Goal: Task Accomplishment & Management: Manage account settings

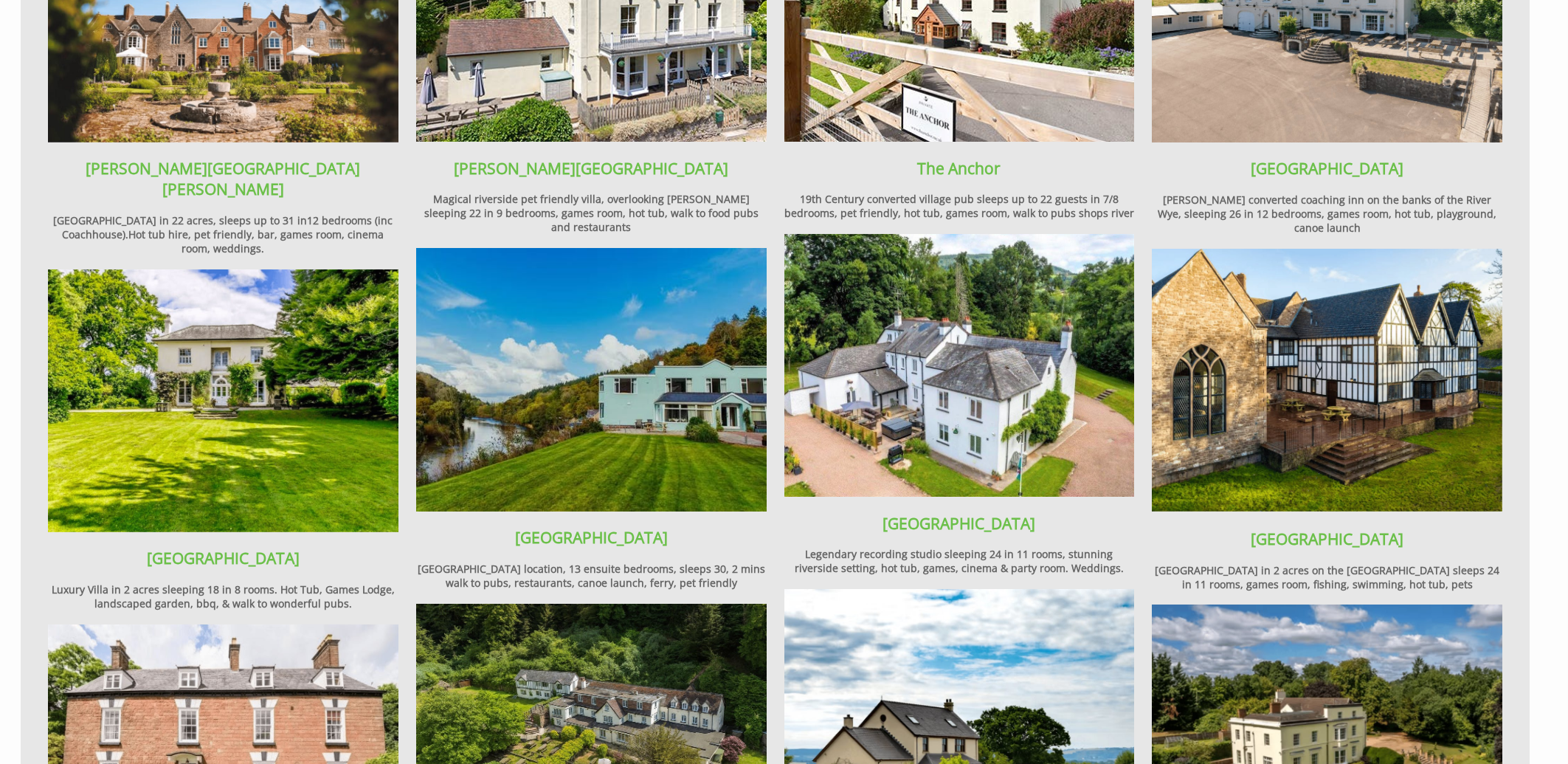
scroll to position [1344, 0]
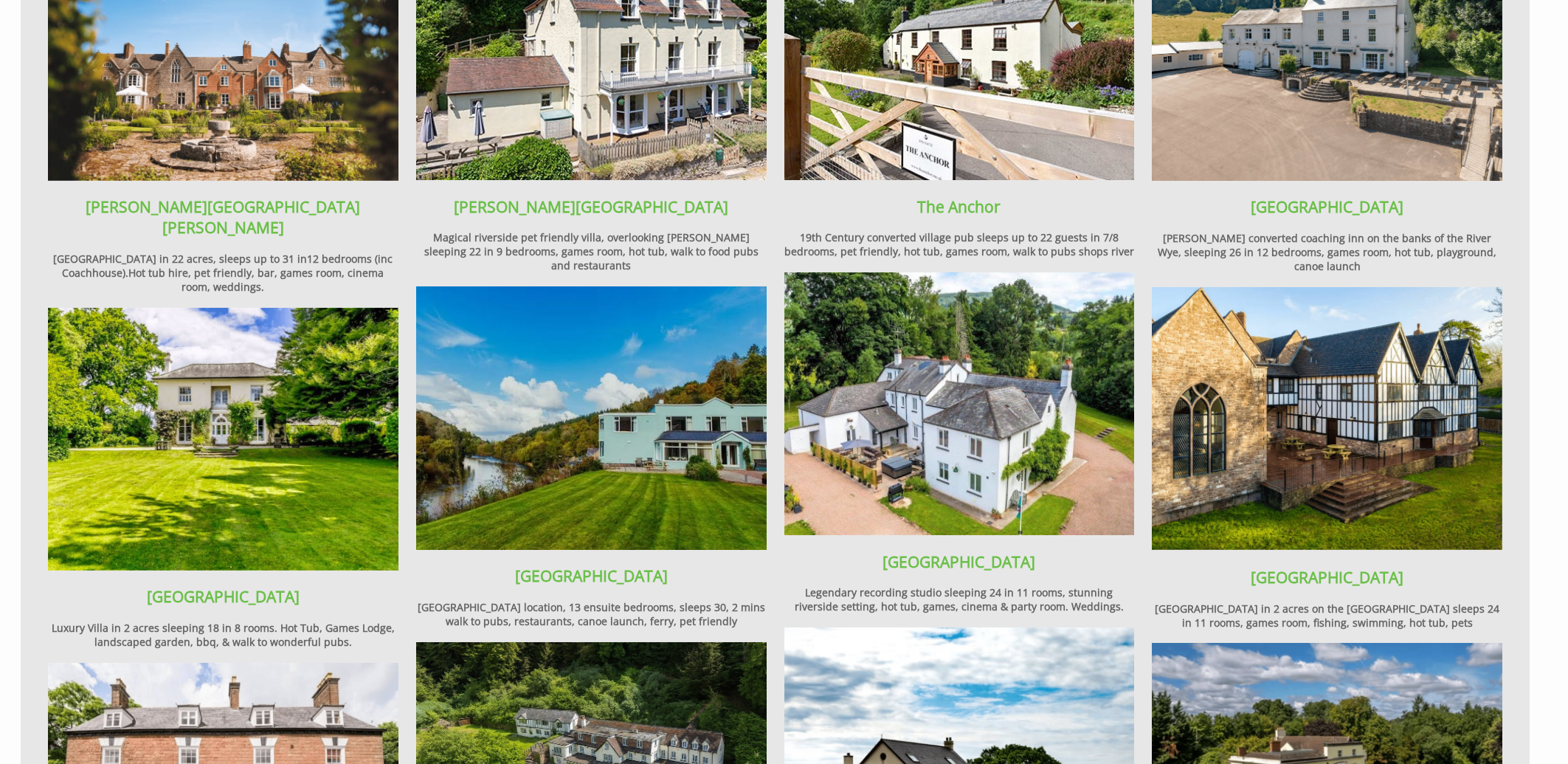
click at [206, 108] on img at bounding box center [223, 49] width 350 height 263
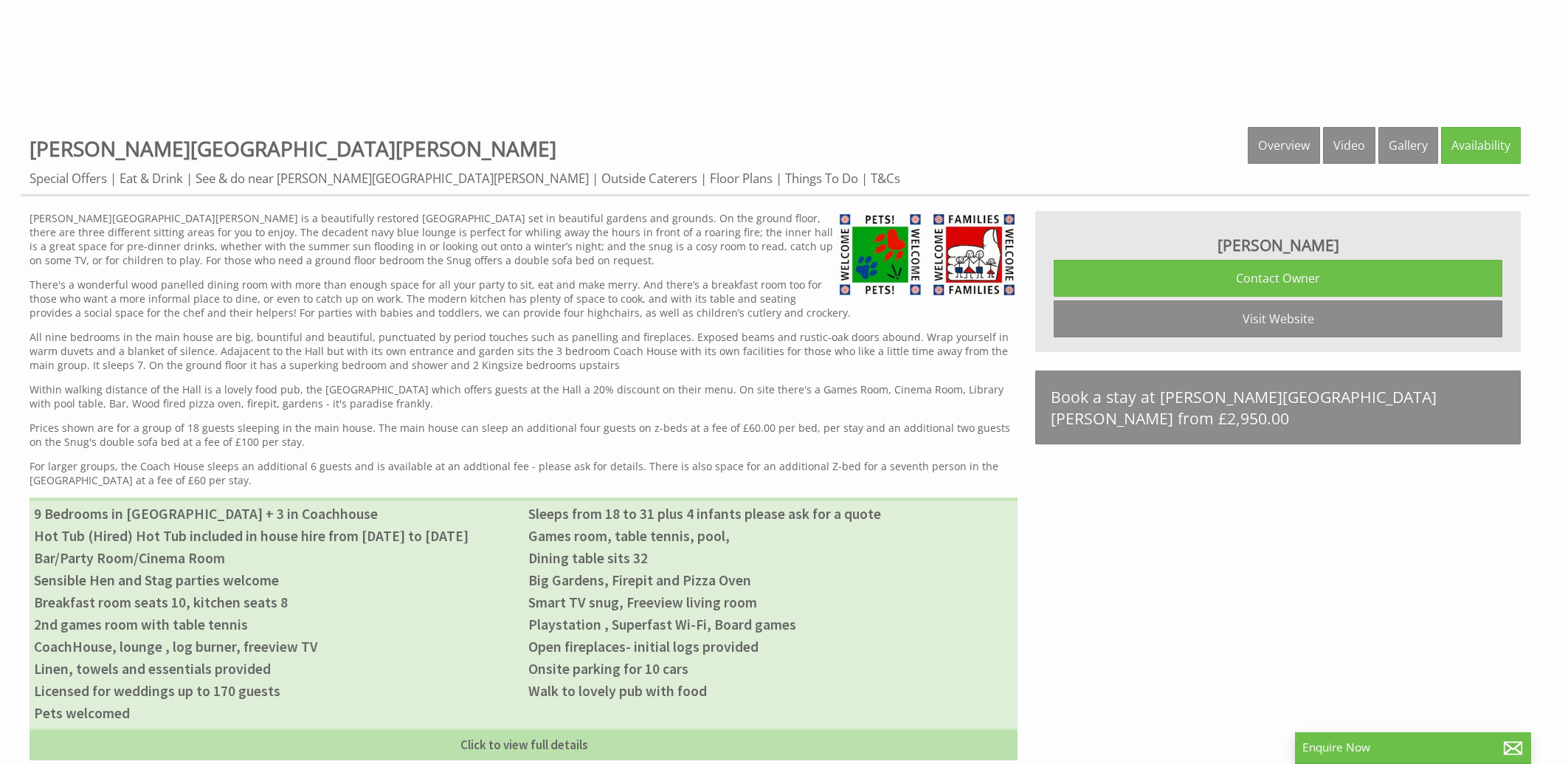
scroll to position [711, 0]
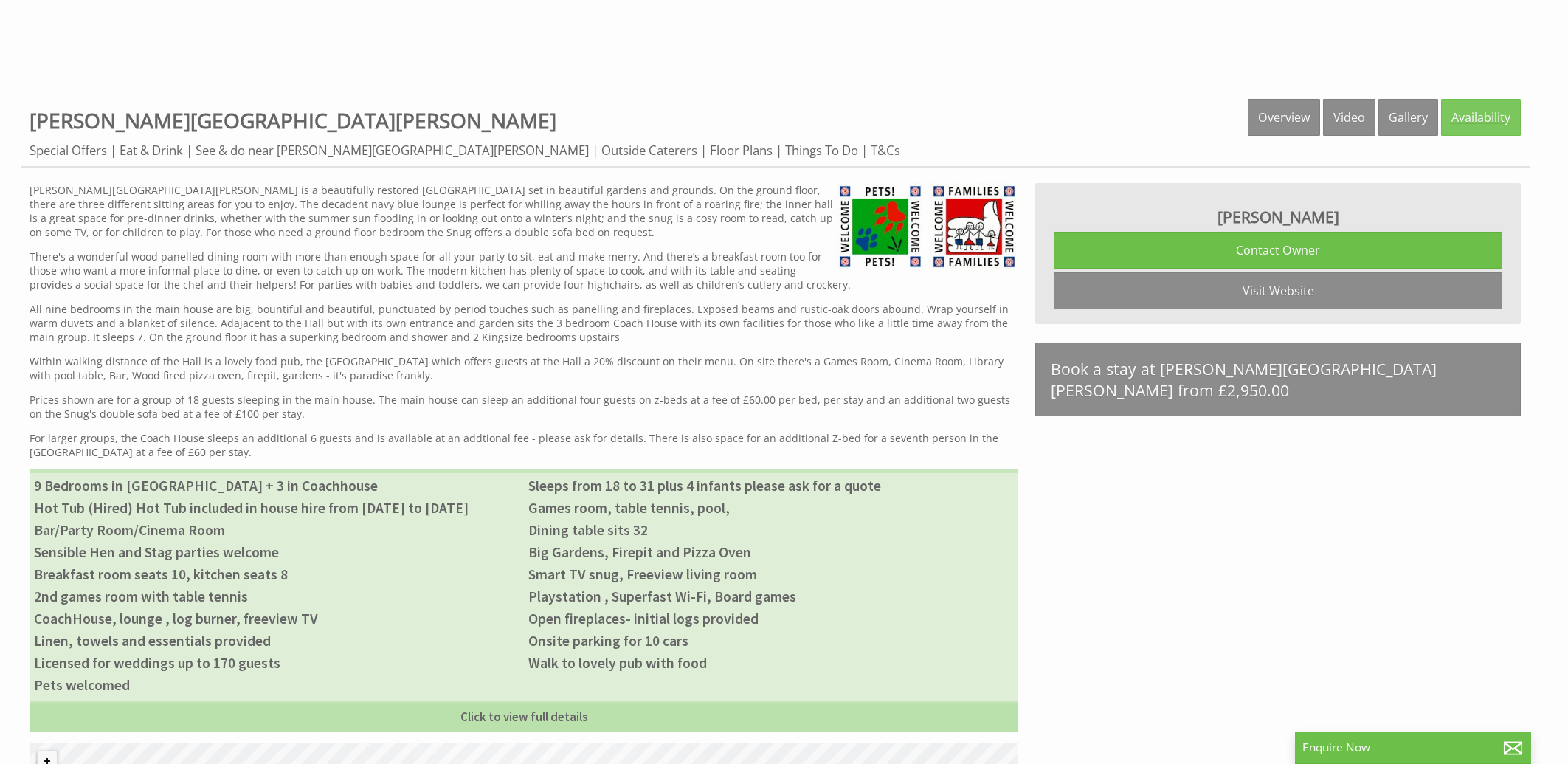
click at [1488, 126] on link "Availability" at bounding box center [1481, 118] width 80 height 37
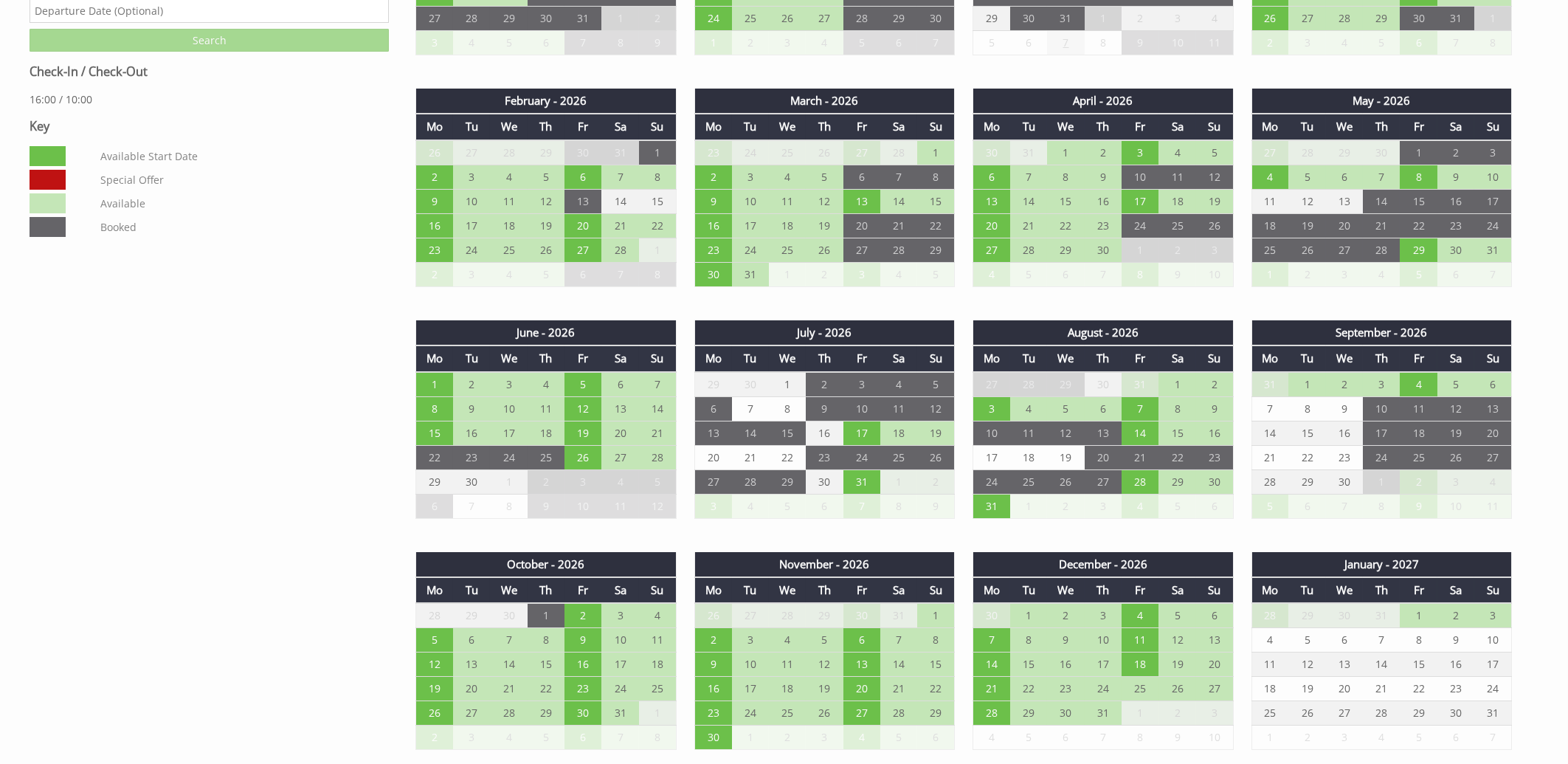
scroll to position [1107, 0]
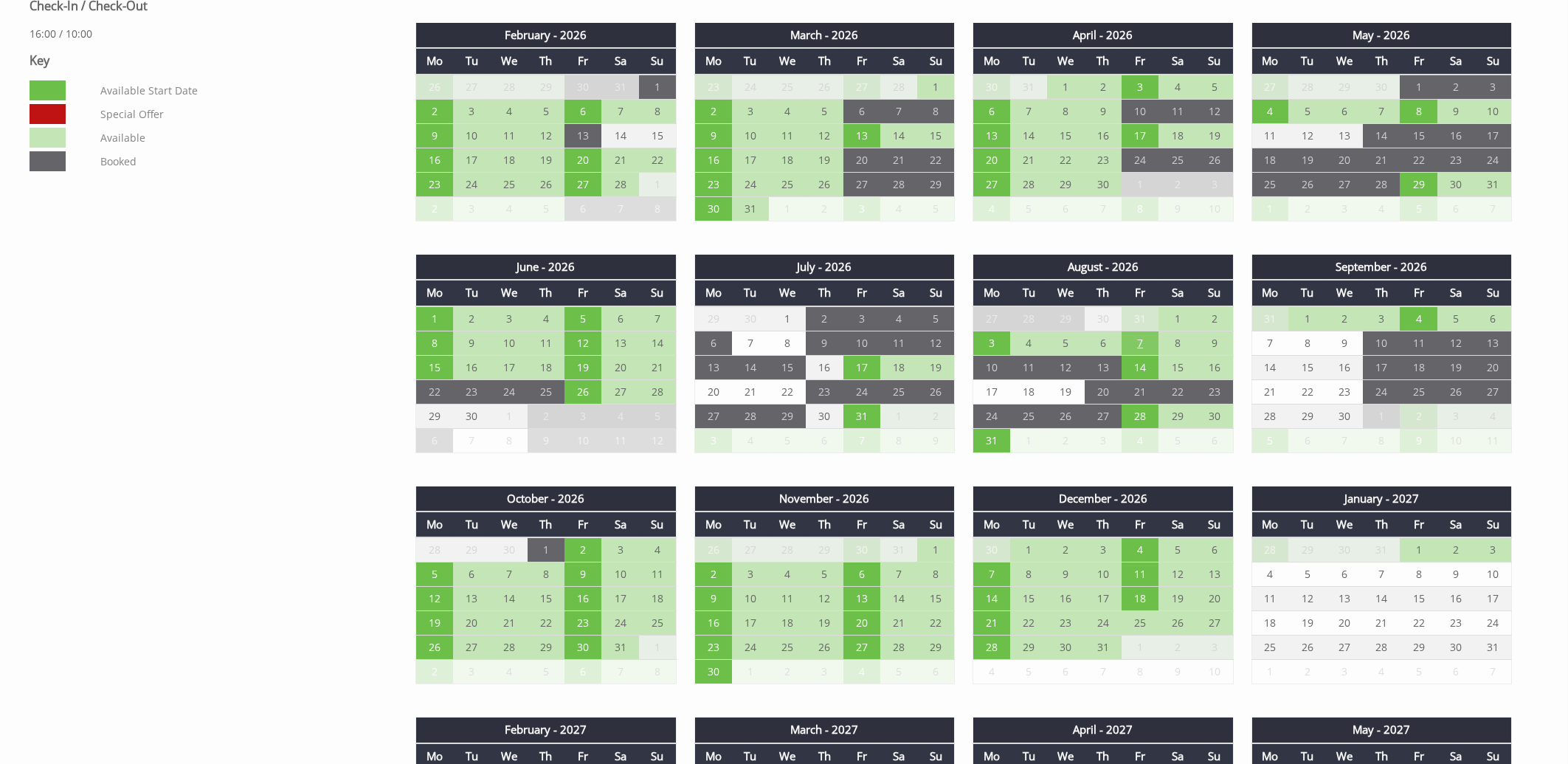
click at [1140, 337] on td "7" at bounding box center [1140, 343] width 37 height 24
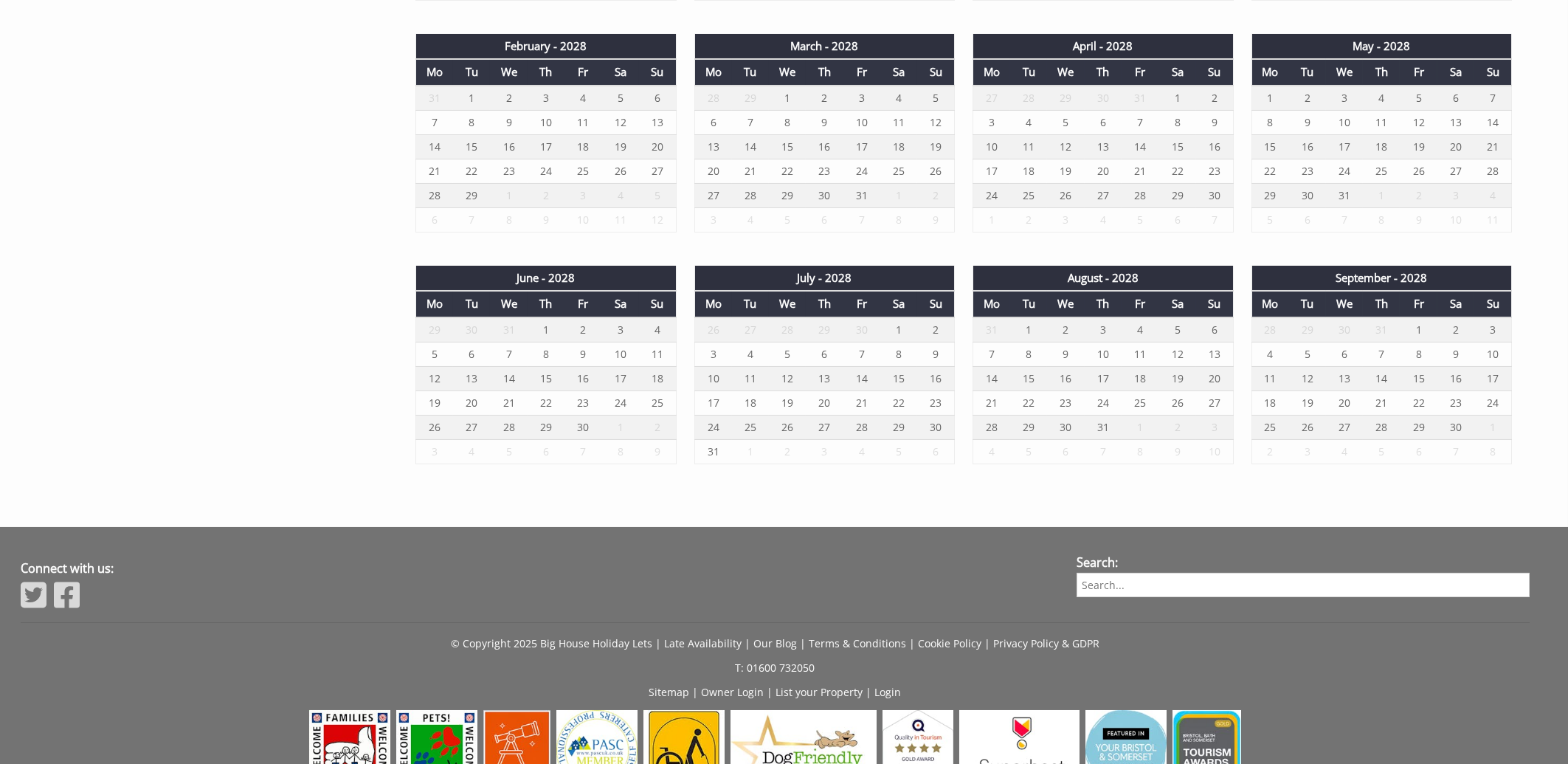
scroll to position [2564, 0]
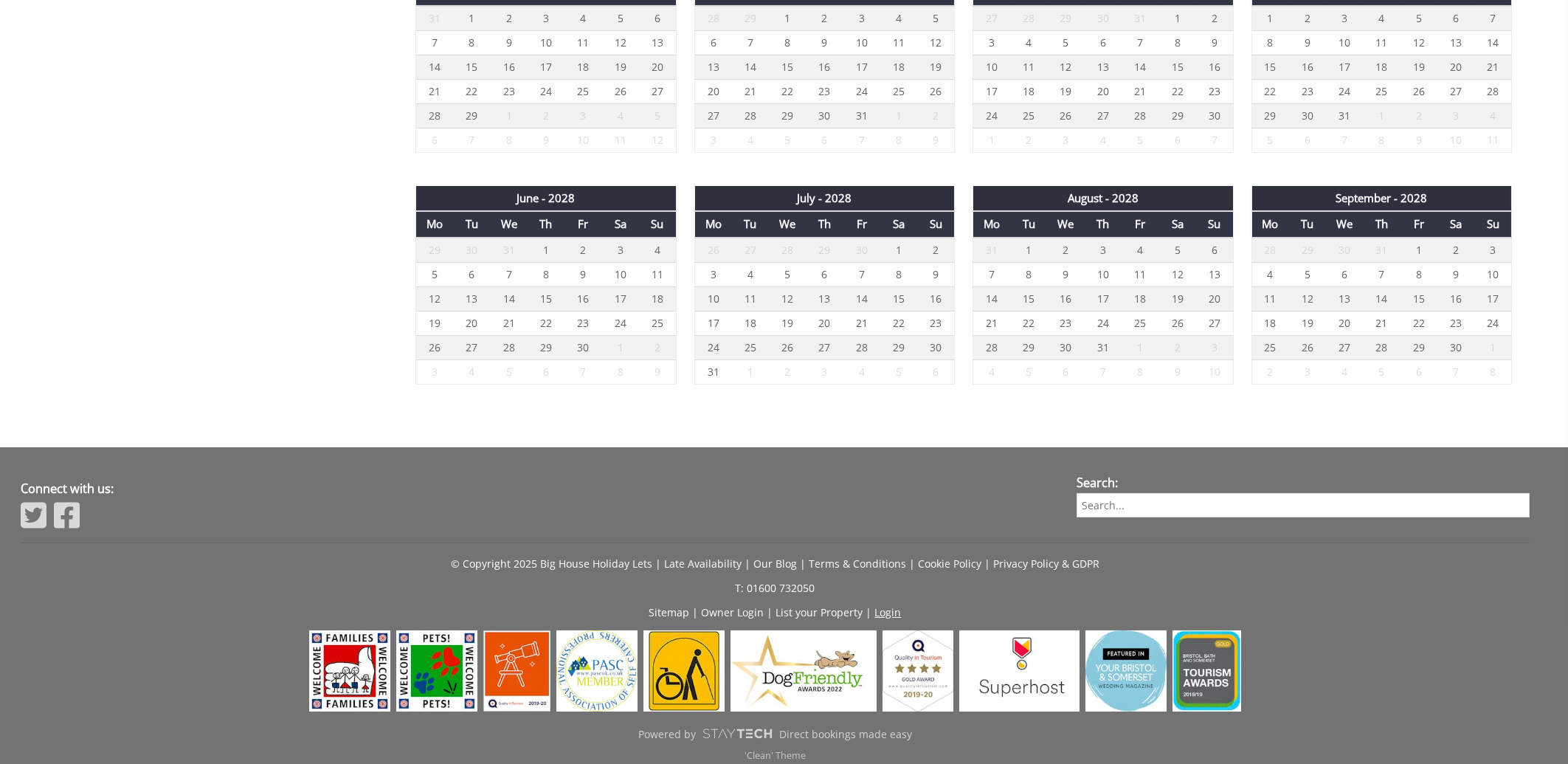
click at [882, 605] on link "Login" at bounding box center [888, 611] width 27 height 14
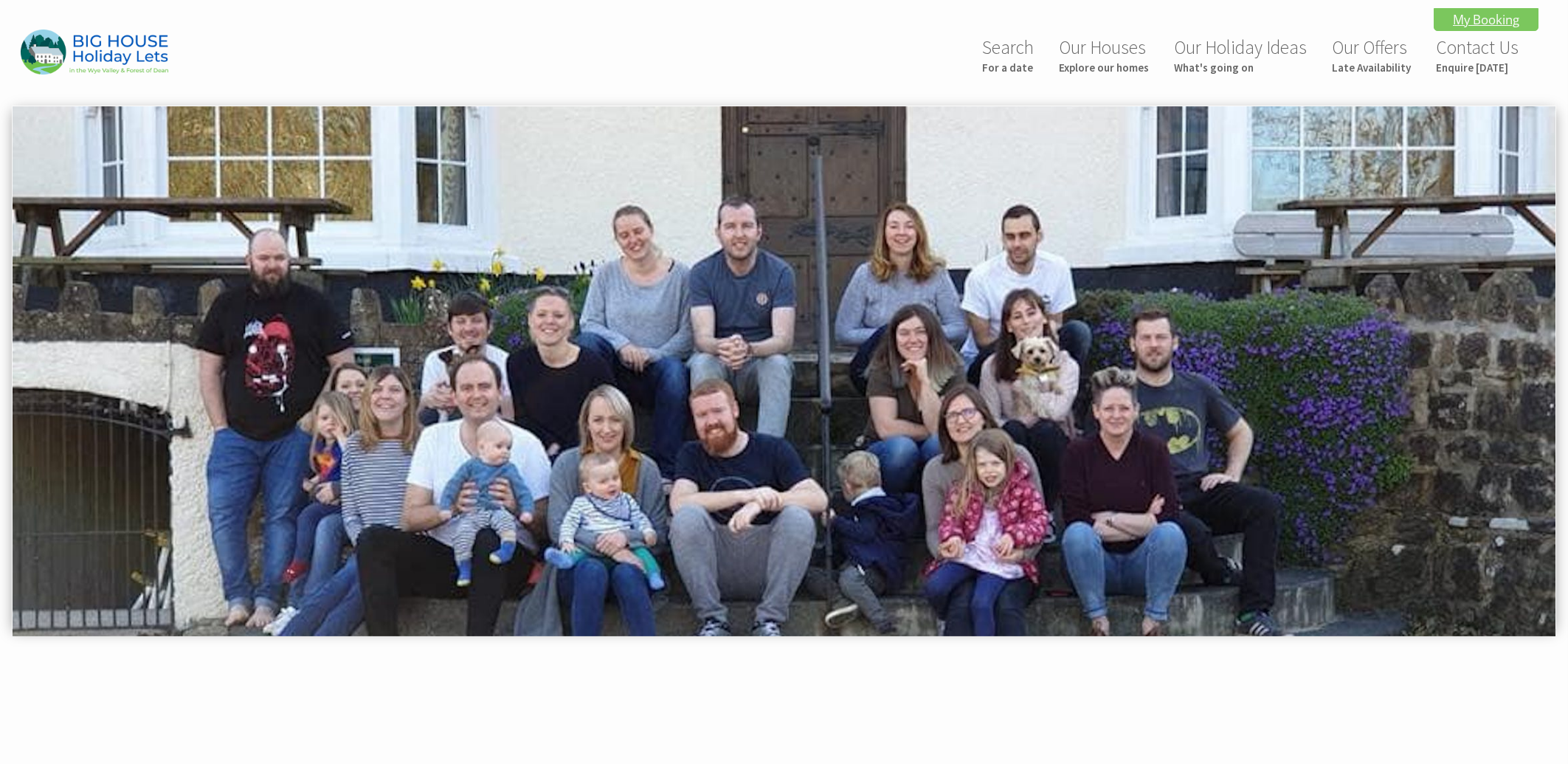
click at [1482, 22] on link "My Booking" at bounding box center [1486, 19] width 105 height 23
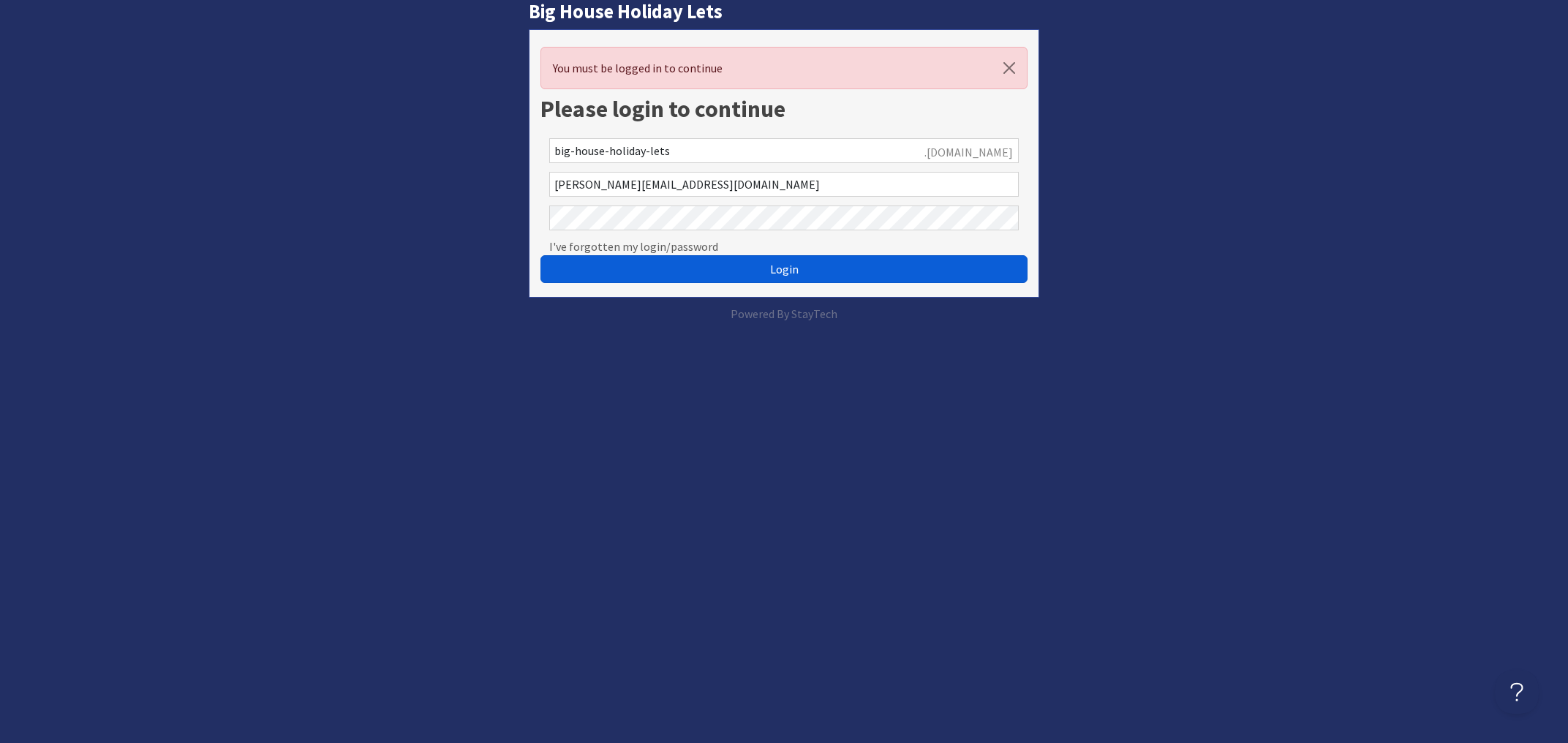
click at [775, 268] on span "Login" at bounding box center [784, 269] width 28 height 15
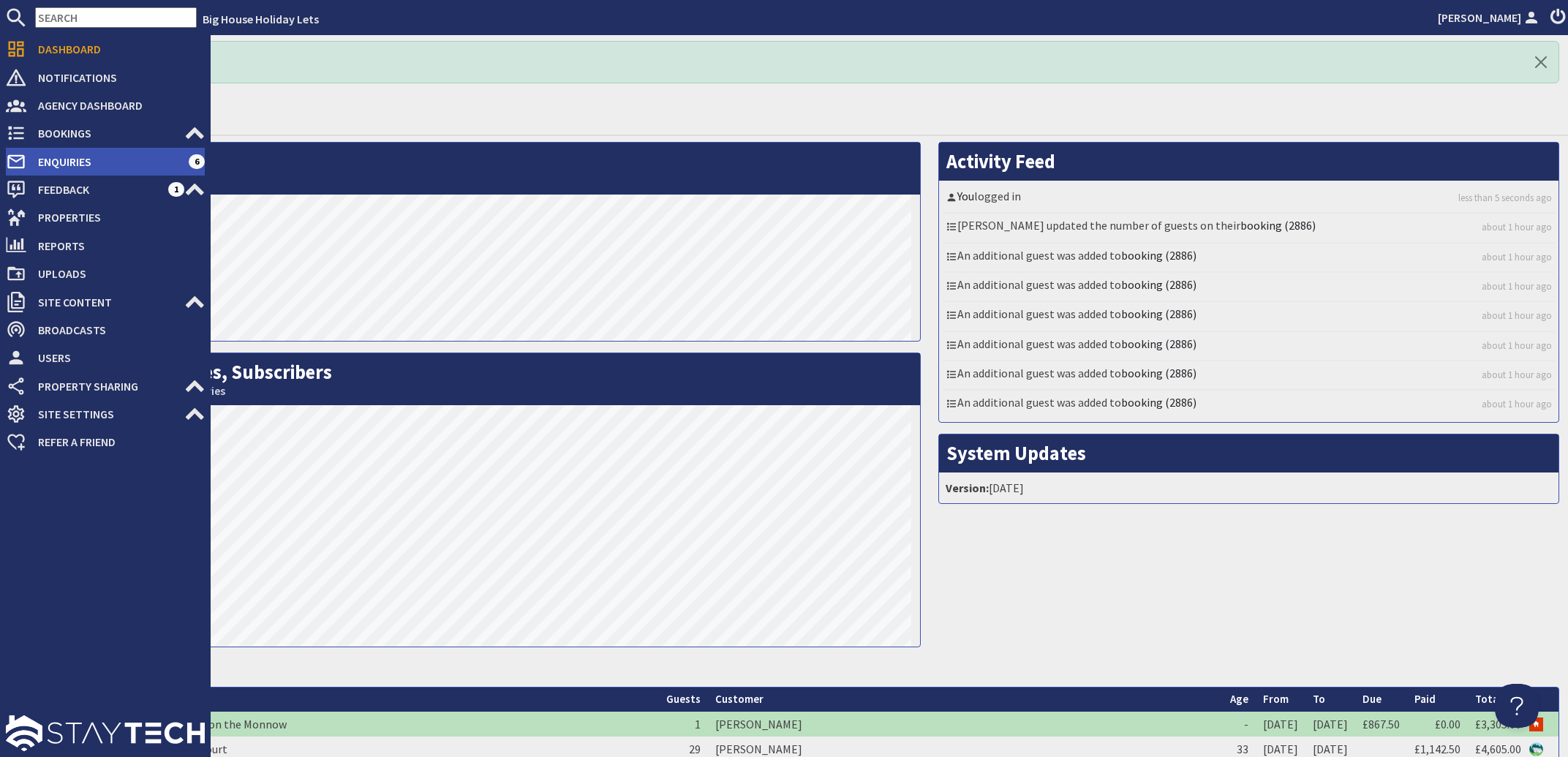
click at [48, 153] on span "Enquiries" at bounding box center [107, 161] width 162 height 23
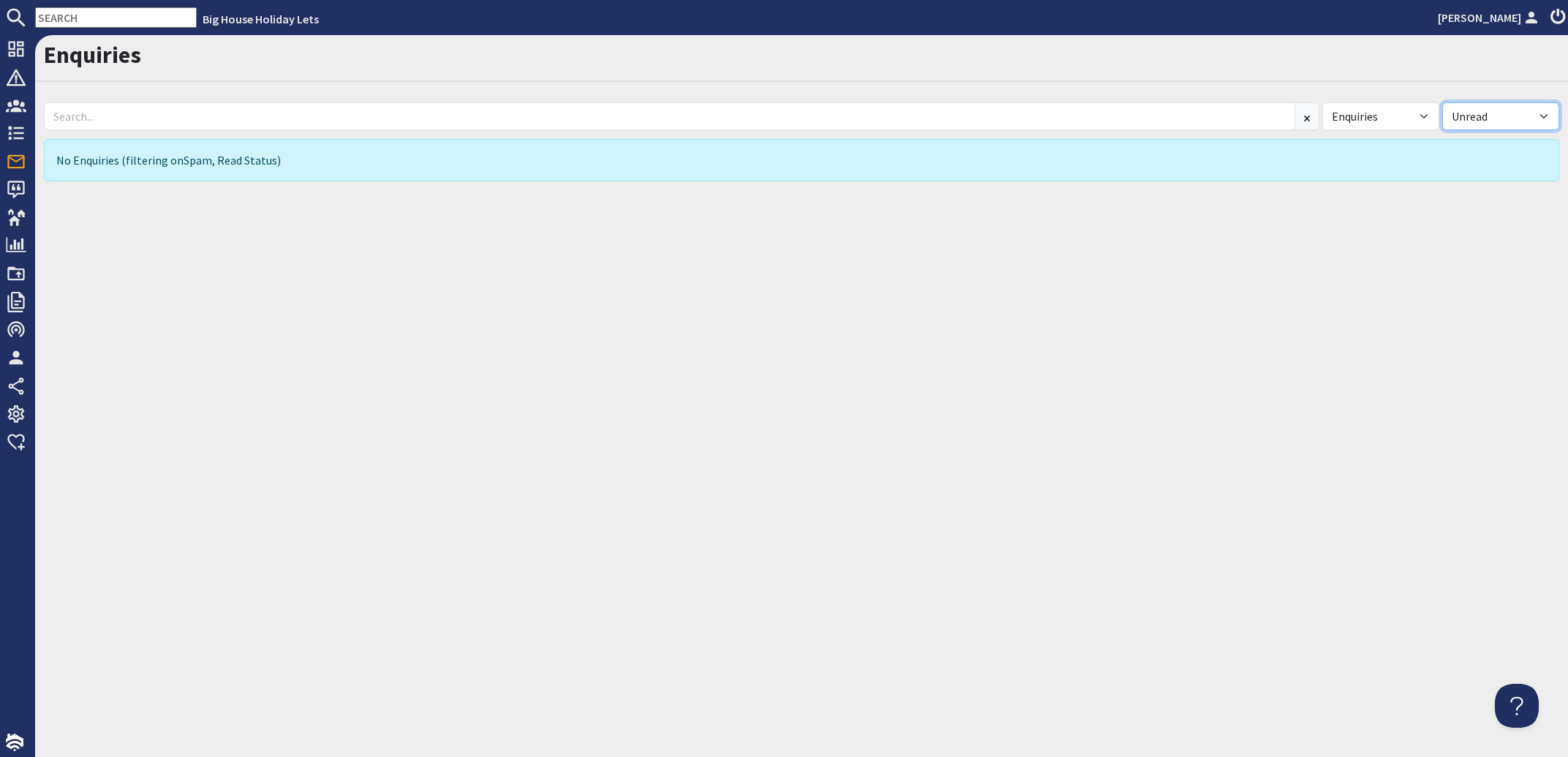
click at [1442, 103] on select "All Read Unread" at bounding box center [1500, 117] width 117 height 28
select select
click option "All" at bounding box center [0, 0] width 0 height 0
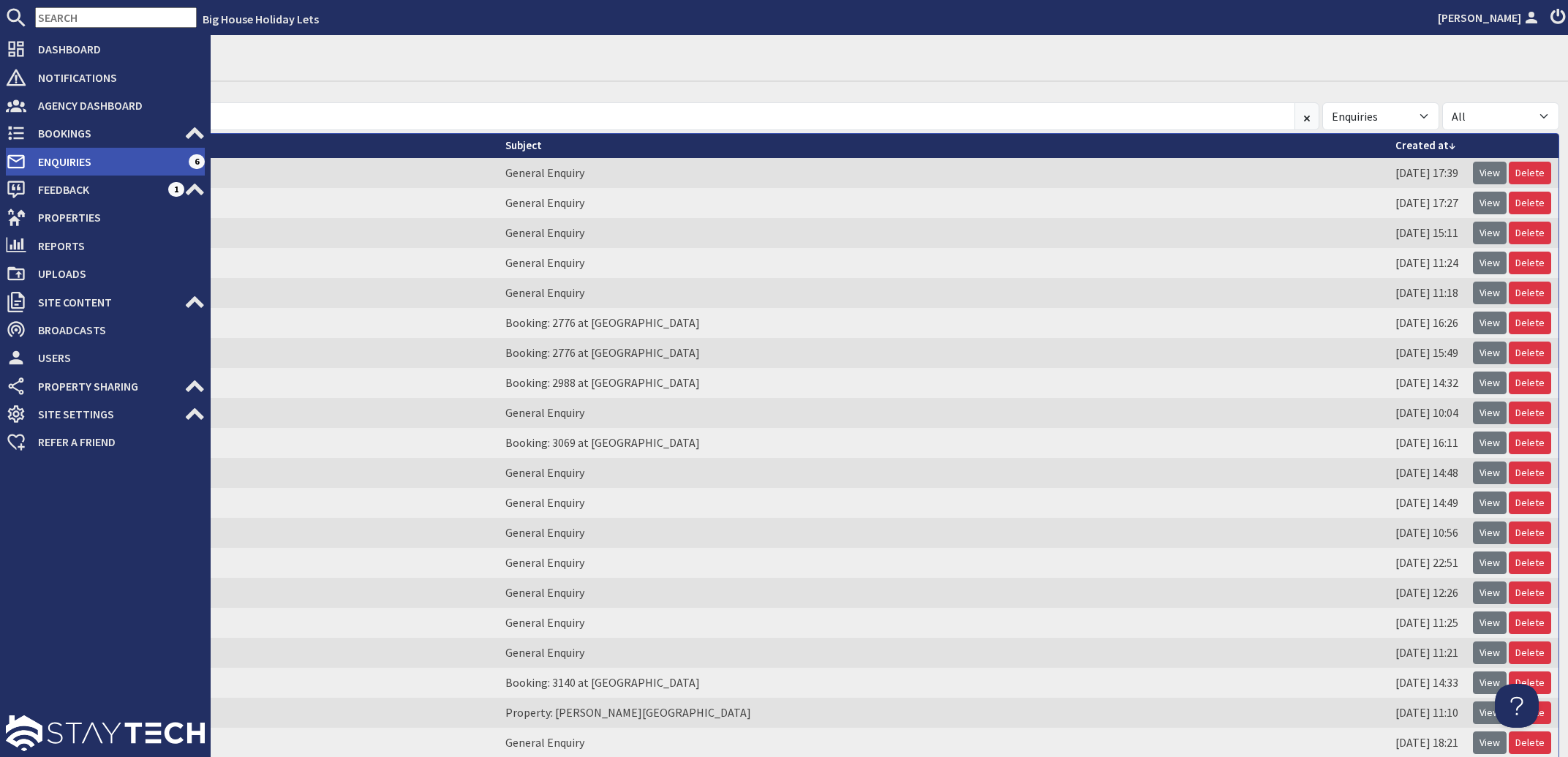
click at [67, 156] on span "Enquiries" at bounding box center [107, 161] width 162 height 23
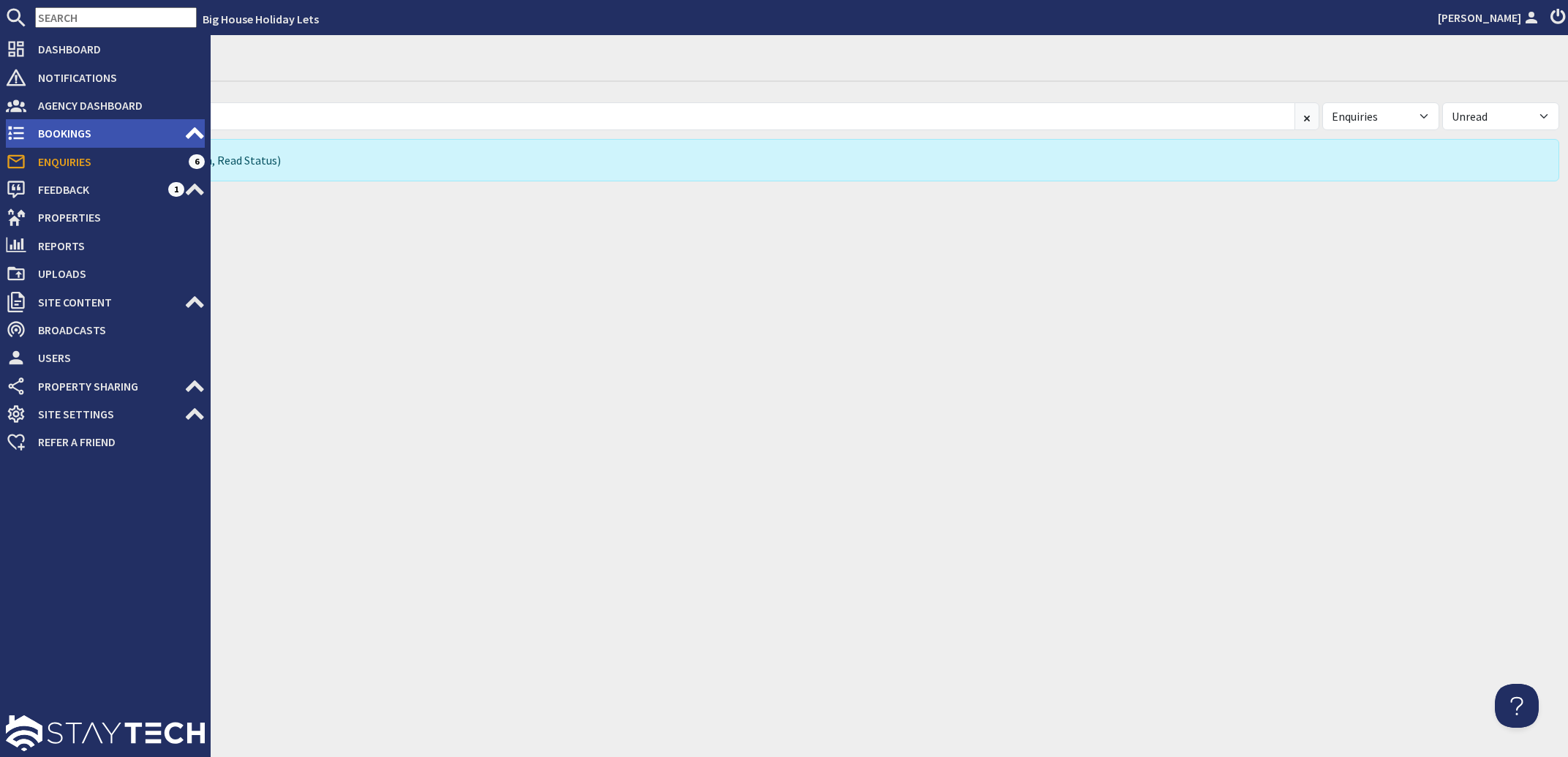
click at [72, 131] on span "Bookings" at bounding box center [106, 132] width 158 height 23
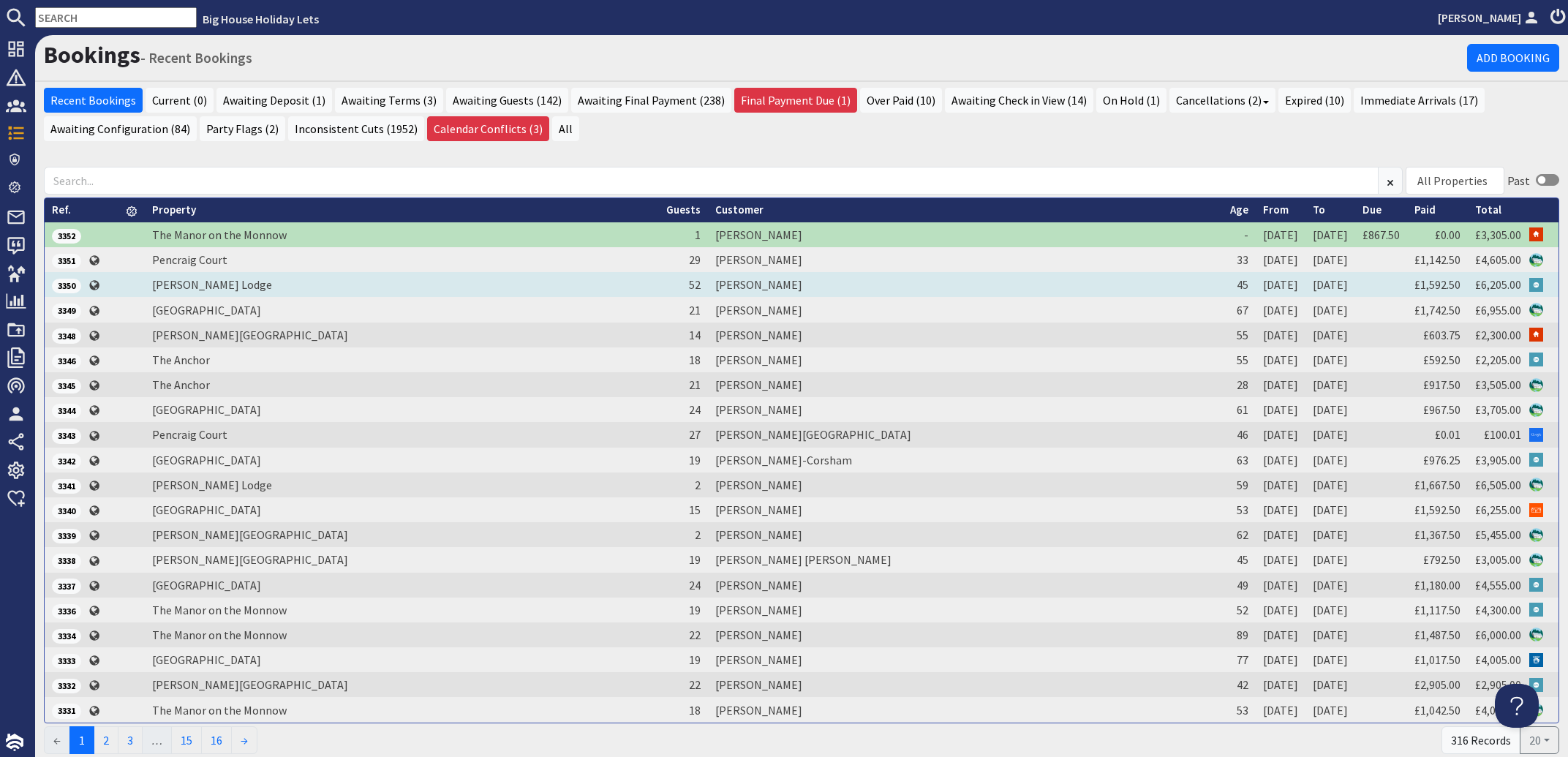
click at [784, 286] on td "Antony Ferdinand" at bounding box center [965, 284] width 514 height 25
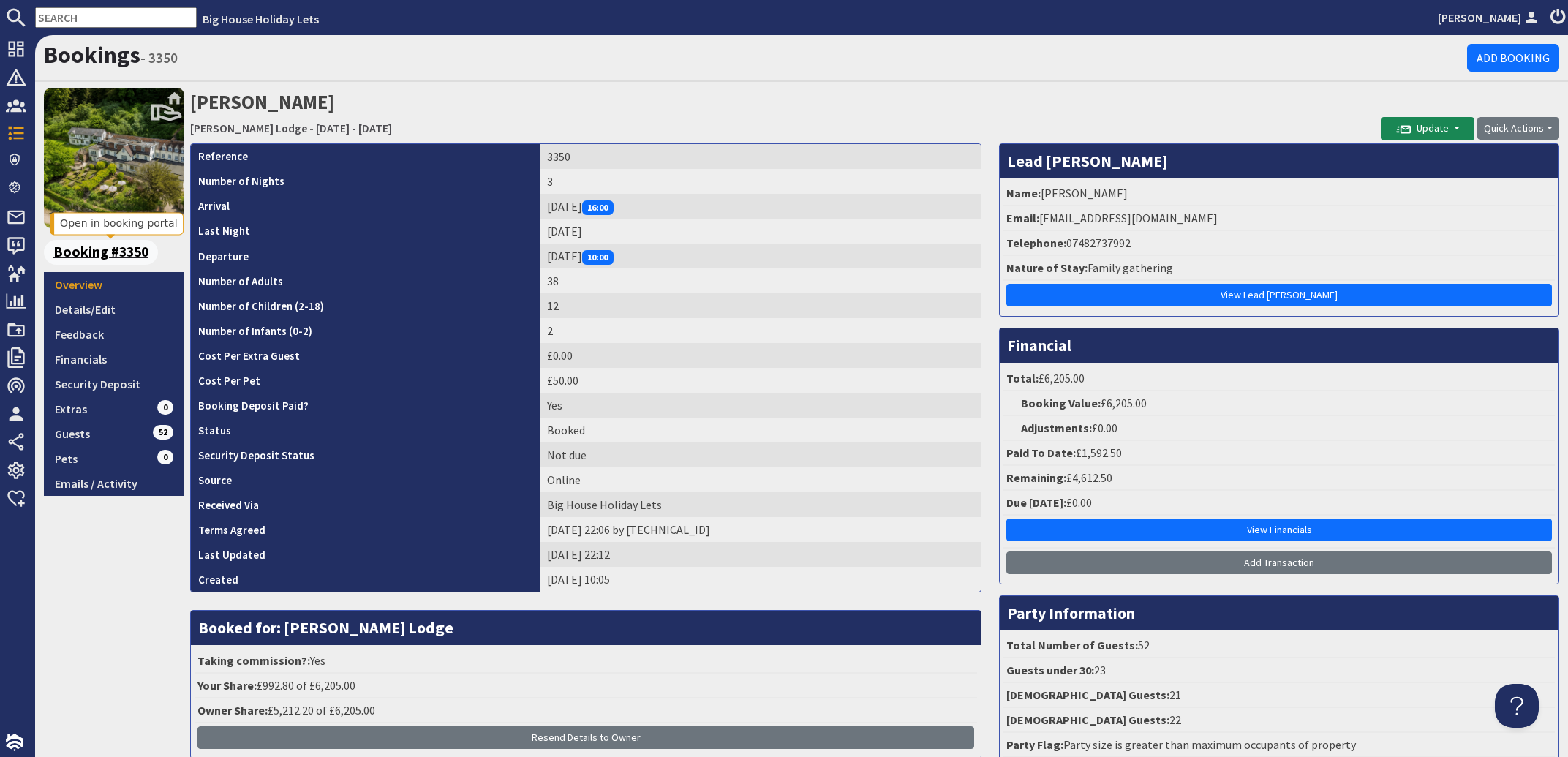
click at [117, 248] on span "Booking #3350" at bounding box center [101, 251] width 114 height 25
click at [74, 18] on input "text" at bounding box center [116, 17] width 162 height 20
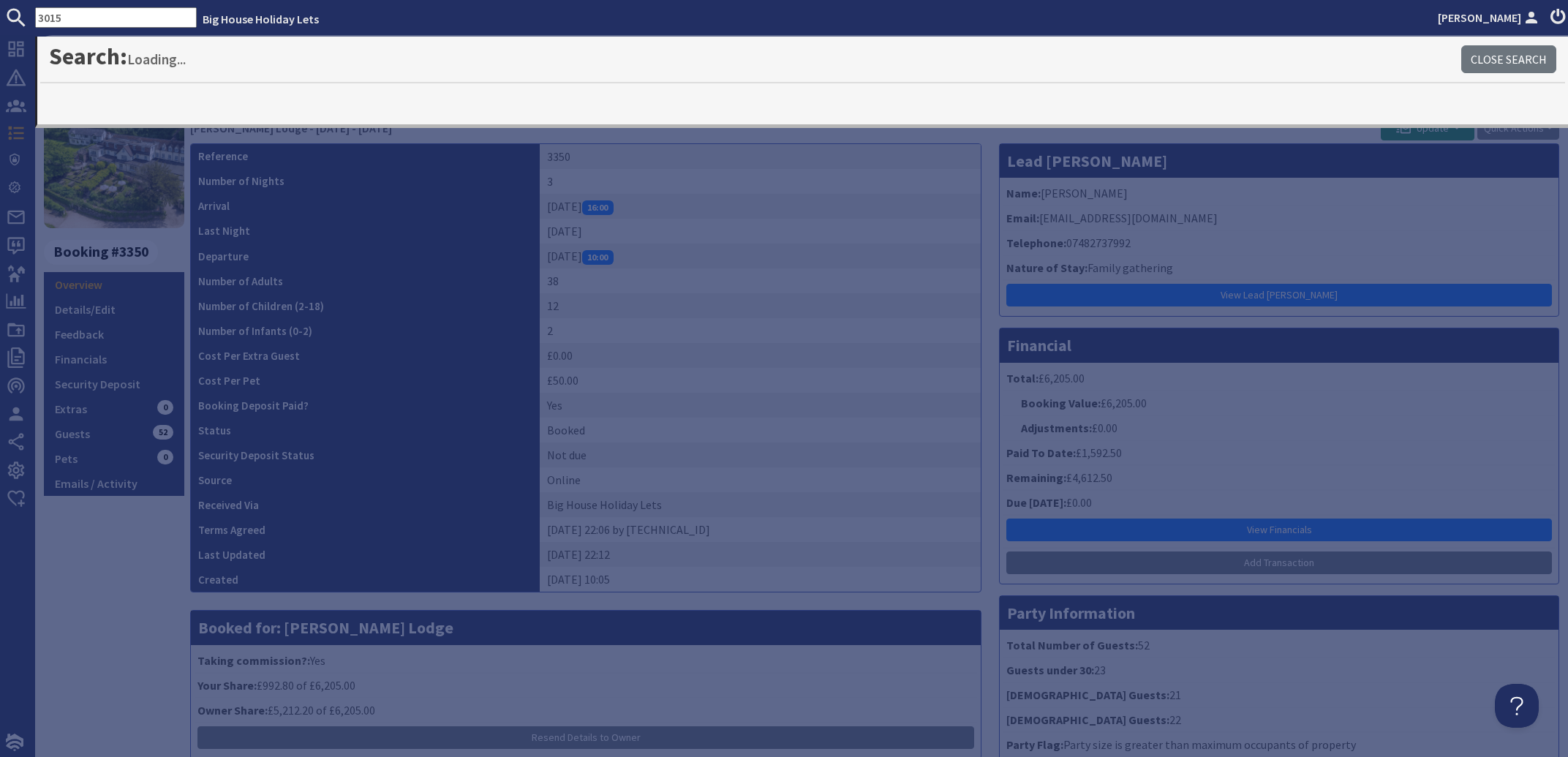
type input "3015"
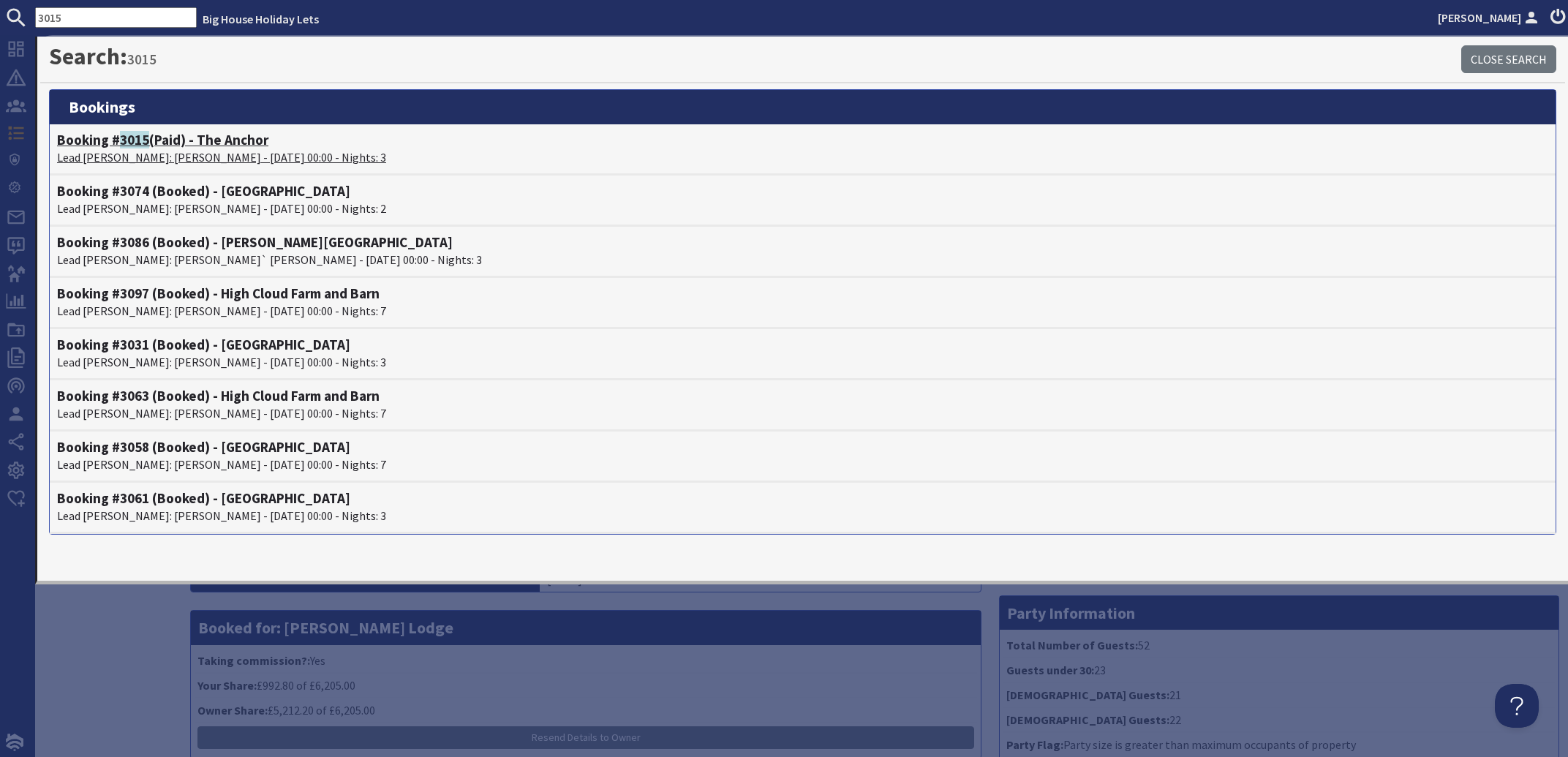
click at [147, 160] on p "Lead Booker: Mary Cloak - 24/10/2025 00:00 - Nights: 3" at bounding box center [802, 157] width 1491 height 17
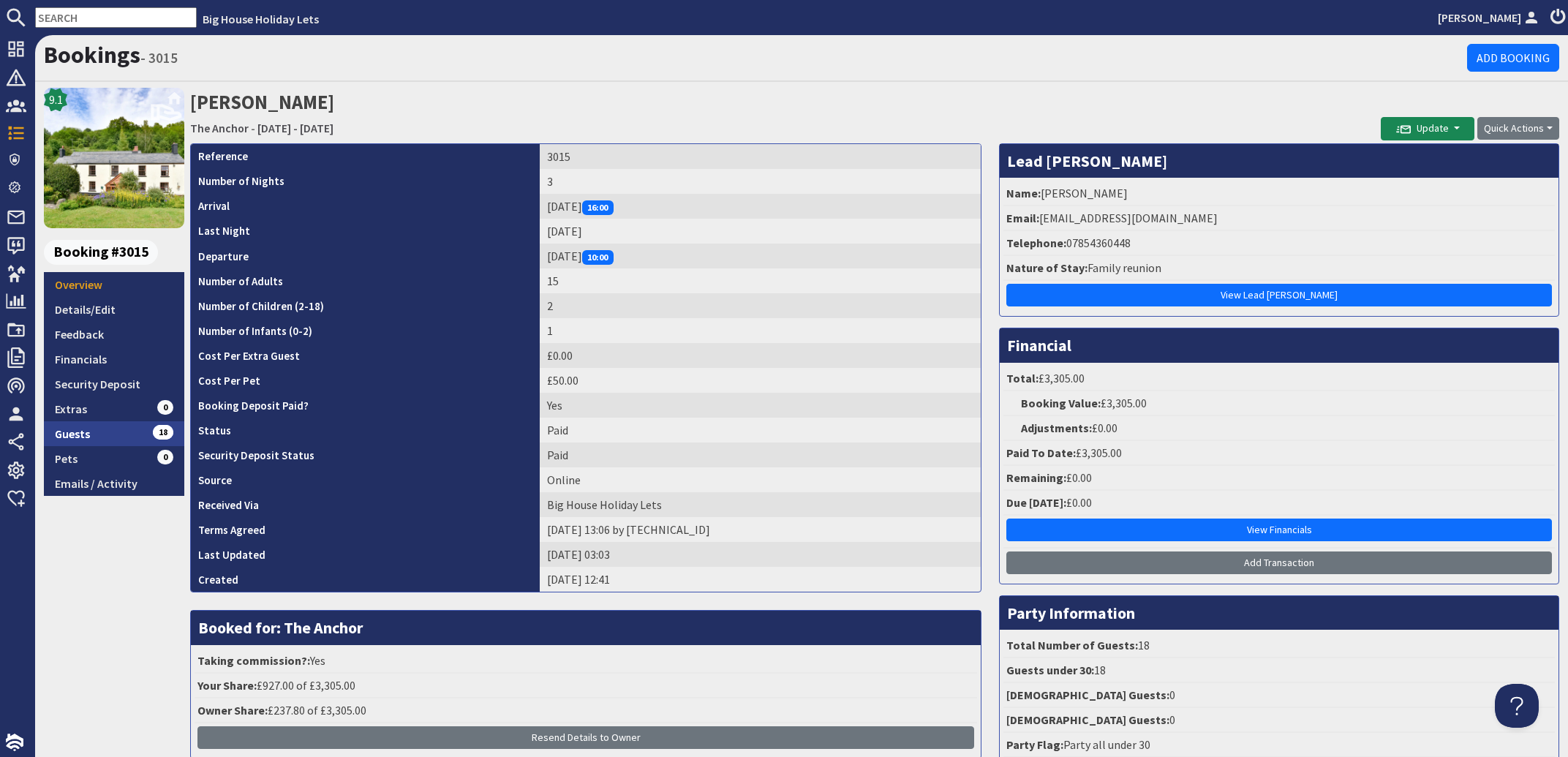
click at [106, 434] on link "Guests 18" at bounding box center [114, 433] width 140 height 25
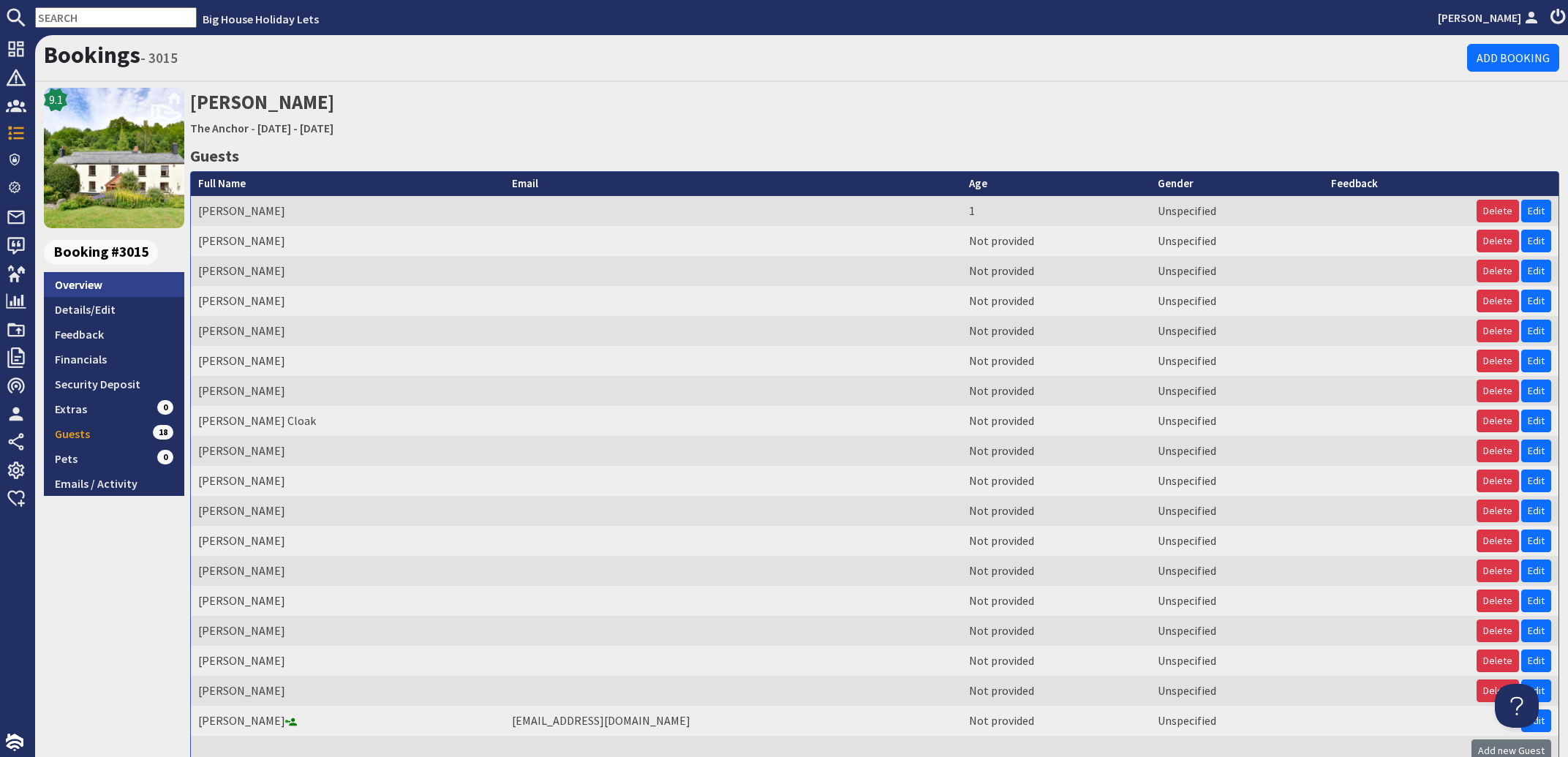
click at [96, 288] on link "Overview" at bounding box center [114, 284] width 140 height 25
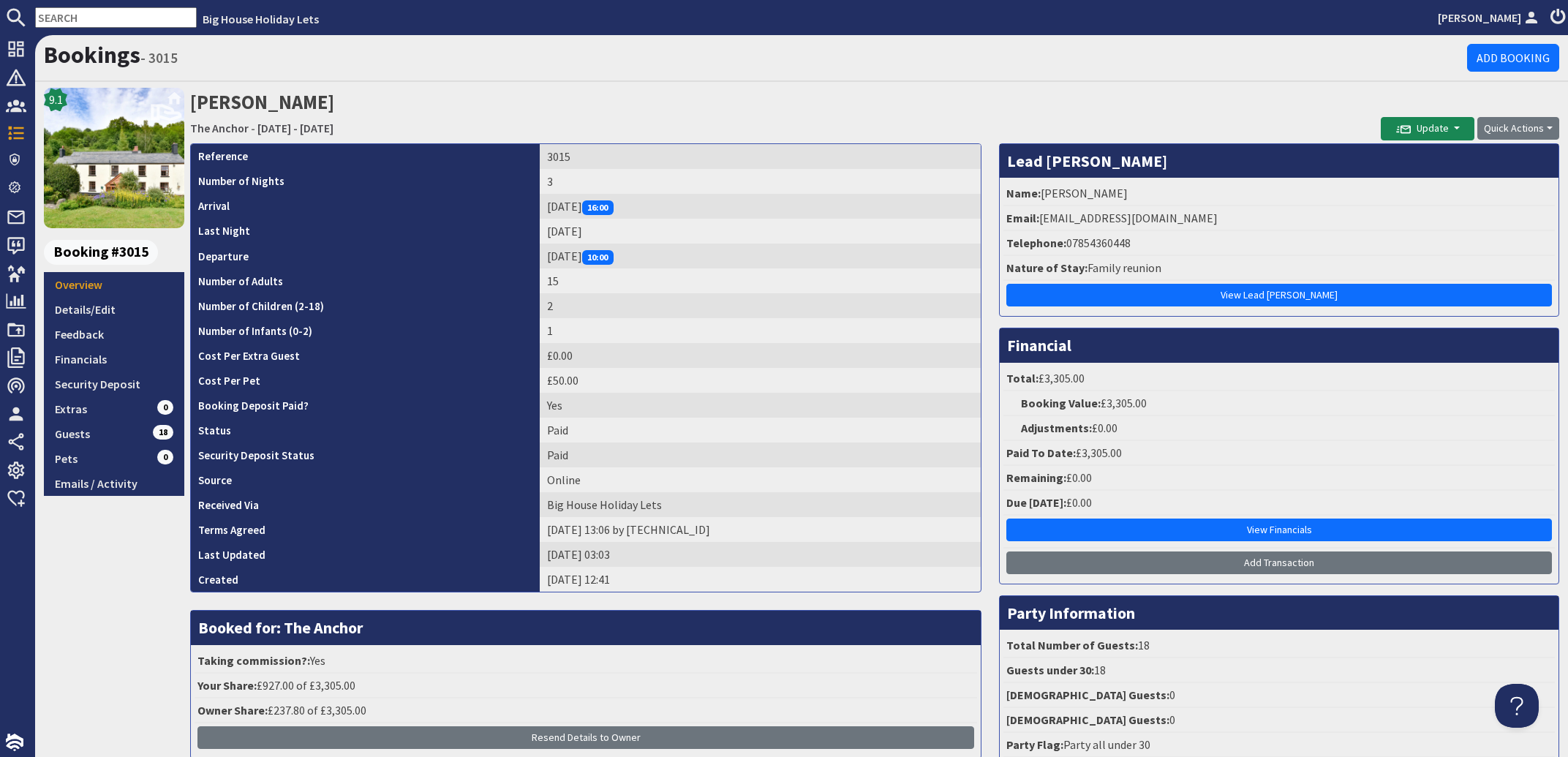
scroll to position [110, 0]
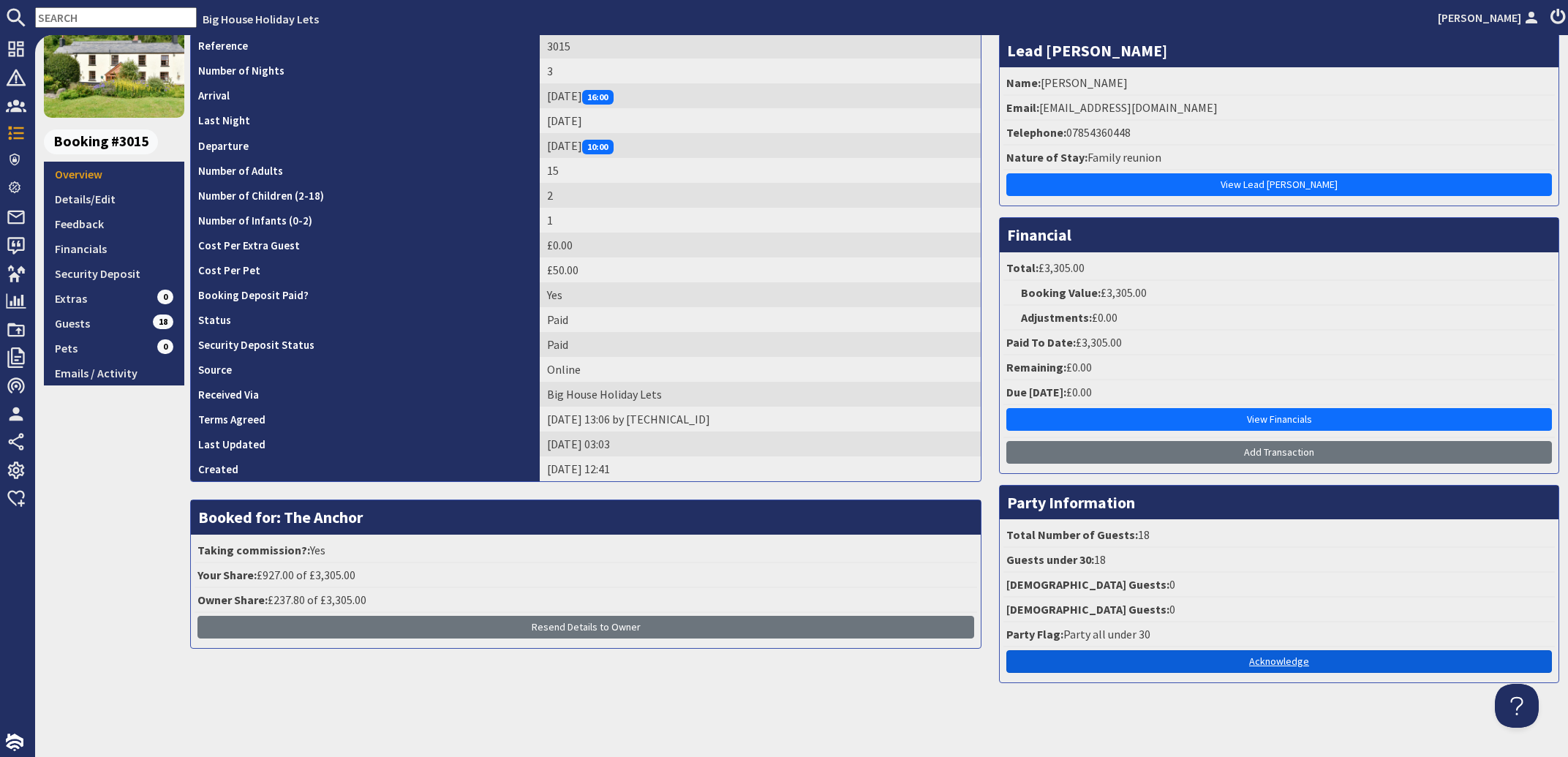
click at [1288, 656] on link "Acknowledge" at bounding box center [1279, 661] width 545 height 23
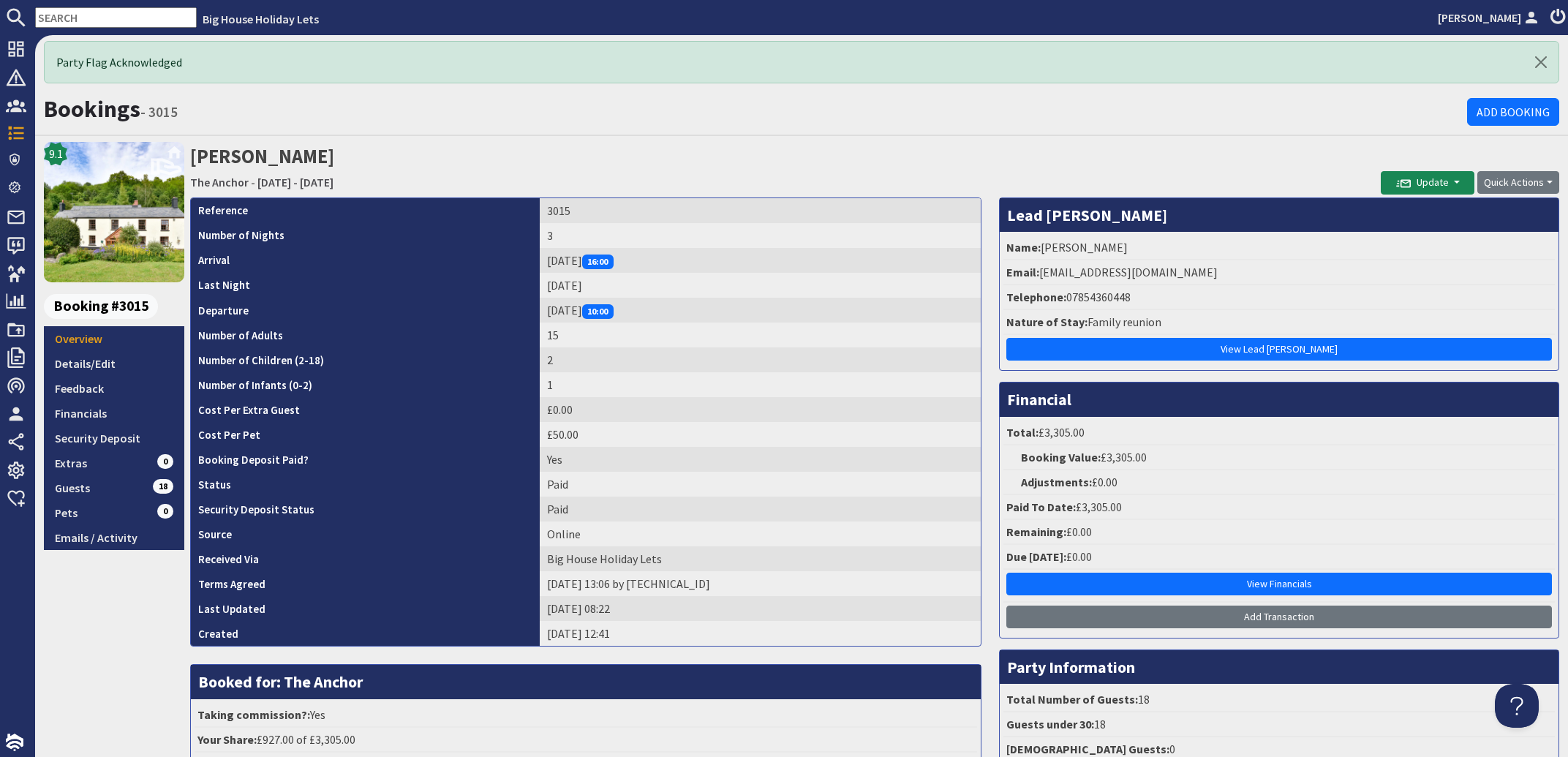
click at [111, 19] on input "text" at bounding box center [116, 17] width 162 height 20
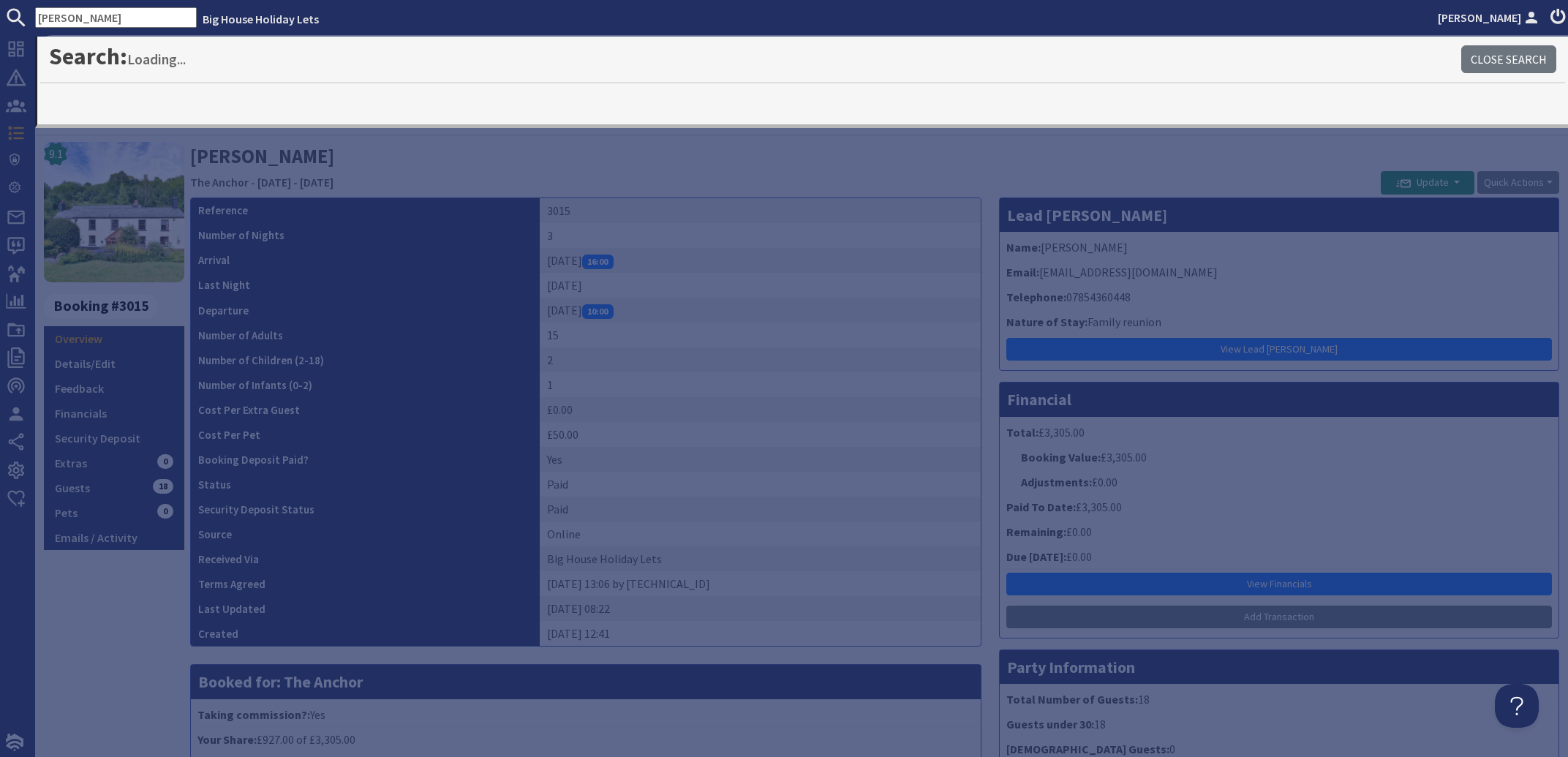
type input "ferdinand"
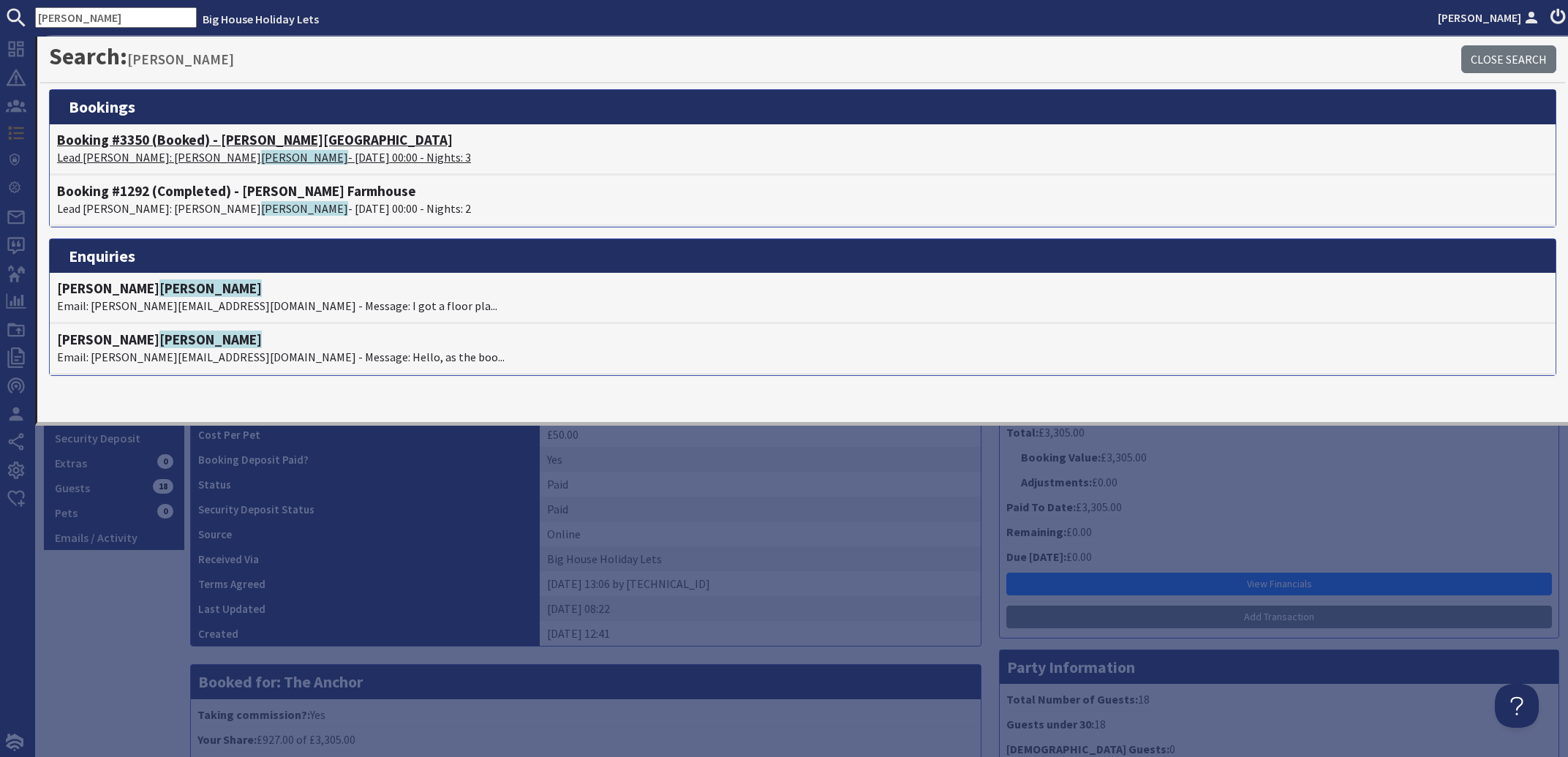
click at [189, 148] on h4 "Booking #3350 (Booked) - Symonds Yat Lodge" at bounding box center [802, 139] width 1491 height 17
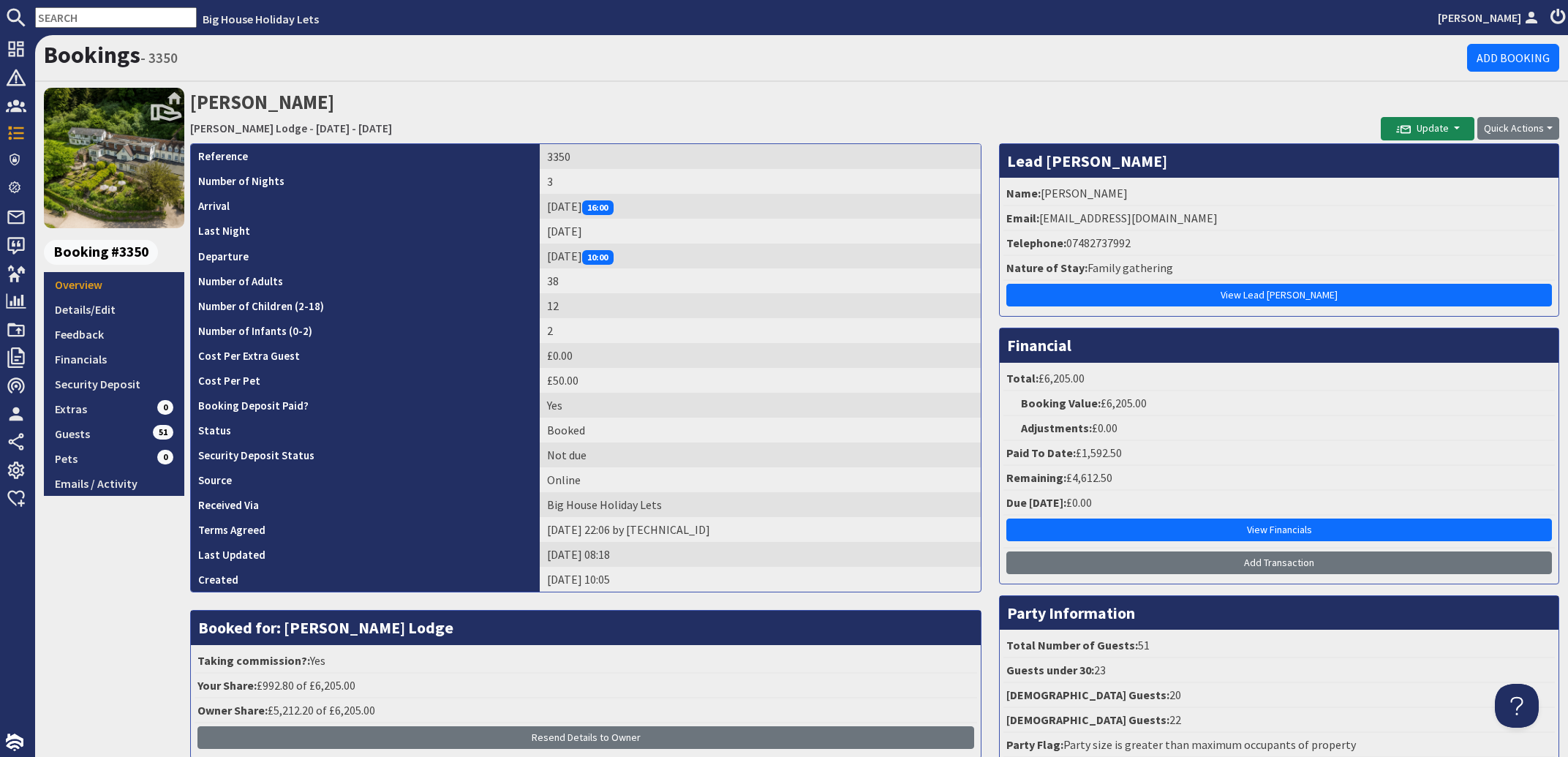
scroll to position [110, 0]
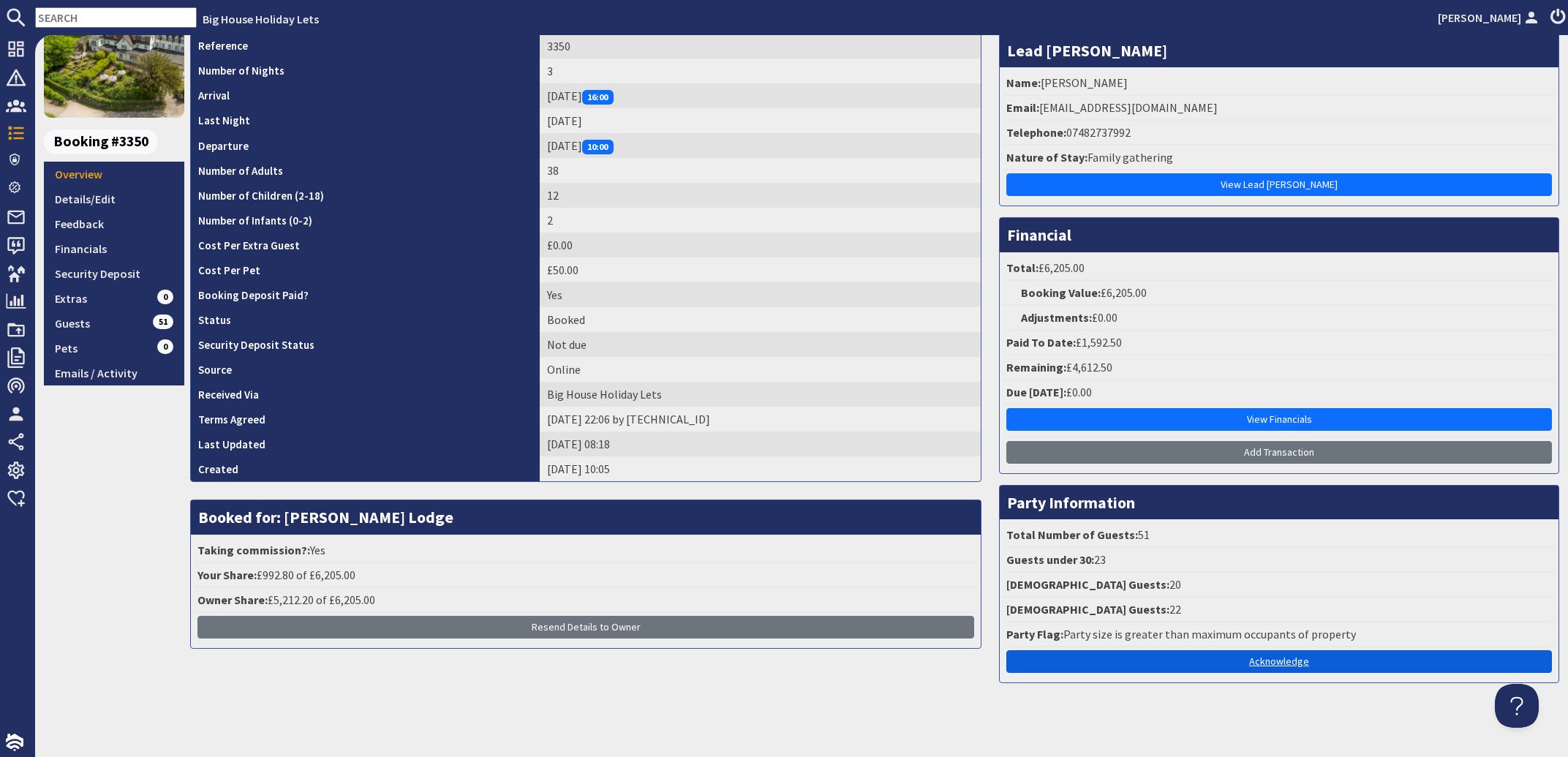
click at [1239, 656] on link "Acknowledge" at bounding box center [1279, 661] width 545 height 23
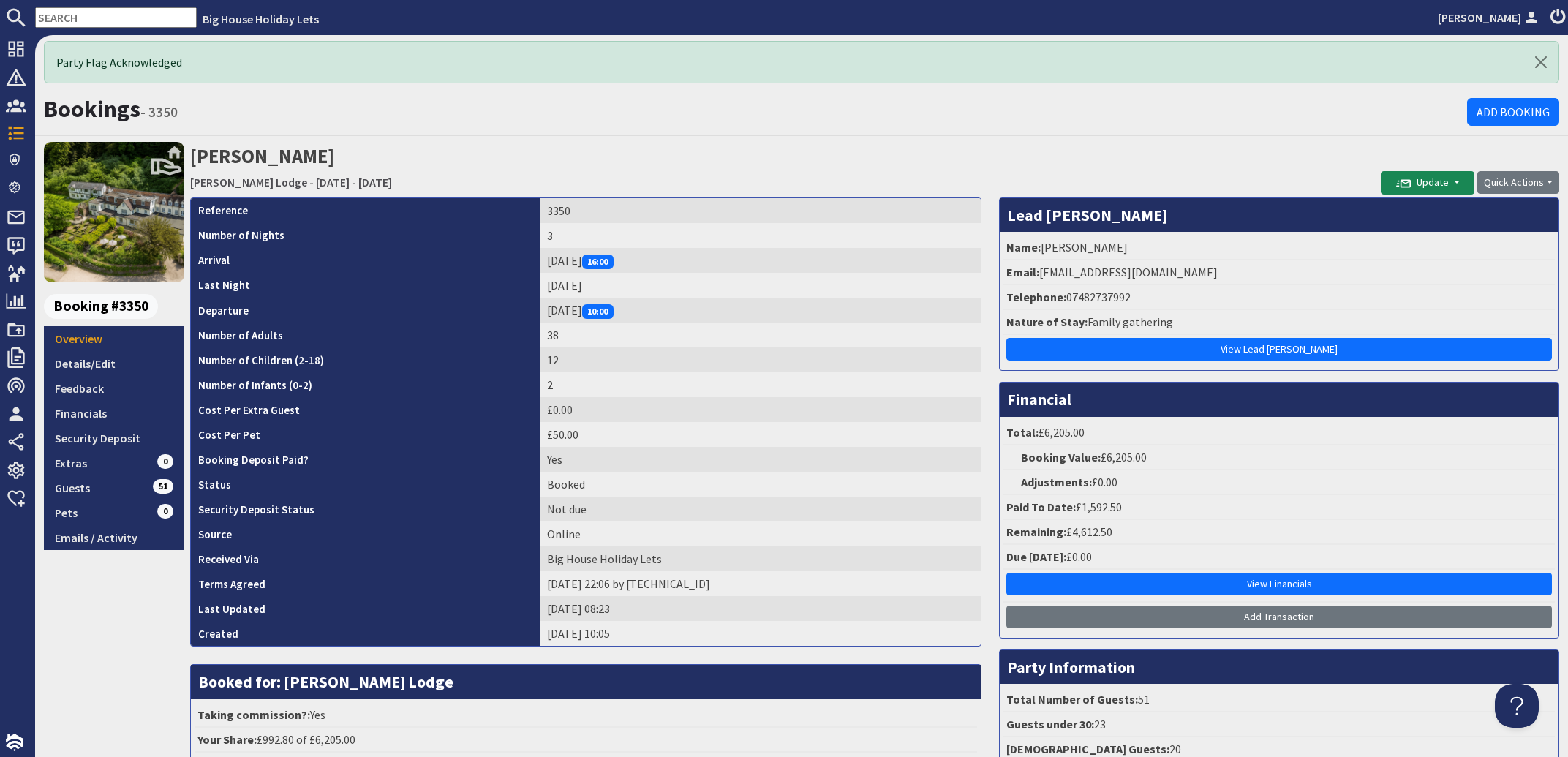
click at [94, 19] on input "text" at bounding box center [116, 17] width 162 height 20
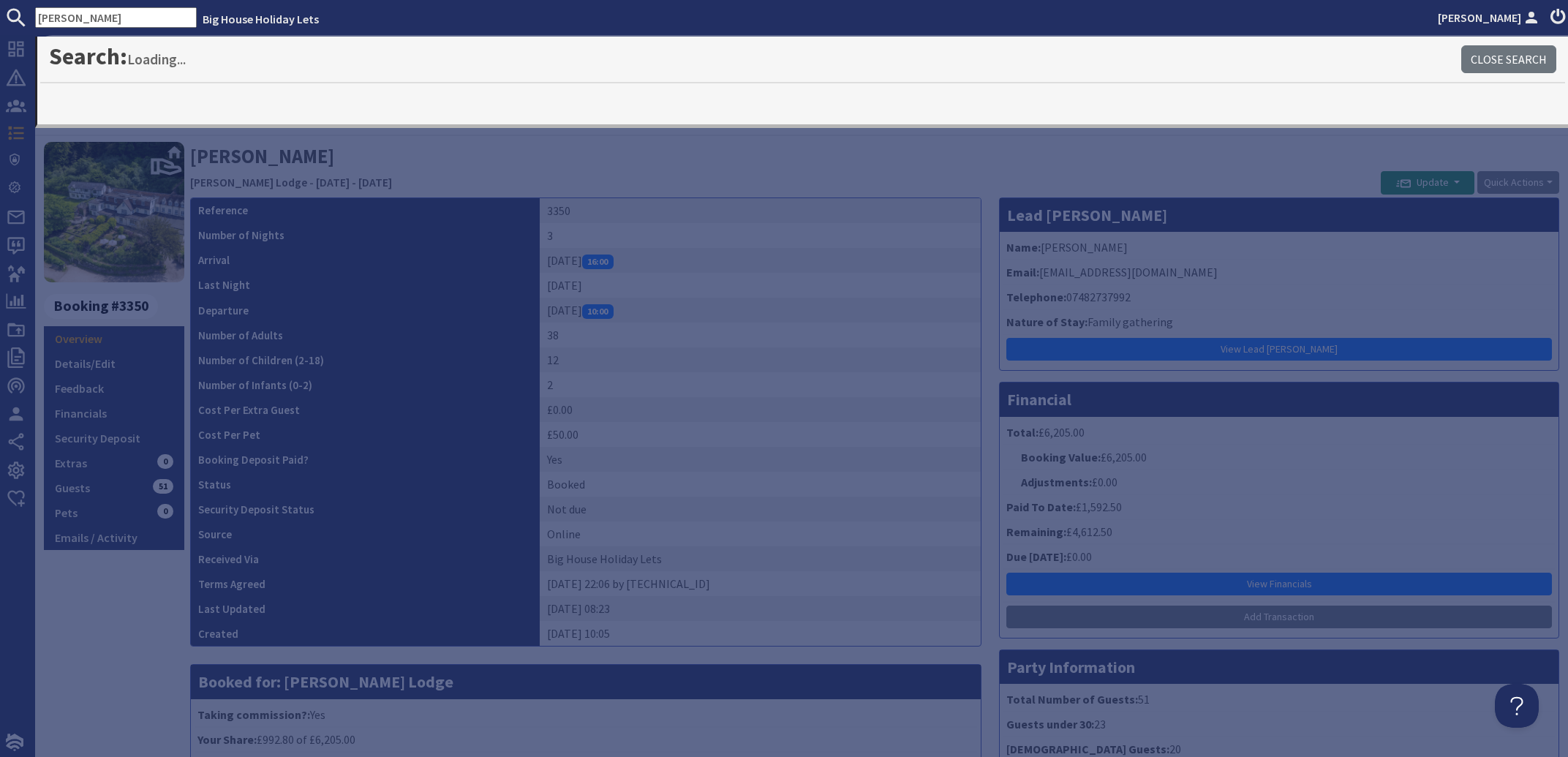
type input "collins"
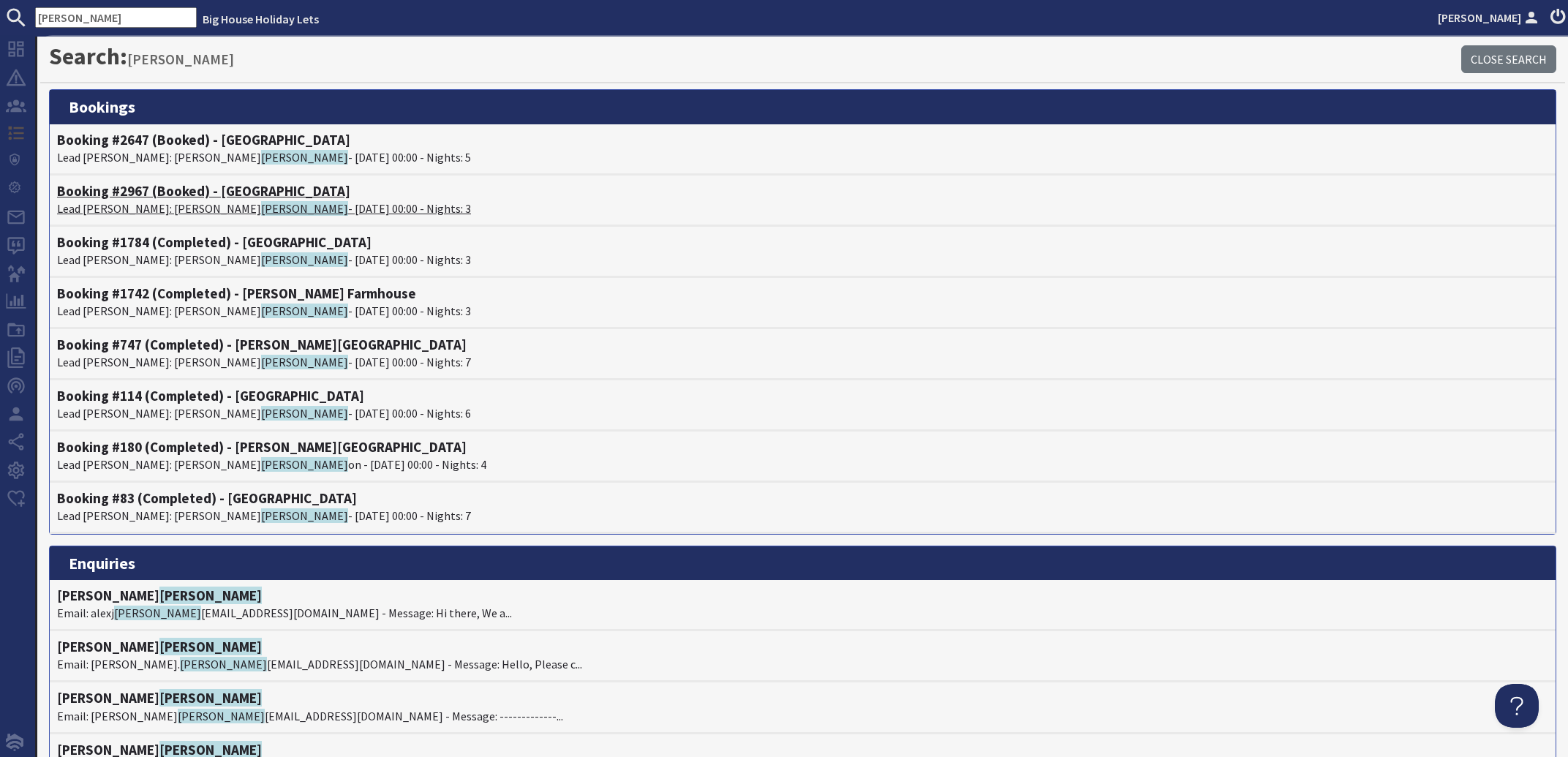
click at [261, 208] on span "Collins" at bounding box center [304, 208] width 87 height 15
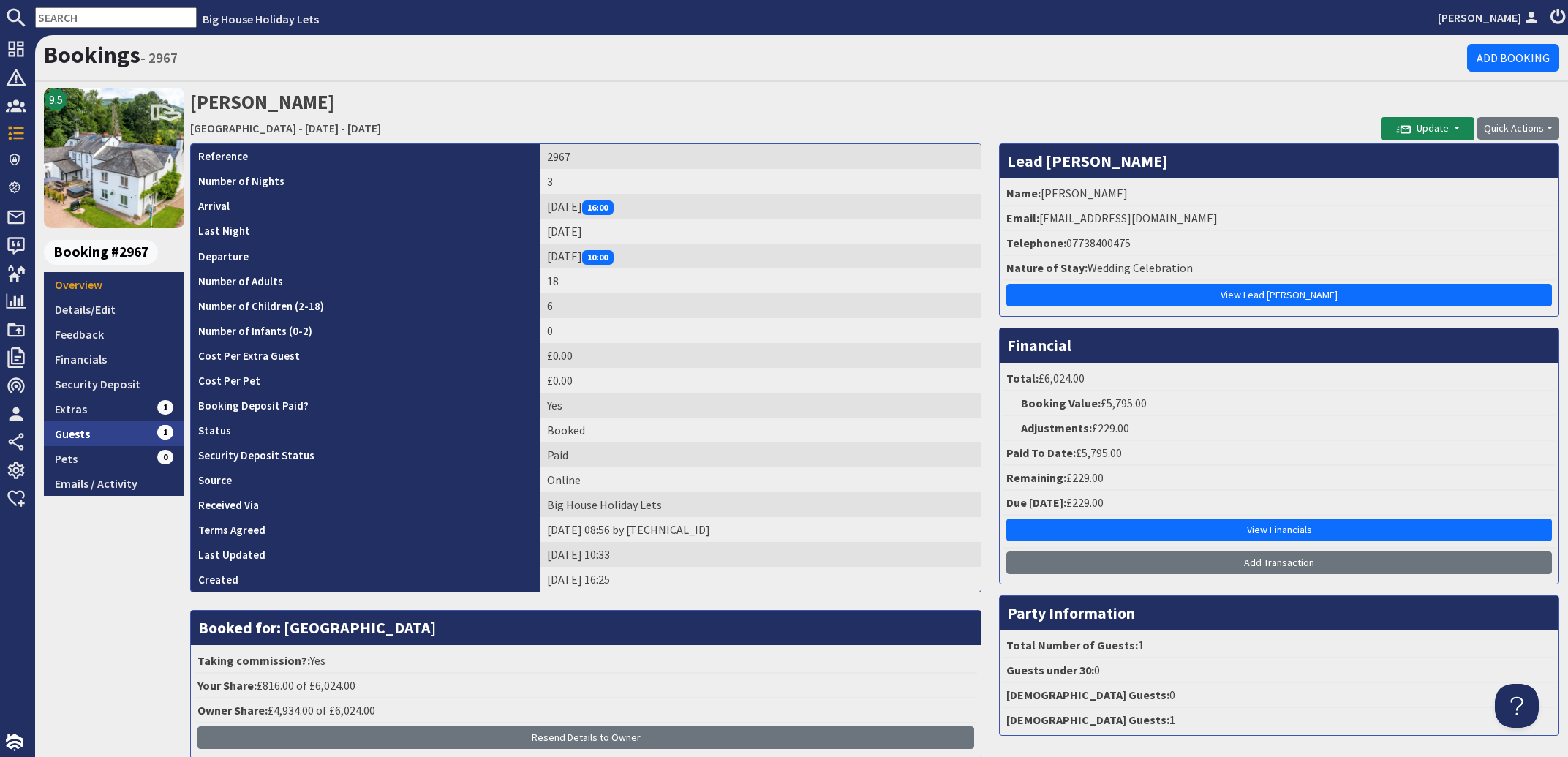
click at [77, 426] on link "Guests 1" at bounding box center [114, 433] width 140 height 25
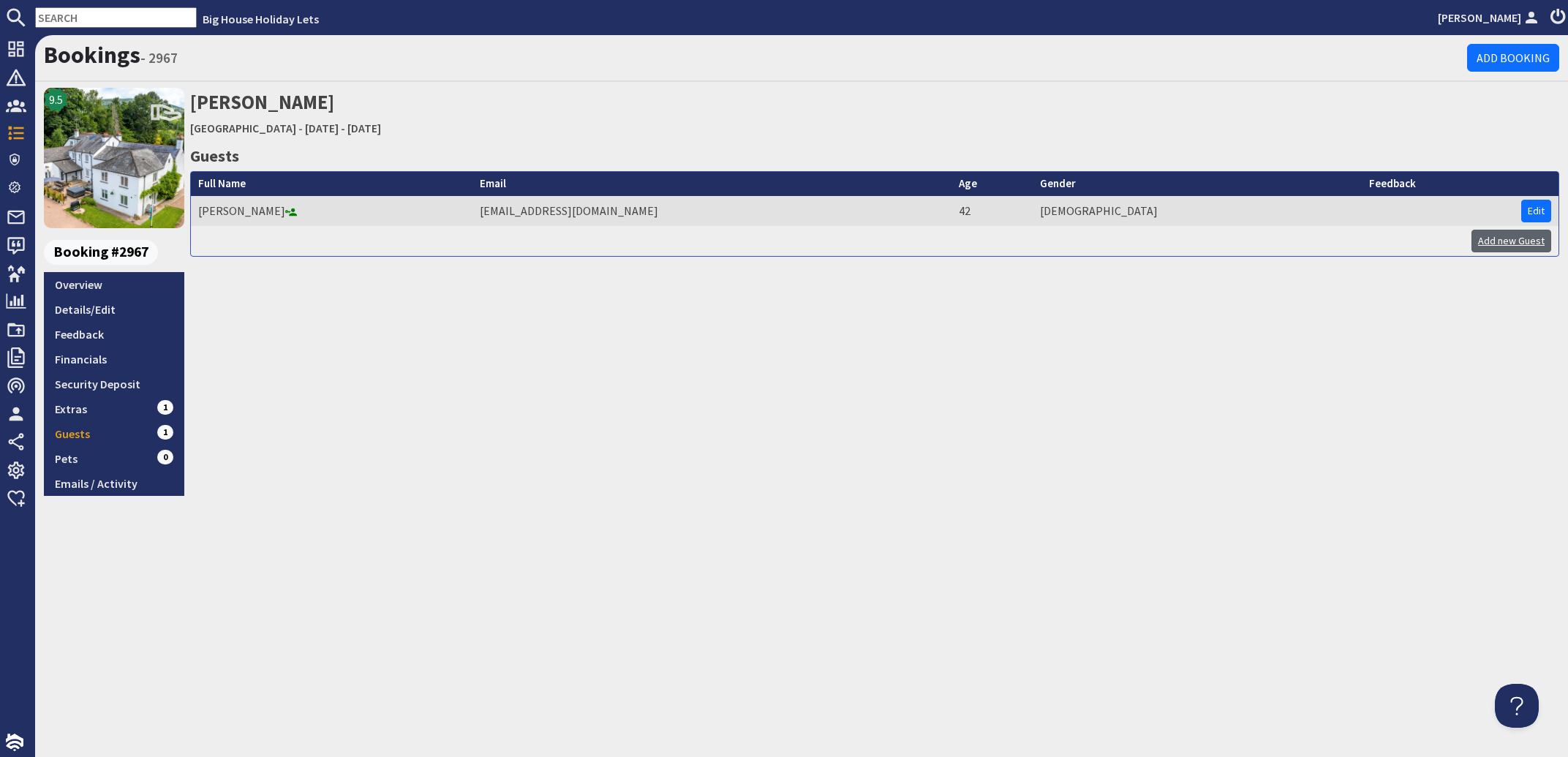
click at [1507, 246] on link "Add new Guest" at bounding box center [1511, 240] width 80 height 23
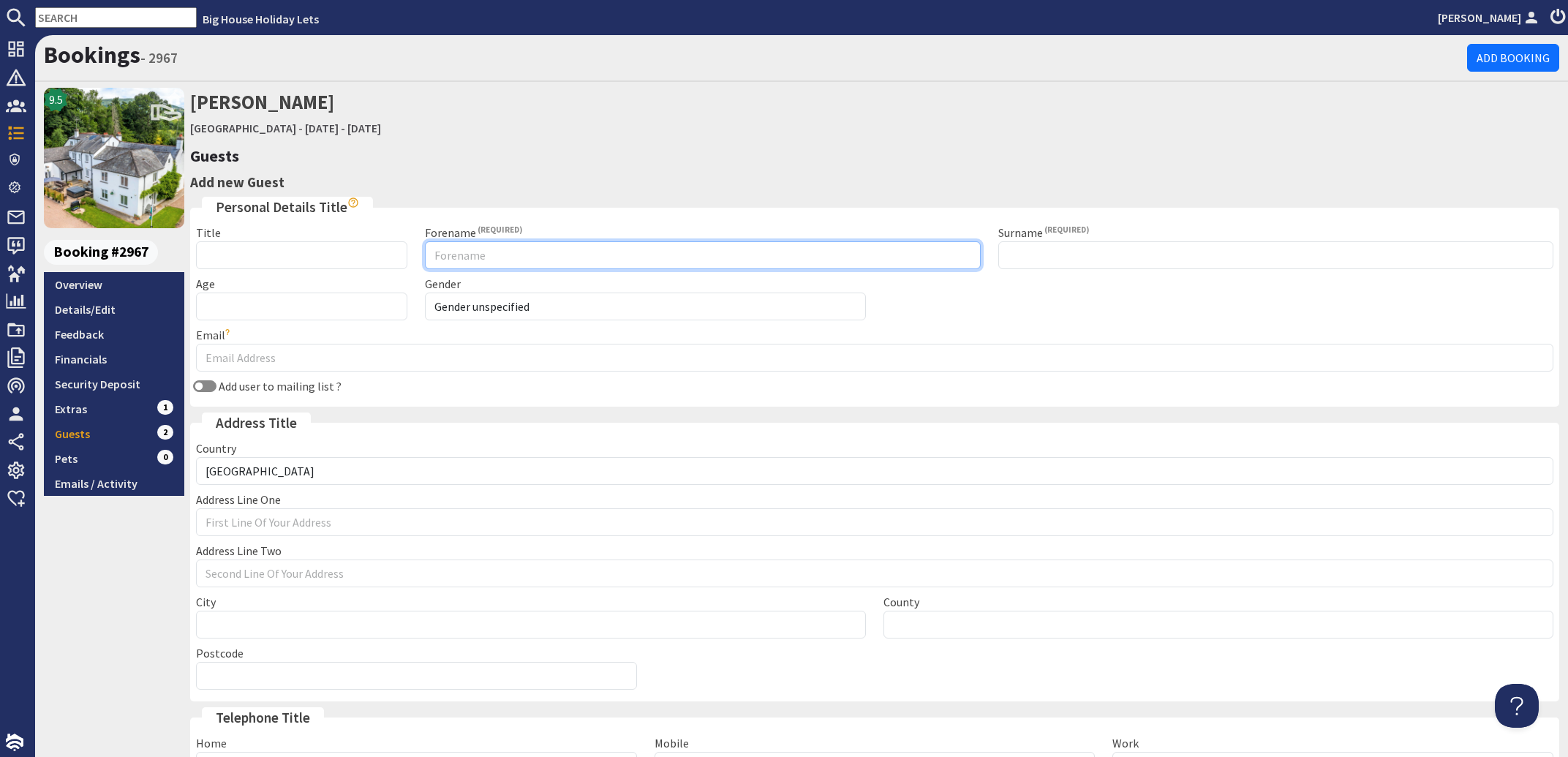
click at [461, 261] on input "Forename" at bounding box center [702, 255] width 555 height 28
type input "Paul"
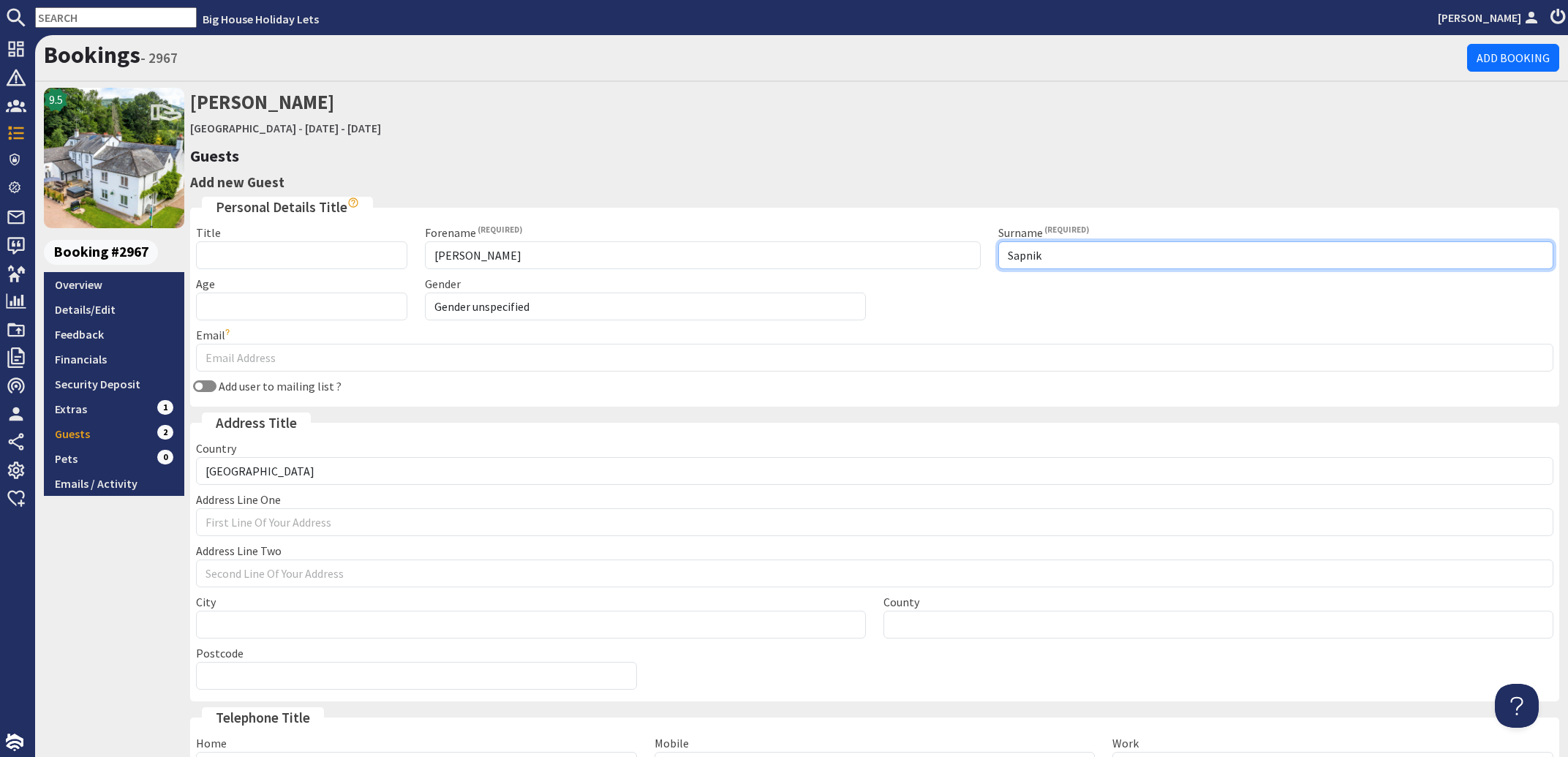
scroll to position [150, 0]
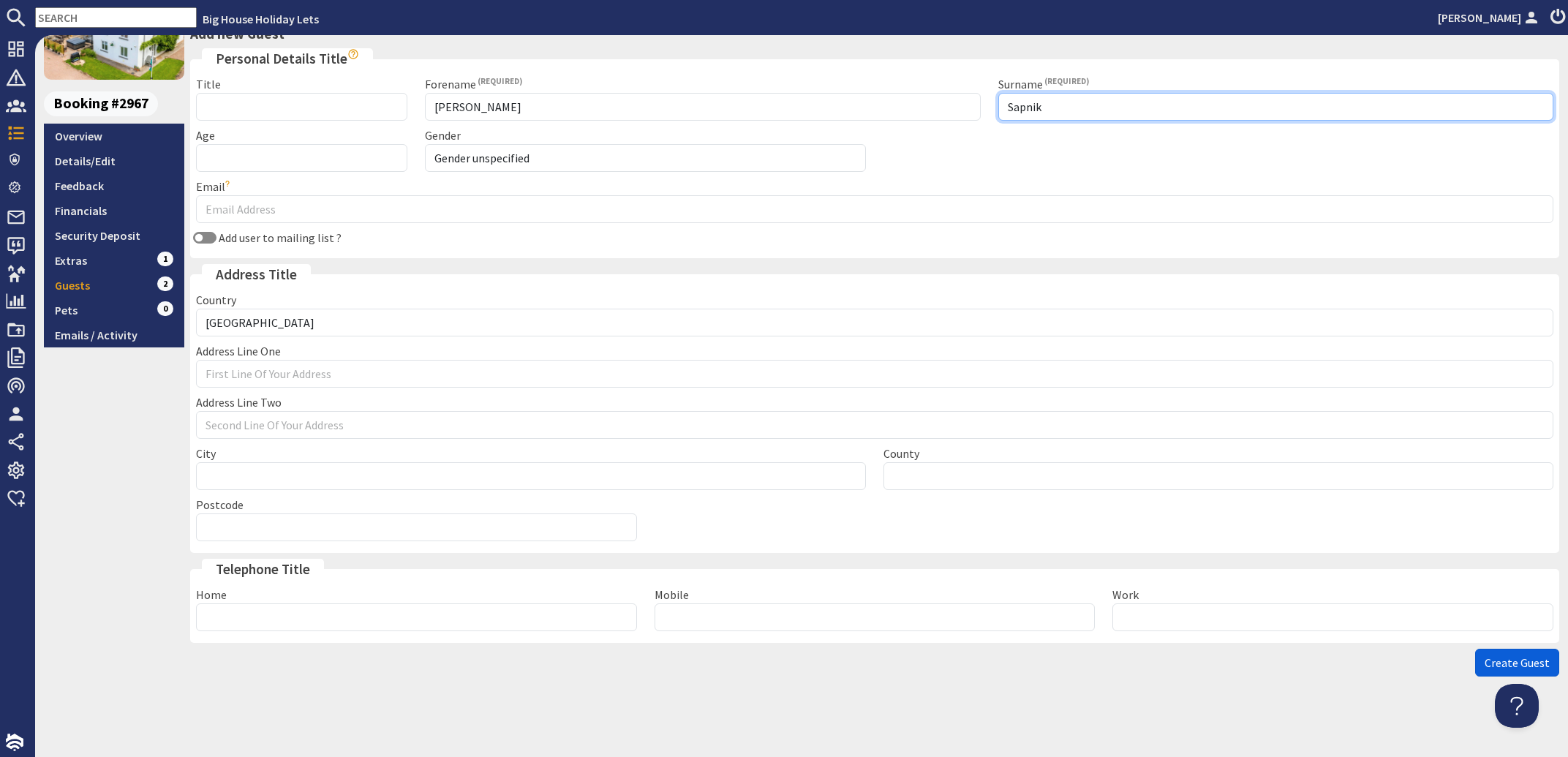
type input "Sapnik"
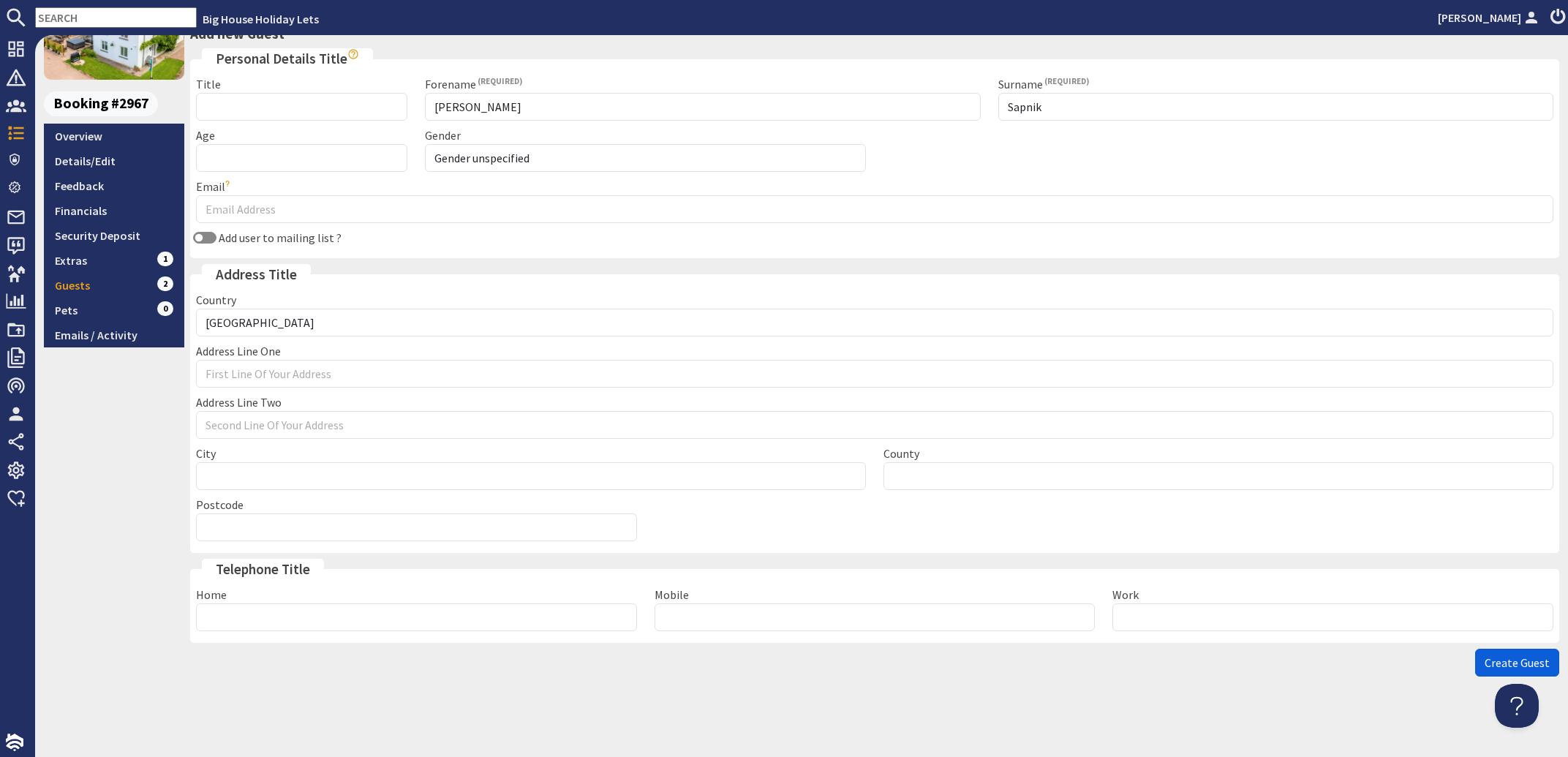
click at [1484, 663] on span "Create Guest" at bounding box center [1517, 662] width 65 height 15
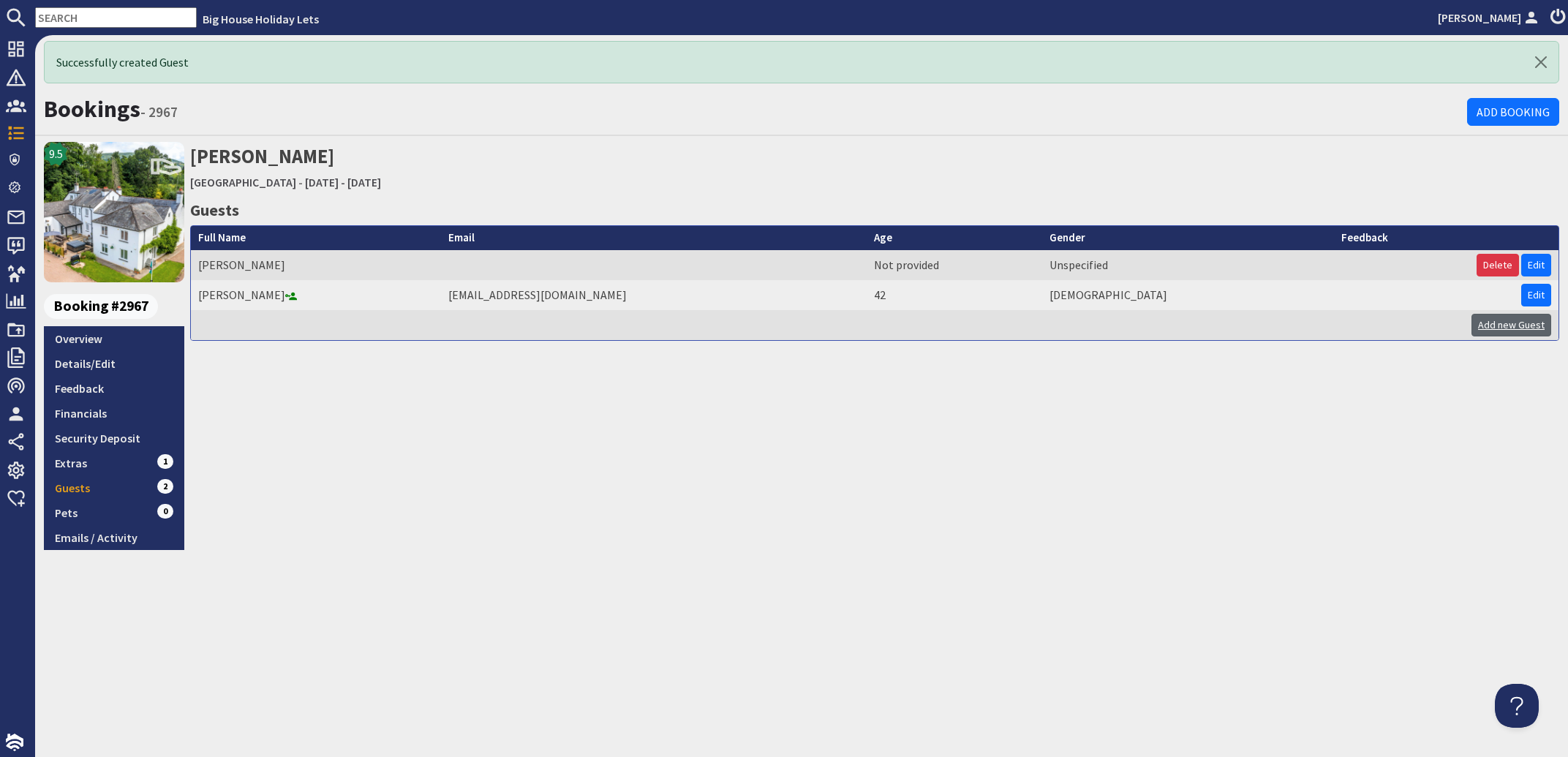
click at [1518, 316] on link "Add new Guest" at bounding box center [1511, 325] width 80 height 23
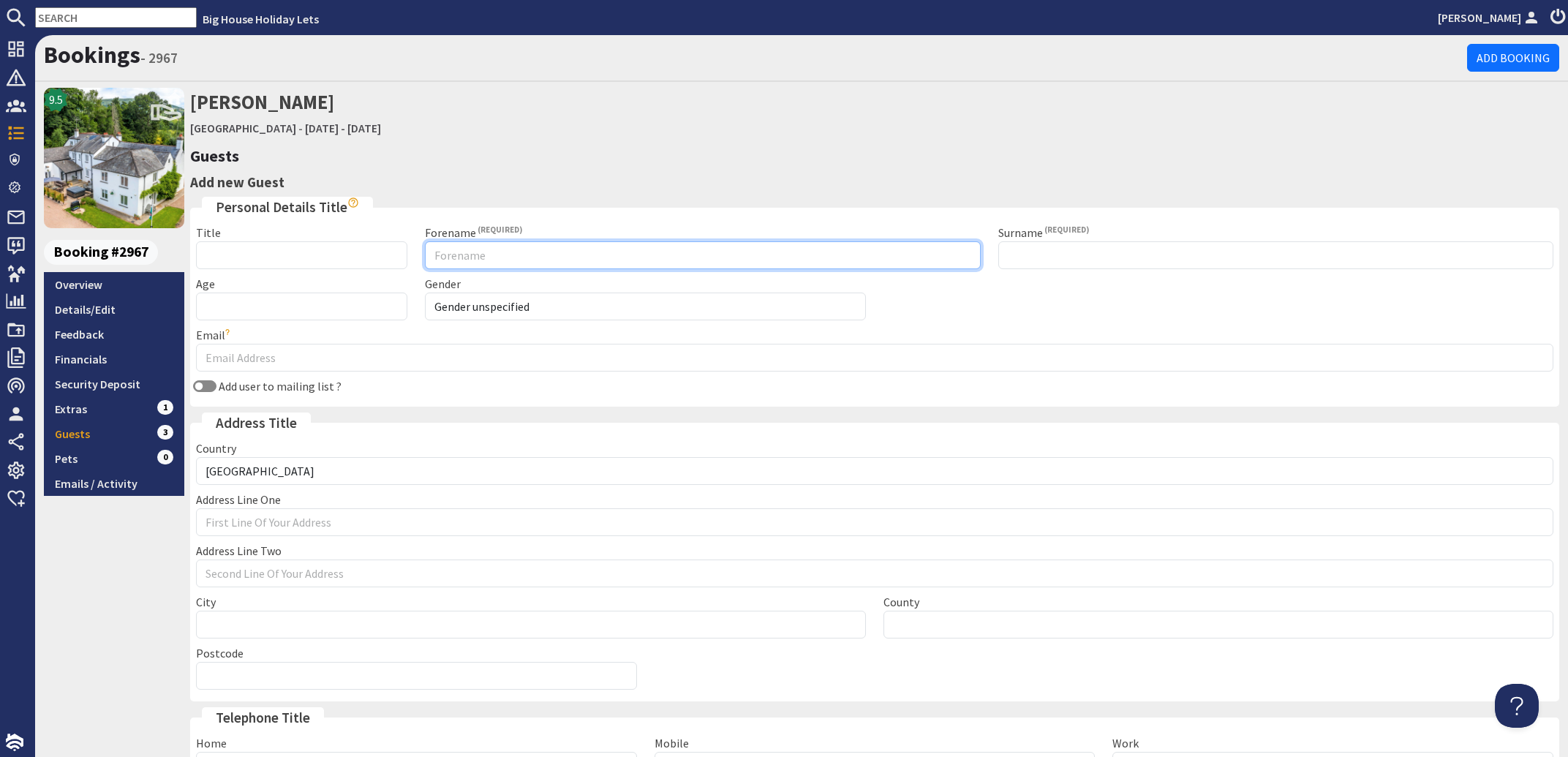
click at [443, 250] on input "Forename" at bounding box center [702, 255] width 555 height 28
type input "Mylo"
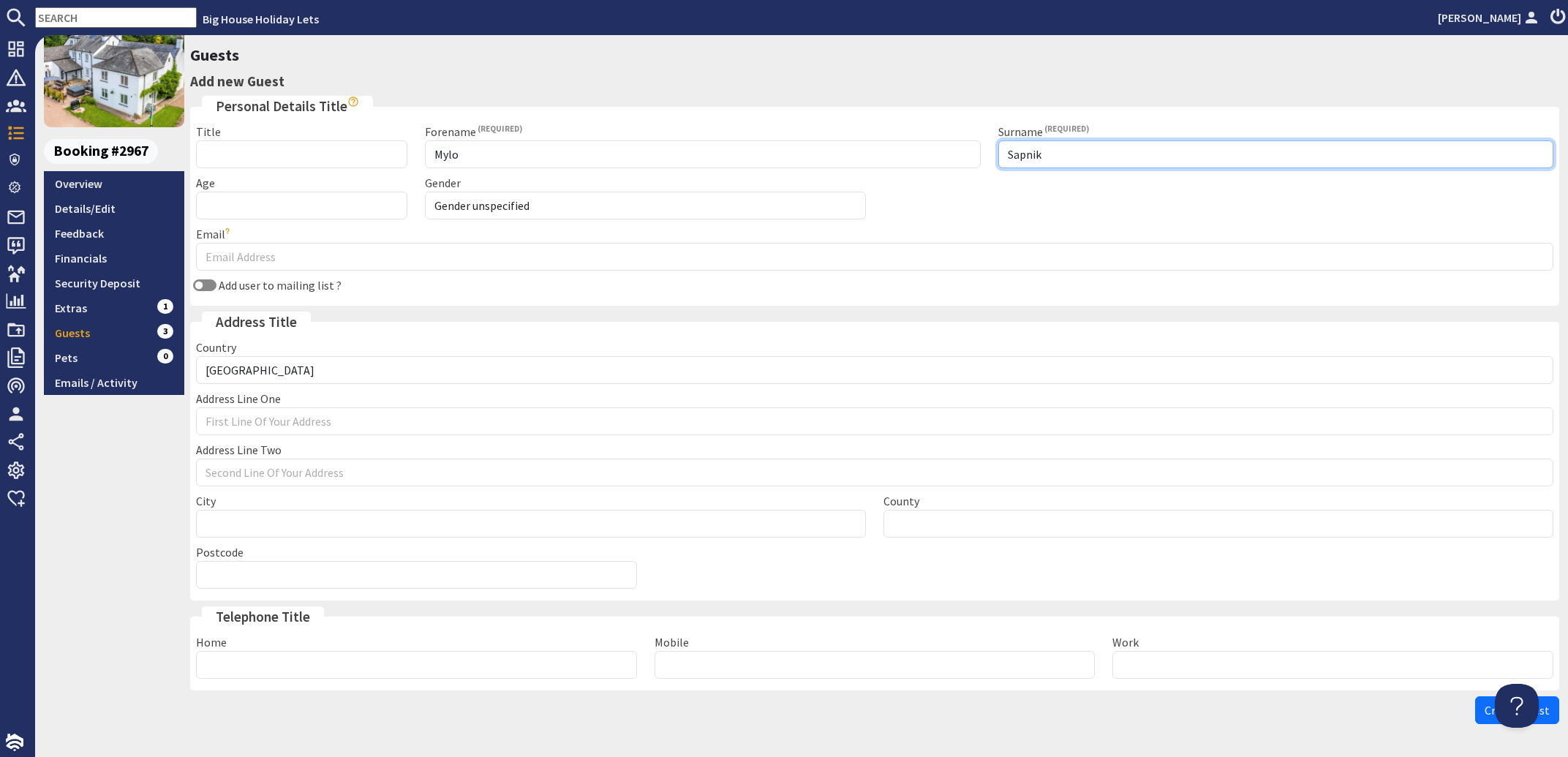
scroll to position [150, 0]
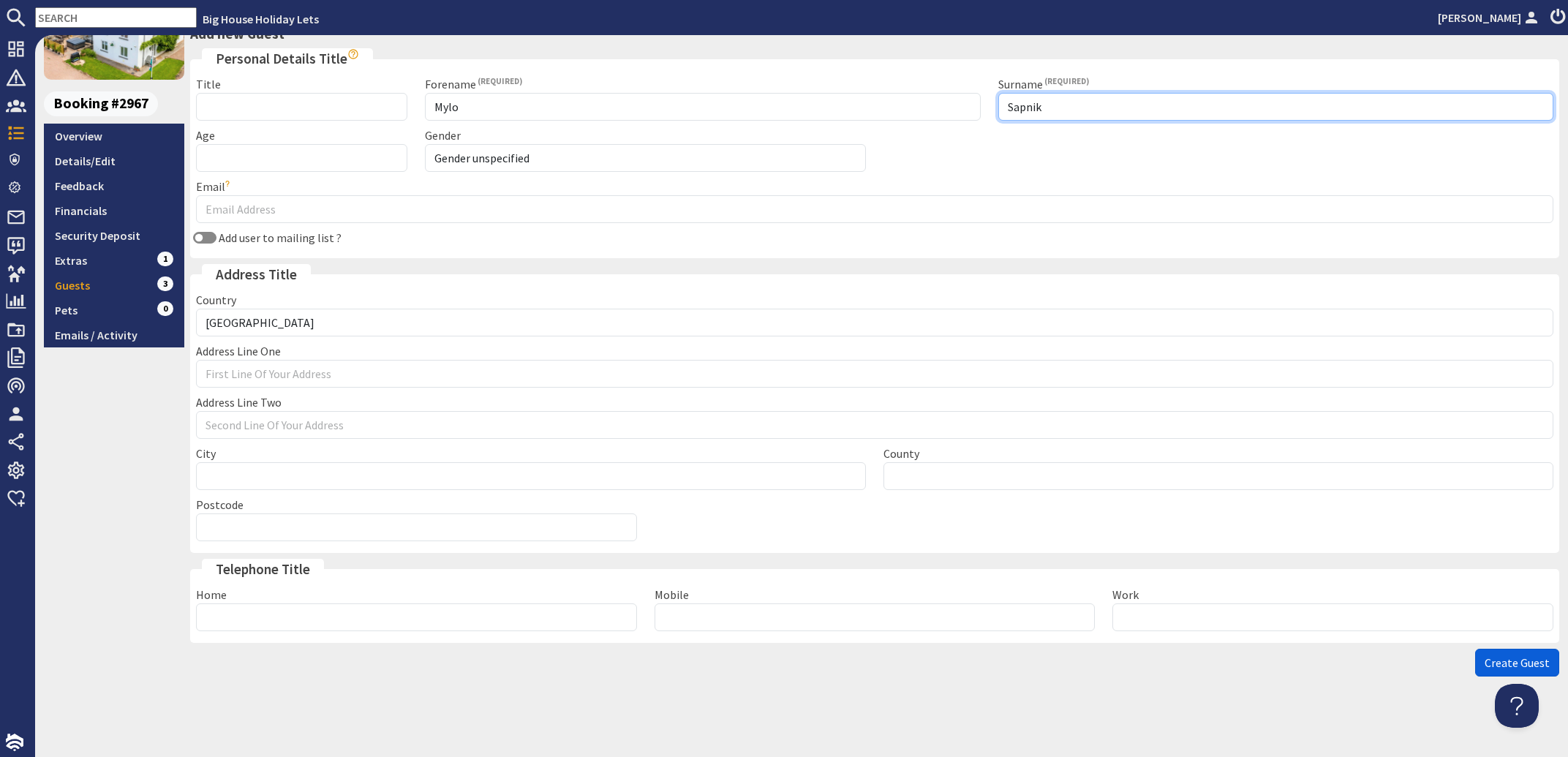
type input "Sapnik"
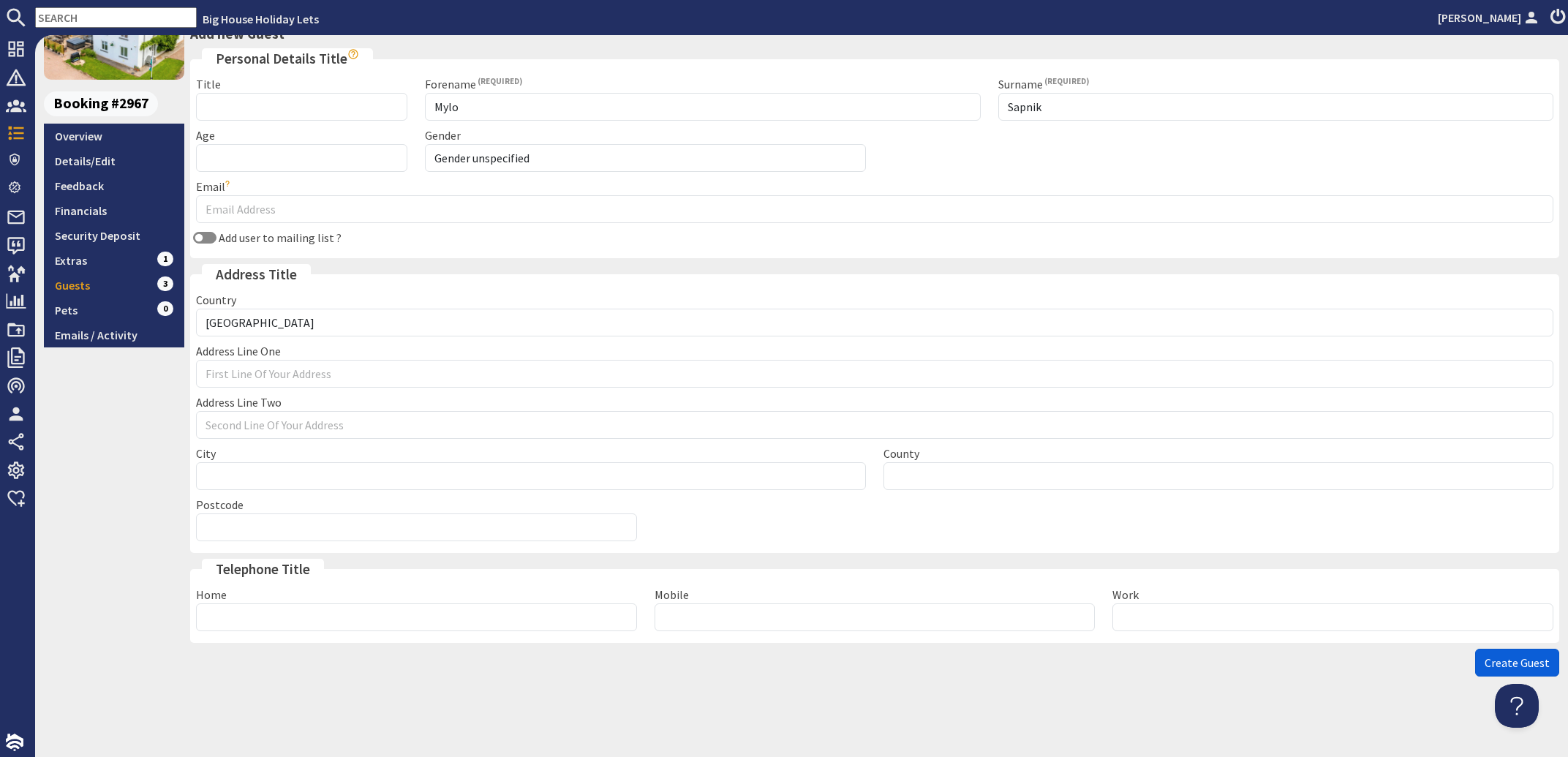
click at [1490, 671] on button "Create Guest" at bounding box center [1518, 662] width 84 height 28
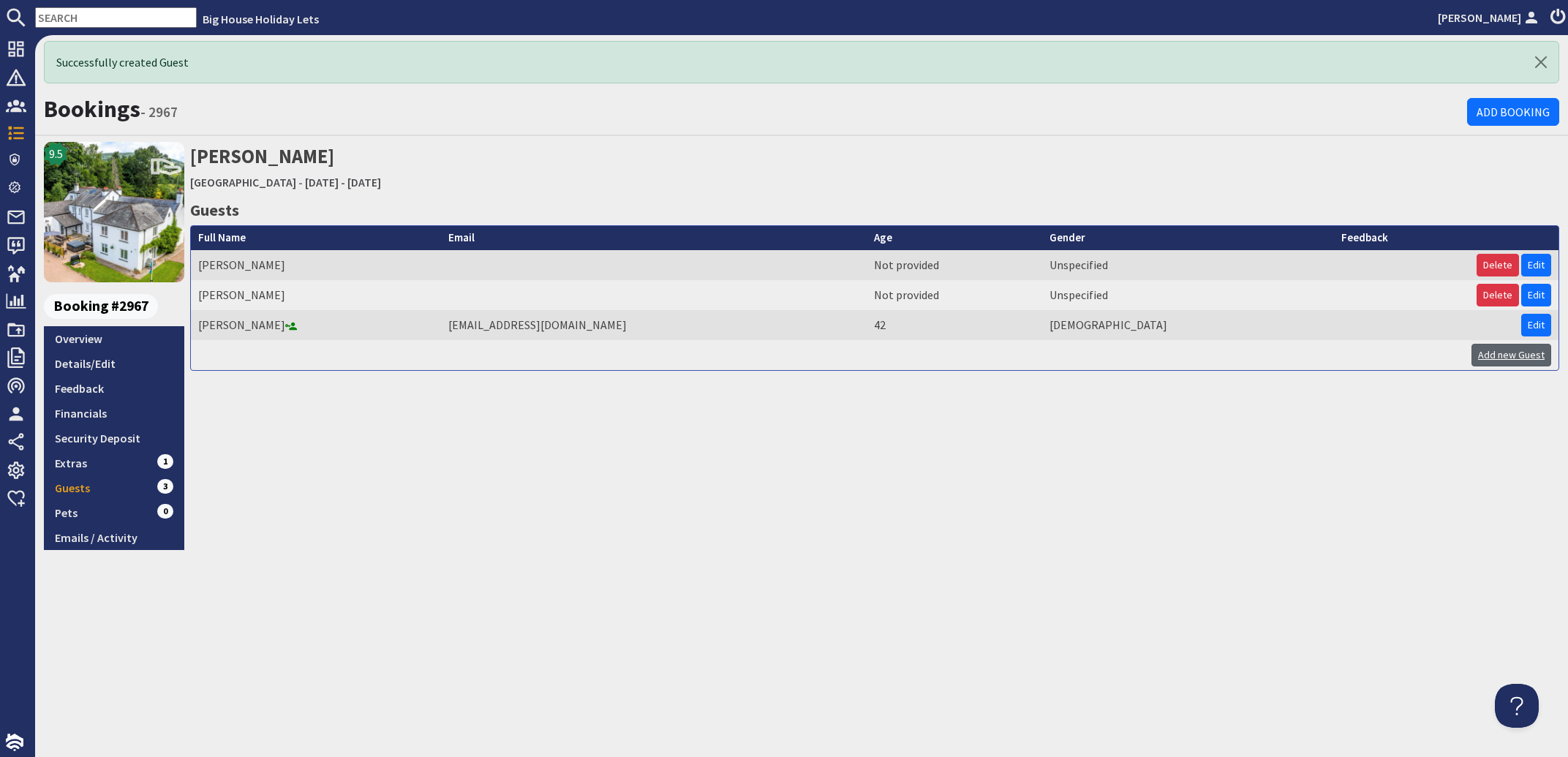
click at [1491, 359] on link "Add new Guest" at bounding box center [1511, 354] width 80 height 23
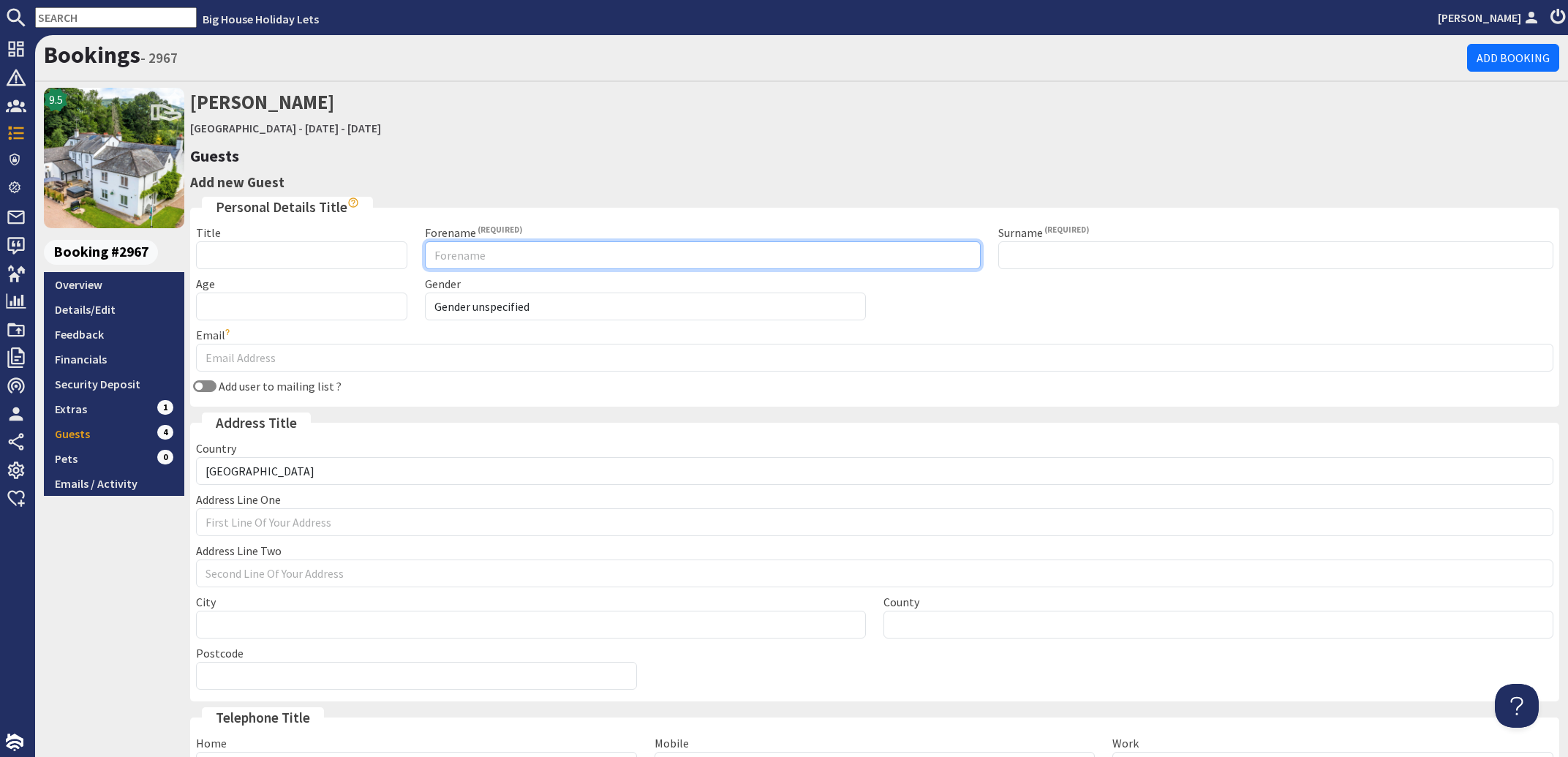
click at [452, 253] on input "Forename" at bounding box center [702, 255] width 555 height 28
type input "Brodie"
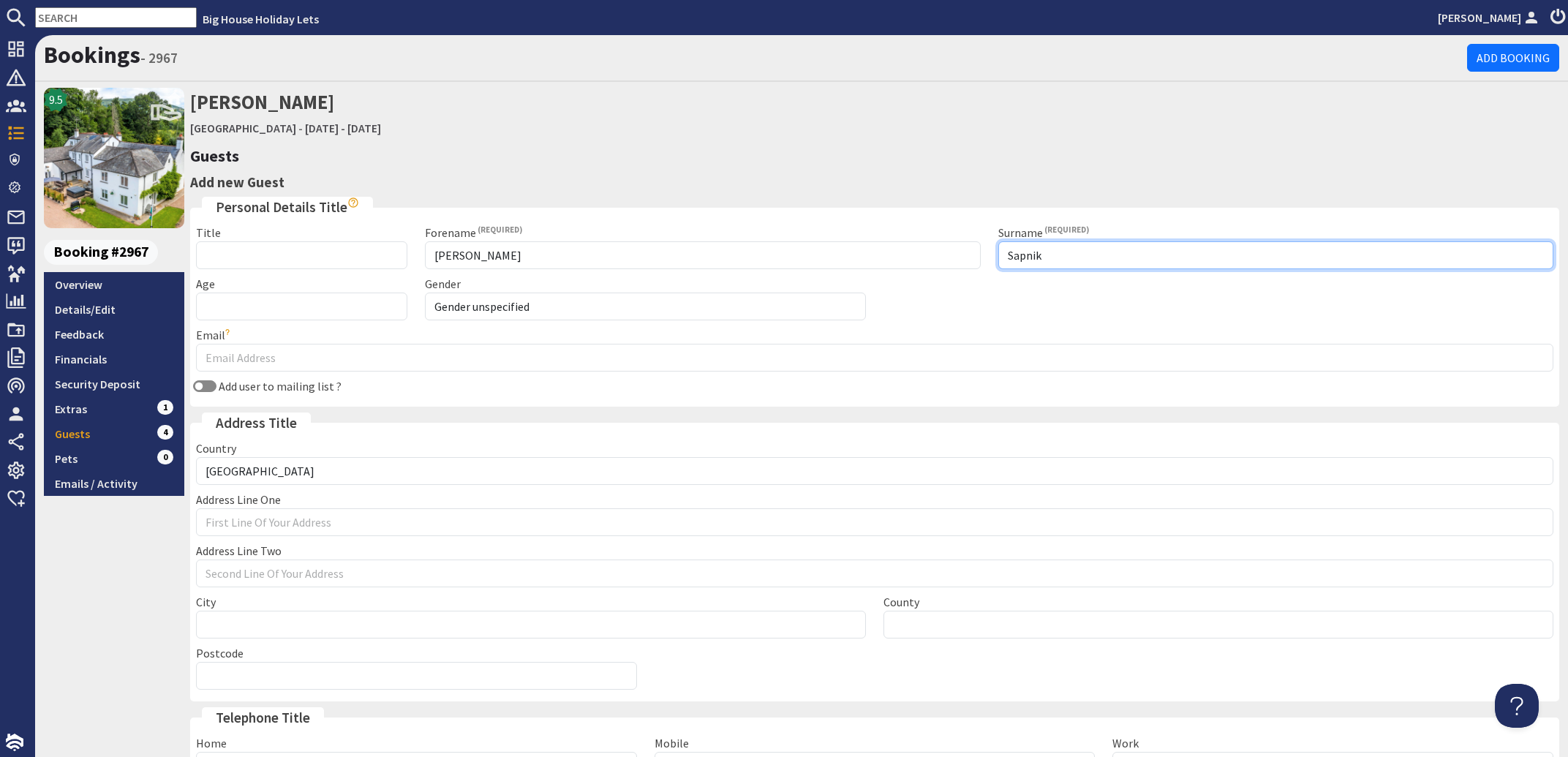
scroll to position [150, 0]
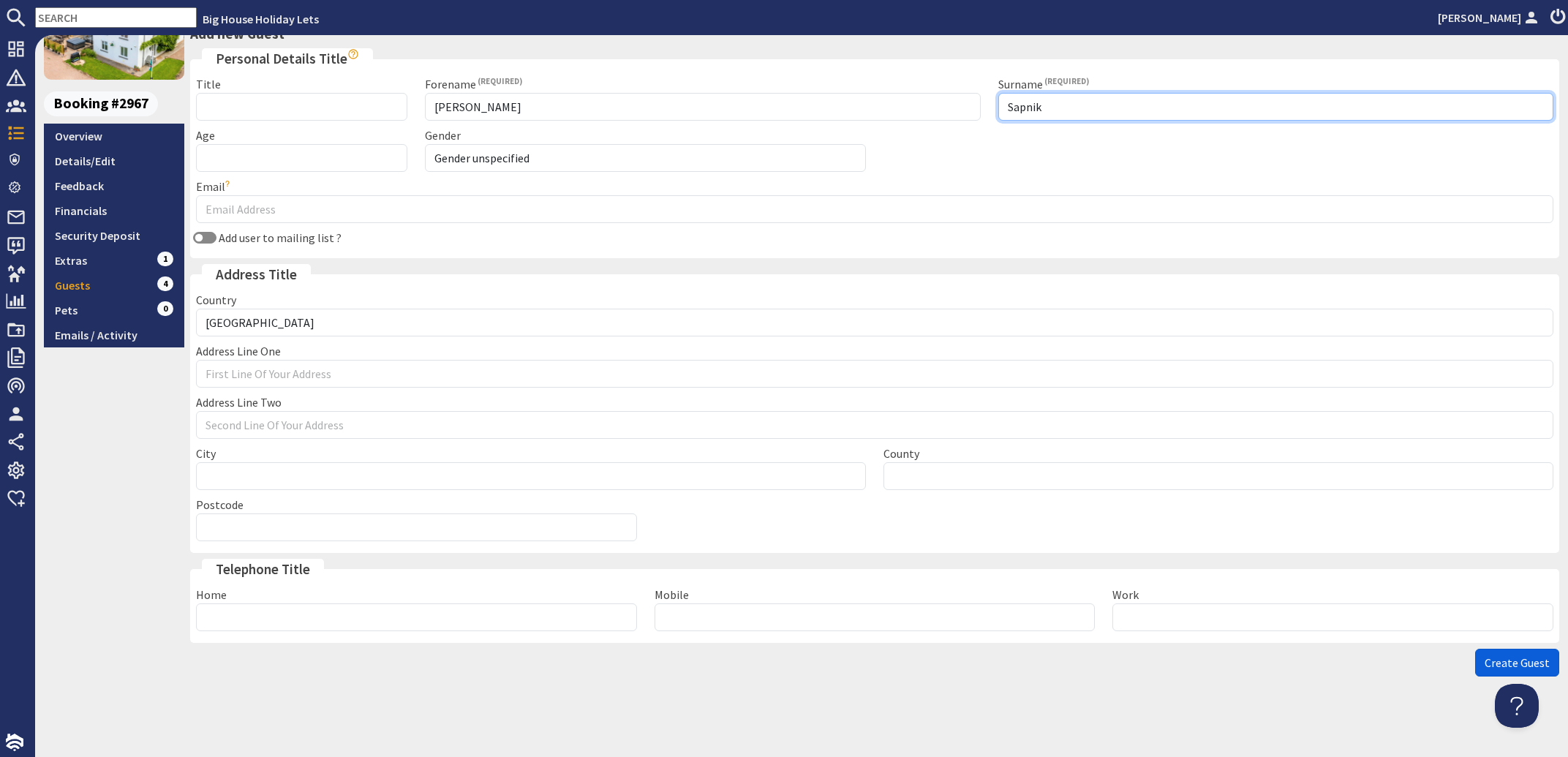
type input "Sapnik"
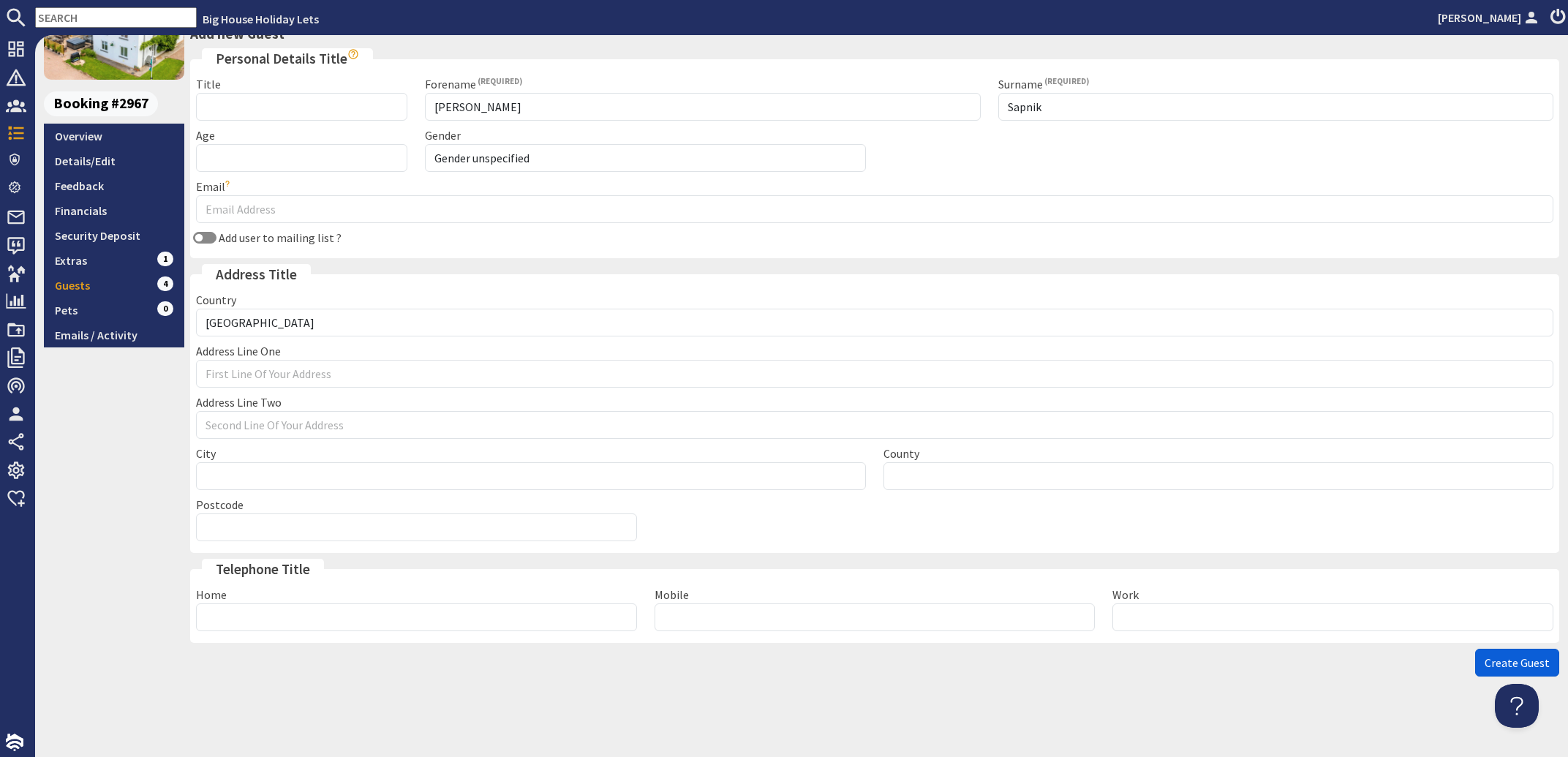
click at [1485, 665] on span "Create Guest" at bounding box center [1517, 662] width 65 height 15
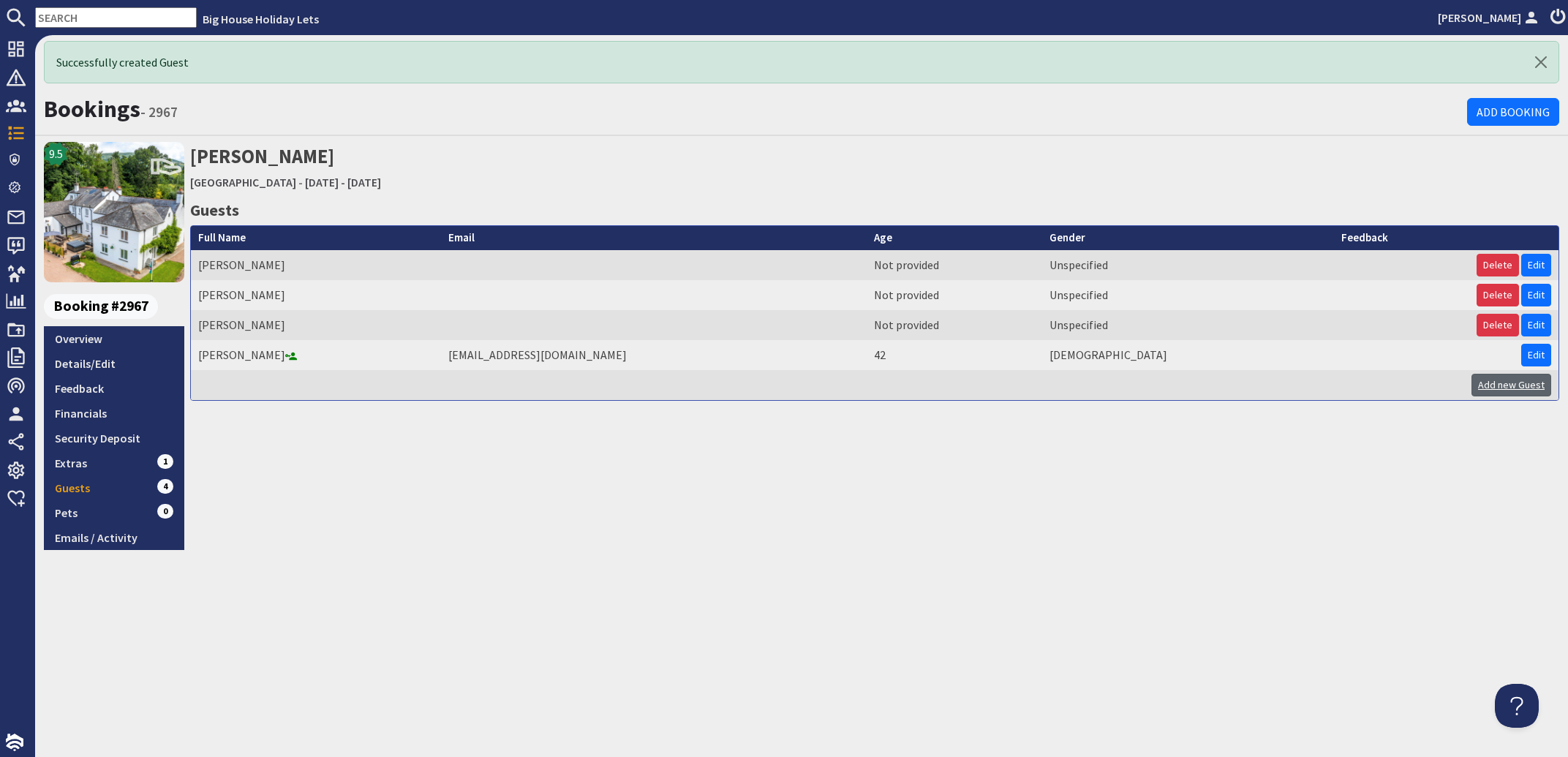
click at [1498, 389] on link "Add new Guest" at bounding box center [1511, 384] width 80 height 23
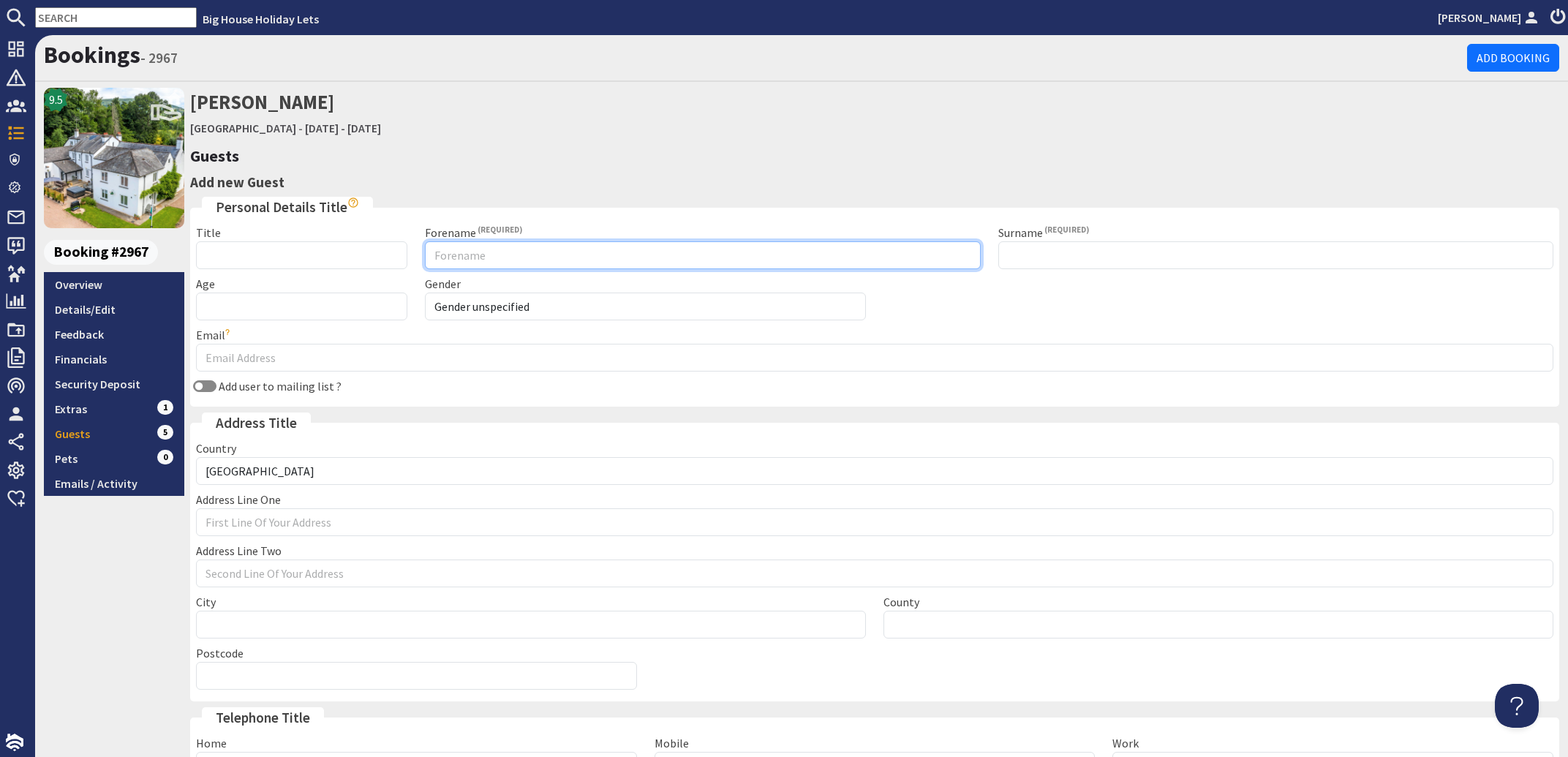
click at [481, 250] on input "Forename" at bounding box center [702, 255] width 555 height 28
type input "Kirsty"
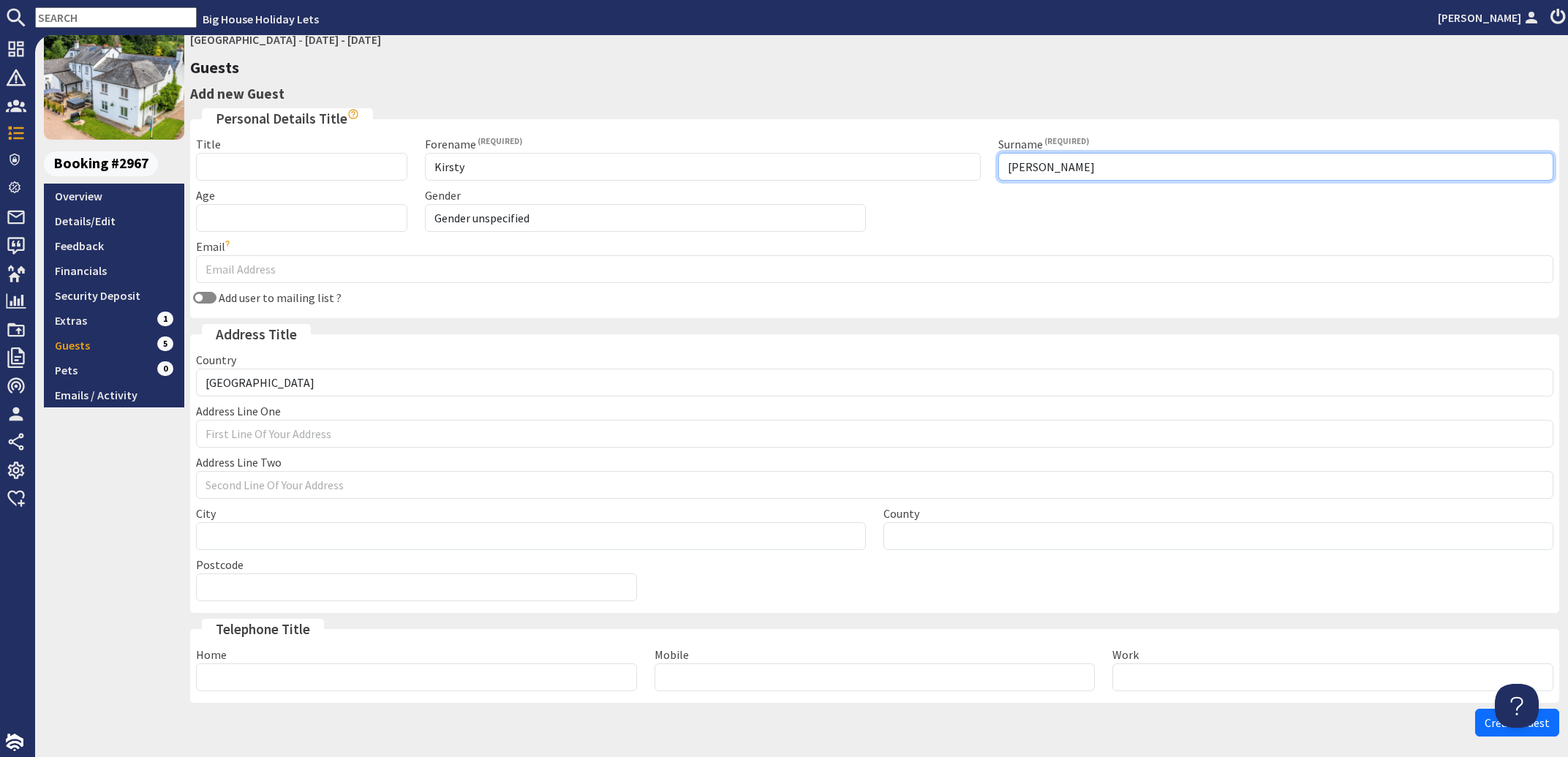
scroll to position [150, 0]
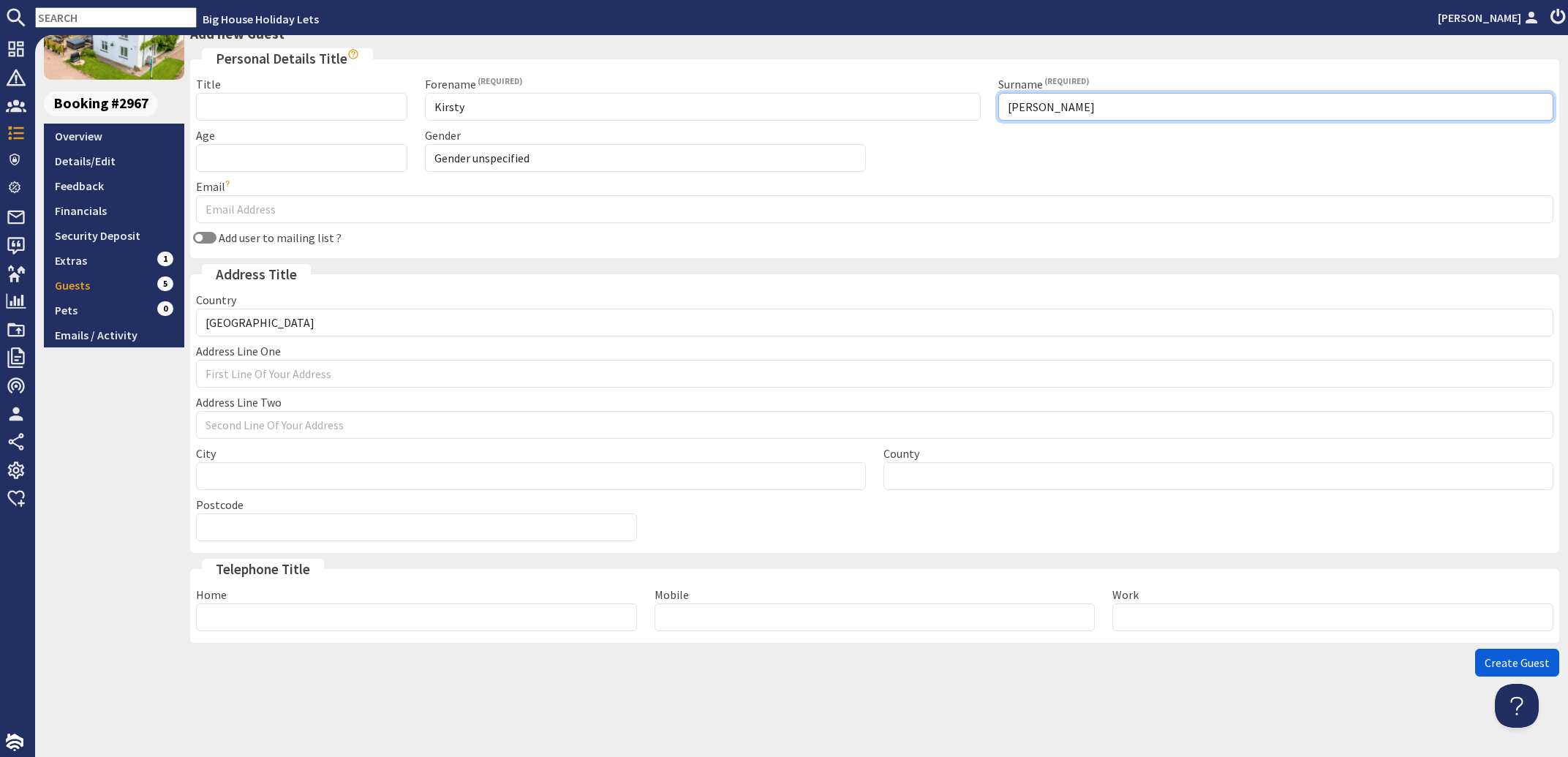
type input "Reed"
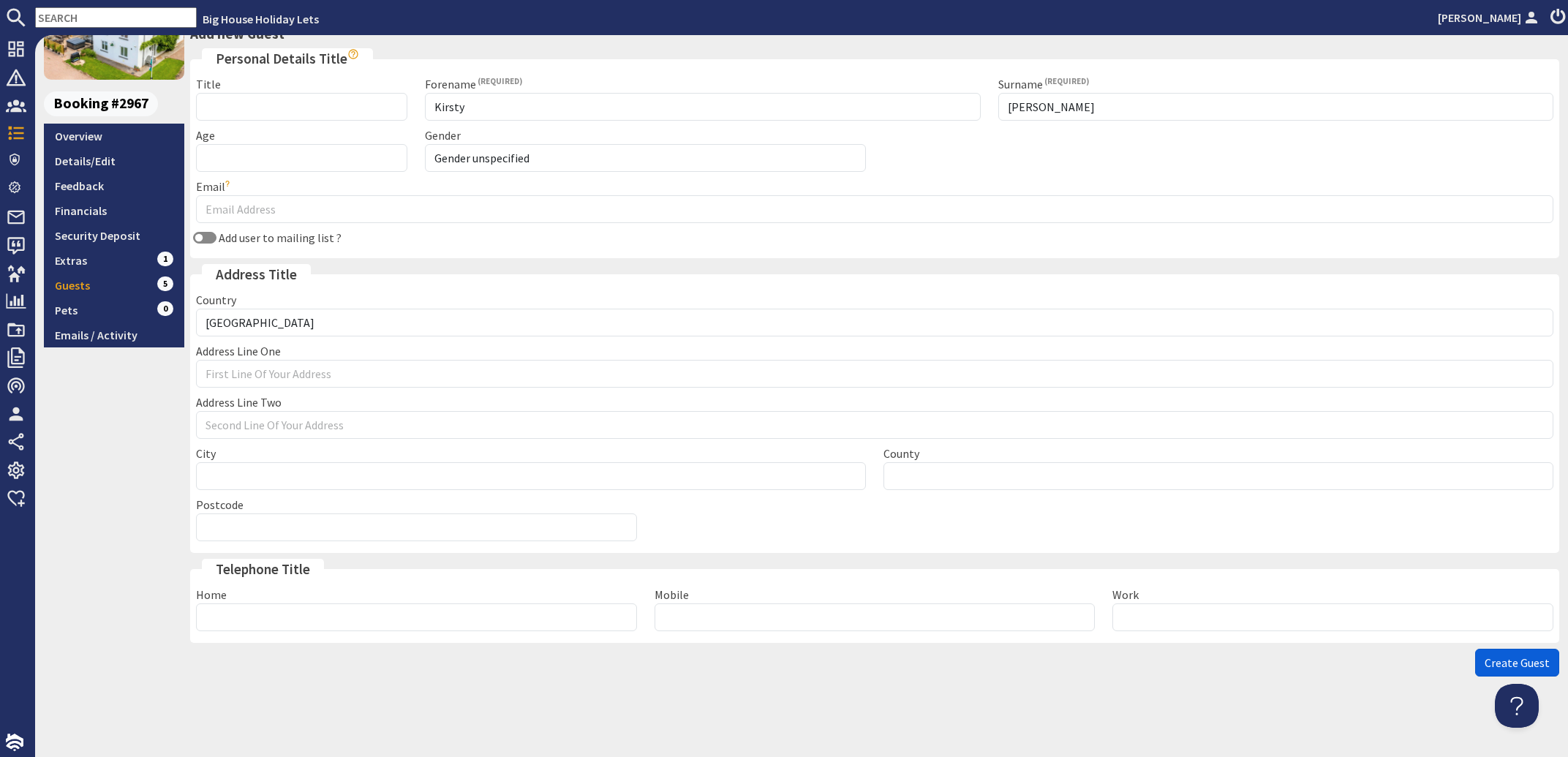
click at [1497, 671] on button "Create Guest" at bounding box center [1518, 662] width 84 height 28
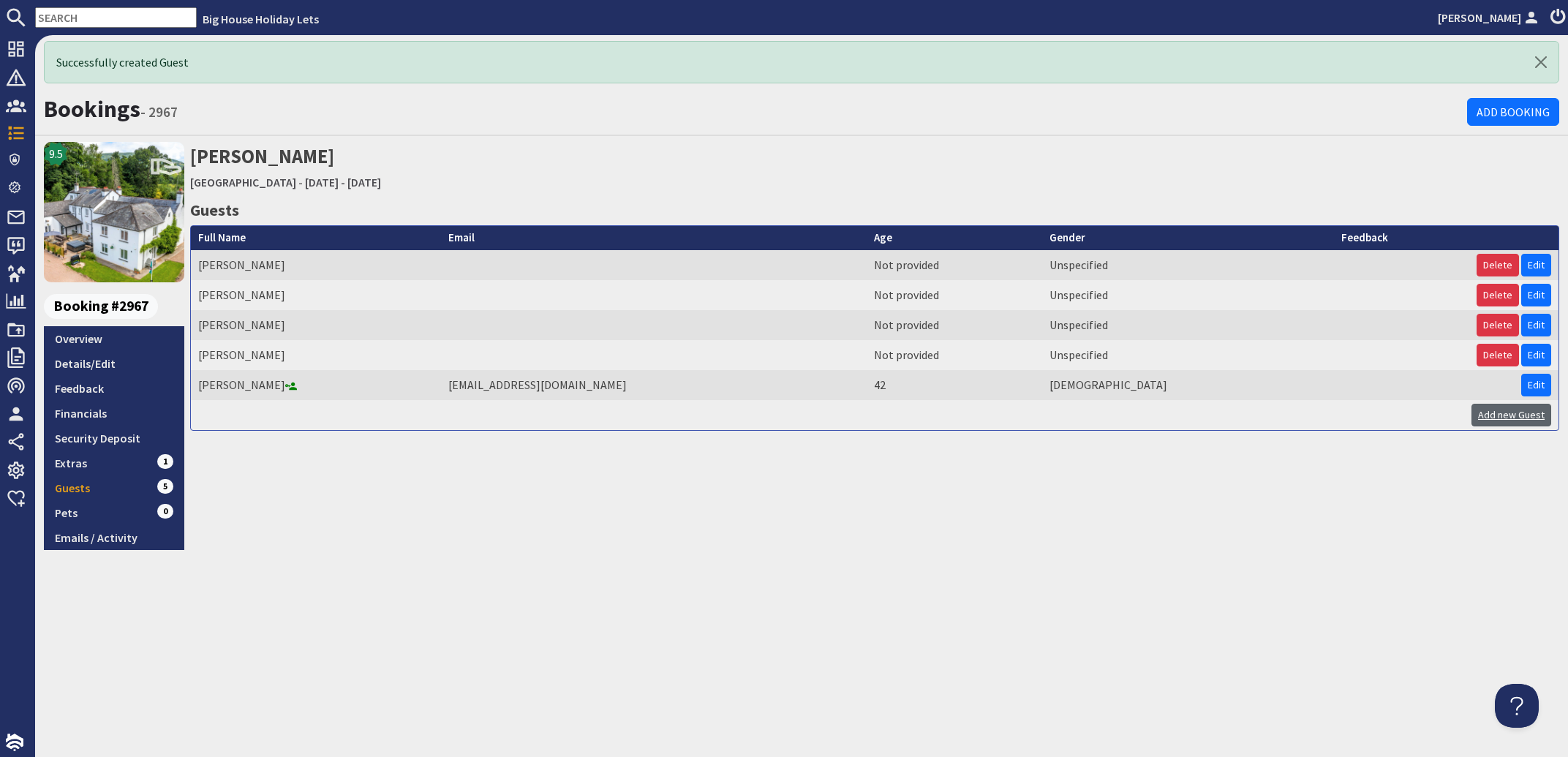
click at [1495, 418] on link "Add new Guest" at bounding box center [1511, 415] width 80 height 23
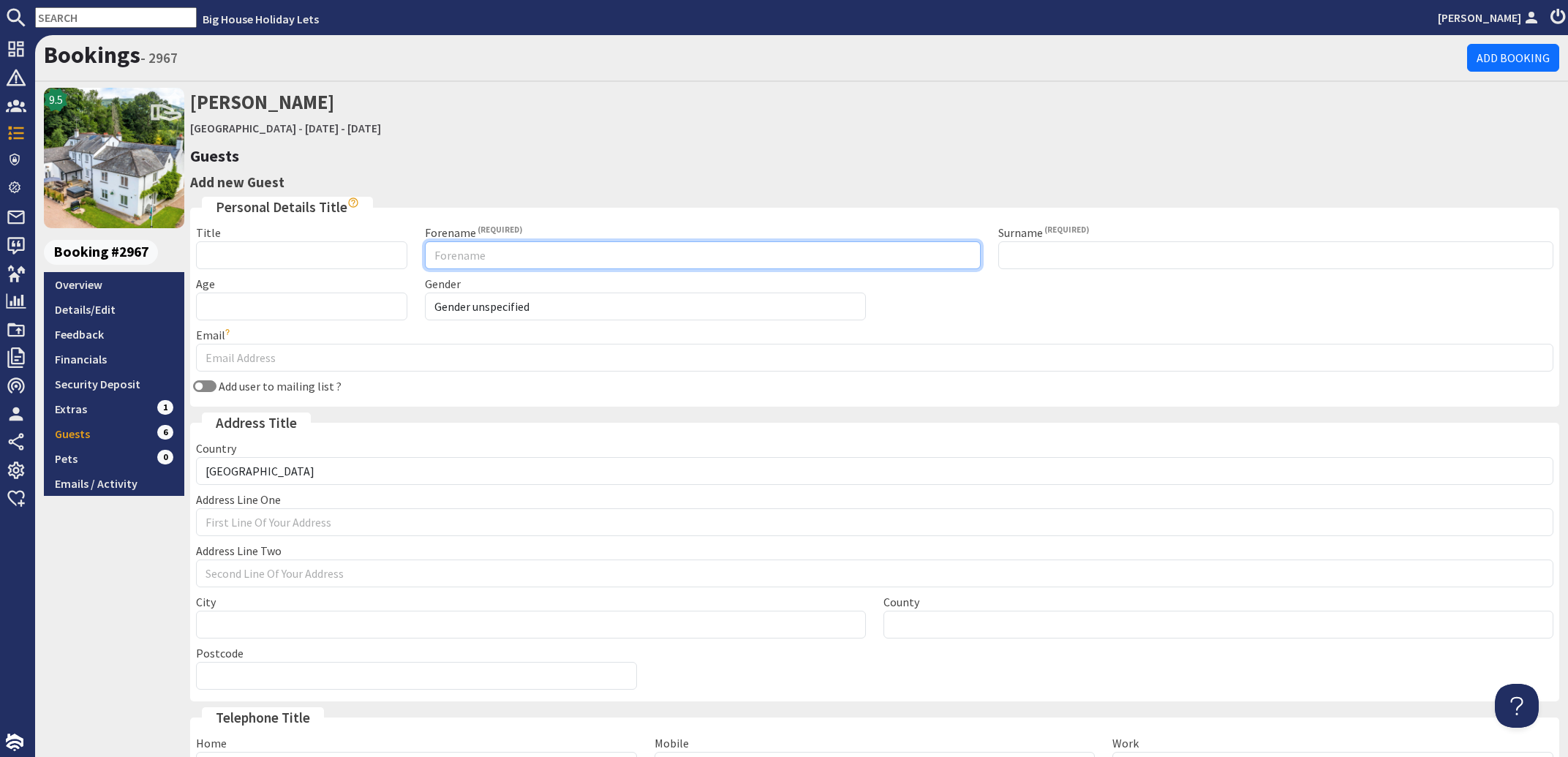
click at [470, 248] on input "Forename" at bounding box center [702, 255] width 555 height 28
type input "Neal"
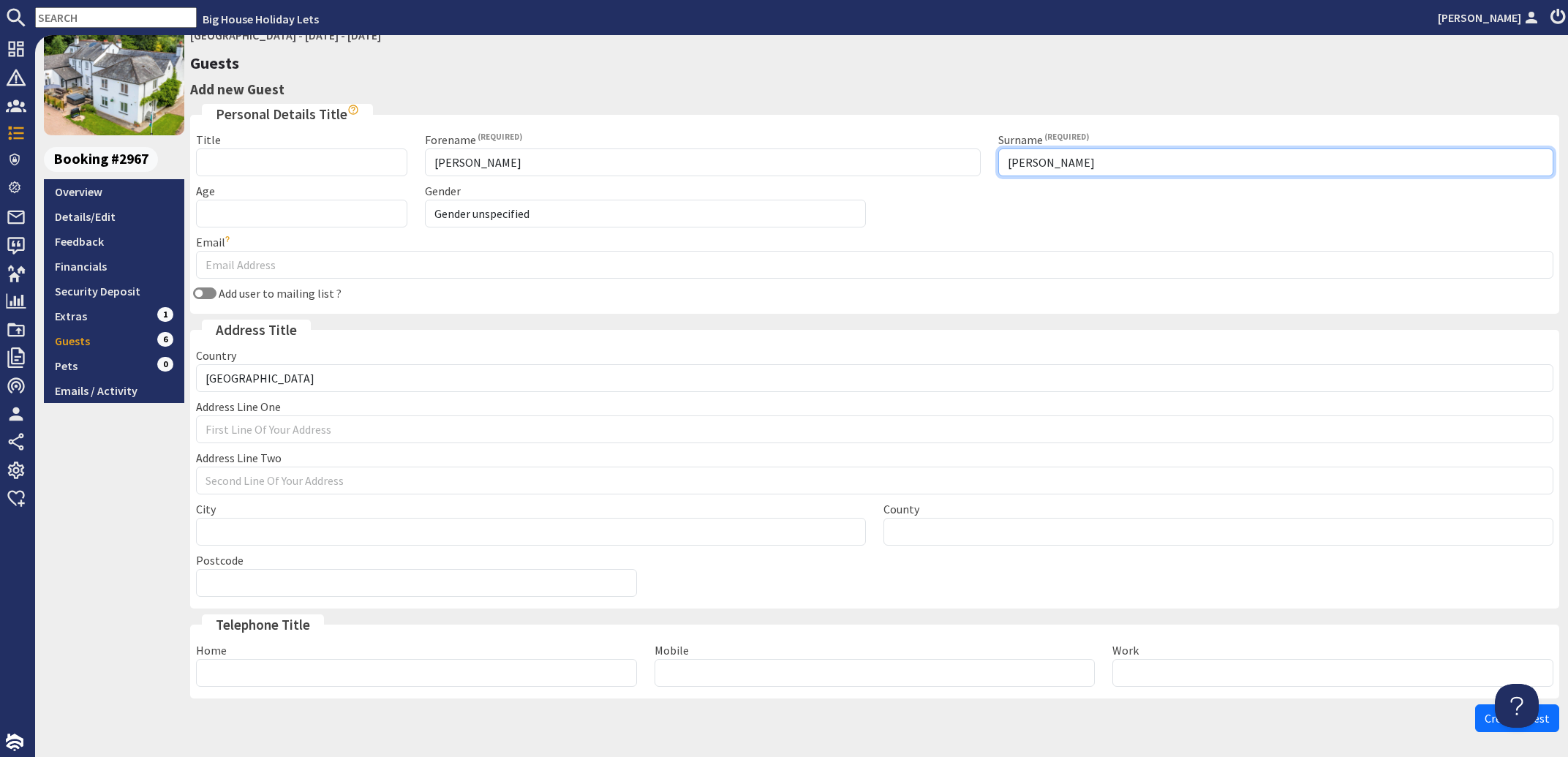
scroll to position [150, 0]
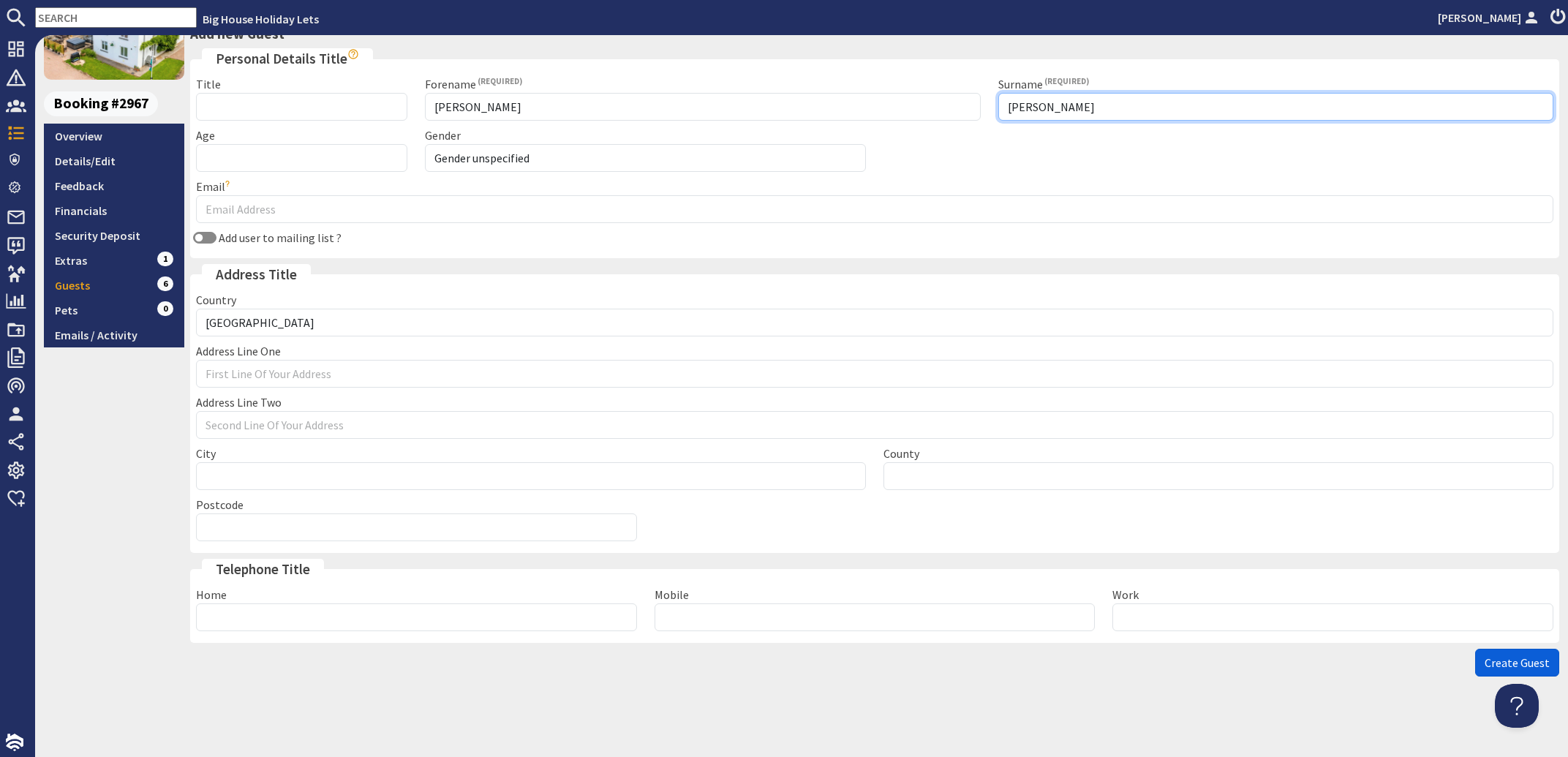
type input "Reed"
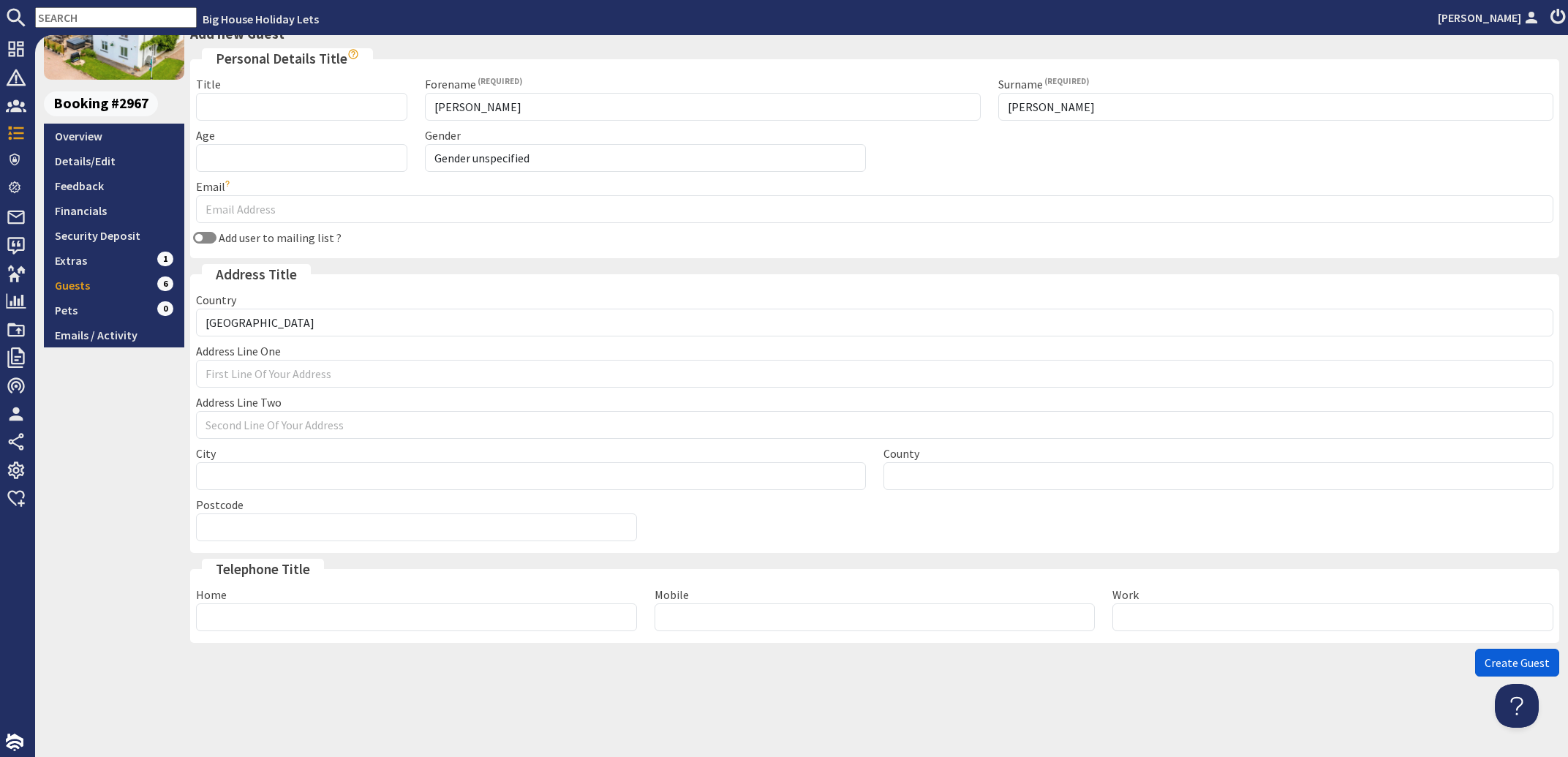
click at [1495, 667] on span "Create Guest" at bounding box center [1517, 662] width 65 height 15
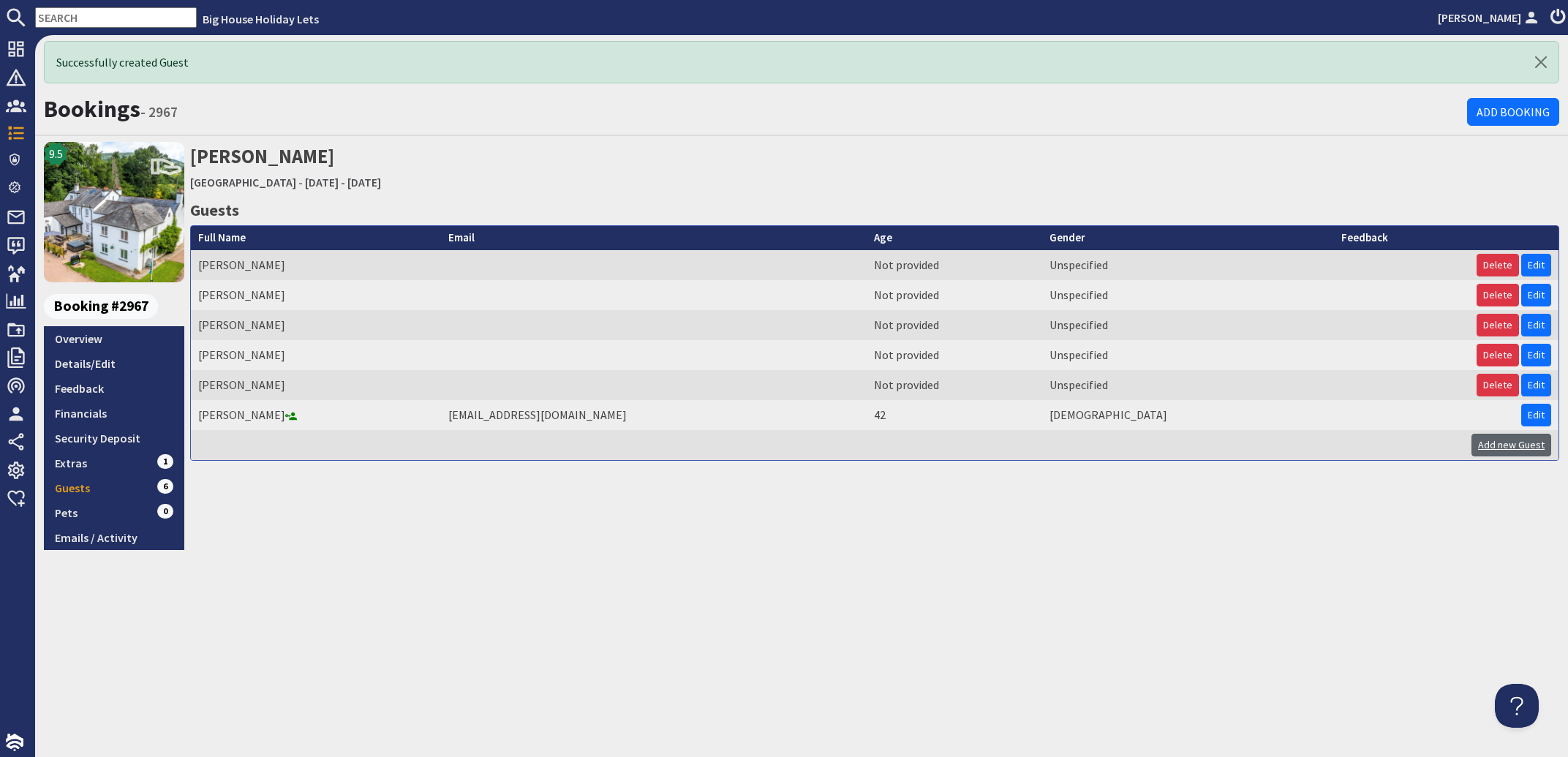
click at [1504, 445] on link "Add new Guest" at bounding box center [1511, 444] width 80 height 23
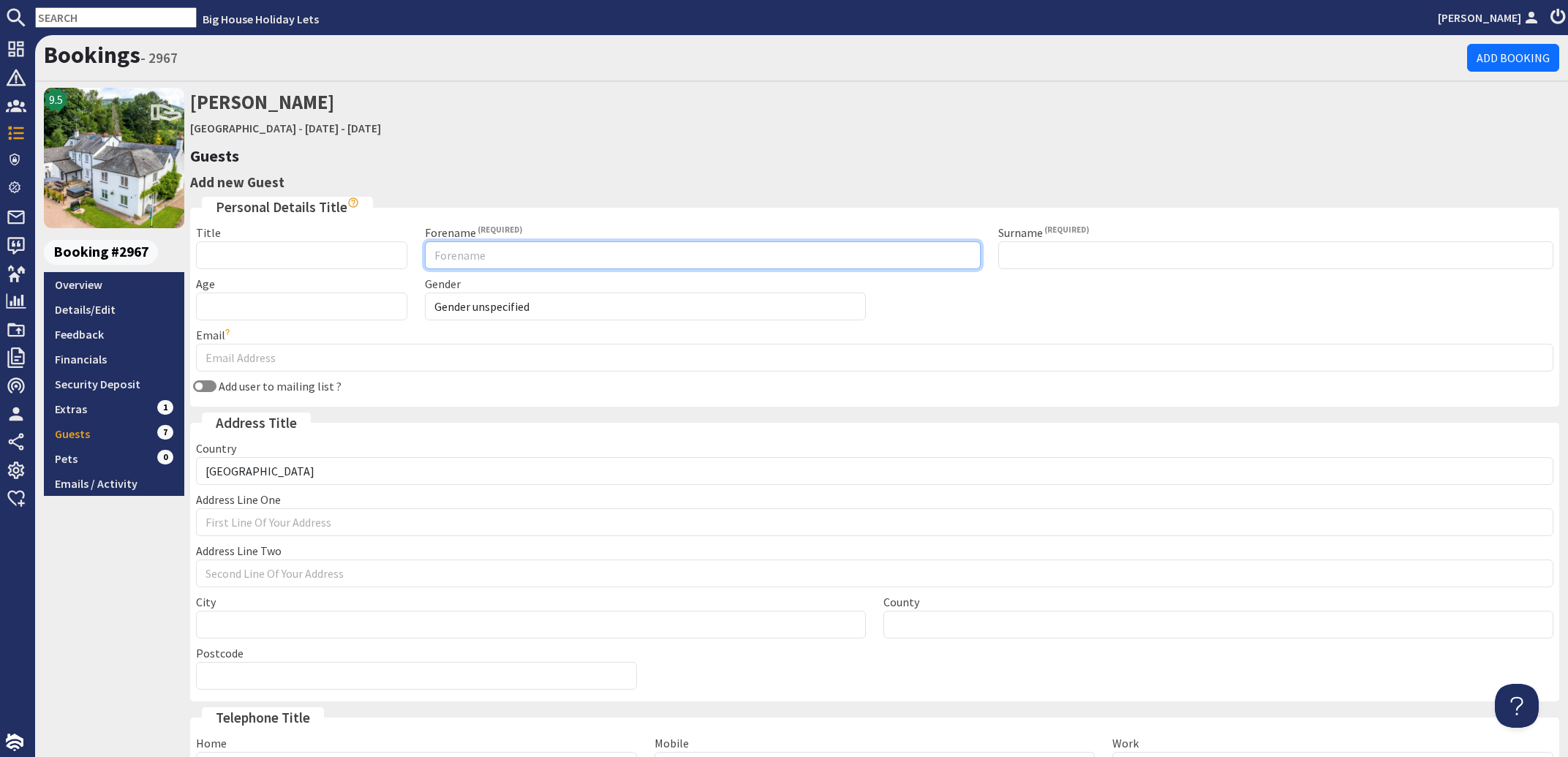
click at [475, 253] on input "Forename" at bounding box center [702, 255] width 555 height 28
type input "Nina"
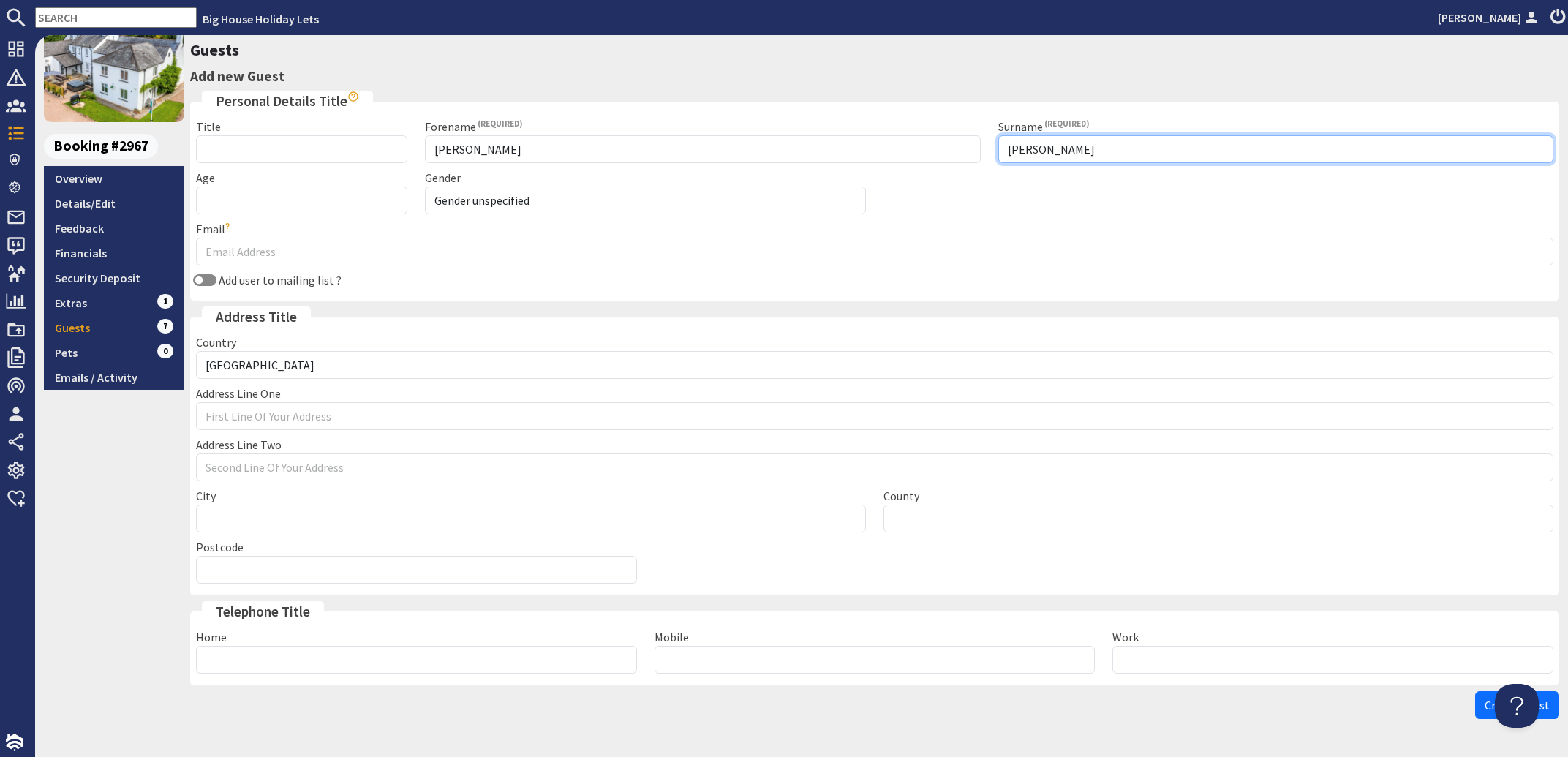
scroll to position [150, 0]
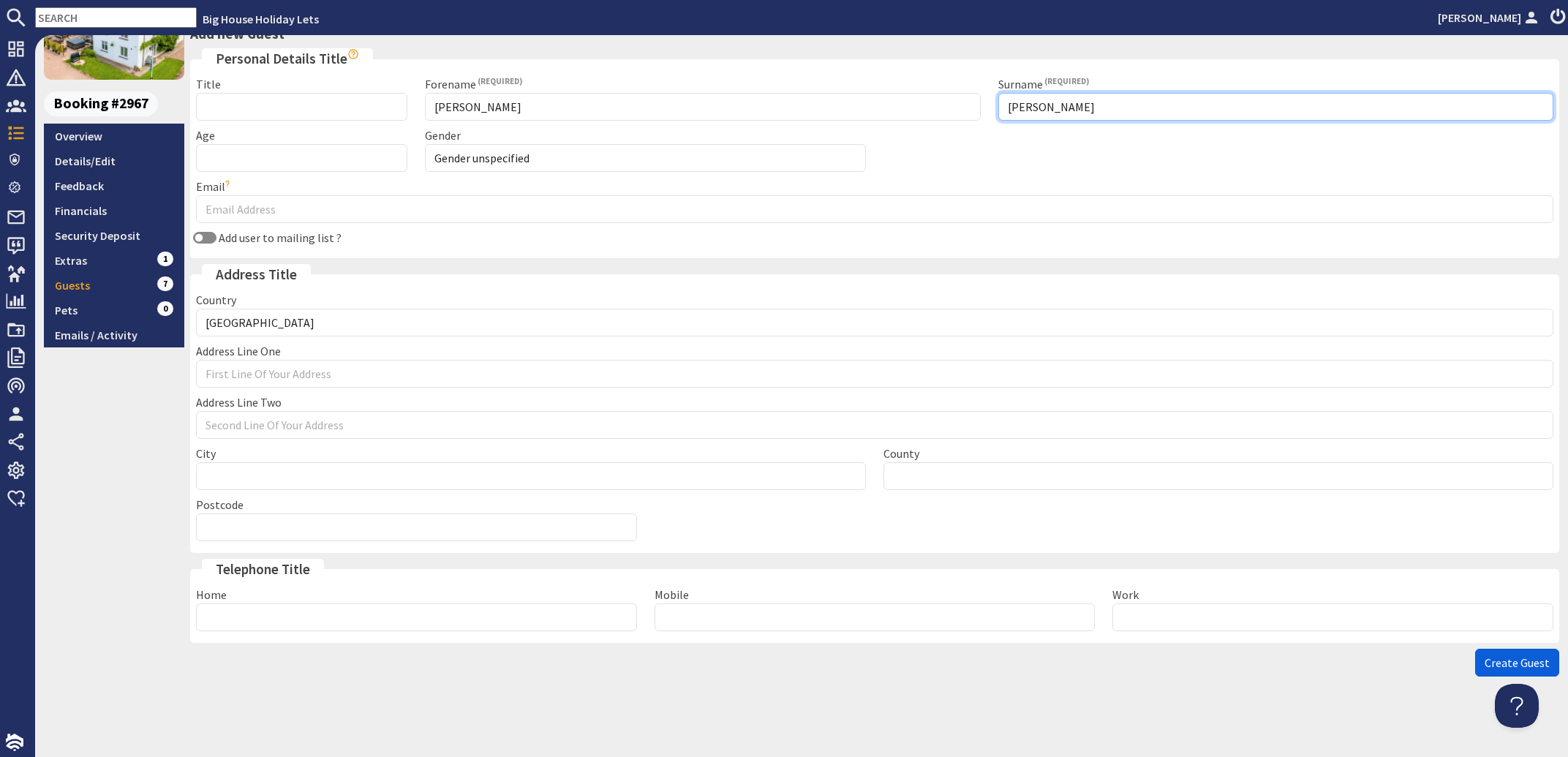
type input "Patmore"
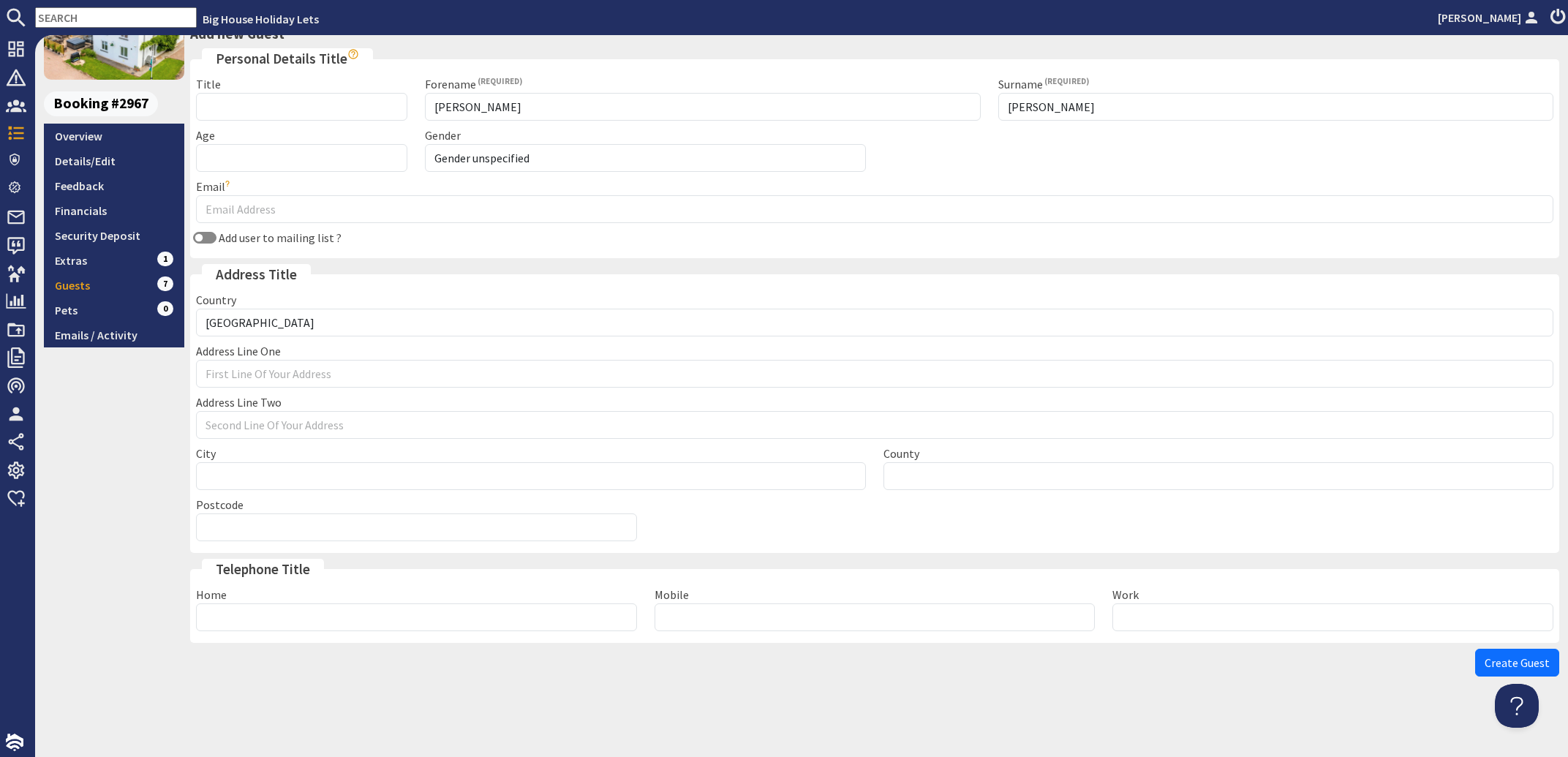
click at [1484, 662] on span "Create Guest" at bounding box center [1517, 662] width 65 height 15
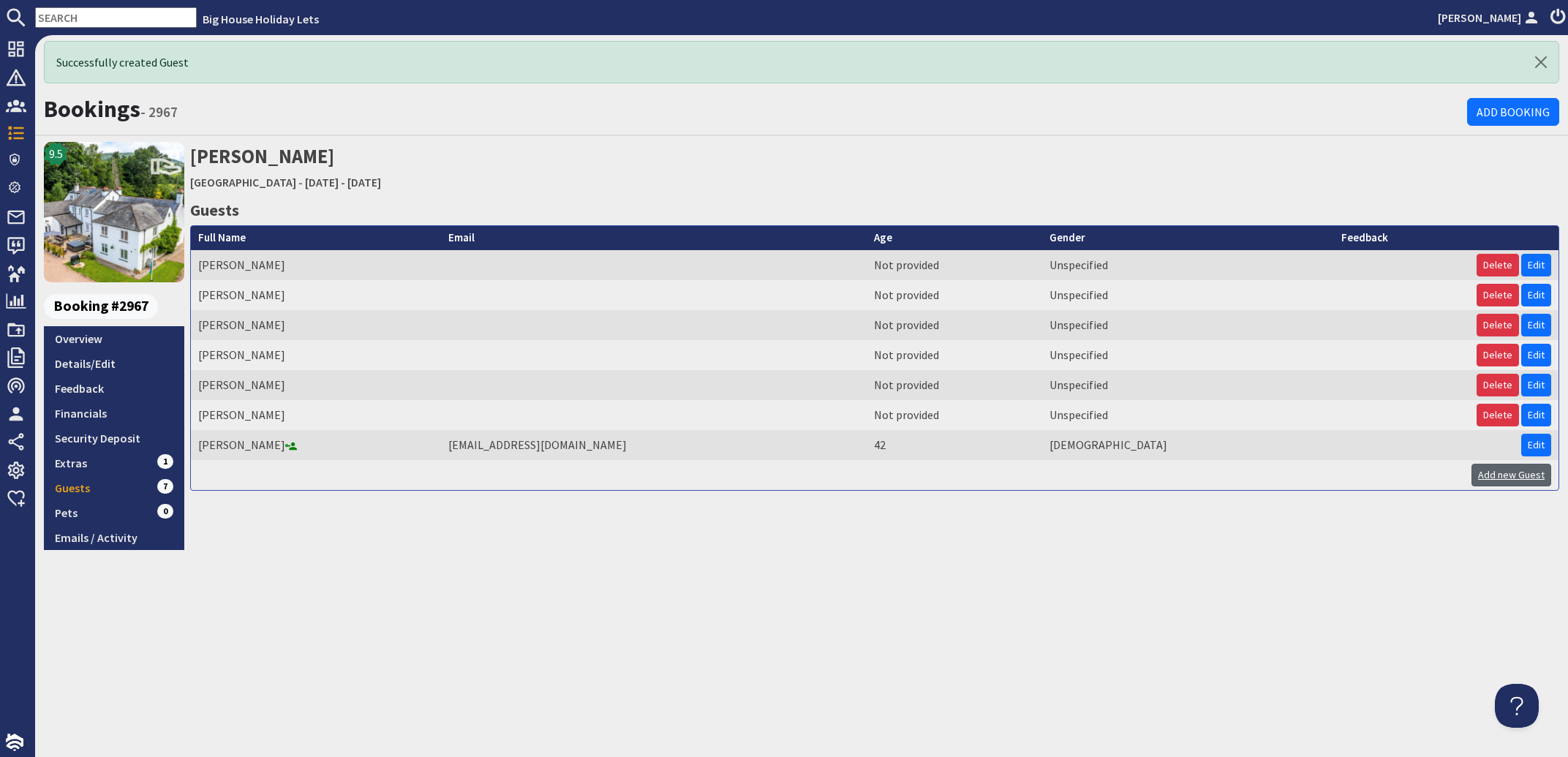
click at [1503, 485] on link "Add new Guest" at bounding box center [1511, 474] width 80 height 23
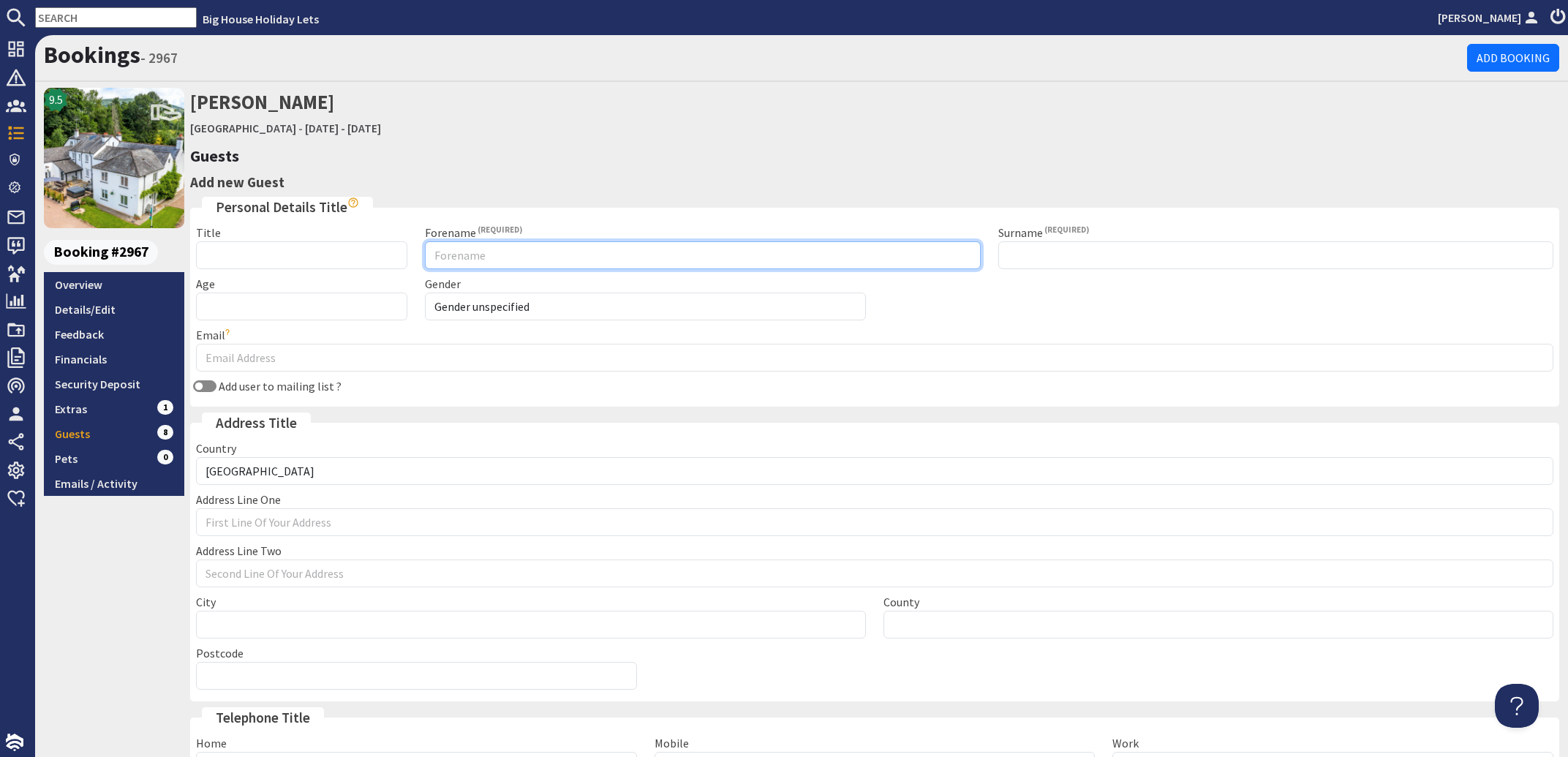
click at [483, 242] on input "Forename" at bounding box center [702, 255] width 555 height 28
type input "Edward"
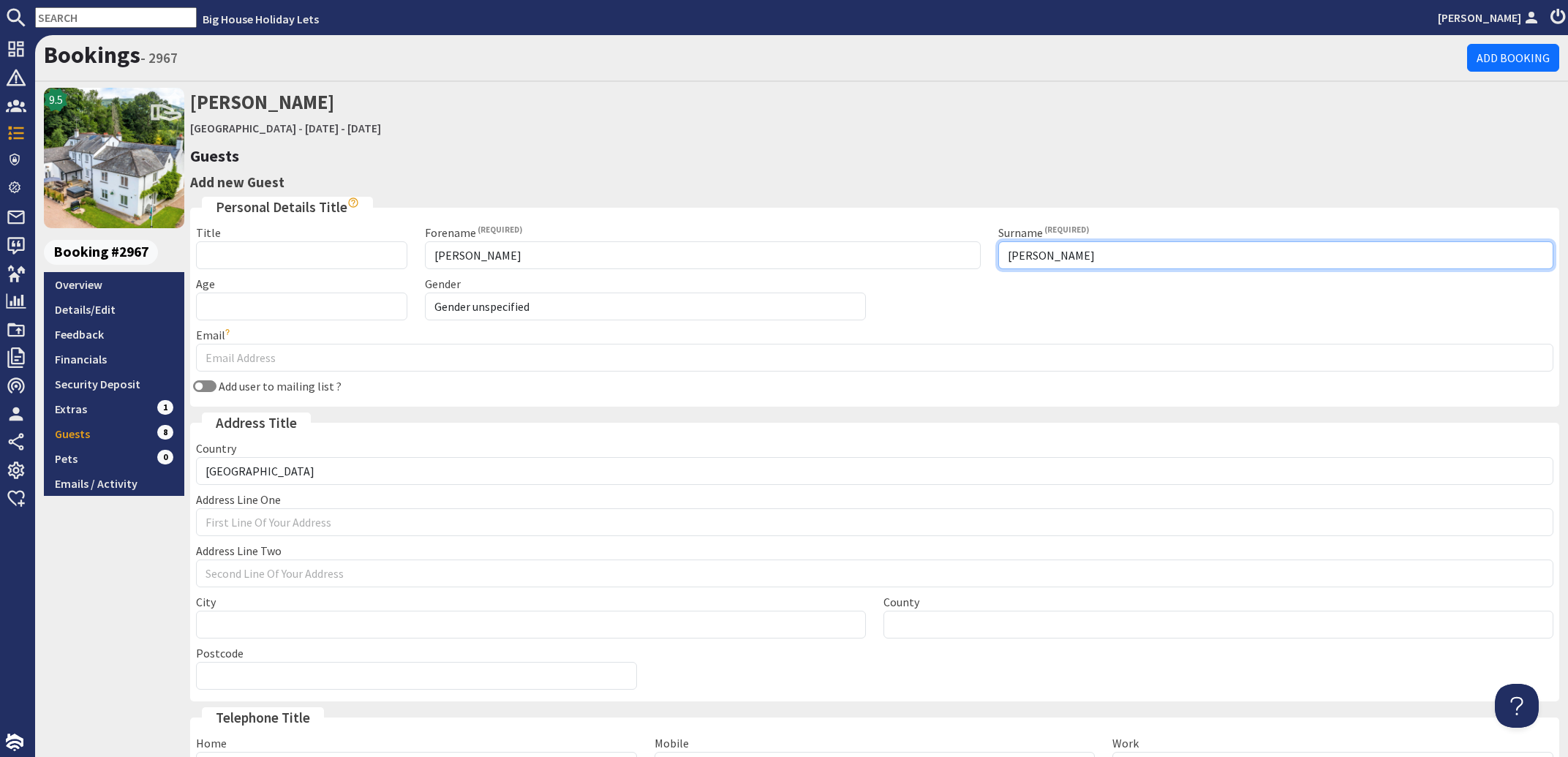
type input "Patmore"
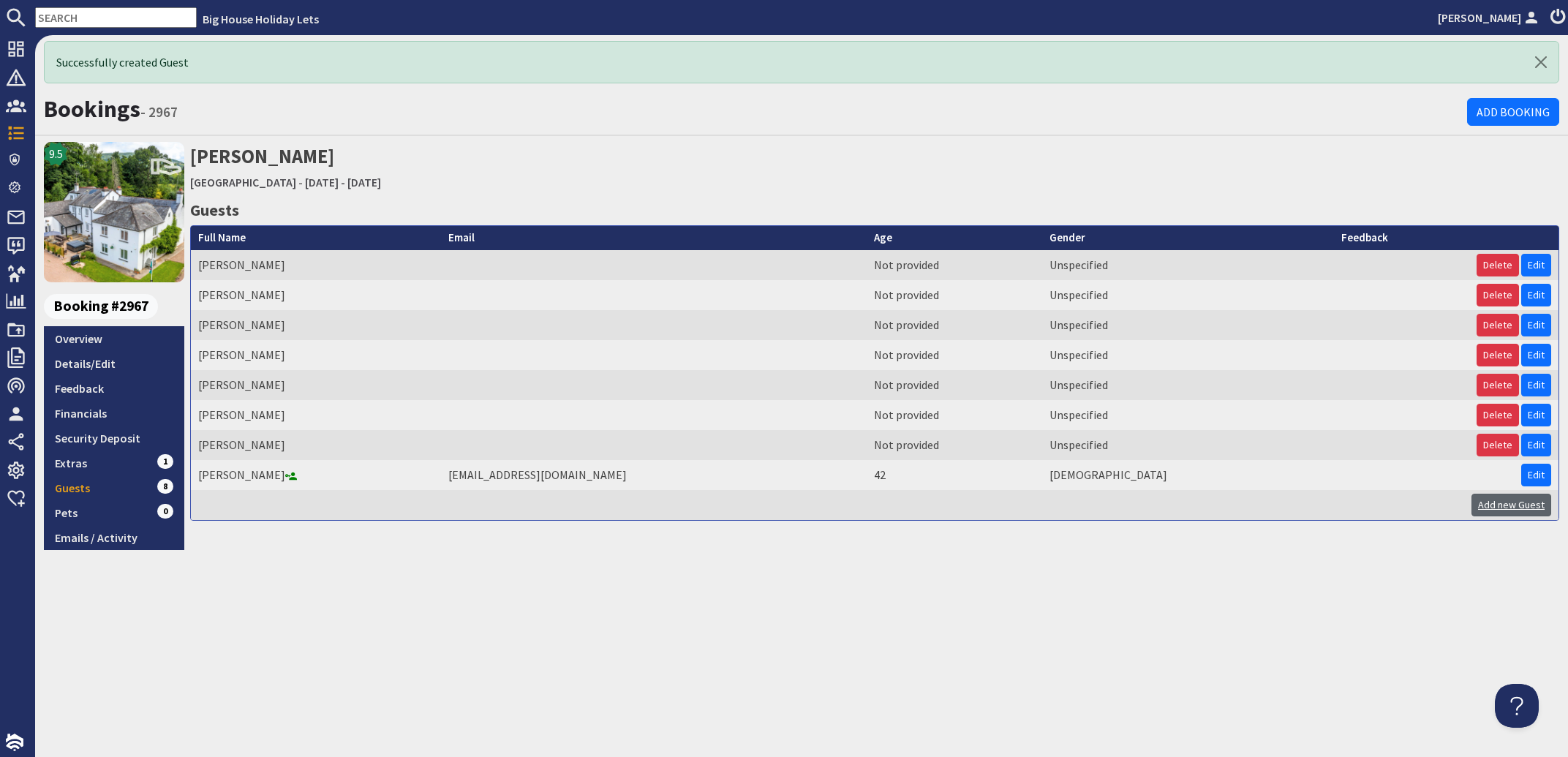
click at [1489, 502] on link "Add new Guest" at bounding box center [1511, 505] width 80 height 23
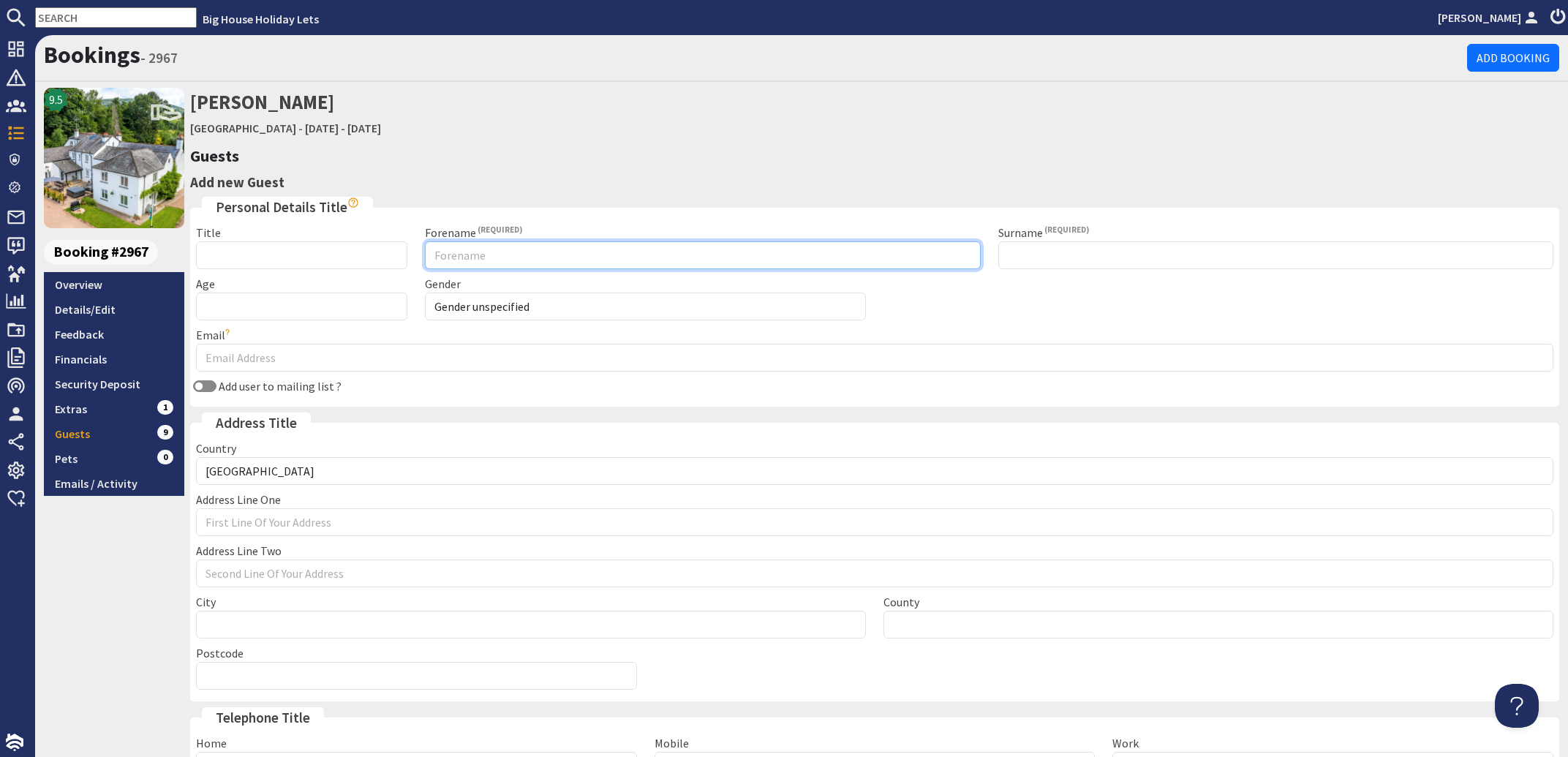
click at [482, 253] on input "Forename" at bounding box center [702, 255] width 555 height 28
type input "Axel"
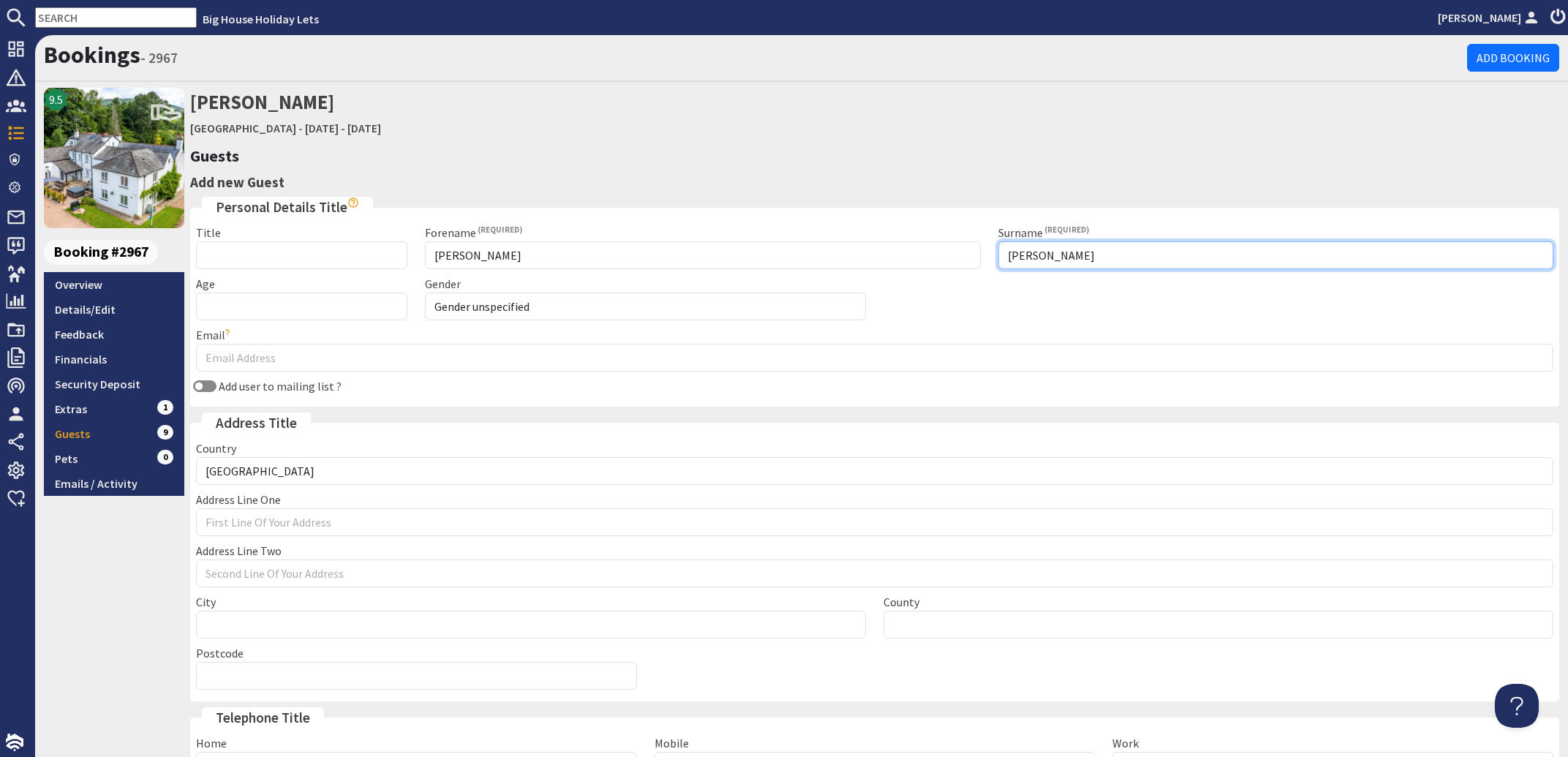
type input "Patmore"
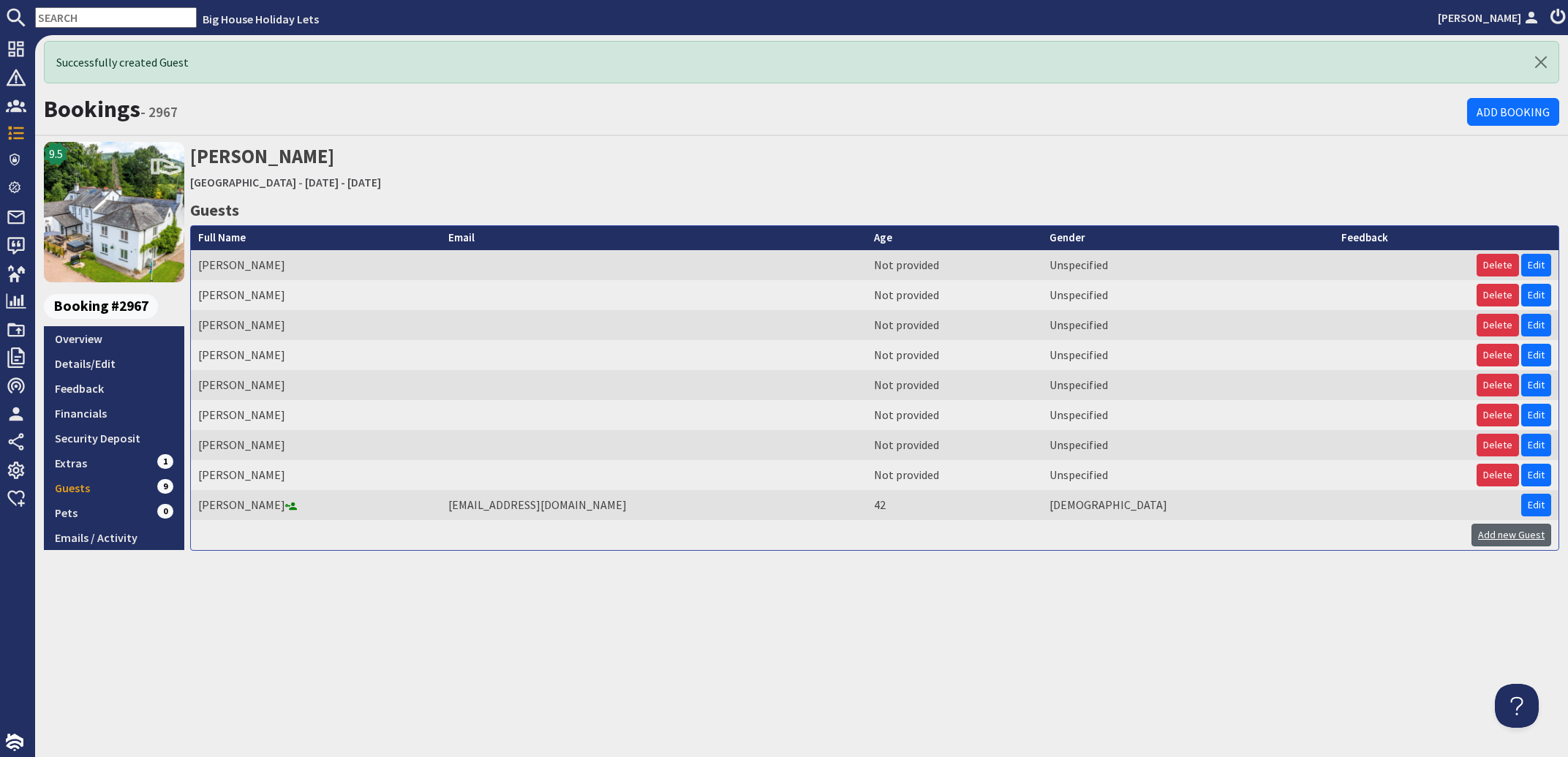
click at [1487, 540] on link "Add new Guest" at bounding box center [1511, 534] width 80 height 23
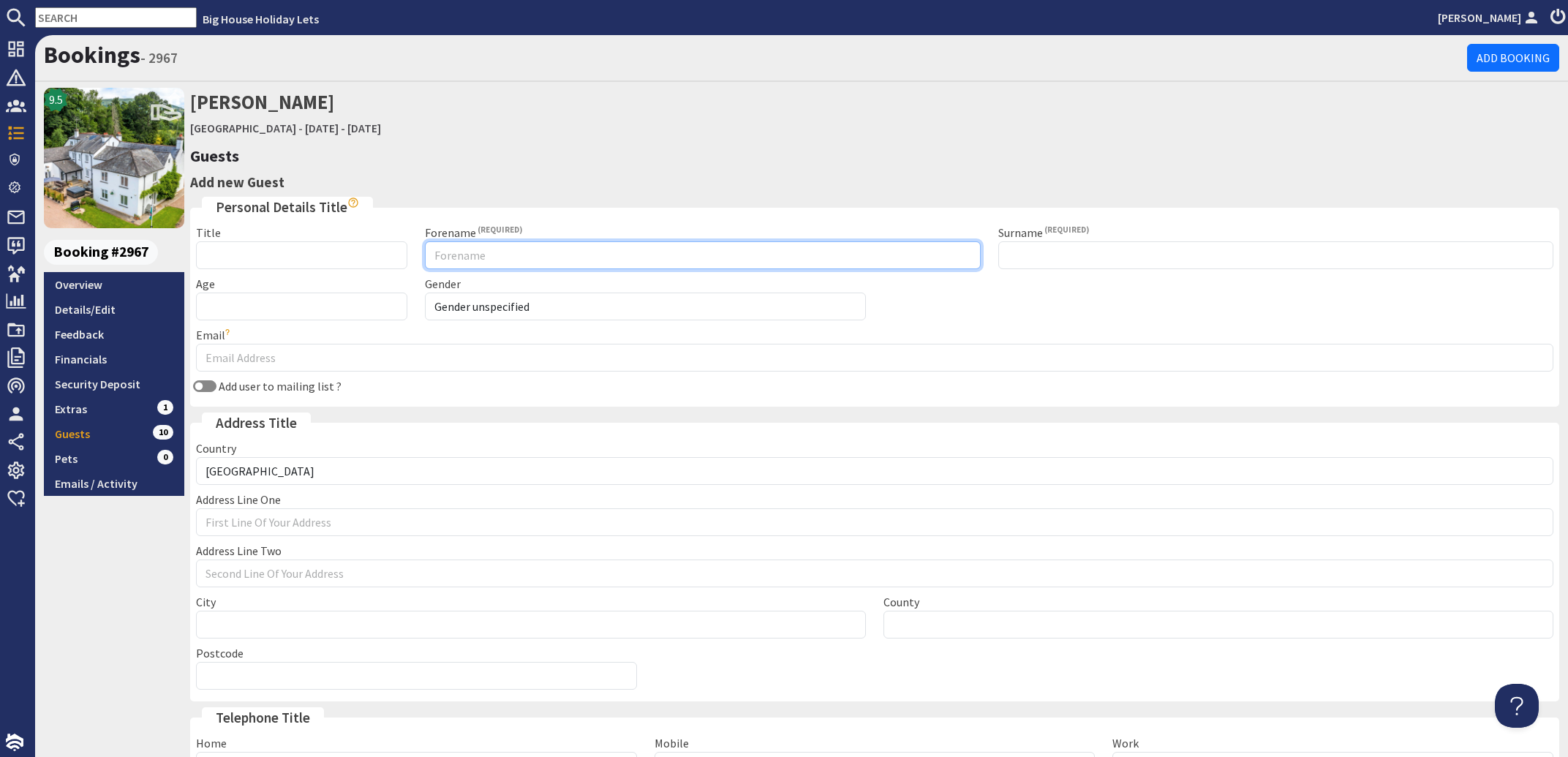
click at [477, 254] on input "Forename" at bounding box center [702, 255] width 555 height 28
type input "Lilth"
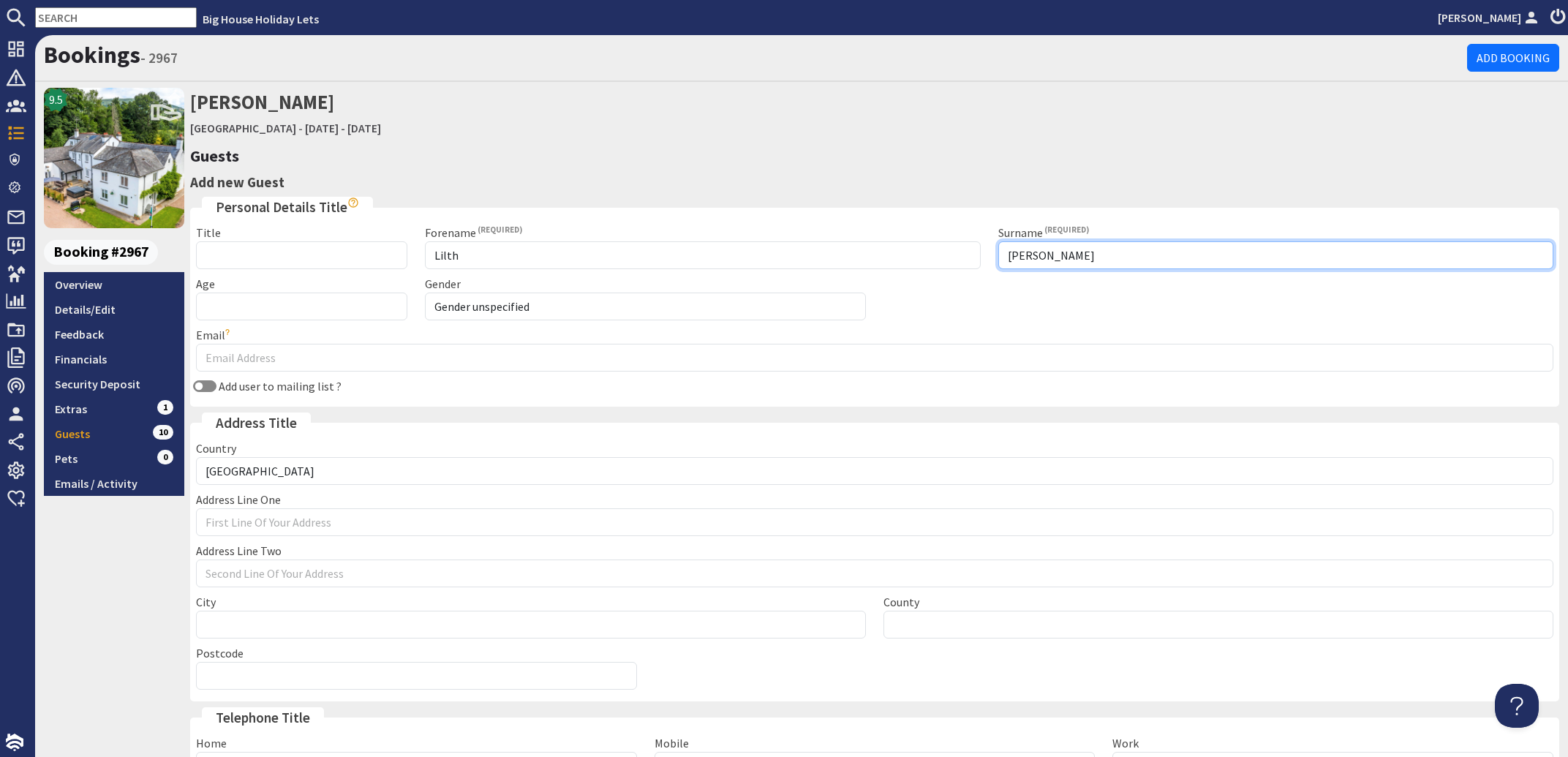
type input "Patmor"
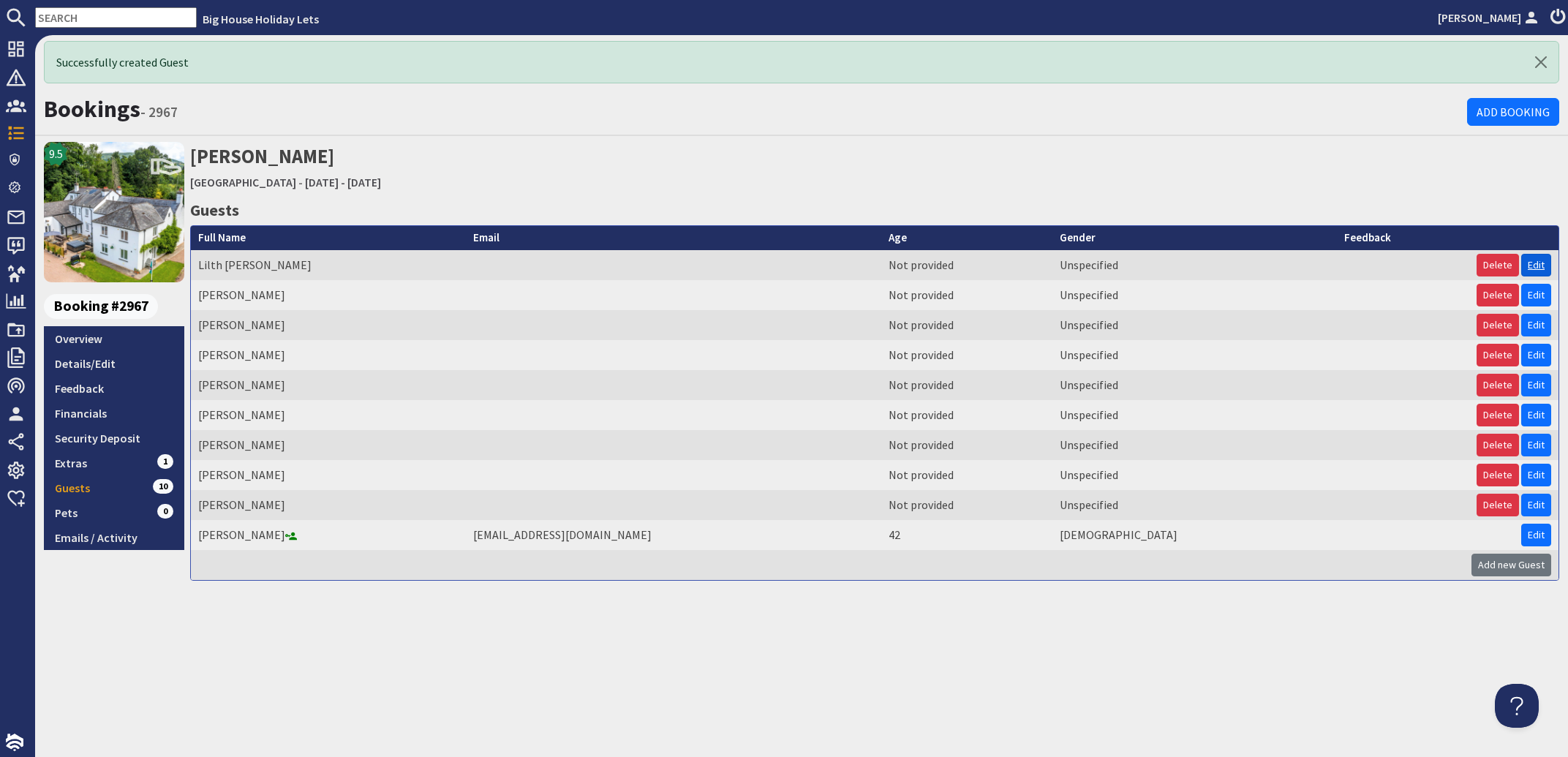
click at [1530, 267] on link "Edit" at bounding box center [1536, 264] width 30 height 23
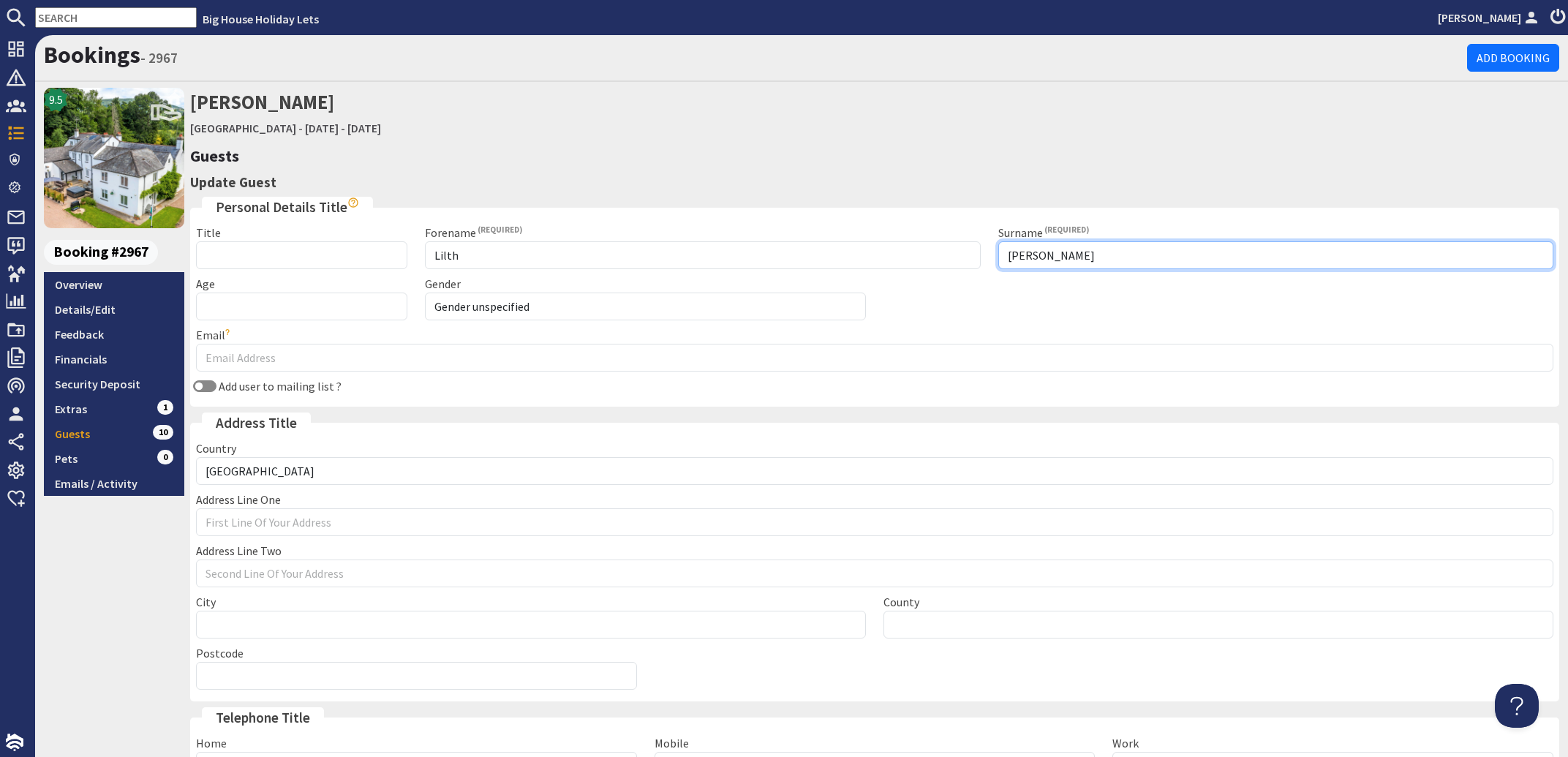
click at [1041, 253] on input "Patmor" at bounding box center [1275, 255] width 555 height 28
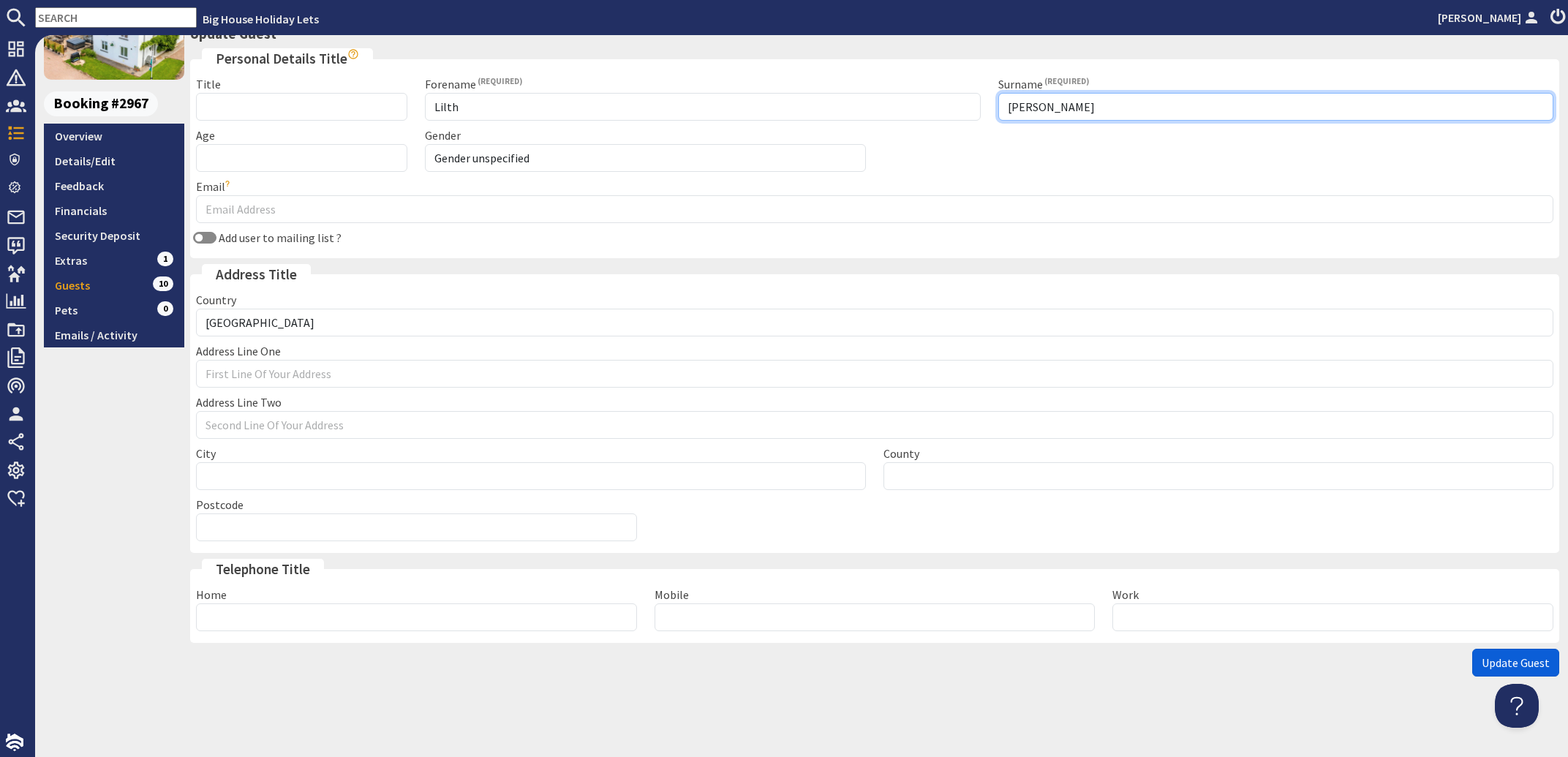
type input "Patmore"
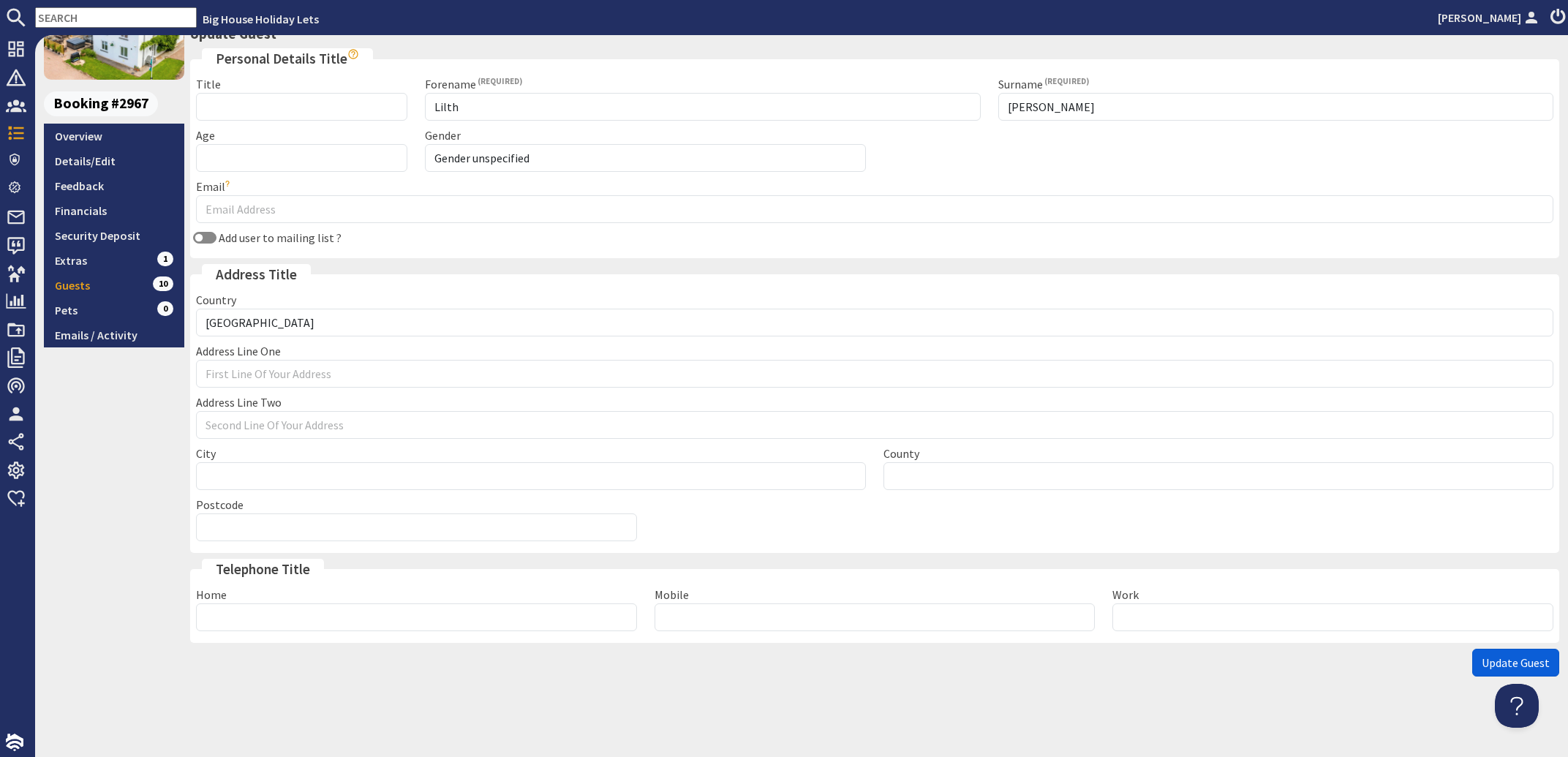
click at [1487, 662] on span "Update Guest" at bounding box center [1516, 662] width 68 height 15
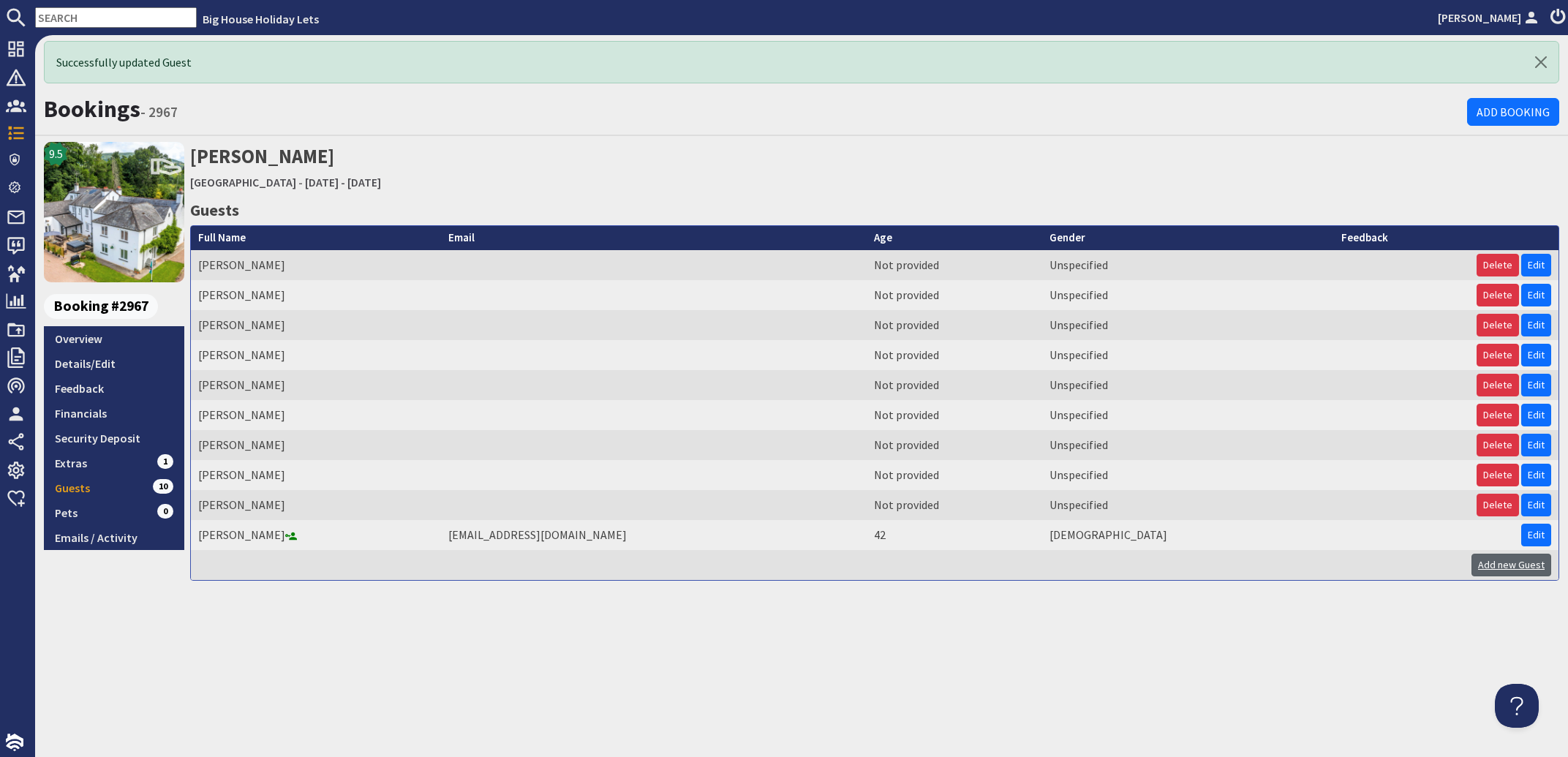
click at [1493, 566] on link "Add new Guest" at bounding box center [1511, 564] width 80 height 23
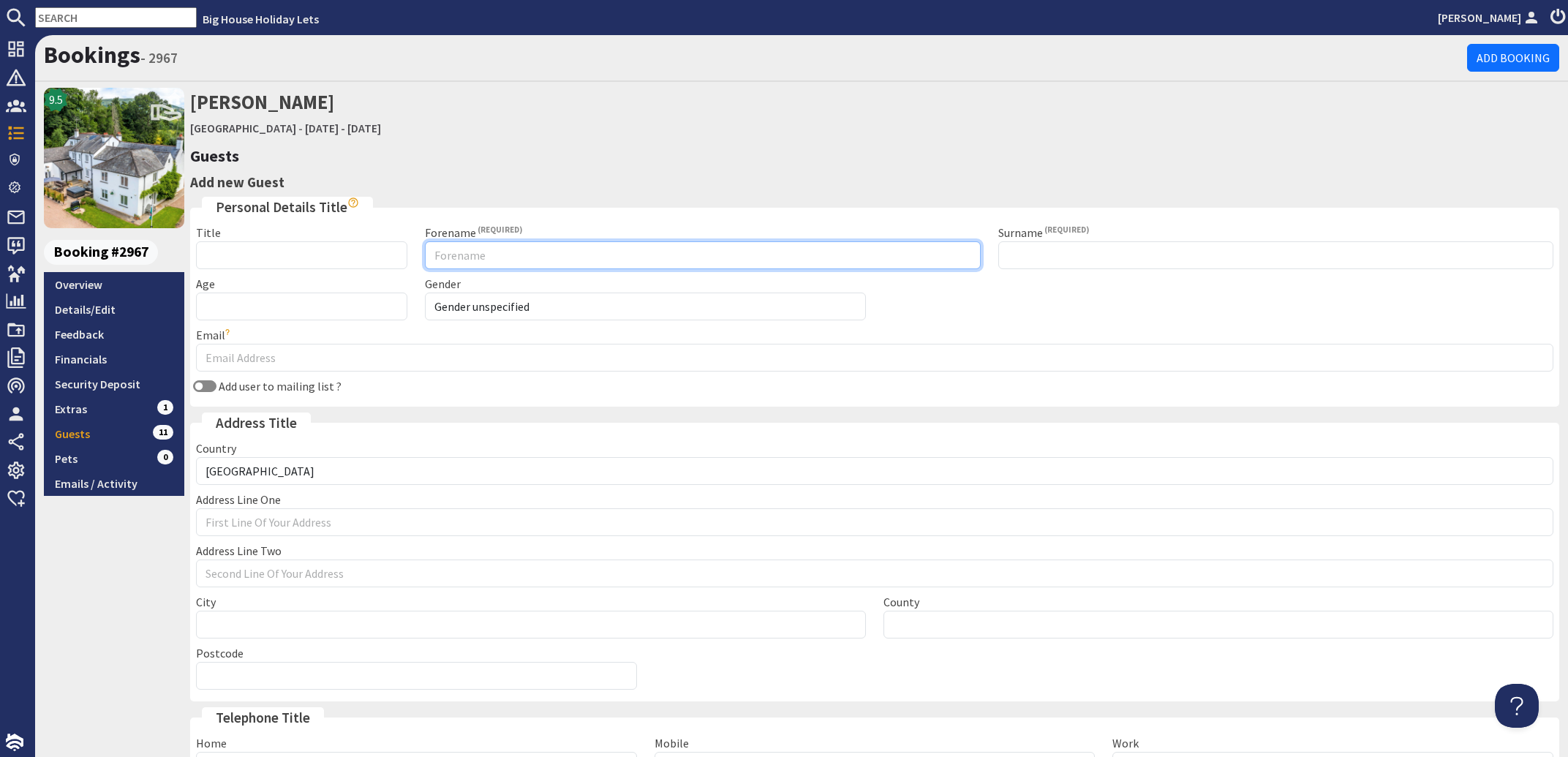
click at [454, 260] on input "Forename" at bounding box center [702, 255] width 555 height 28
type input "Martyn"
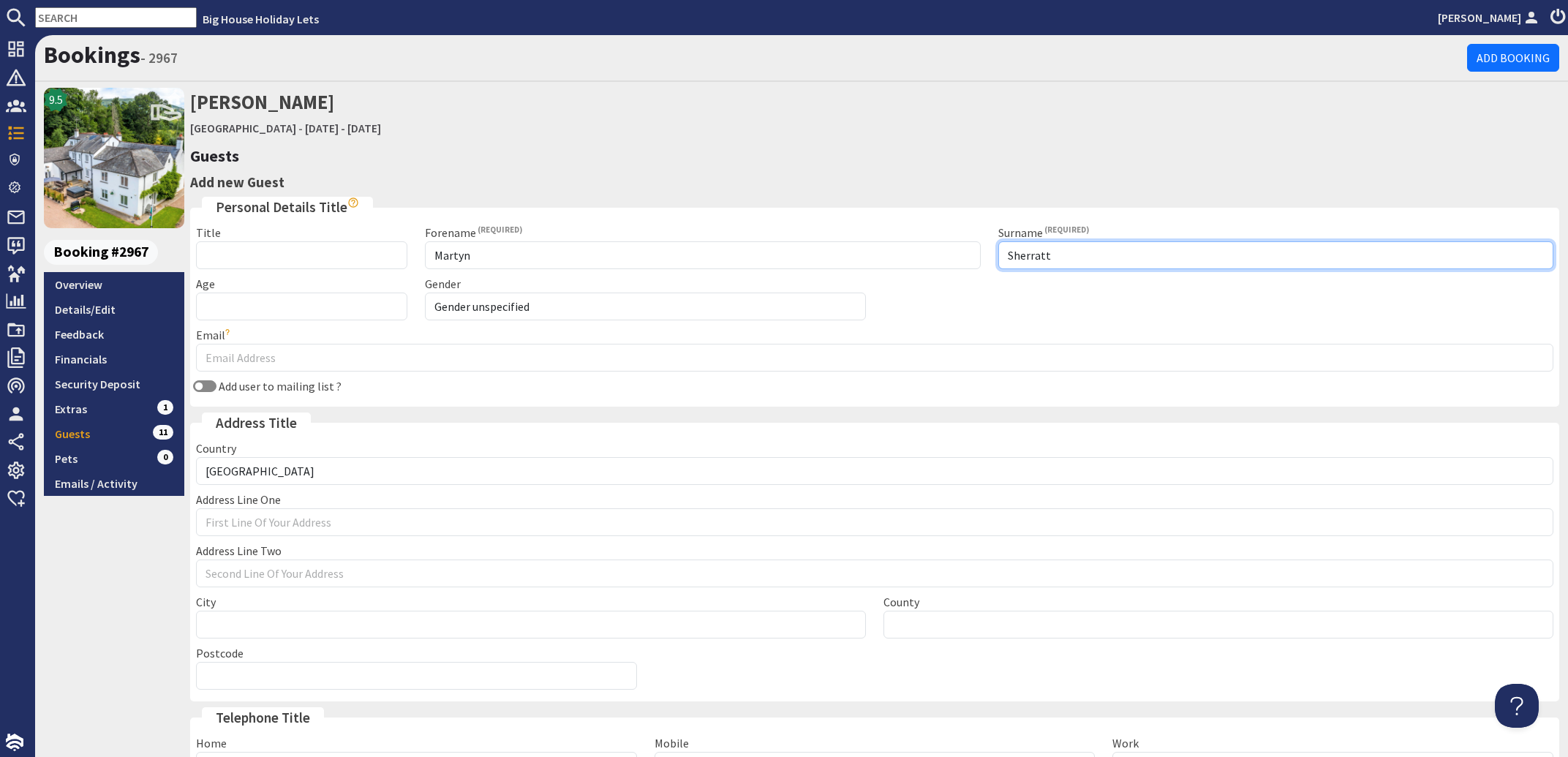
type input "Sherratt"
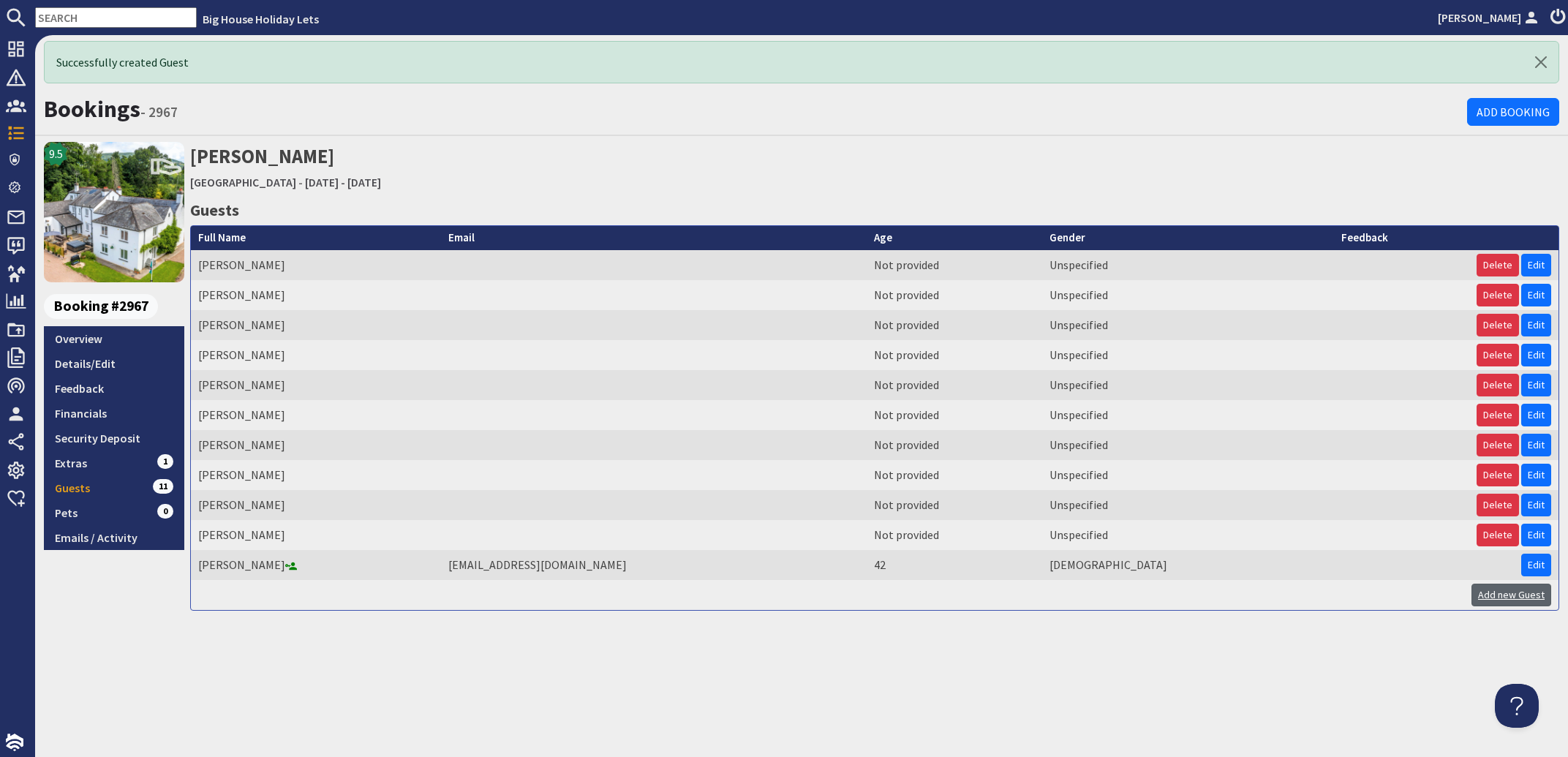
click at [1506, 604] on link "Add new Guest" at bounding box center [1511, 595] width 80 height 23
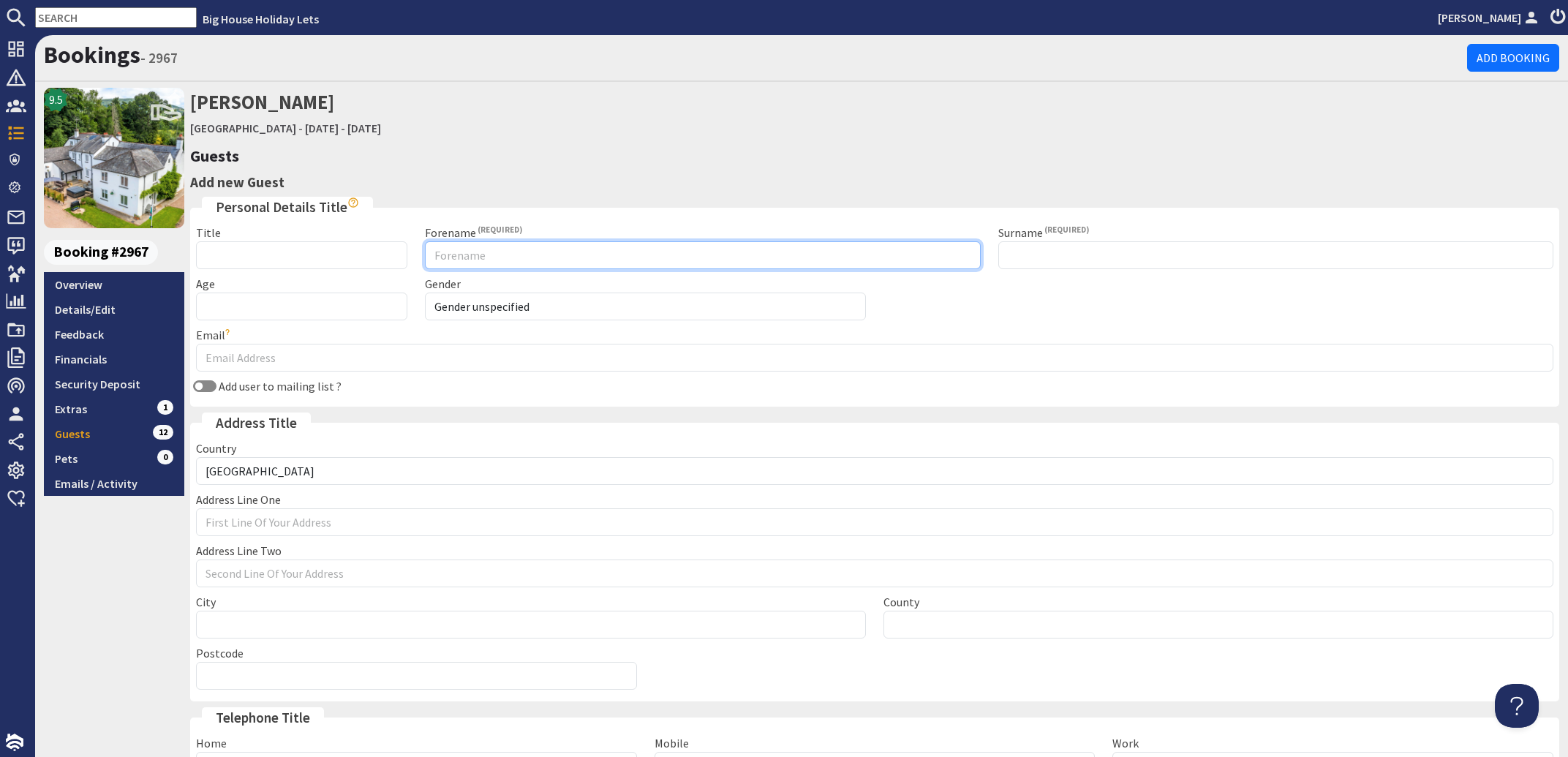
click at [469, 250] on input "Forename" at bounding box center [702, 255] width 555 height 28
type input "Jess"
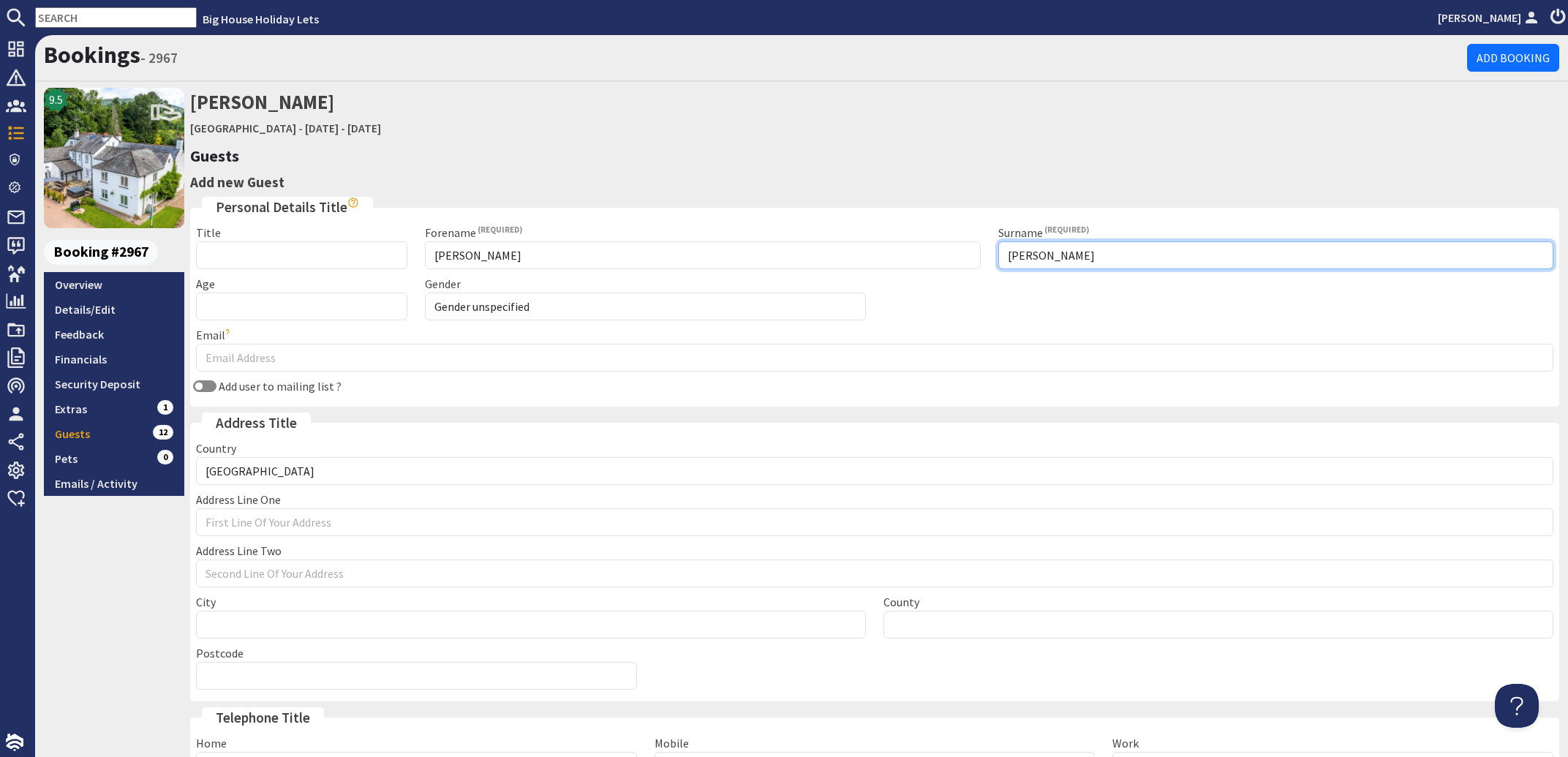
type input "Sharratt"
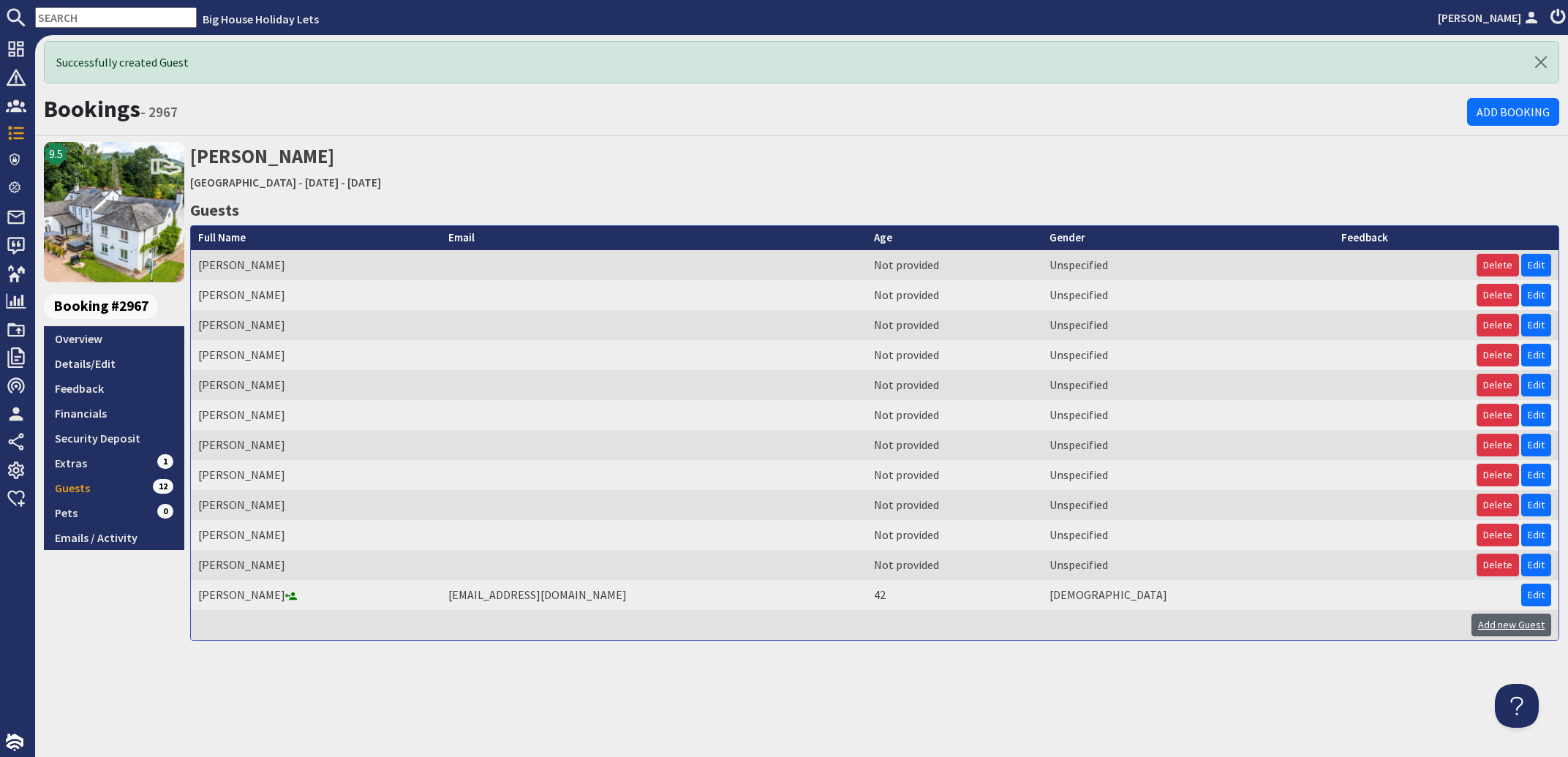
click at [1491, 623] on link "Add new Guest" at bounding box center [1511, 624] width 80 height 23
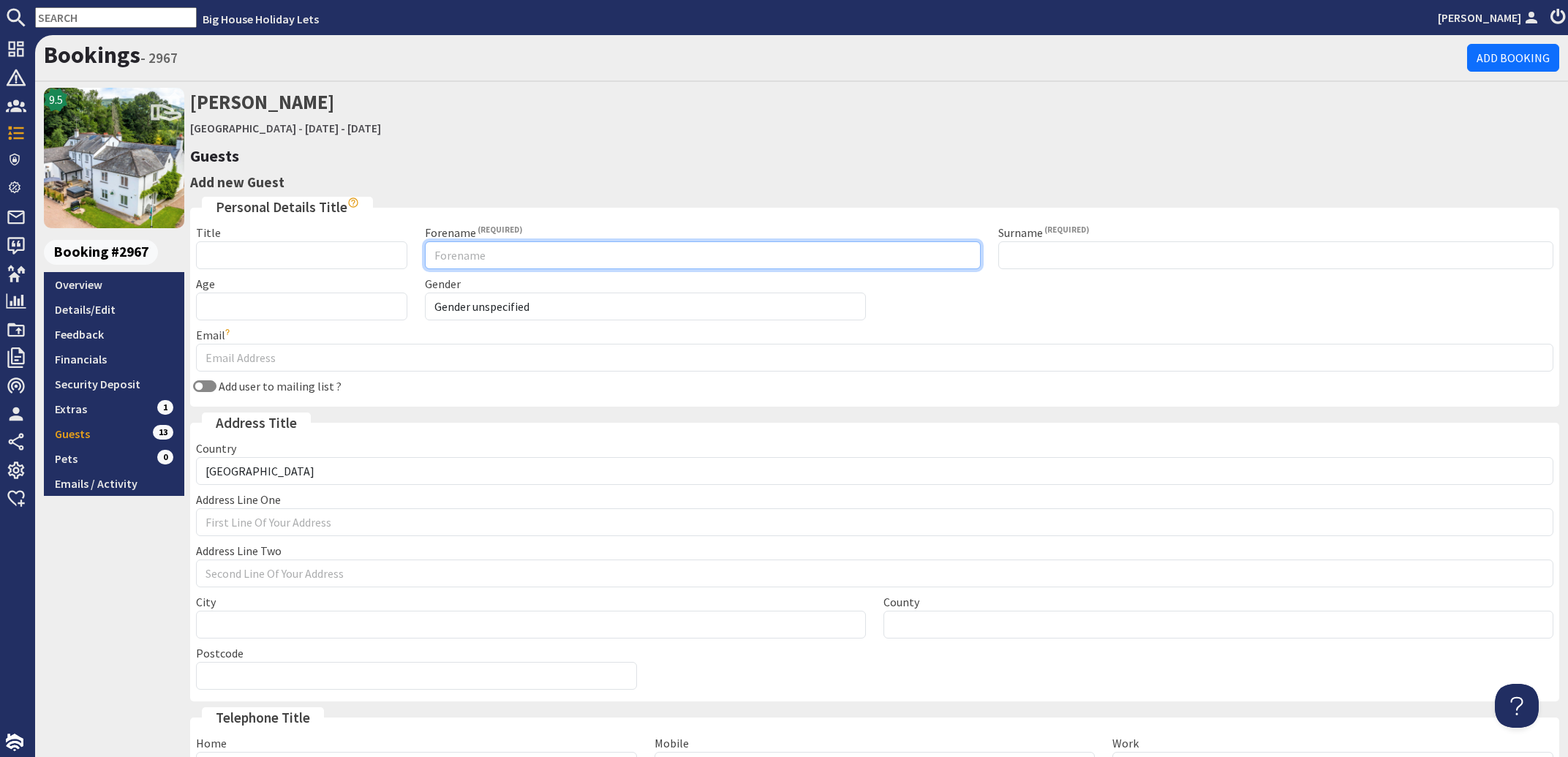
click at [453, 260] on input "Forename" at bounding box center [702, 255] width 555 height 28
type input "Jess"
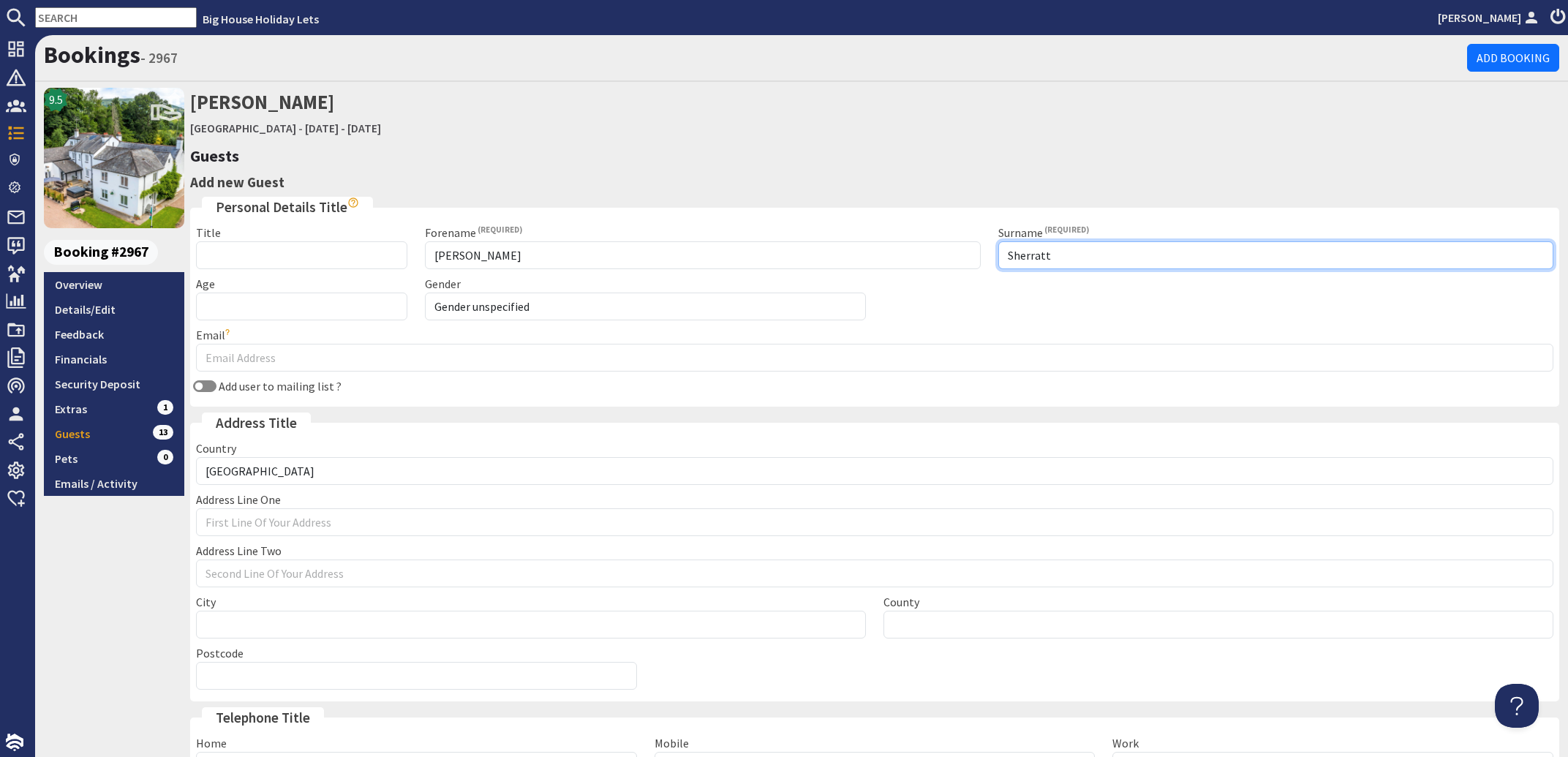
scroll to position [150, 0]
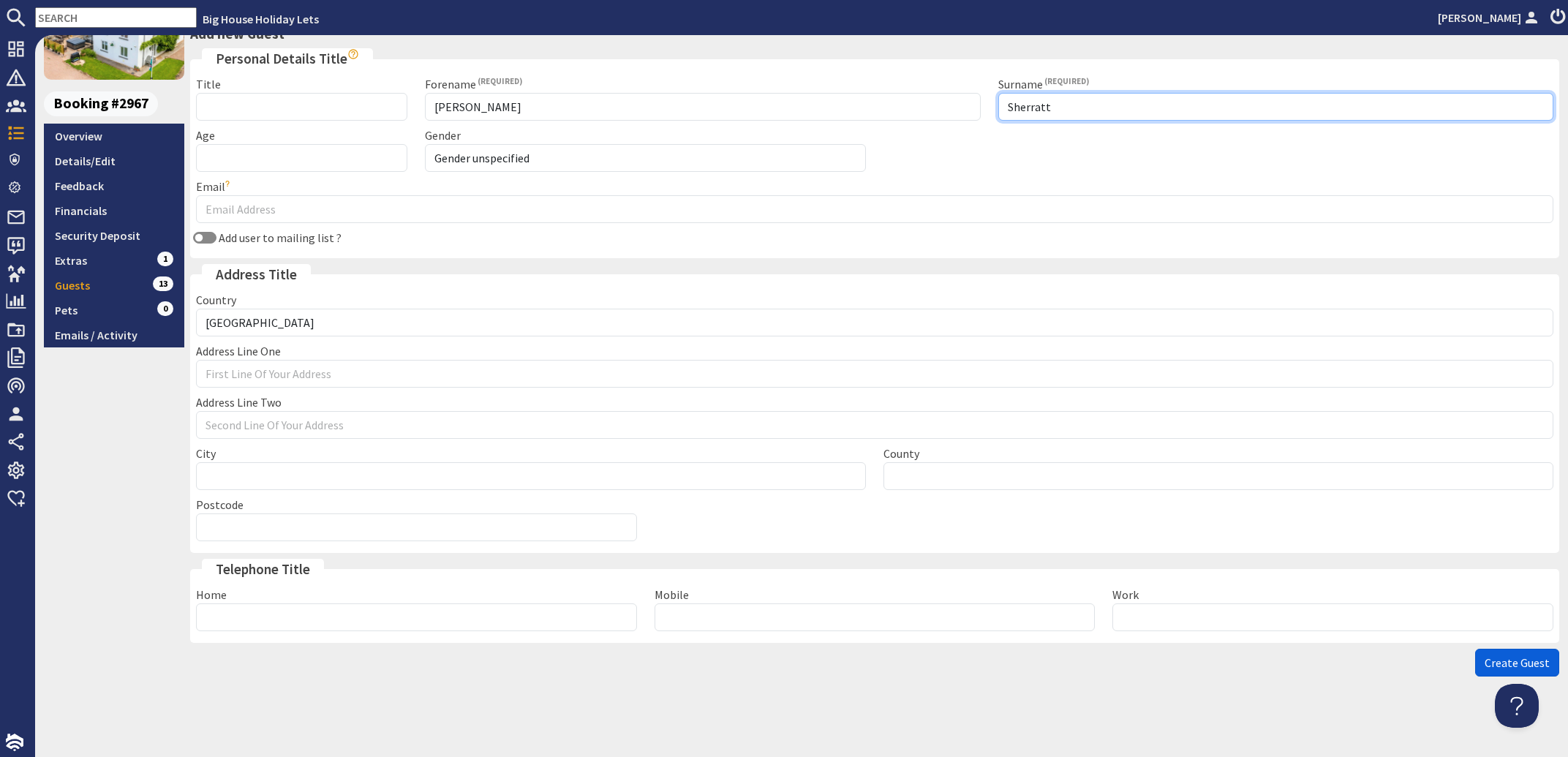
type input "Sherratt"
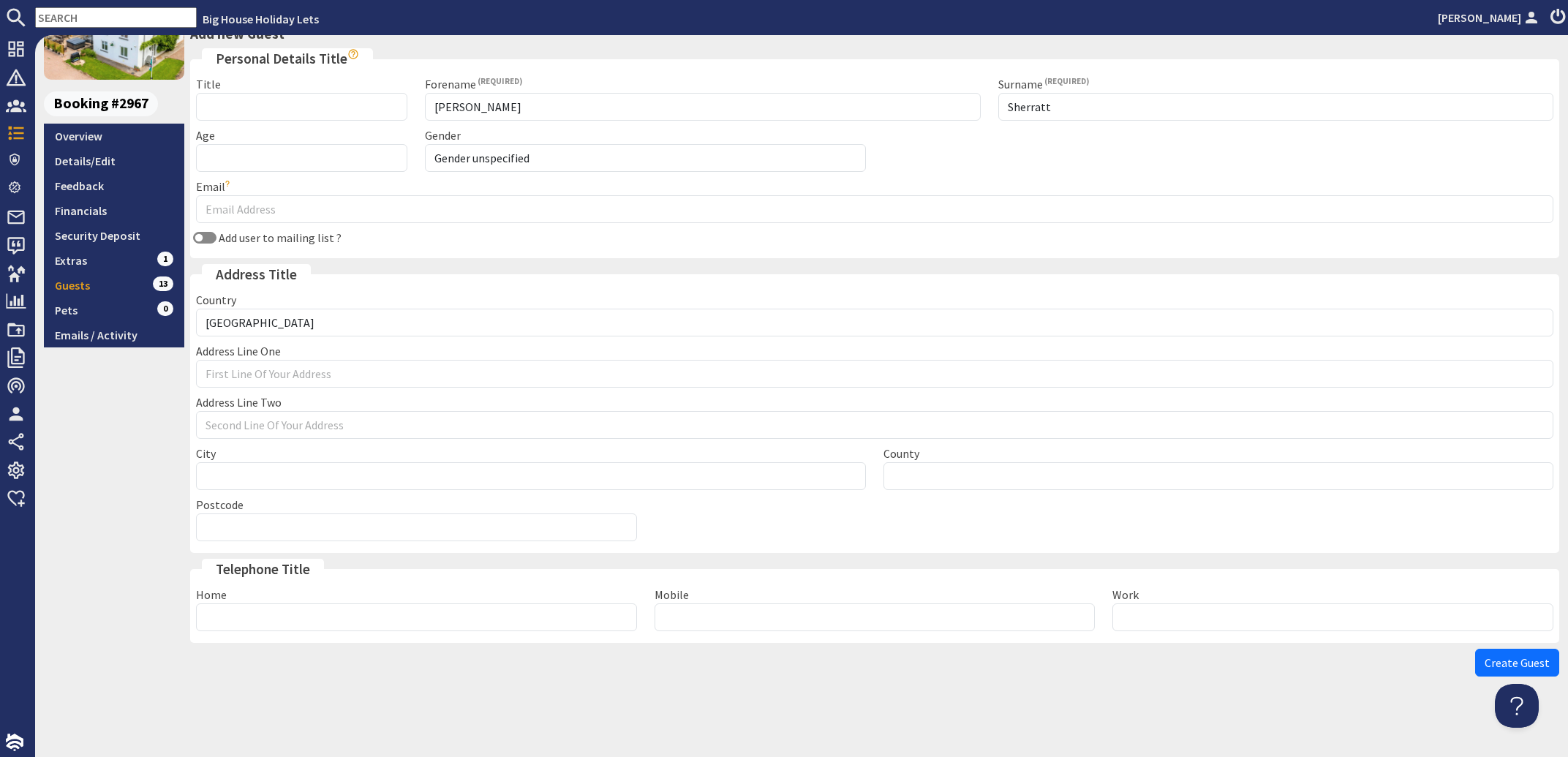
drag, startPoint x: 1478, startPoint y: 664, endPoint x: 1428, endPoint y: 656, distance: 50.6
click at [1484, 665] on span "Create Guest" at bounding box center [1517, 662] width 65 height 15
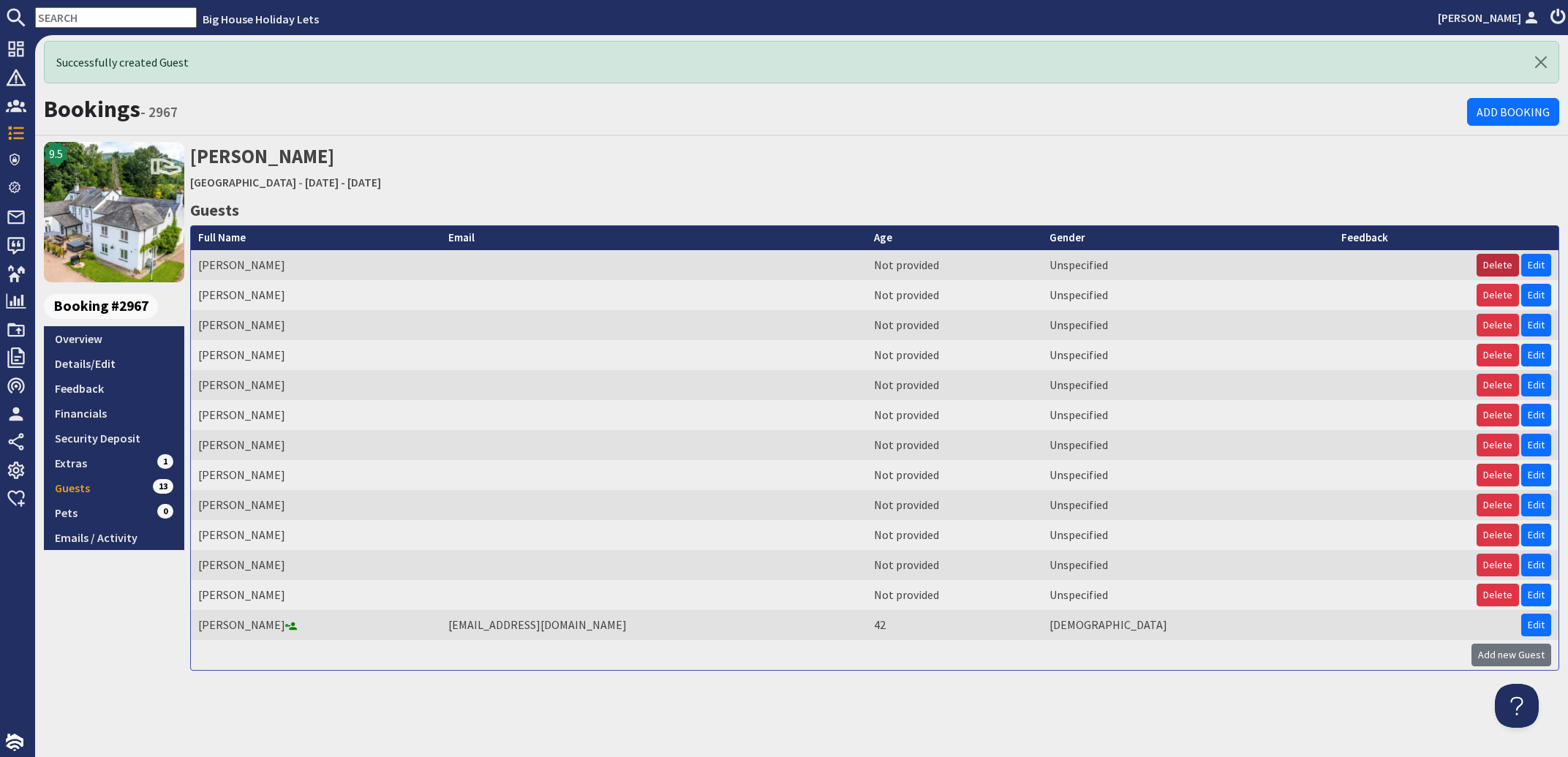
click at [1498, 268] on button "Delete" at bounding box center [1497, 264] width 42 height 23
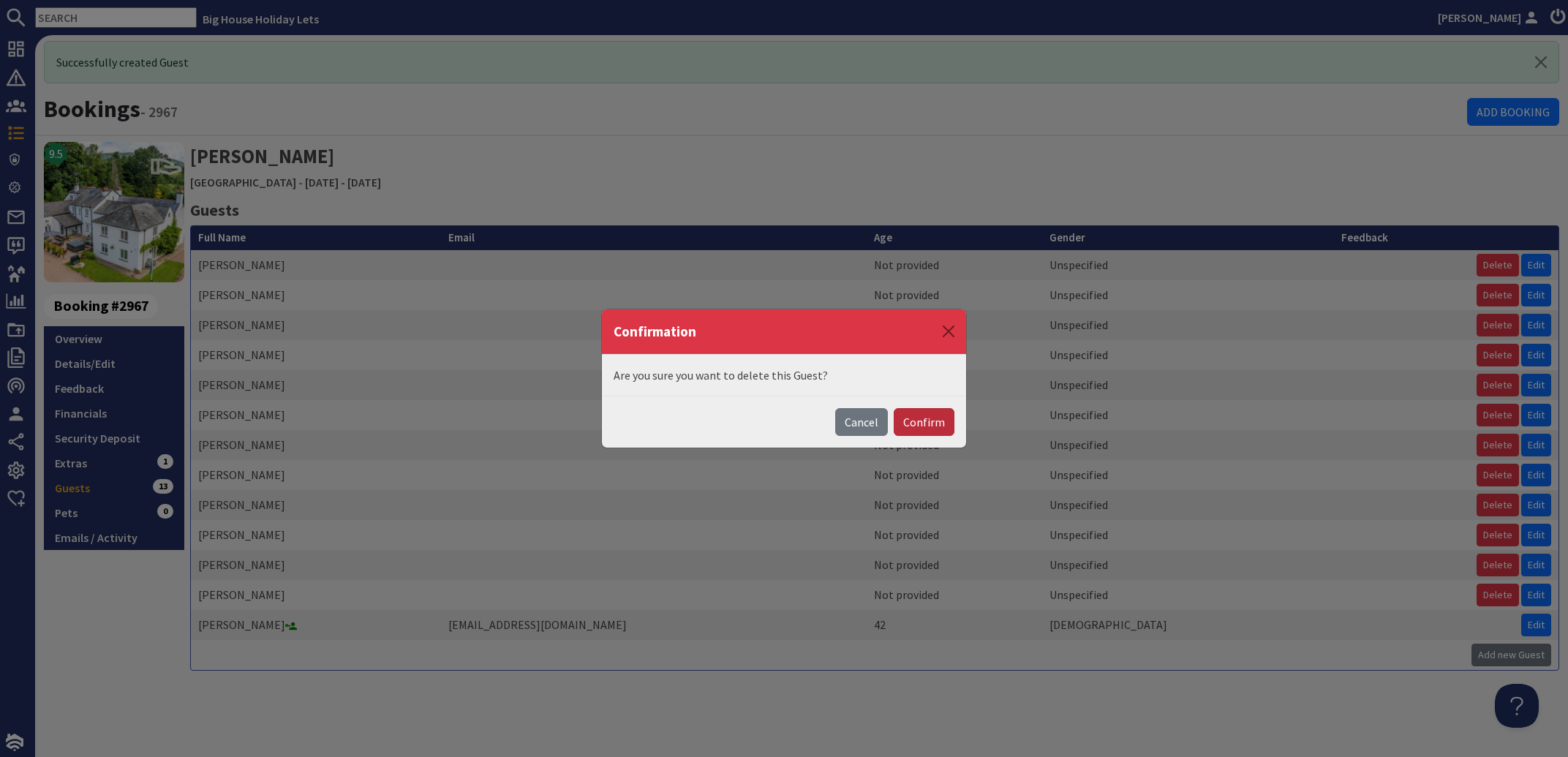
click at [938, 424] on button "Confirm" at bounding box center [924, 422] width 61 height 28
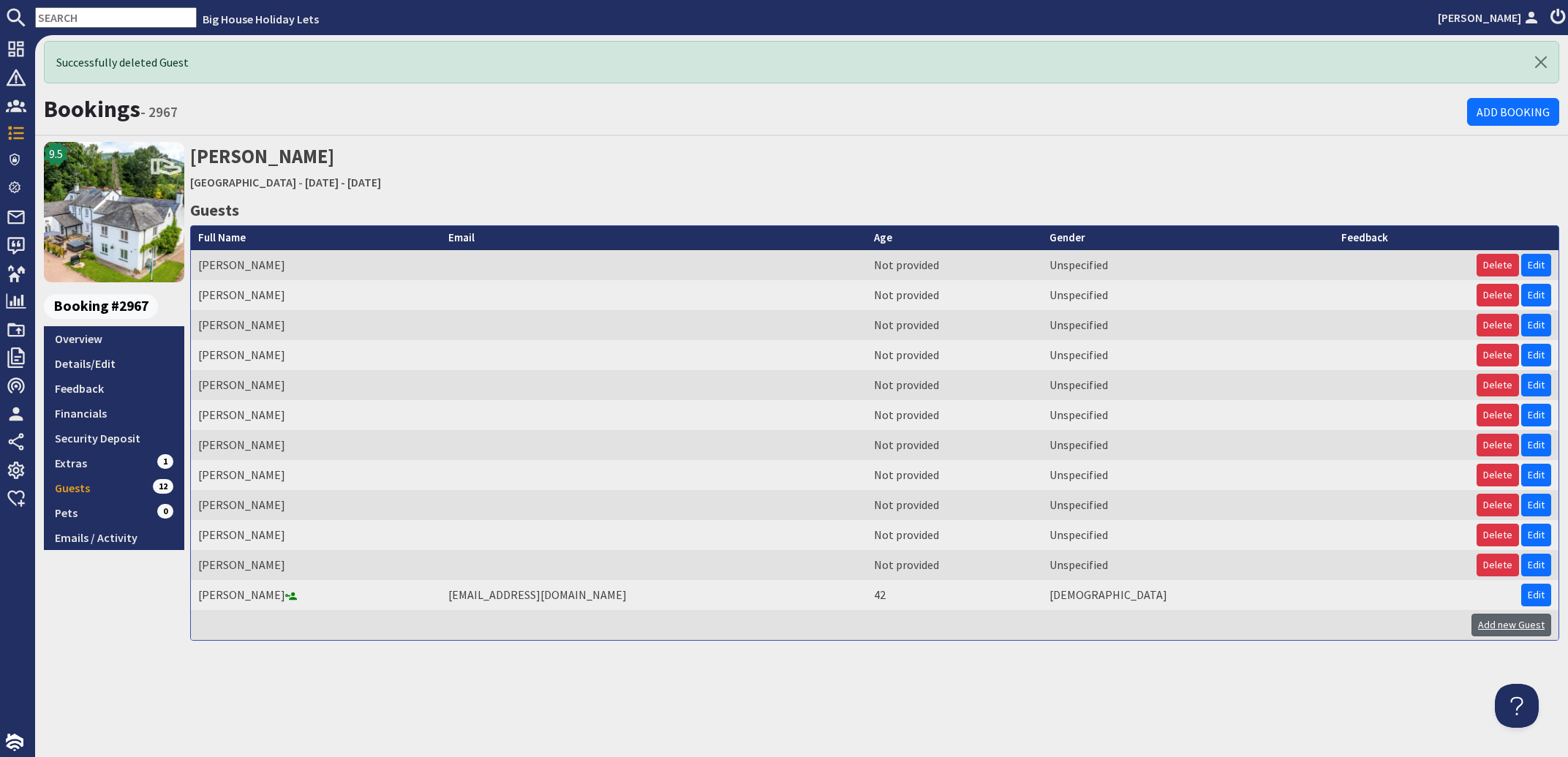
click at [1503, 625] on link "Add new Guest" at bounding box center [1511, 624] width 80 height 23
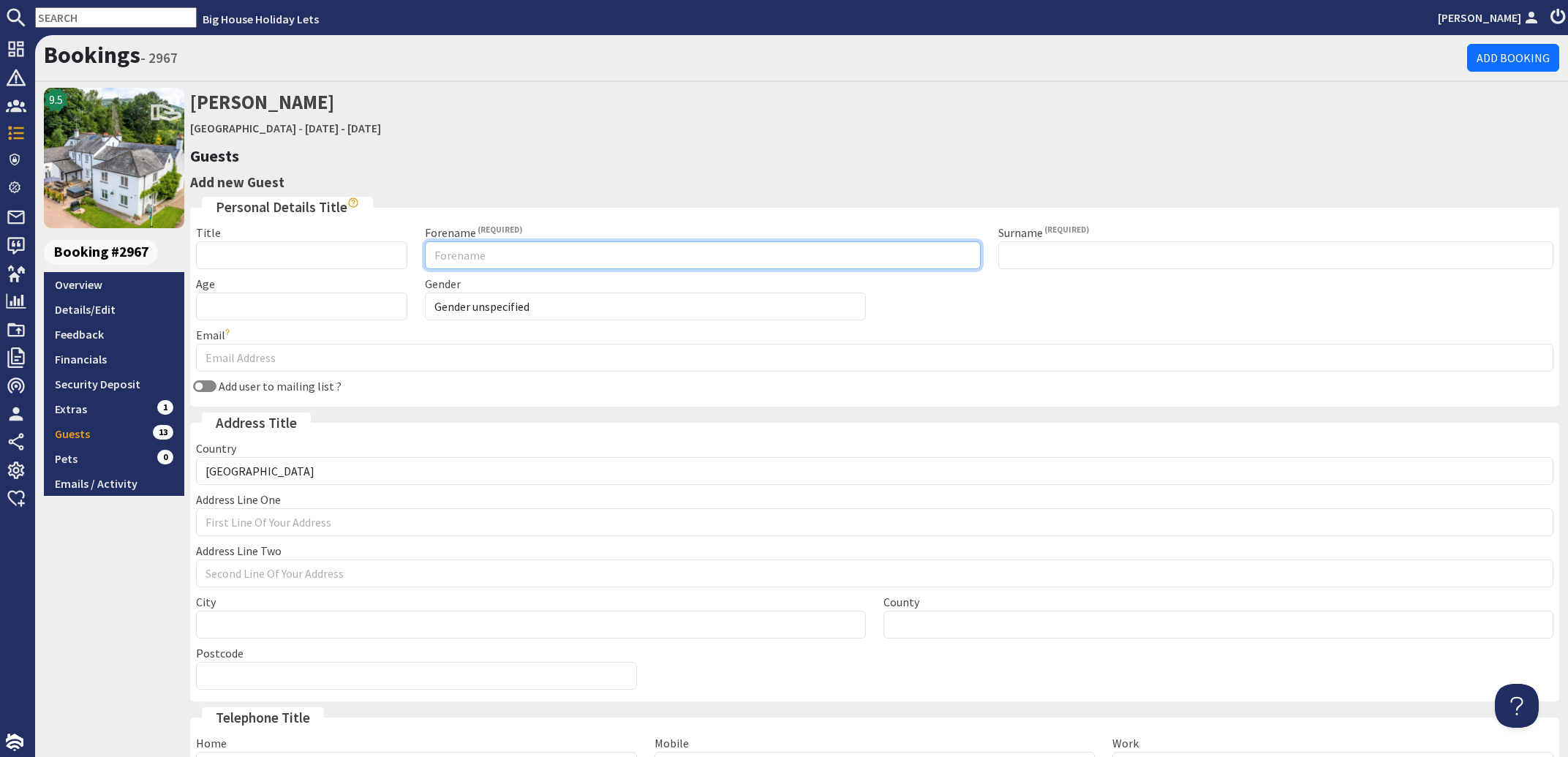
click at [465, 250] on input "Forename" at bounding box center [702, 255] width 555 height 28
type input "Charlotte"
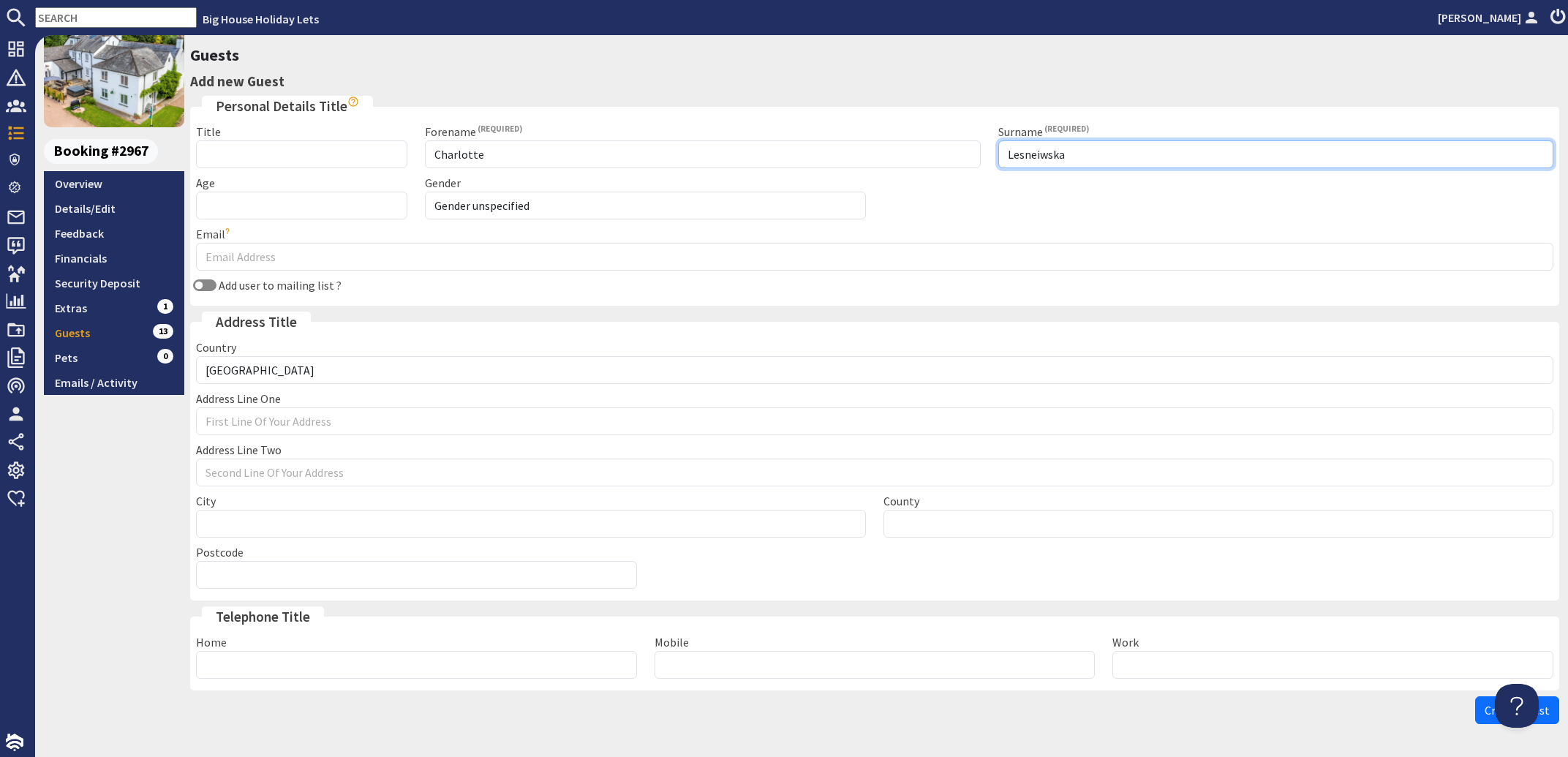
scroll to position [150, 0]
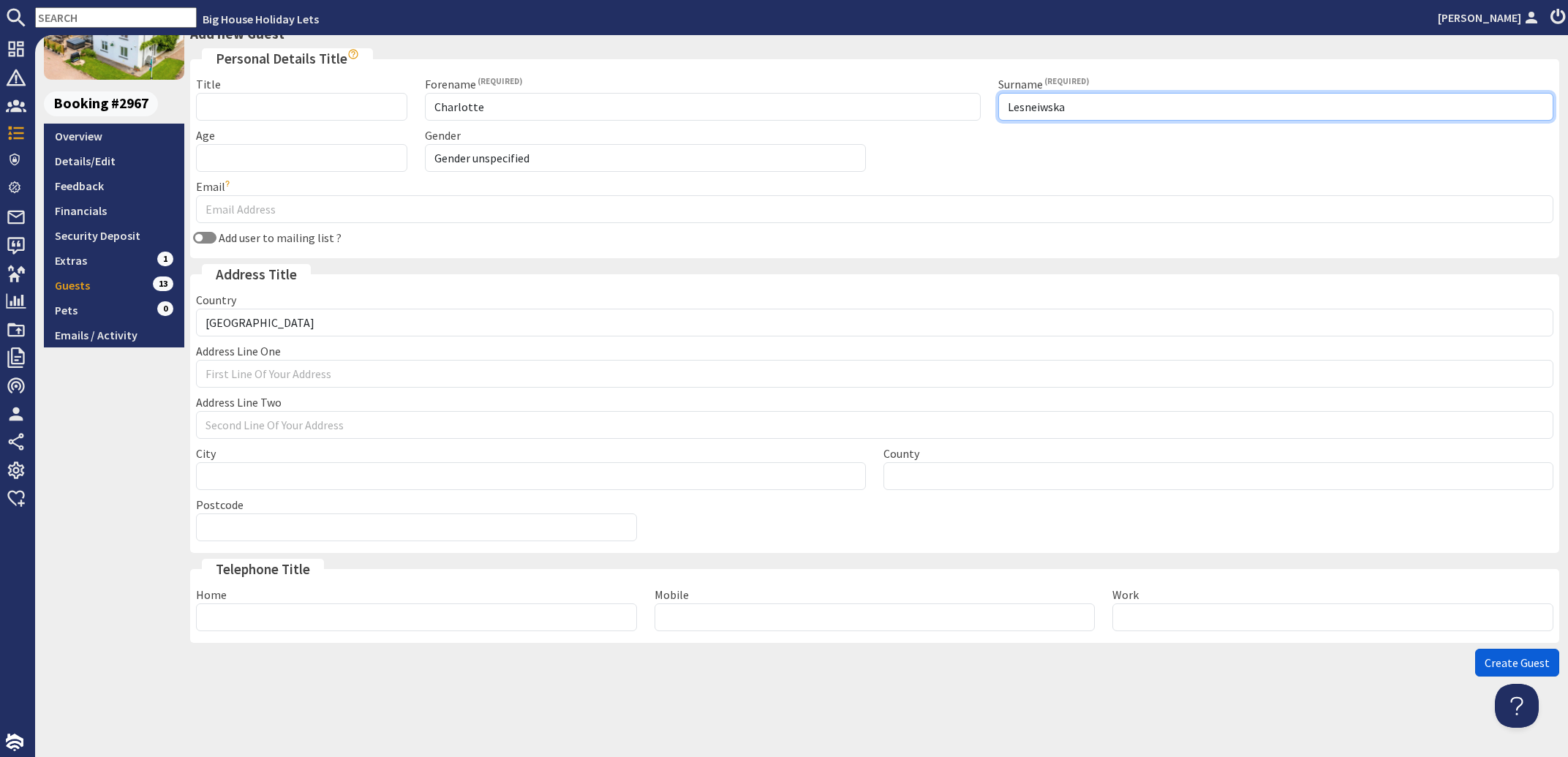
type input "Lesneiwska"
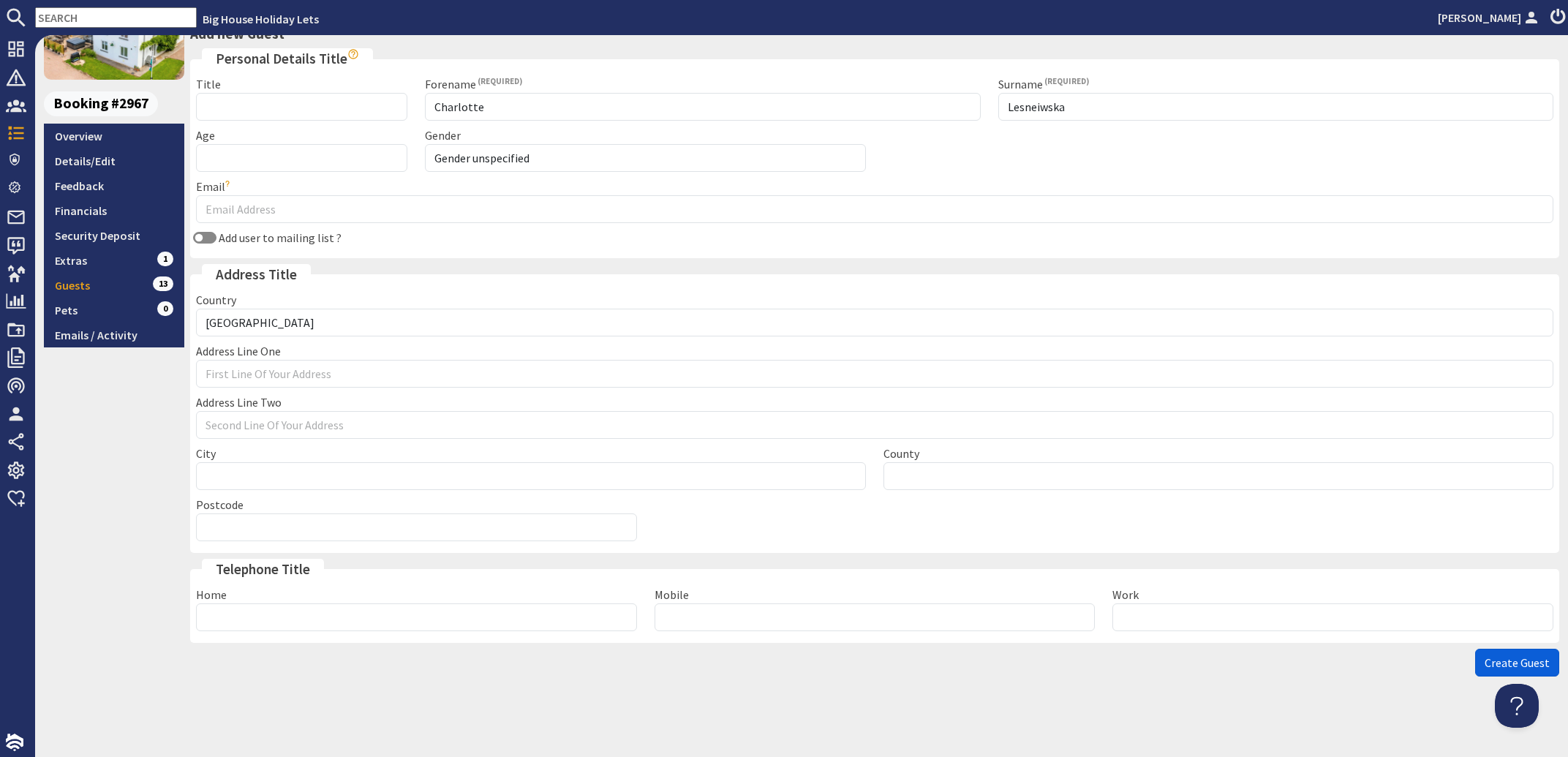
click at [1484, 662] on span "Create Guest" at bounding box center [1517, 662] width 65 height 15
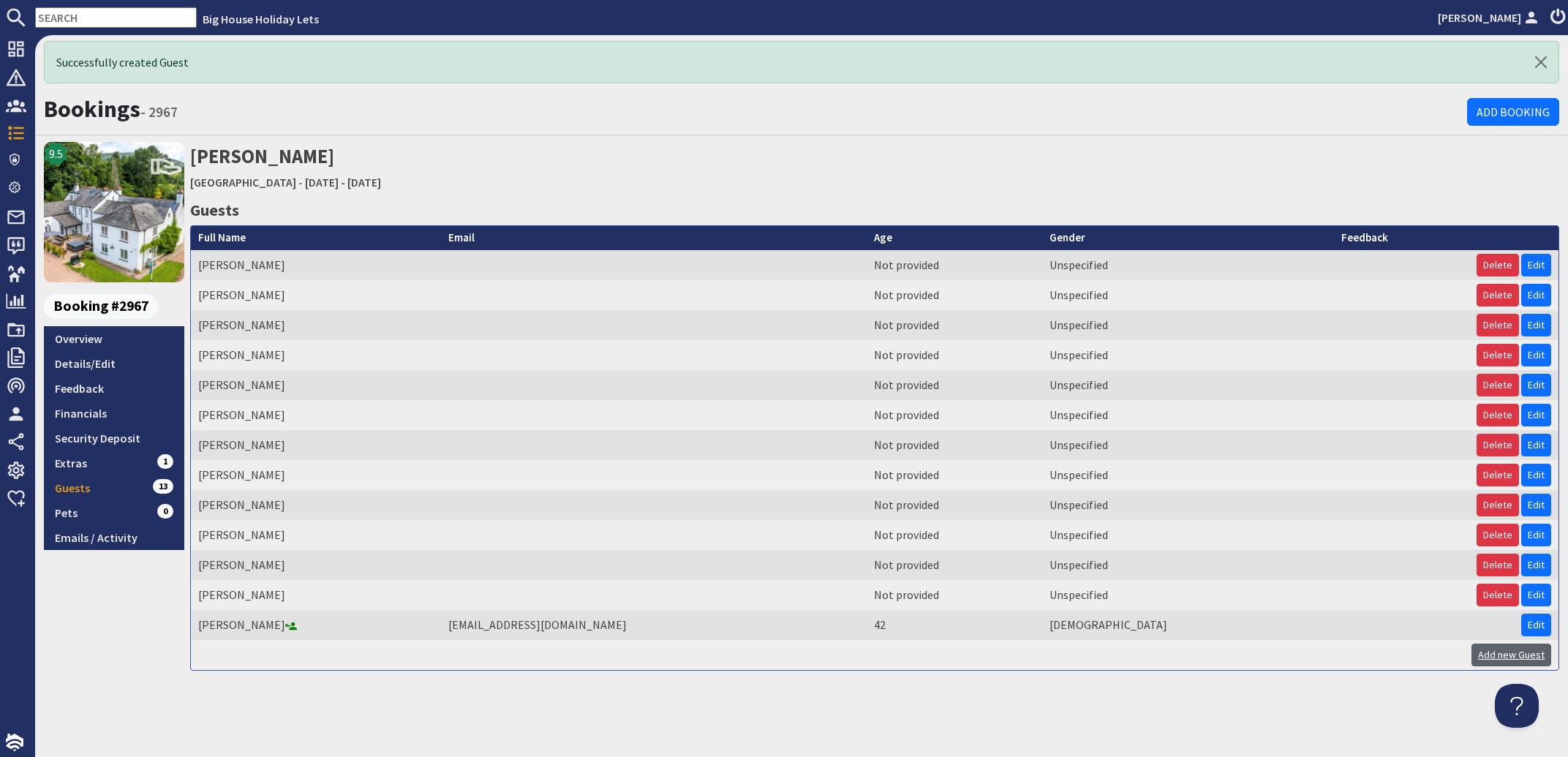
click at [1495, 656] on link "Add new Guest" at bounding box center [1511, 654] width 80 height 23
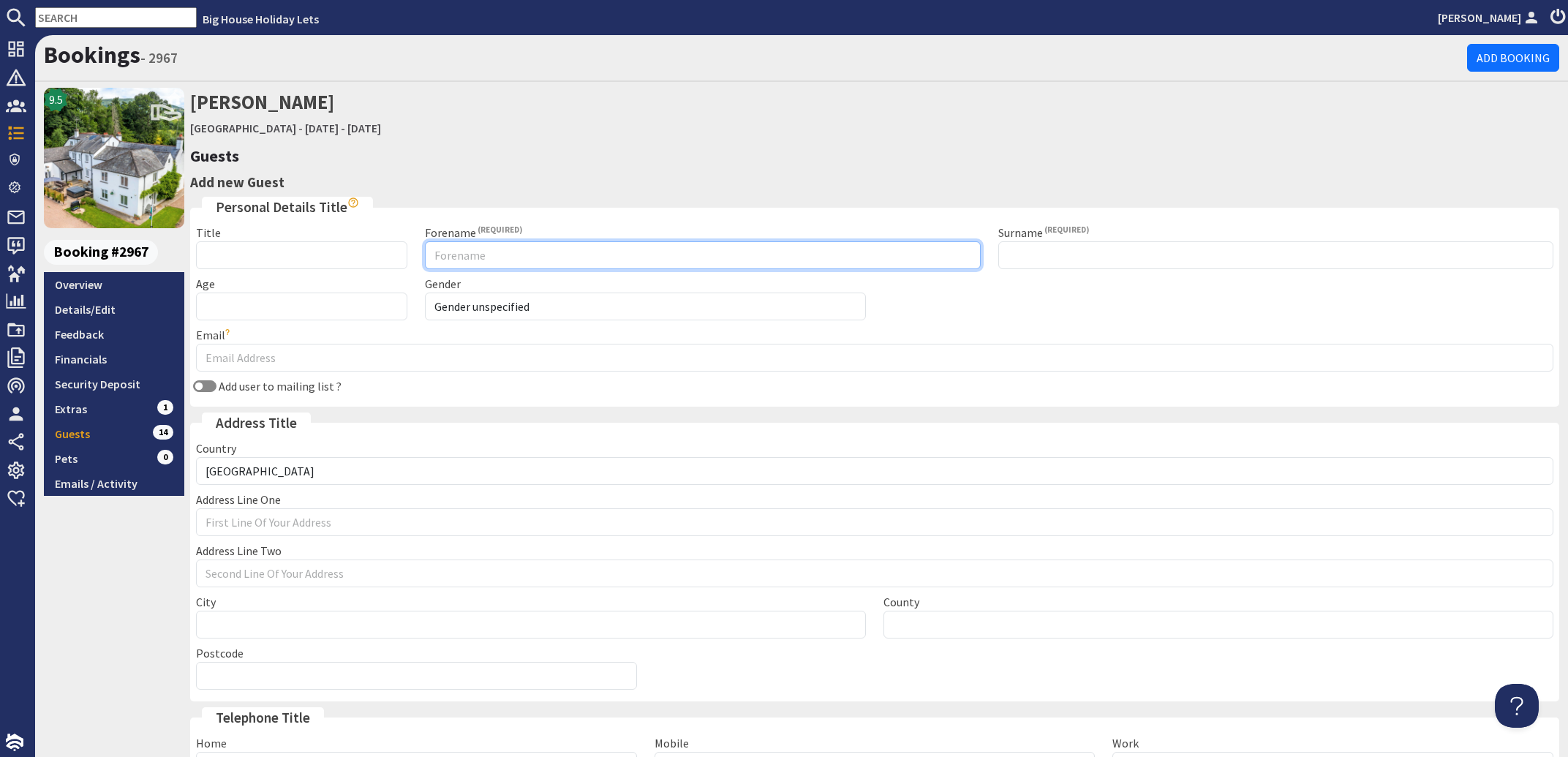
click at [443, 252] on input "Forename" at bounding box center [702, 255] width 555 height 28
type input "Adrian"
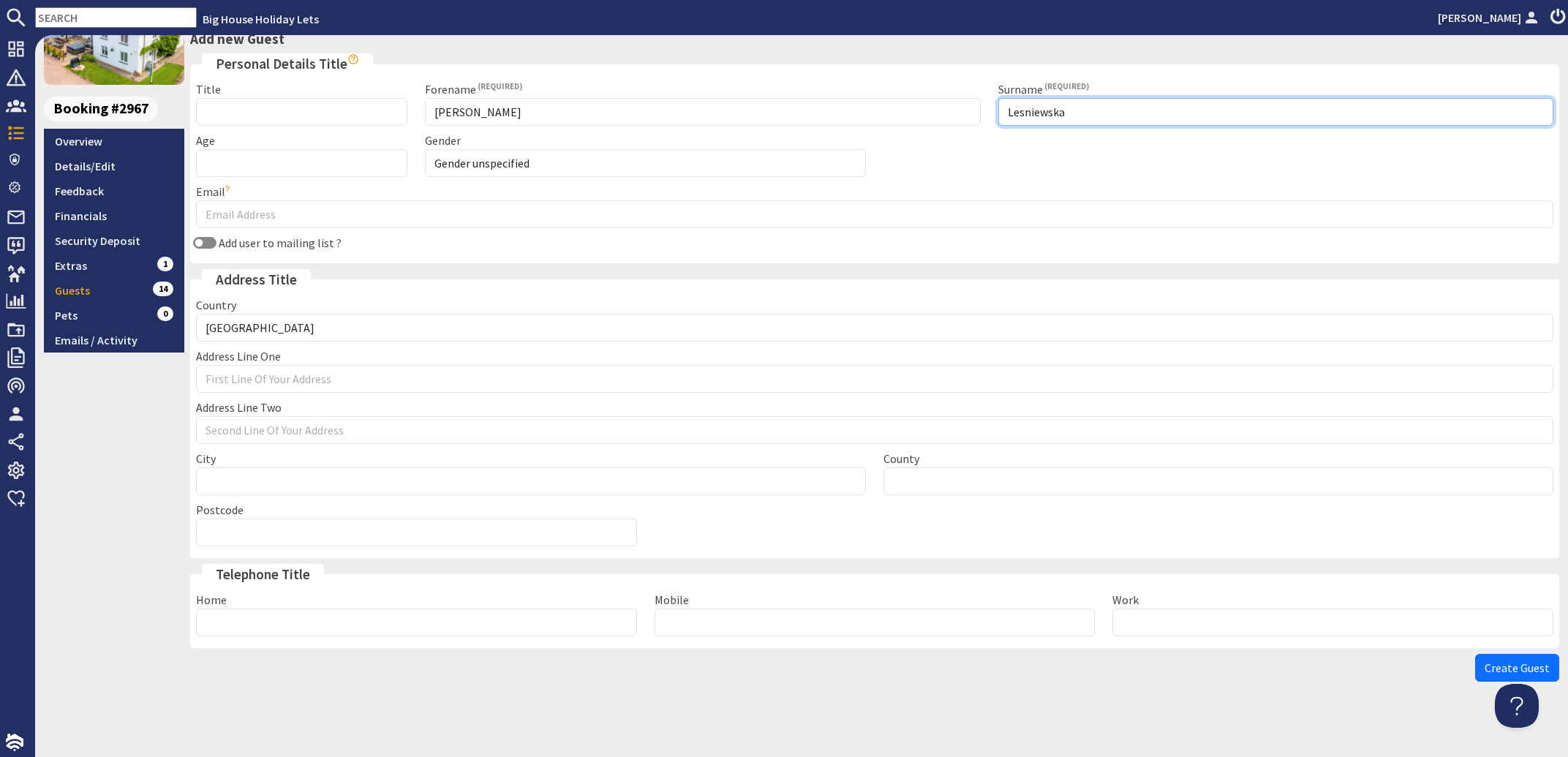
scroll to position [150, 0]
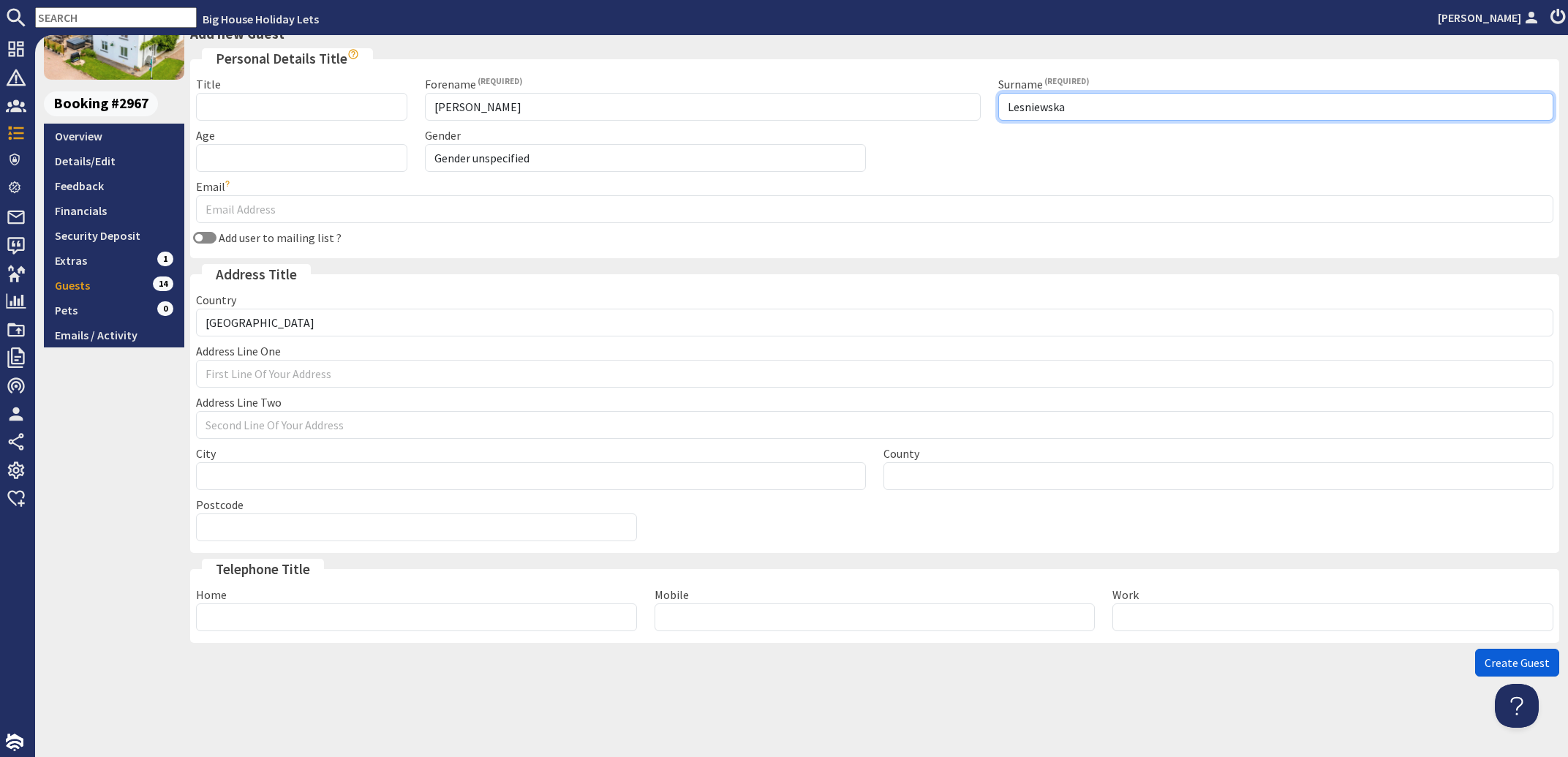
type input "Lesniewska"
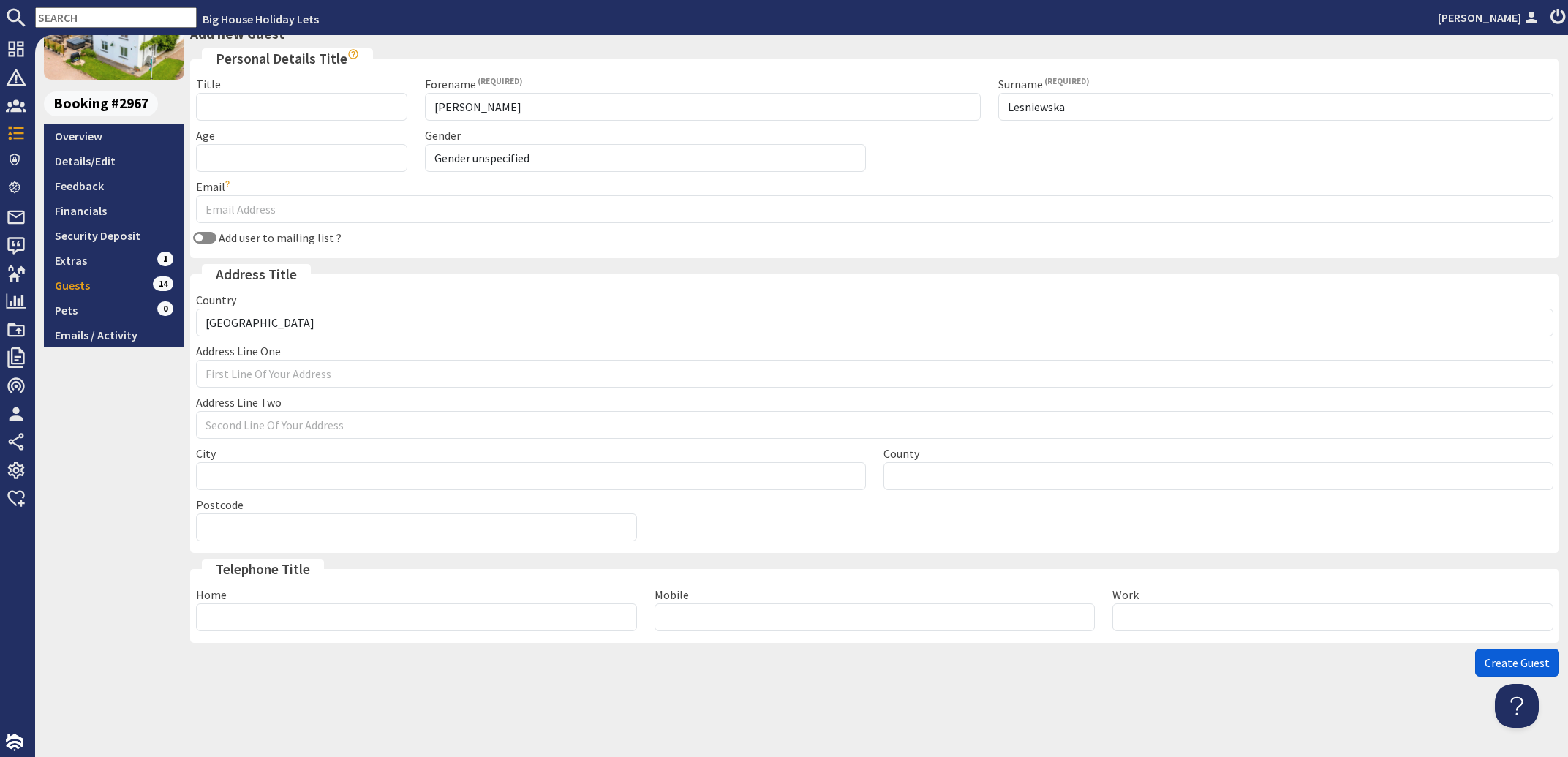
click at [1484, 666] on span "Create Guest" at bounding box center [1517, 662] width 65 height 15
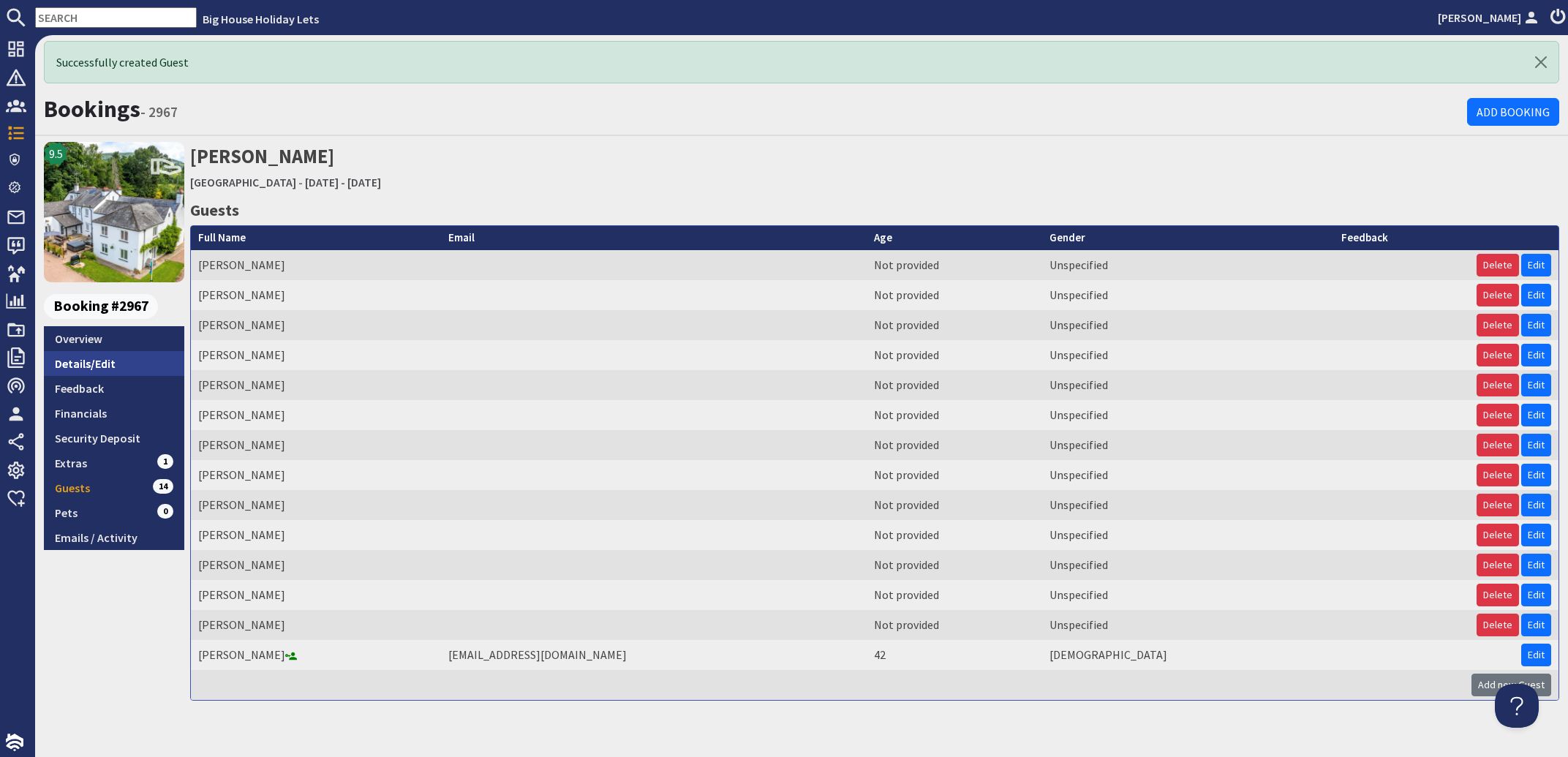
click at [84, 368] on link "Details/Edit" at bounding box center [114, 362] width 140 height 25
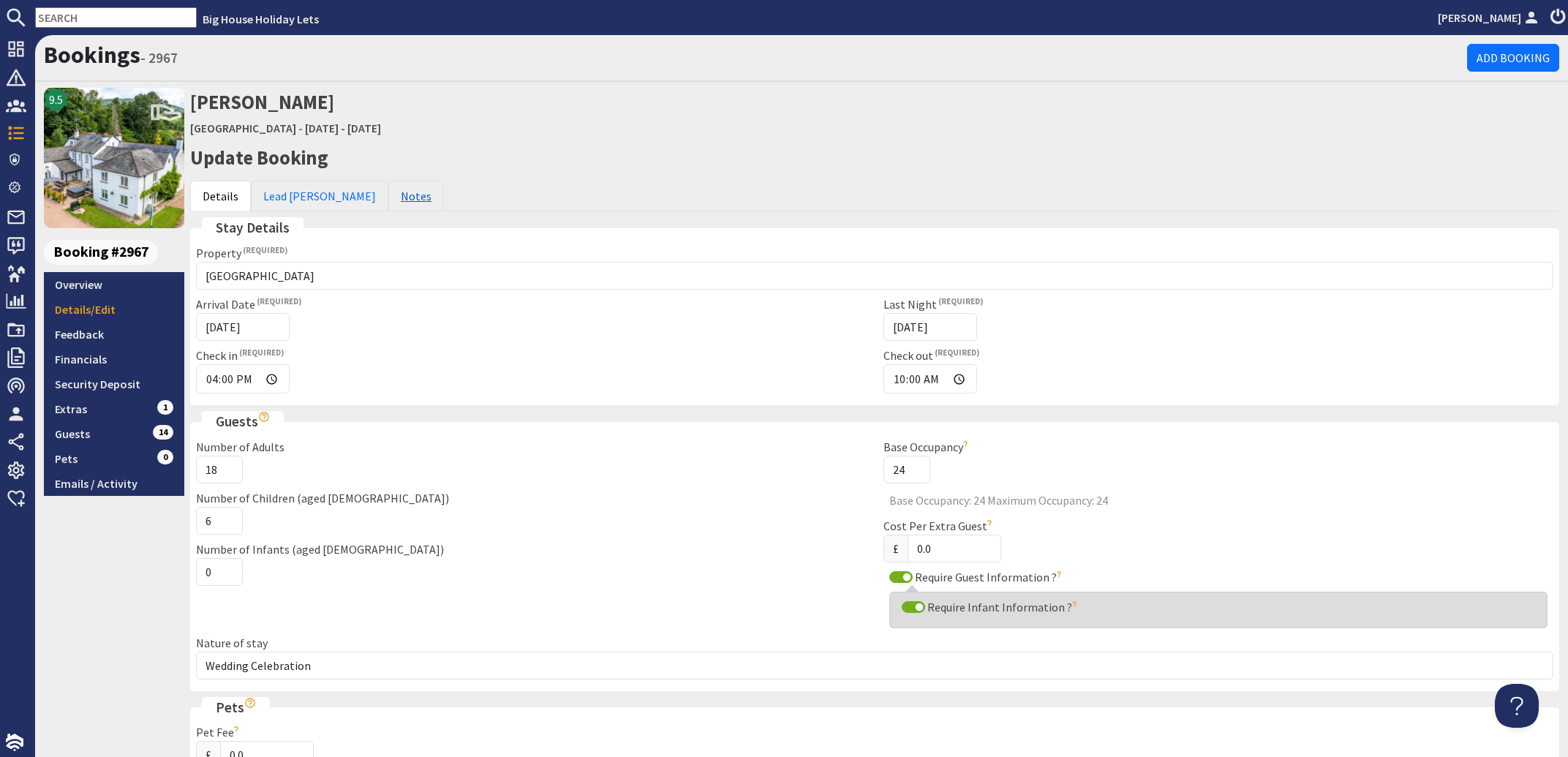
click at [388, 199] on link "Notes" at bounding box center [416, 195] width 56 height 30
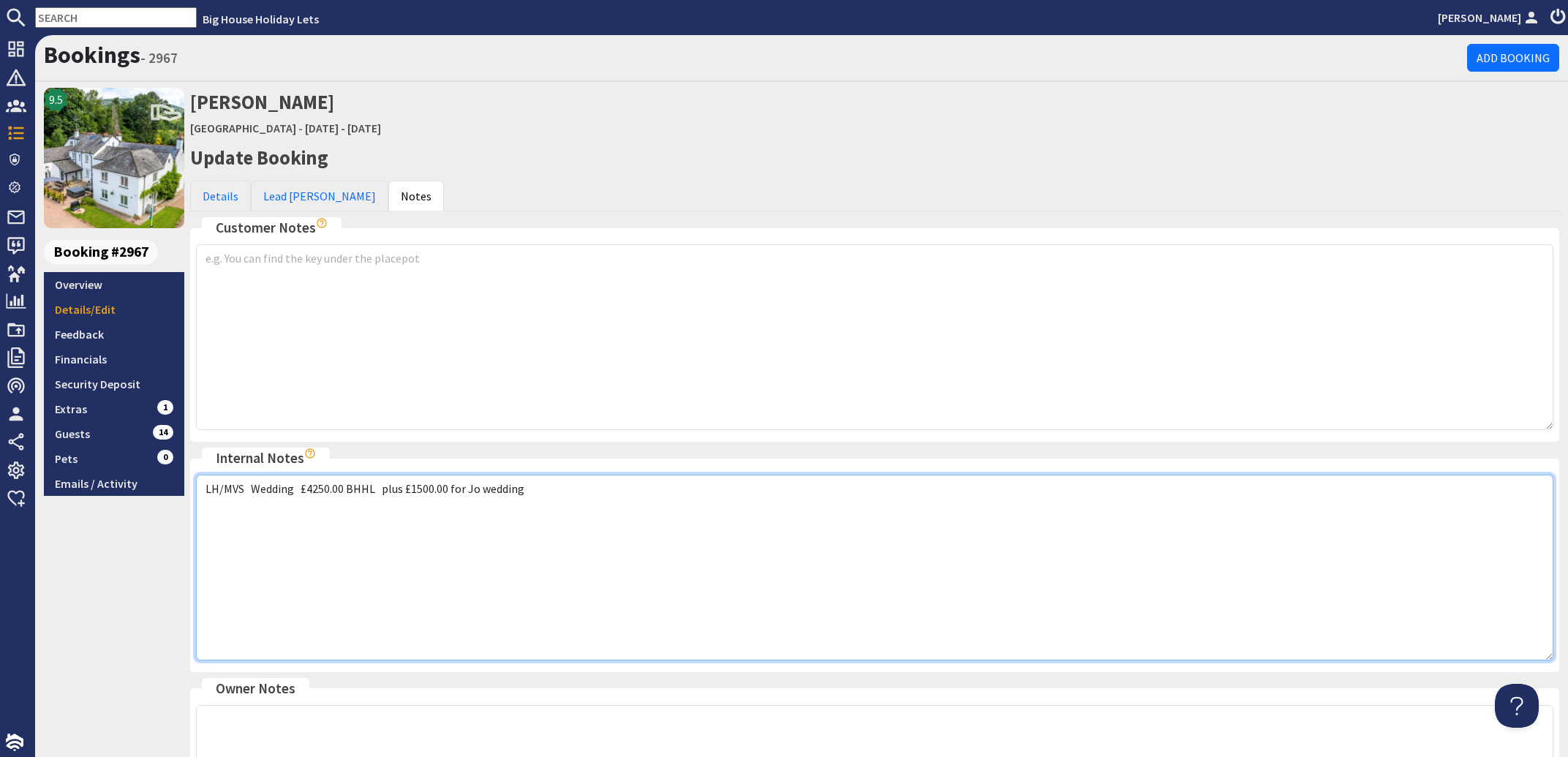
click at [541, 492] on textarea "LH/MVS Wedding £4250.00 BHHL plus £1500.00 for Jo wedding" at bounding box center [875, 567] width 1358 height 185
click at [767, 548] on textarea "LH/MVS Wedding £4250.00 BHHL plus £1500.00 for Jo wedding" at bounding box center [875, 567] width 1358 height 185
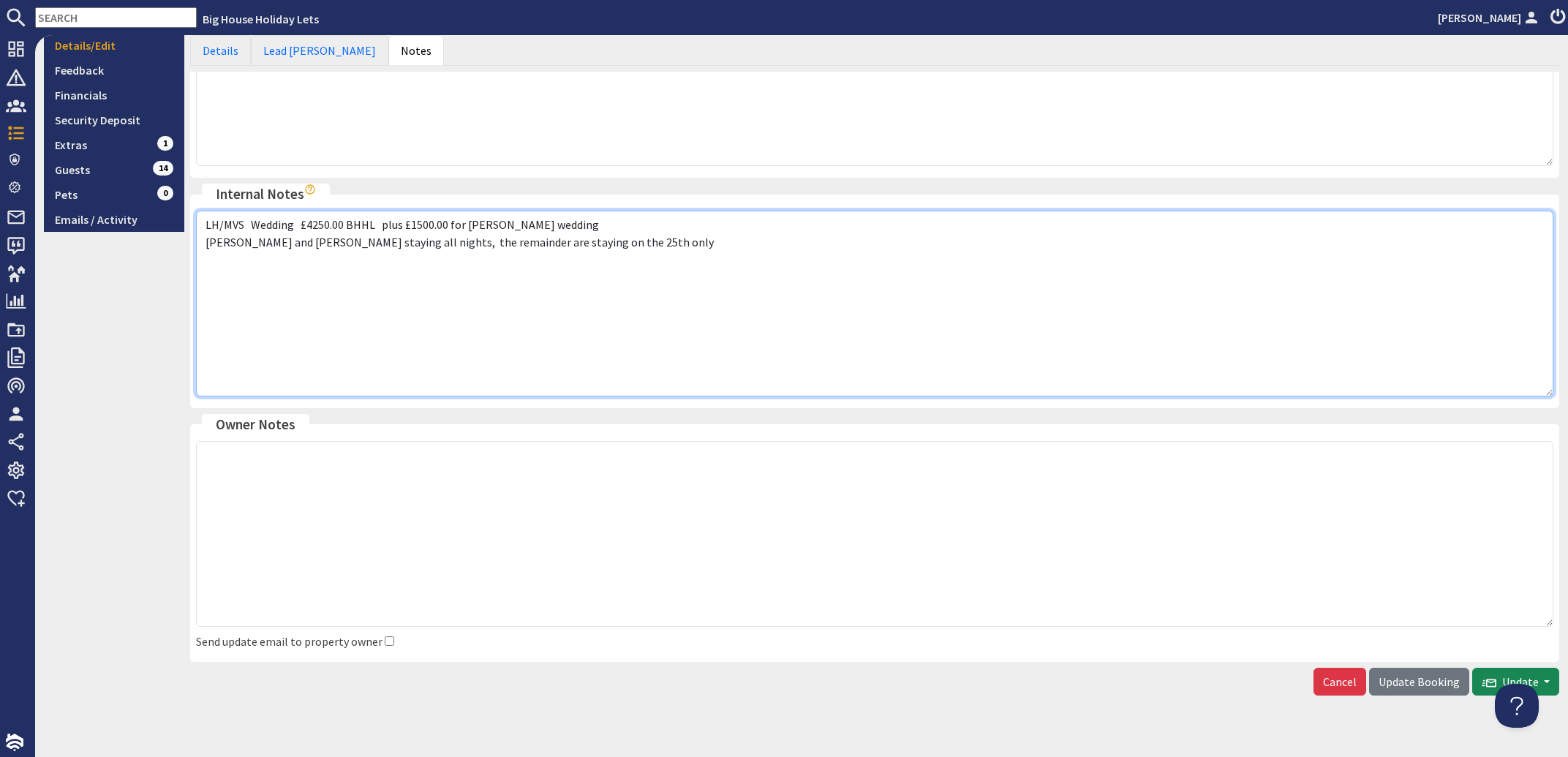
scroll to position [283, 0]
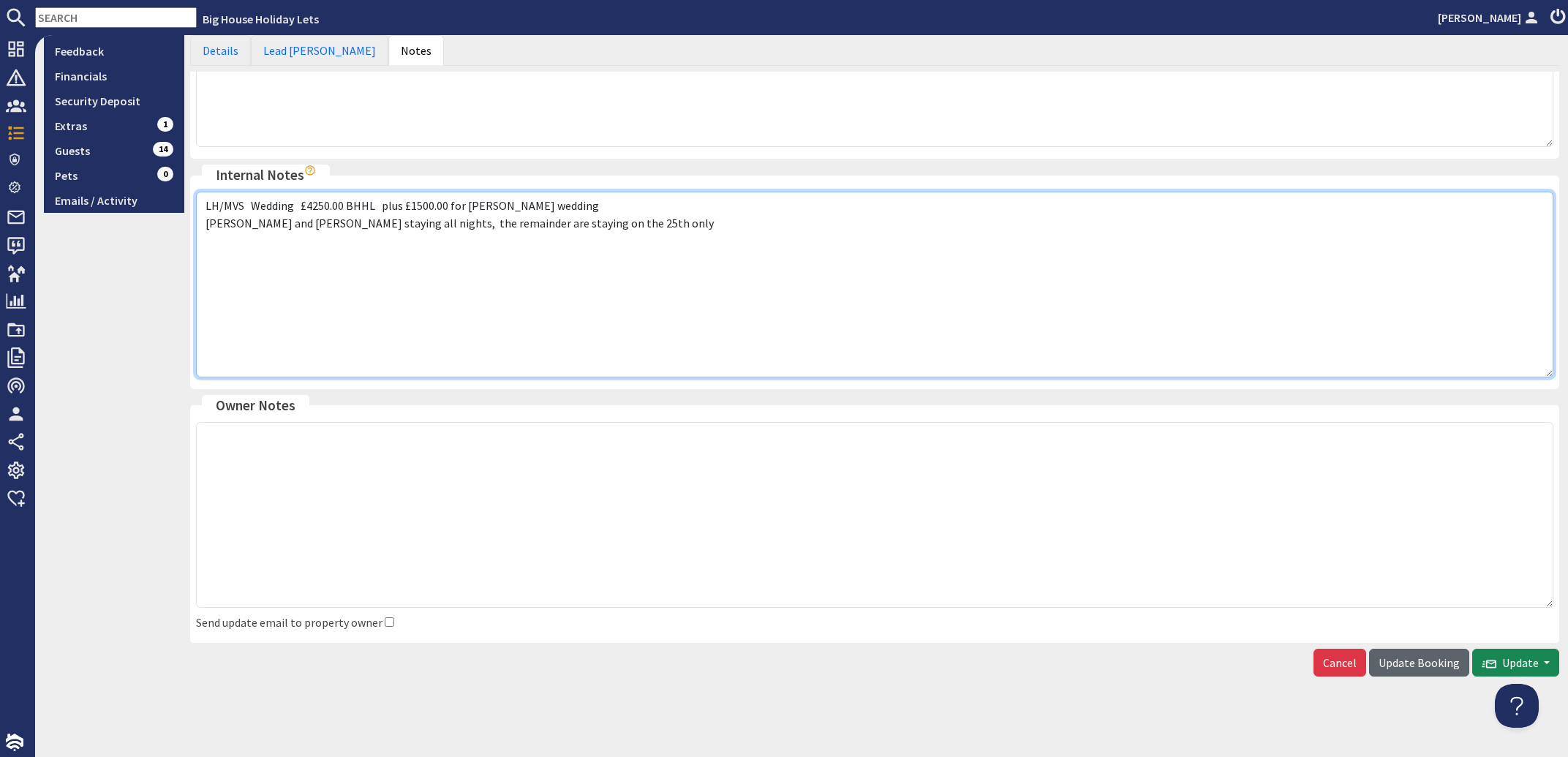
type textarea "LH/MVS Wedding £4250.00 BHHL plus £1500.00 for Jo wedding Collins and Sapniks s…"
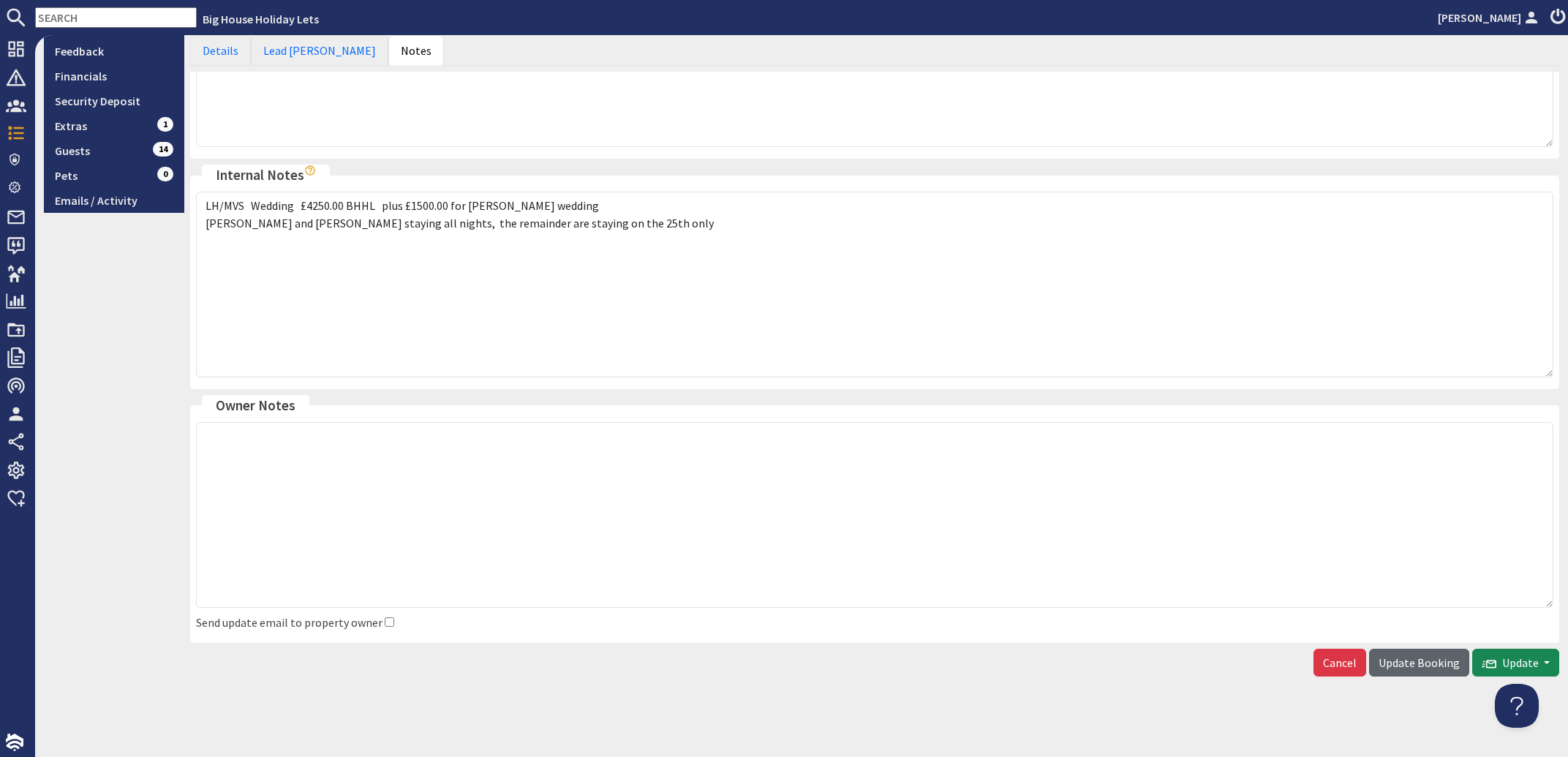
click at [1419, 674] on button "Update Booking" at bounding box center [1418, 662] width 100 height 28
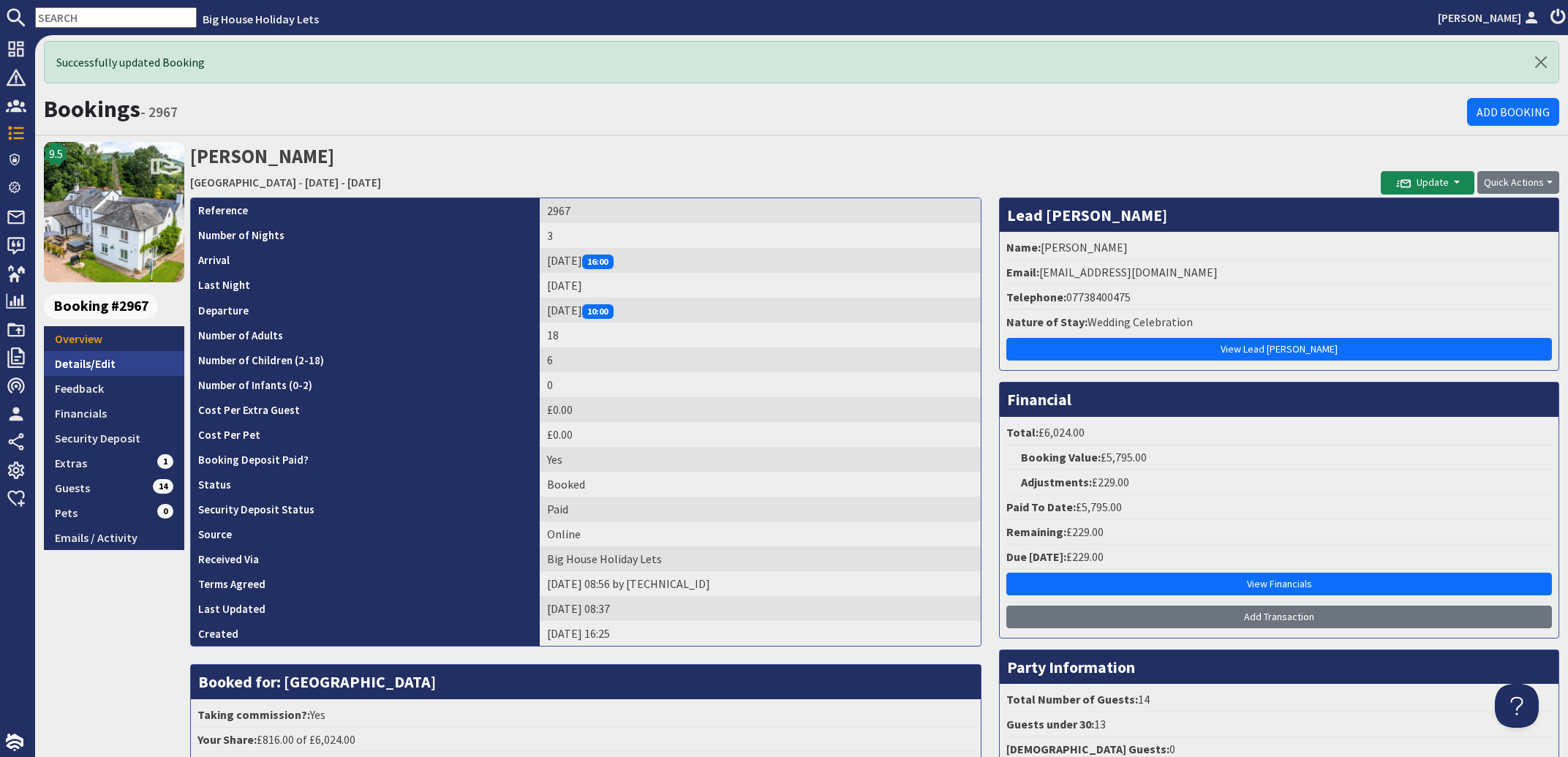
click at [75, 368] on link "Details/Edit" at bounding box center [114, 362] width 140 height 25
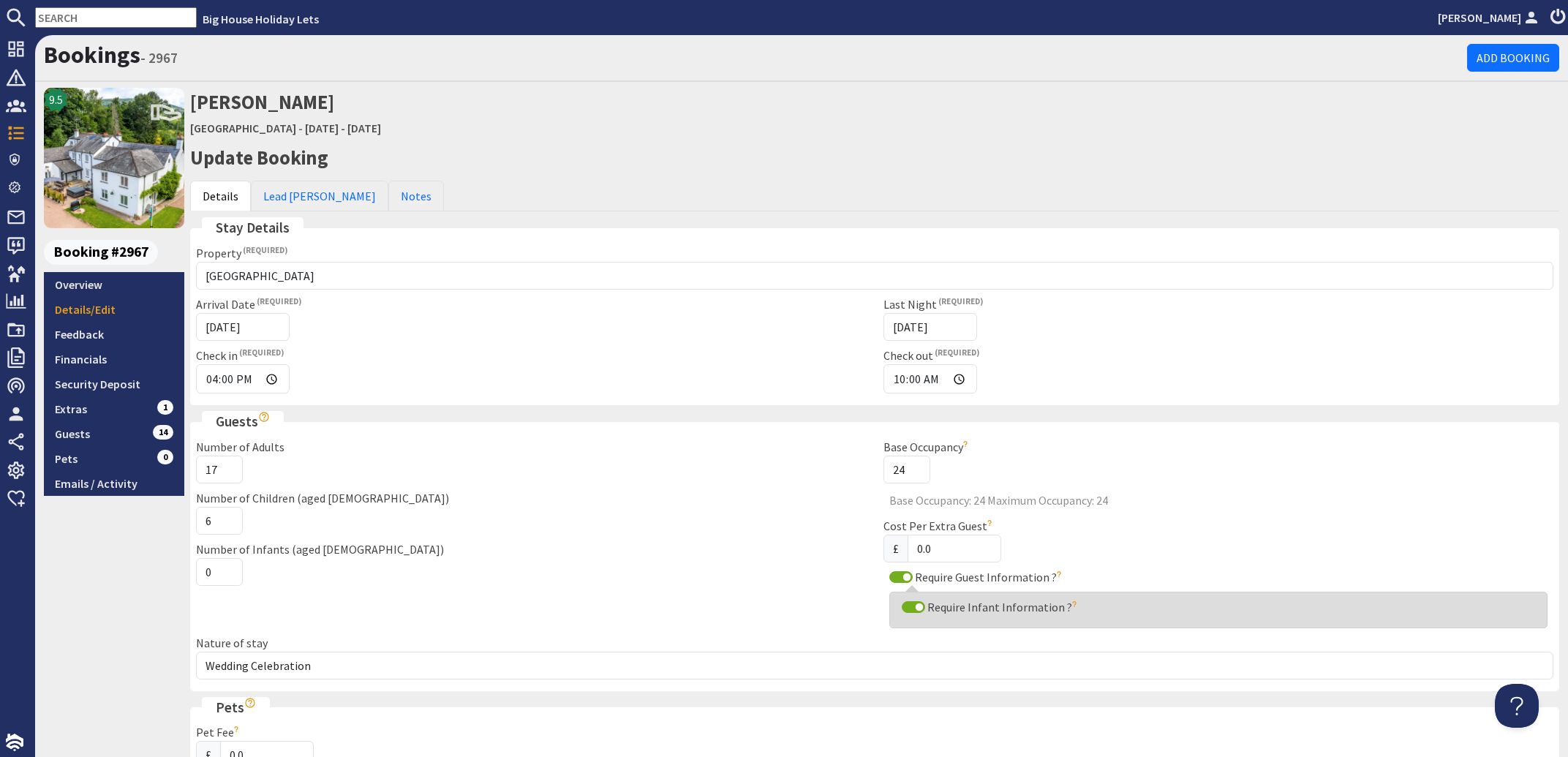
click at [229, 474] on input "17" at bounding box center [219, 469] width 47 height 28
click at [229, 474] on input "16" at bounding box center [219, 469] width 47 height 28
click at [226, 466] on input "17" at bounding box center [219, 469] width 47 height 28
click at [226, 466] on input "18" at bounding box center [219, 469] width 47 height 28
click at [226, 466] on input "19" at bounding box center [219, 469] width 47 height 28
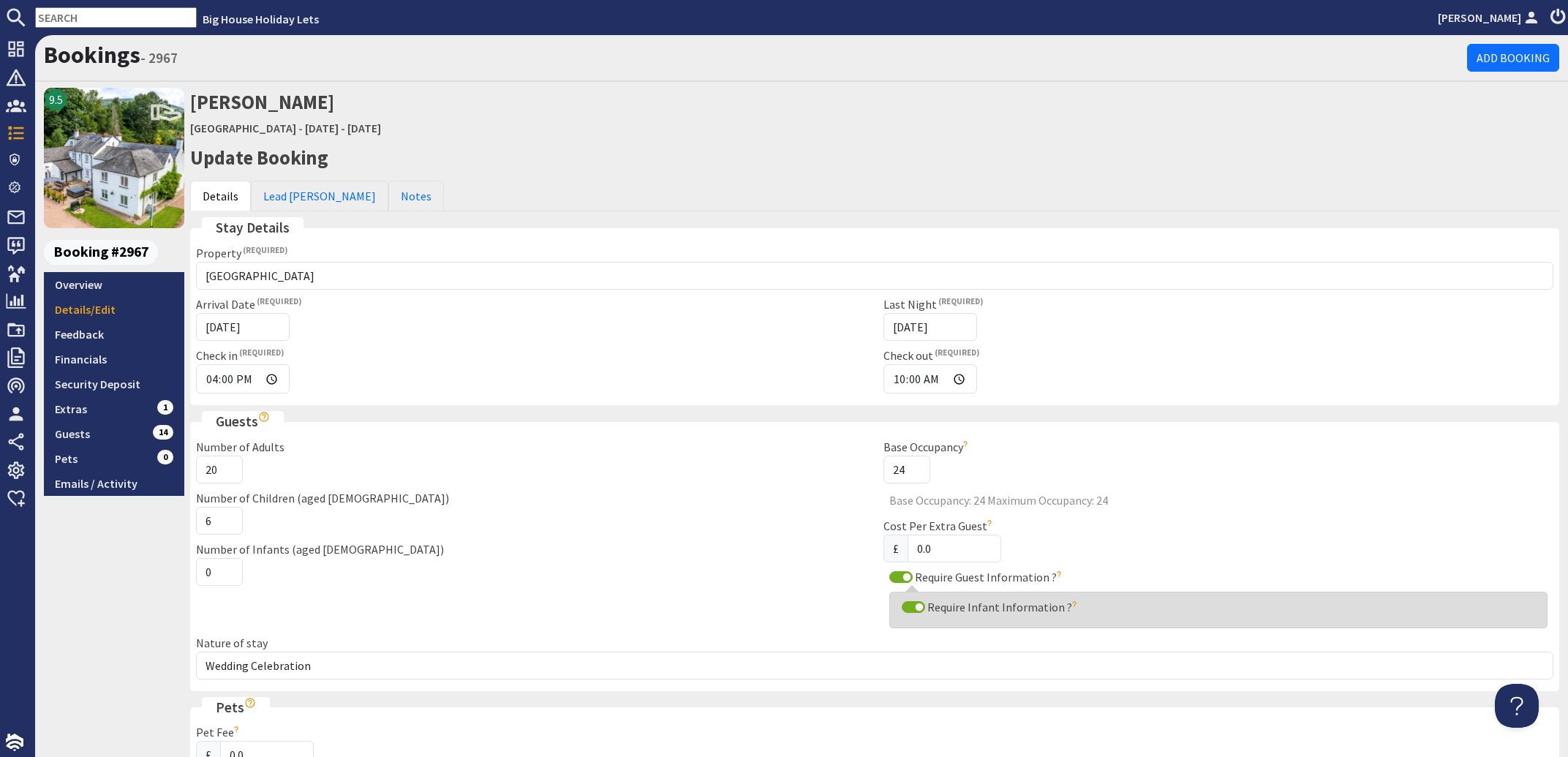
click at [226, 466] on input "20" at bounding box center [219, 469] width 47 height 28
click at [226, 473] on input "19" at bounding box center [219, 469] width 47 height 28
click at [226, 473] on input "18" at bounding box center [219, 469] width 47 height 28
click at [226, 473] on input "17" at bounding box center [219, 469] width 47 height 28
click at [226, 473] on input "16" at bounding box center [219, 469] width 47 height 28
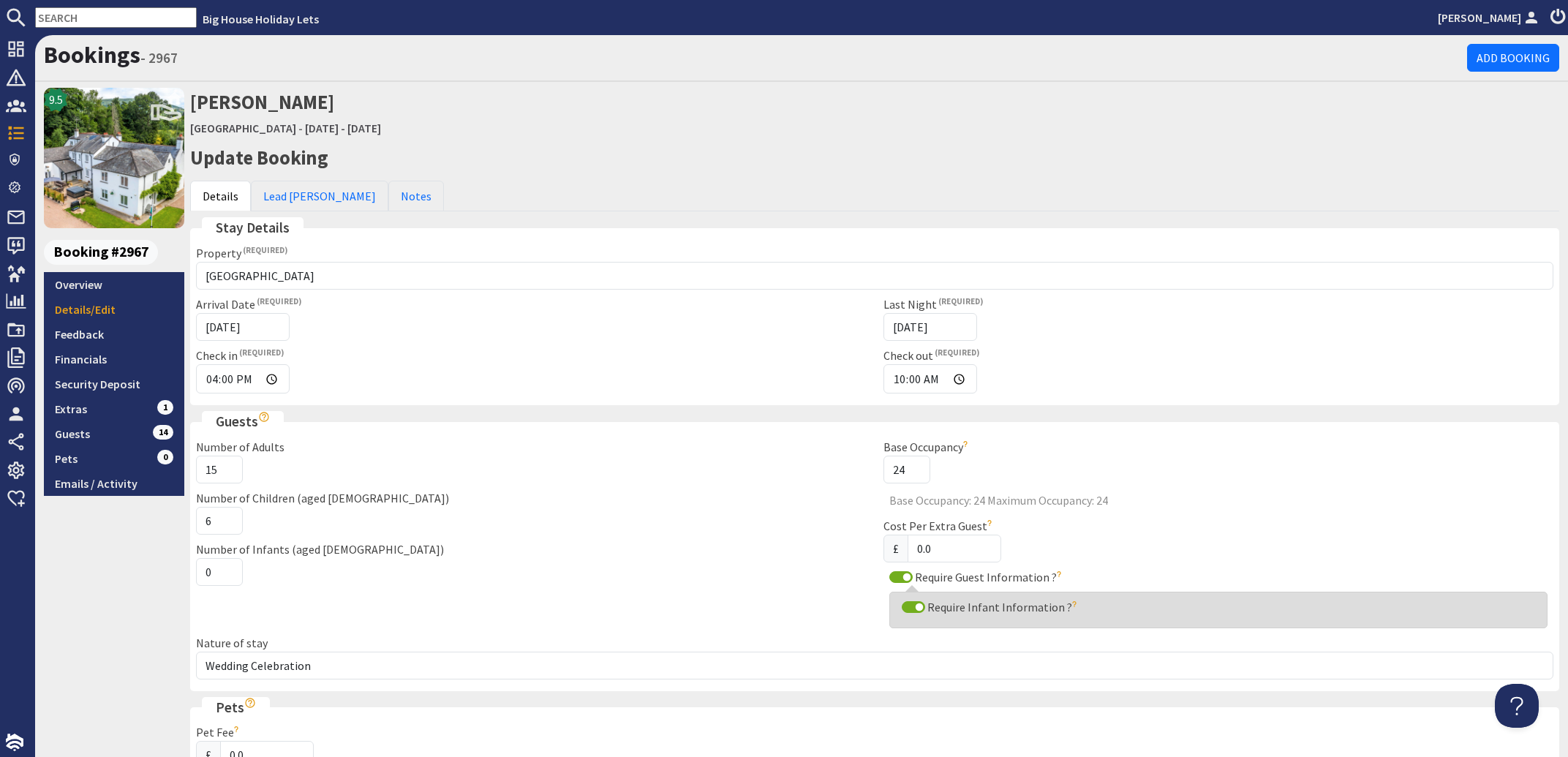
click at [226, 473] on input "15" at bounding box center [219, 469] width 47 height 28
type input "14"
click at [226, 473] on input "14" at bounding box center [219, 469] width 47 height 28
click at [226, 525] on input "5" at bounding box center [219, 520] width 47 height 28
click at [226, 525] on input "4" at bounding box center [219, 520] width 47 height 28
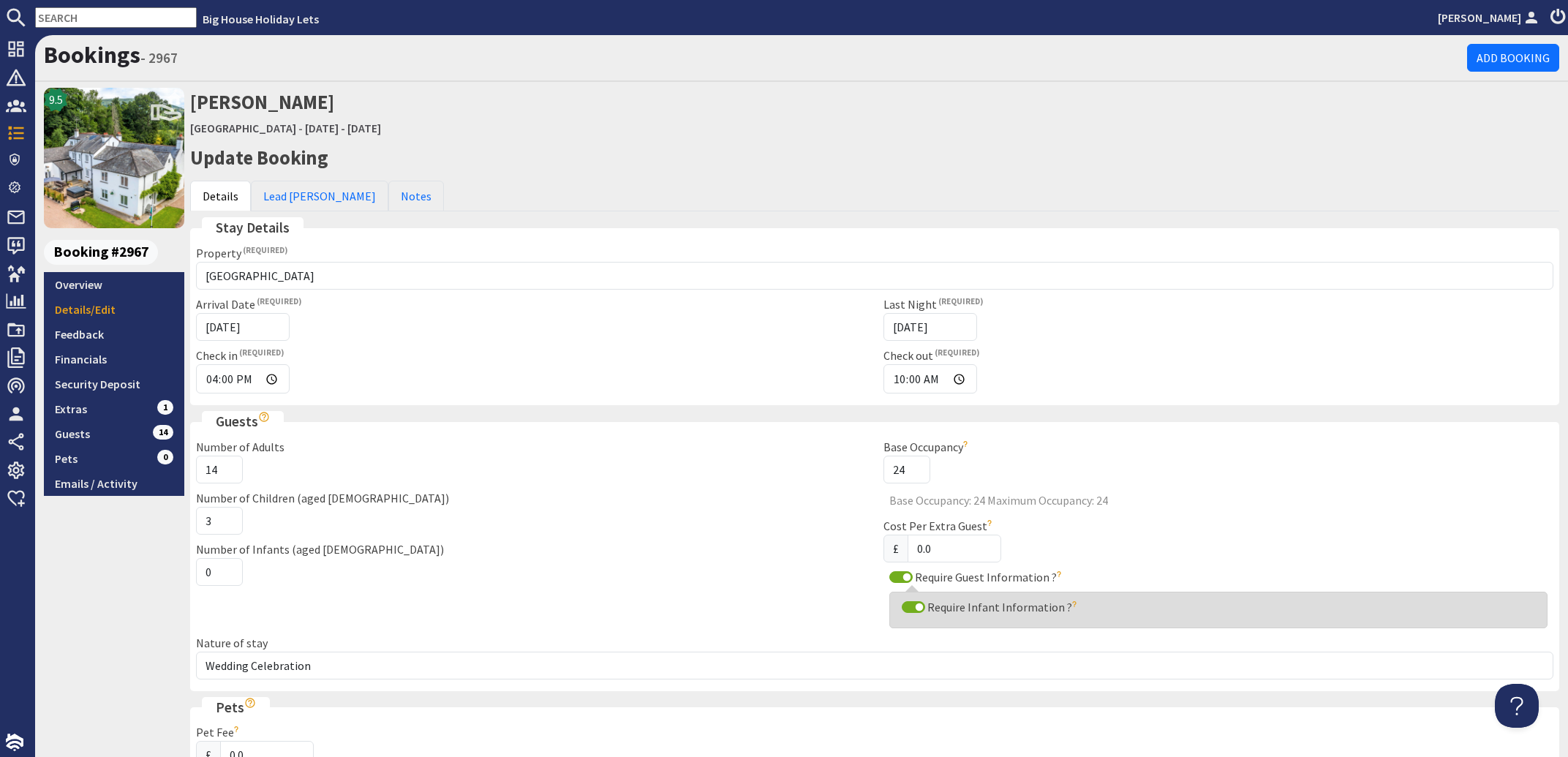
click at [226, 525] on input "3" at bounding box center [219, 520] width 47 height 28
click at [226, 525] on input "2" at bounding box center [219, 520] width 47 height 28
click at [226, 525] on input "1" at bounding box center [219, 520] width 47 height 28
type input "0"
click at [226, 525] on input "0" at bounding box center [219, 520] width 47 height 28
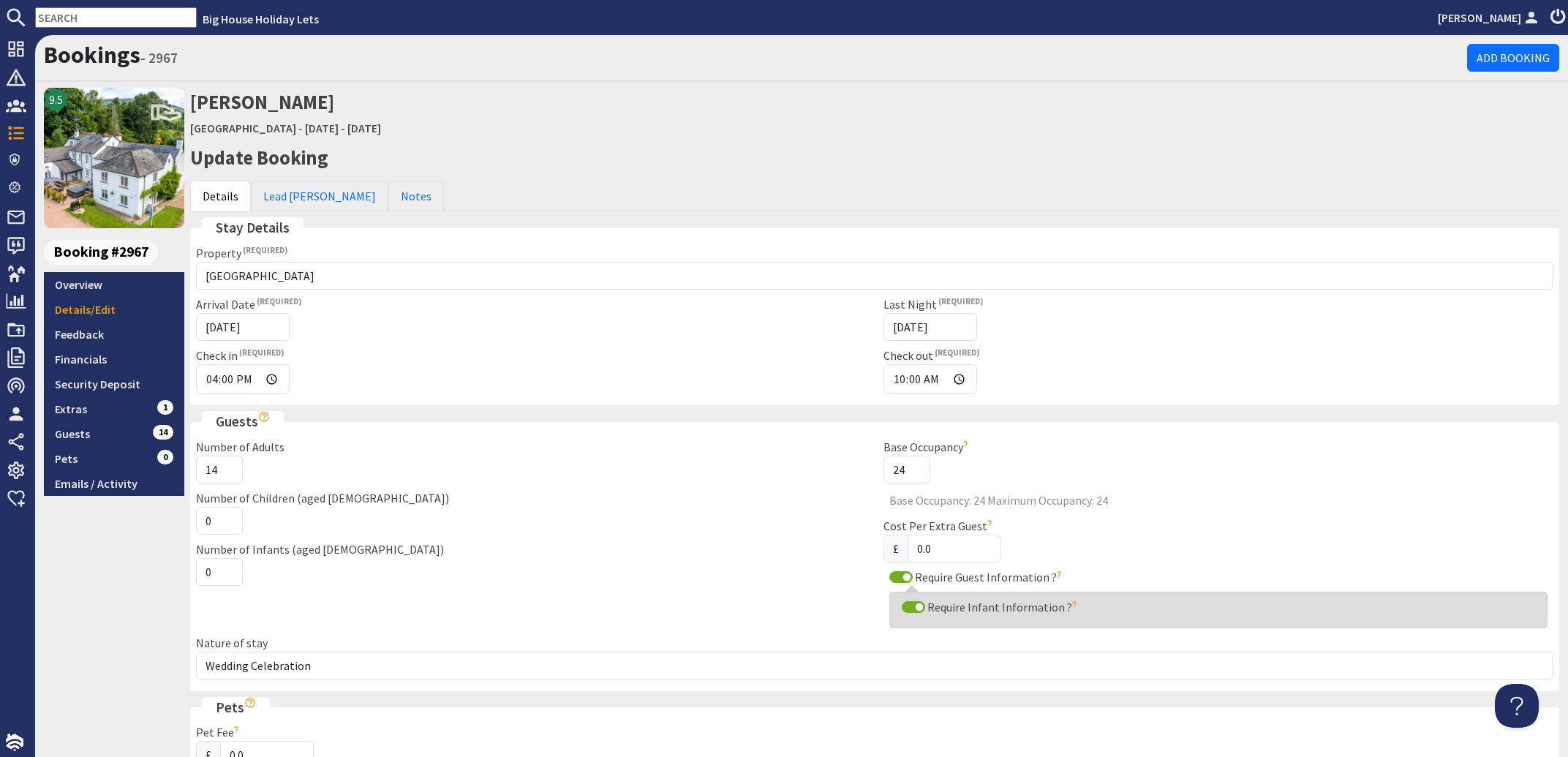
click at [426, 573] on div "Number of Infants (aged 0-2) 0" at bounding box center [531, 562] width 688 height 45
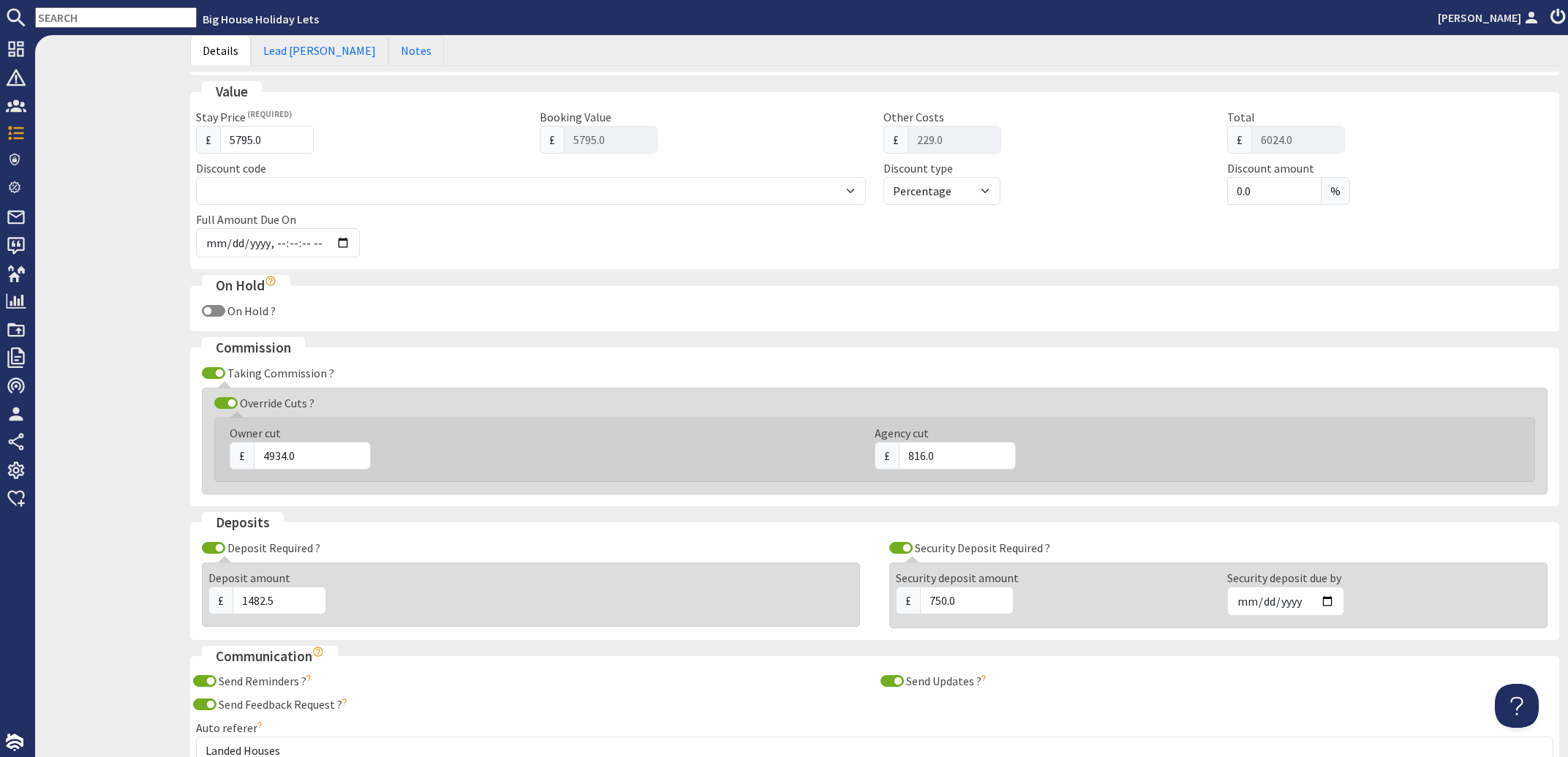
scroll to position [836, 0]
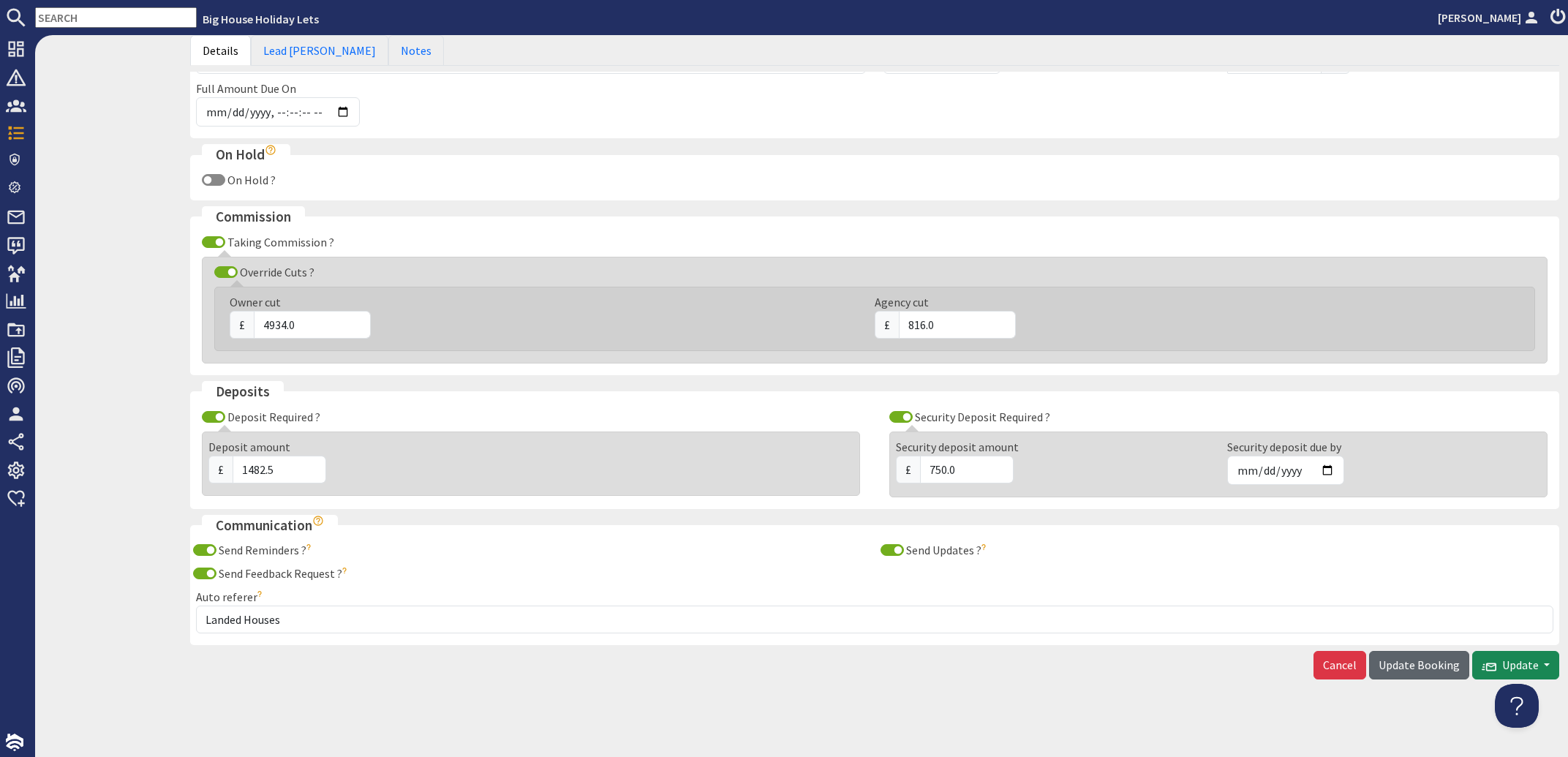
click at [1392, 663] on span "Update Booking" at bounding box center [1419, 664] width 81 height 15
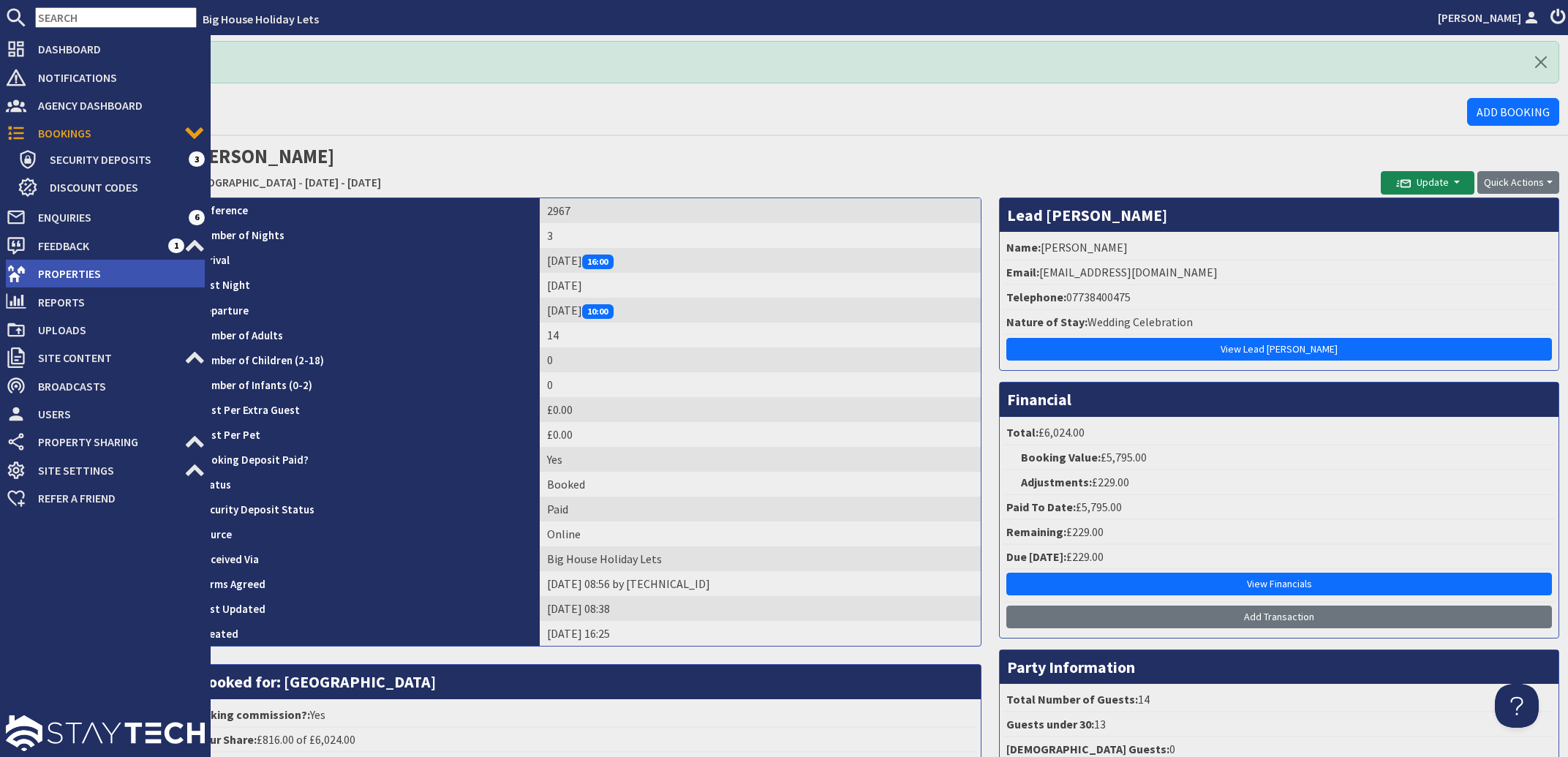
click at [57, 272] on span "Properties" at bounding box center [116, 273] width 178 height 23
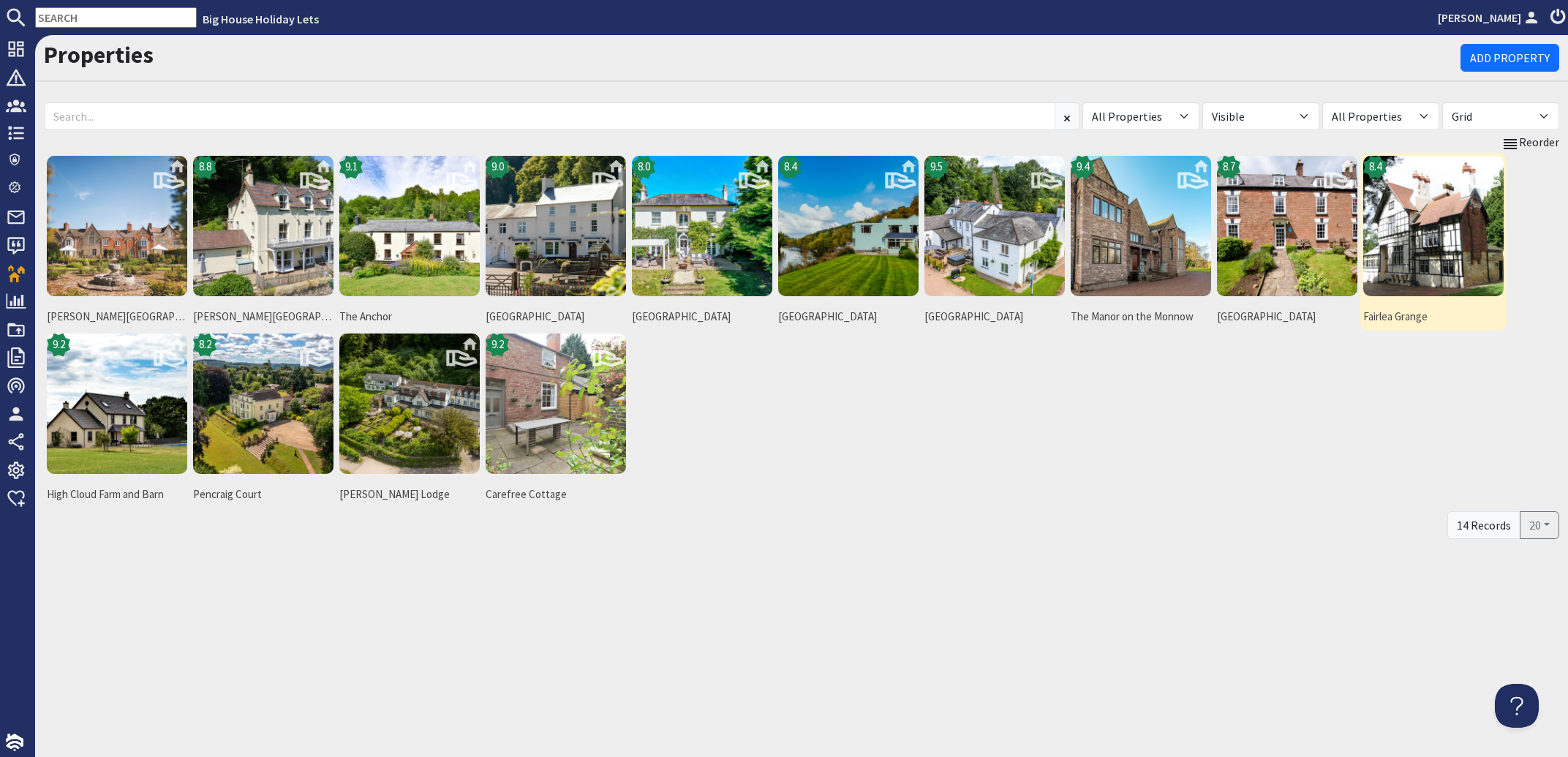
click at [1392, 243] on img at bounding box center [1433, 226] width 140 height 140
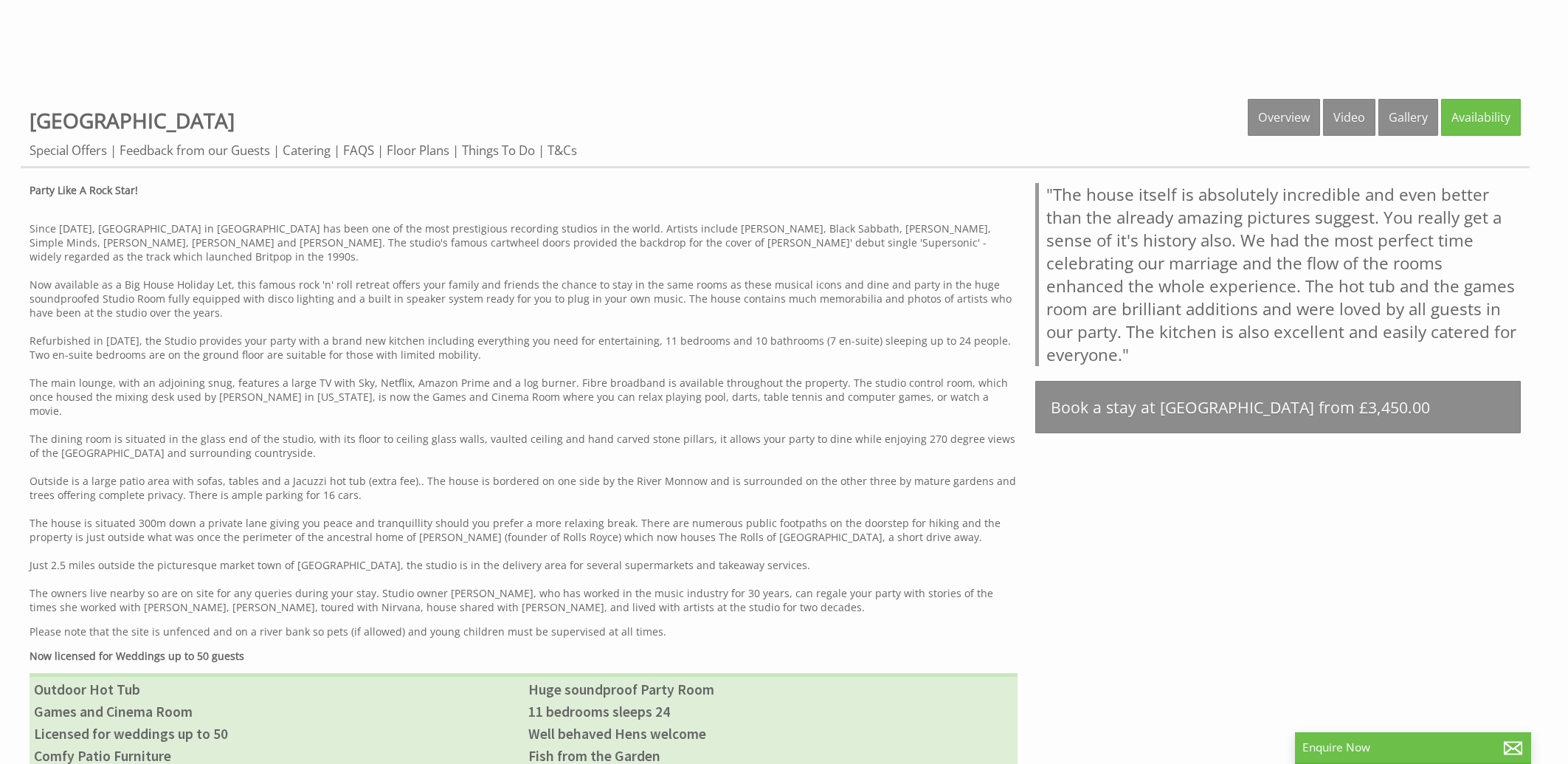
scroll to position [711, 0]
click at [1406, 125] on link "Gallery" at bounding box center [1408, 118] width 60 height 37
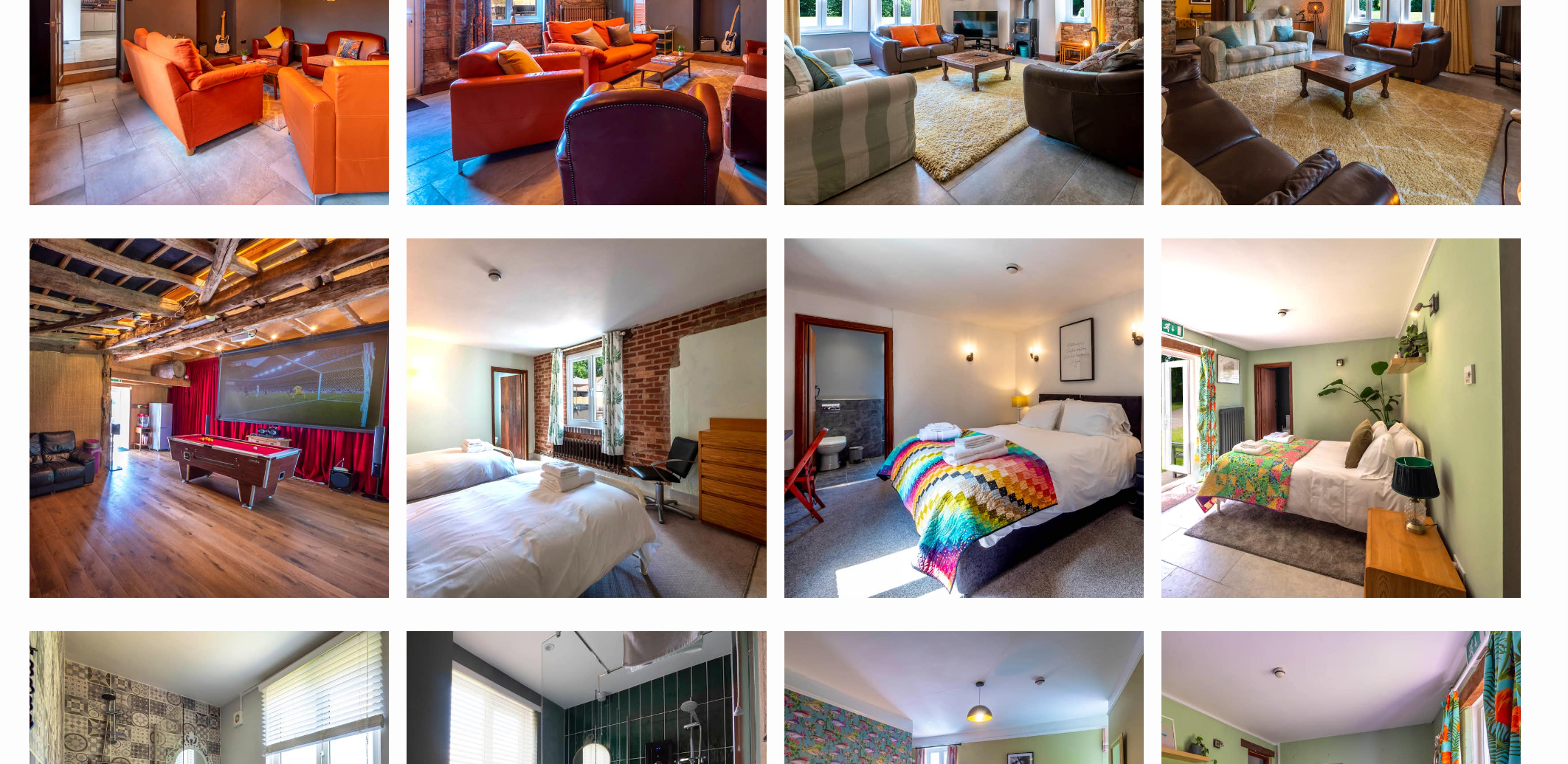
scroll to position [3400, 0]
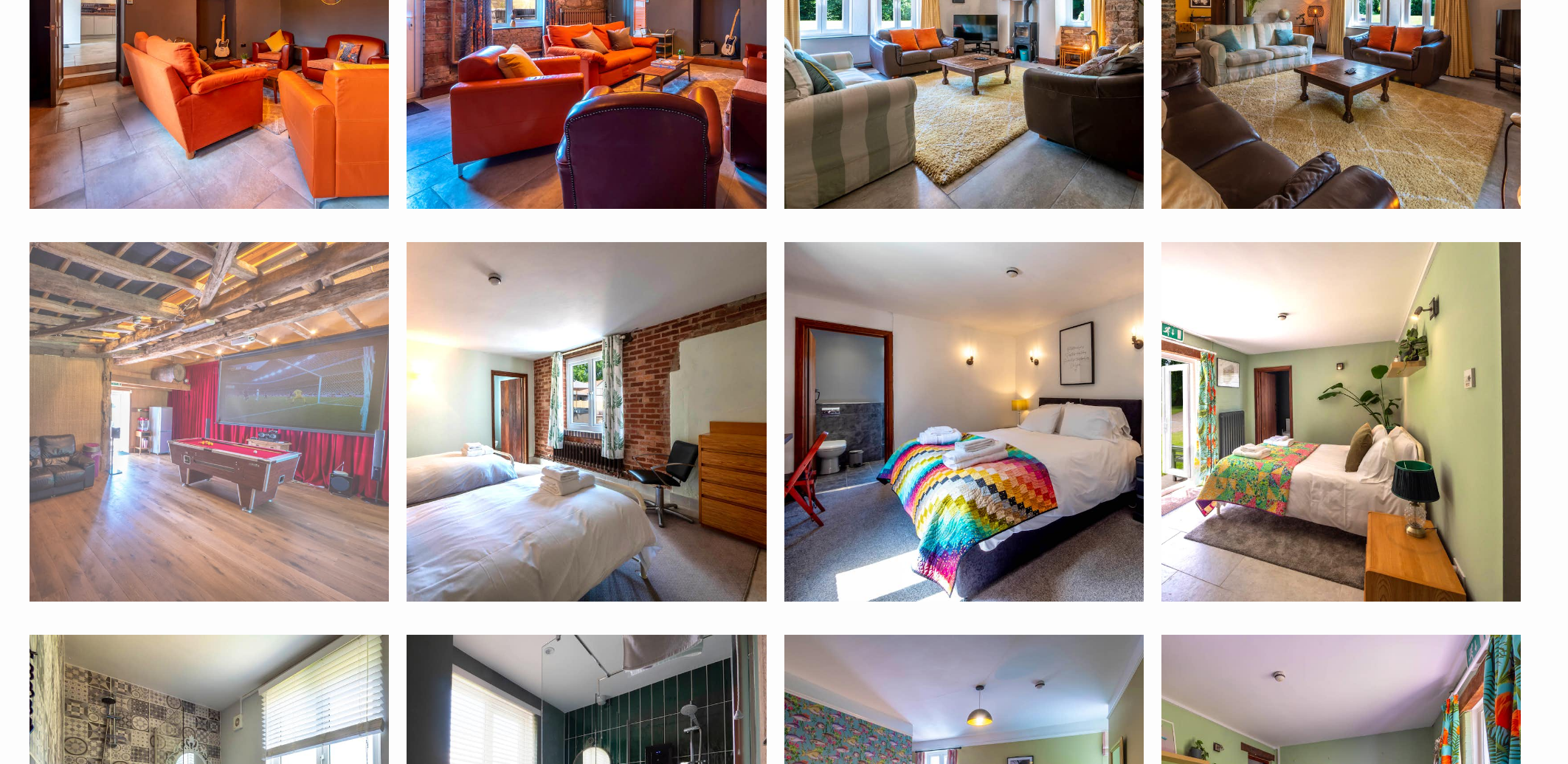
click at [302, 459] on img at bounding box center [209, 421] width 359 height 359
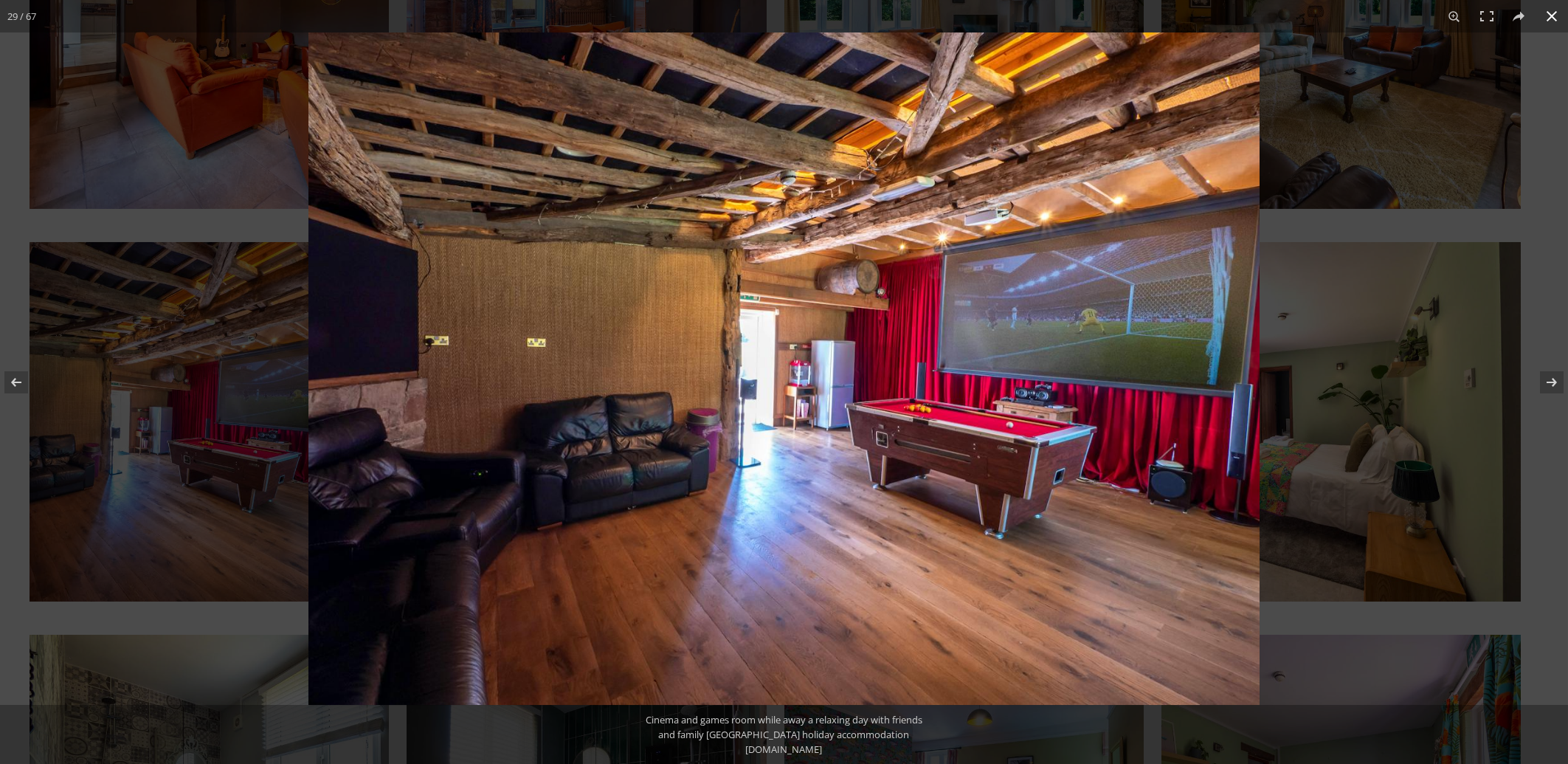
click at [1562, 20] on button at bounding box center [1551, 16] width 32 height 32
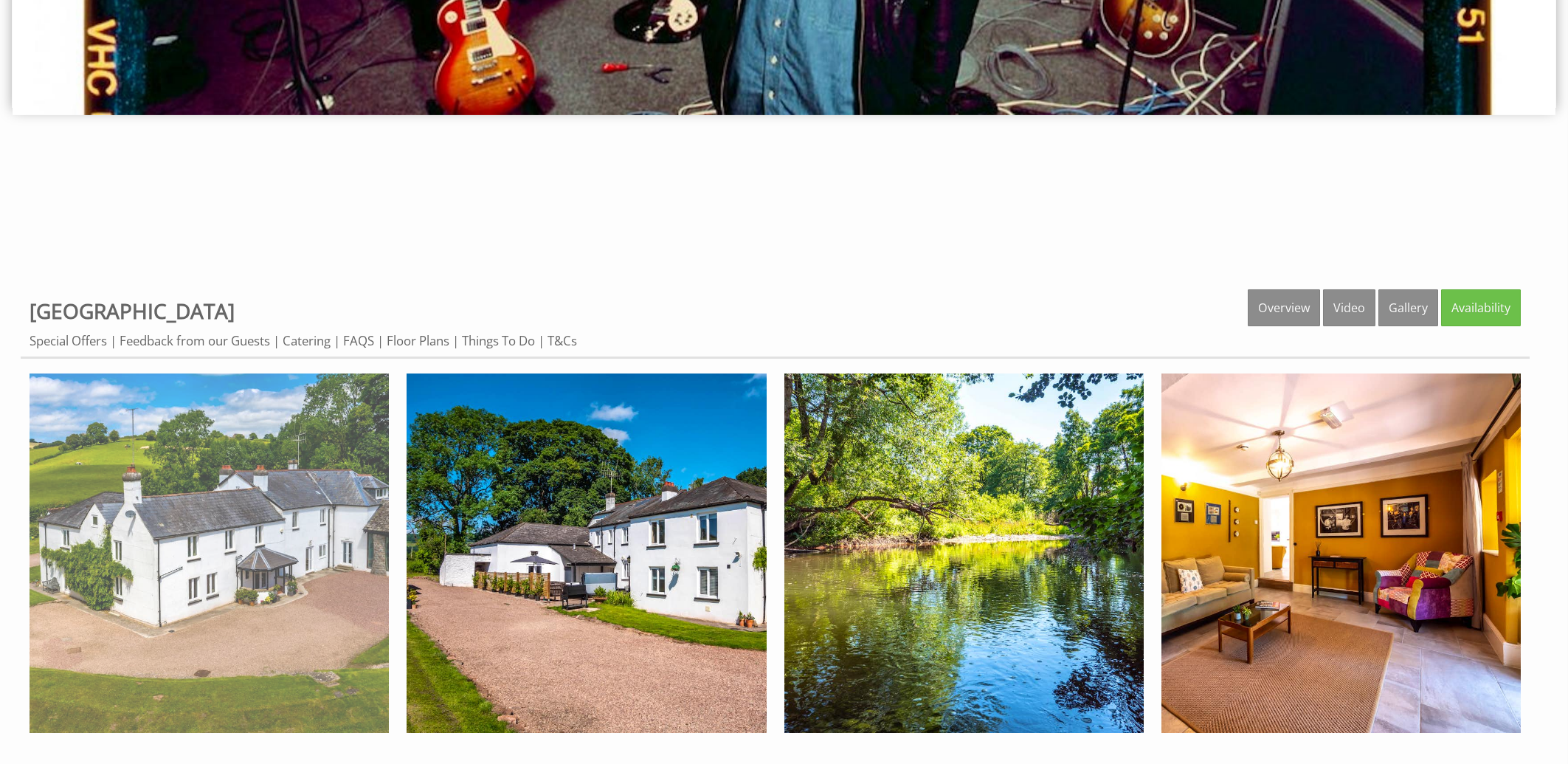
scroll to position [474, 0]
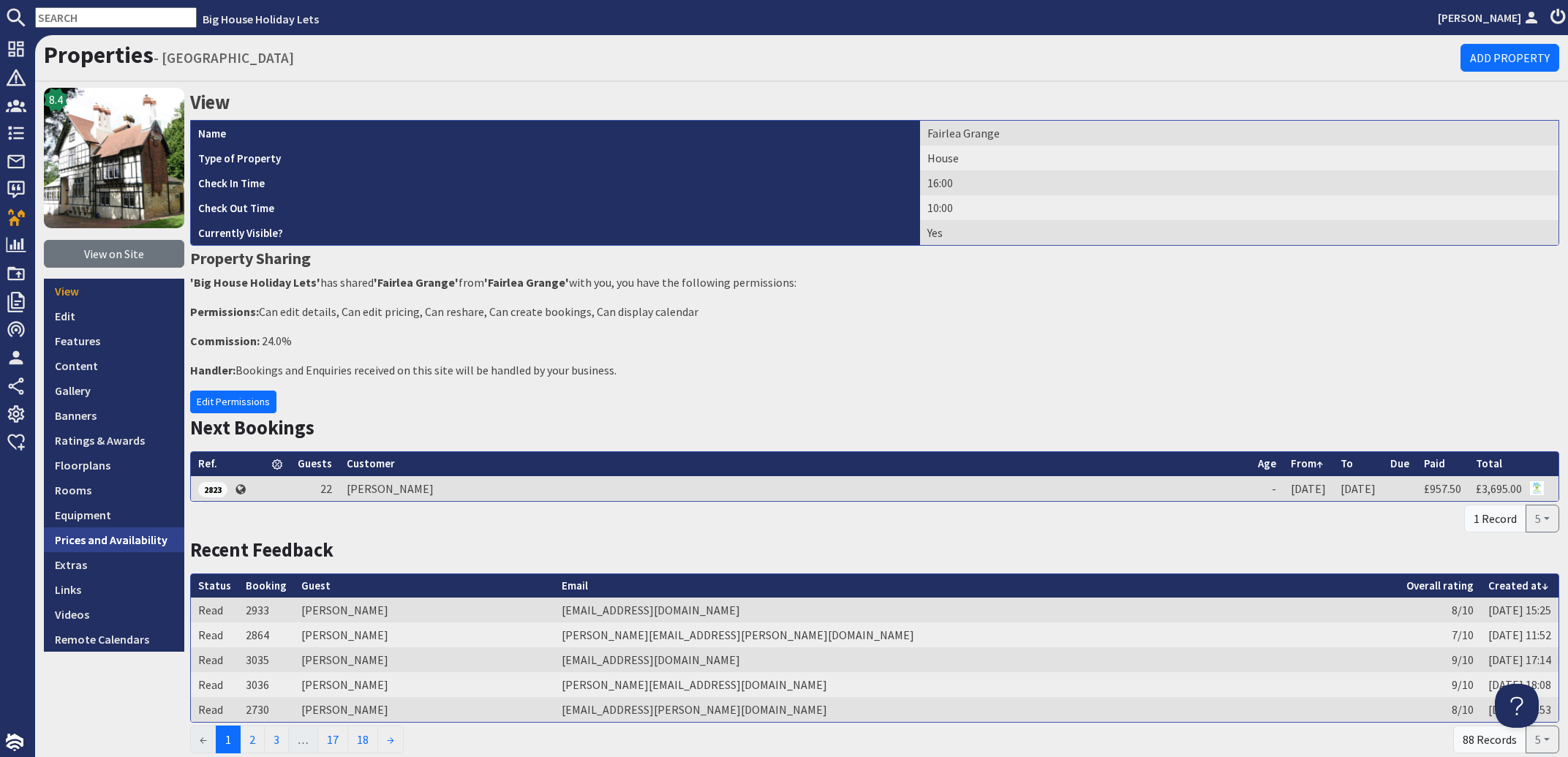
click at [84, 534] on link "Prices and Availability" at bounding box center [114, 539] width 140 height 25
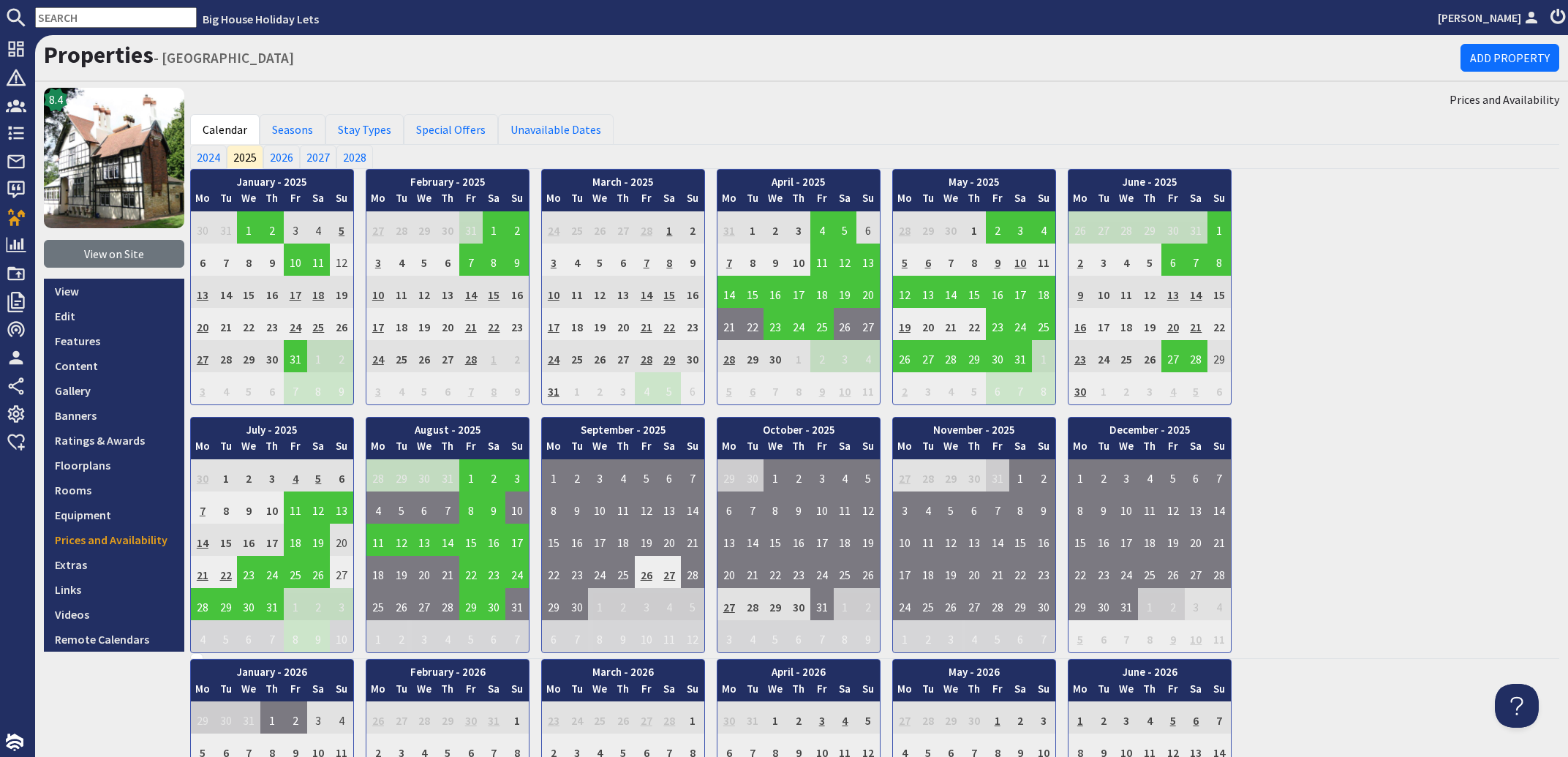
scroll to position [352, 0]
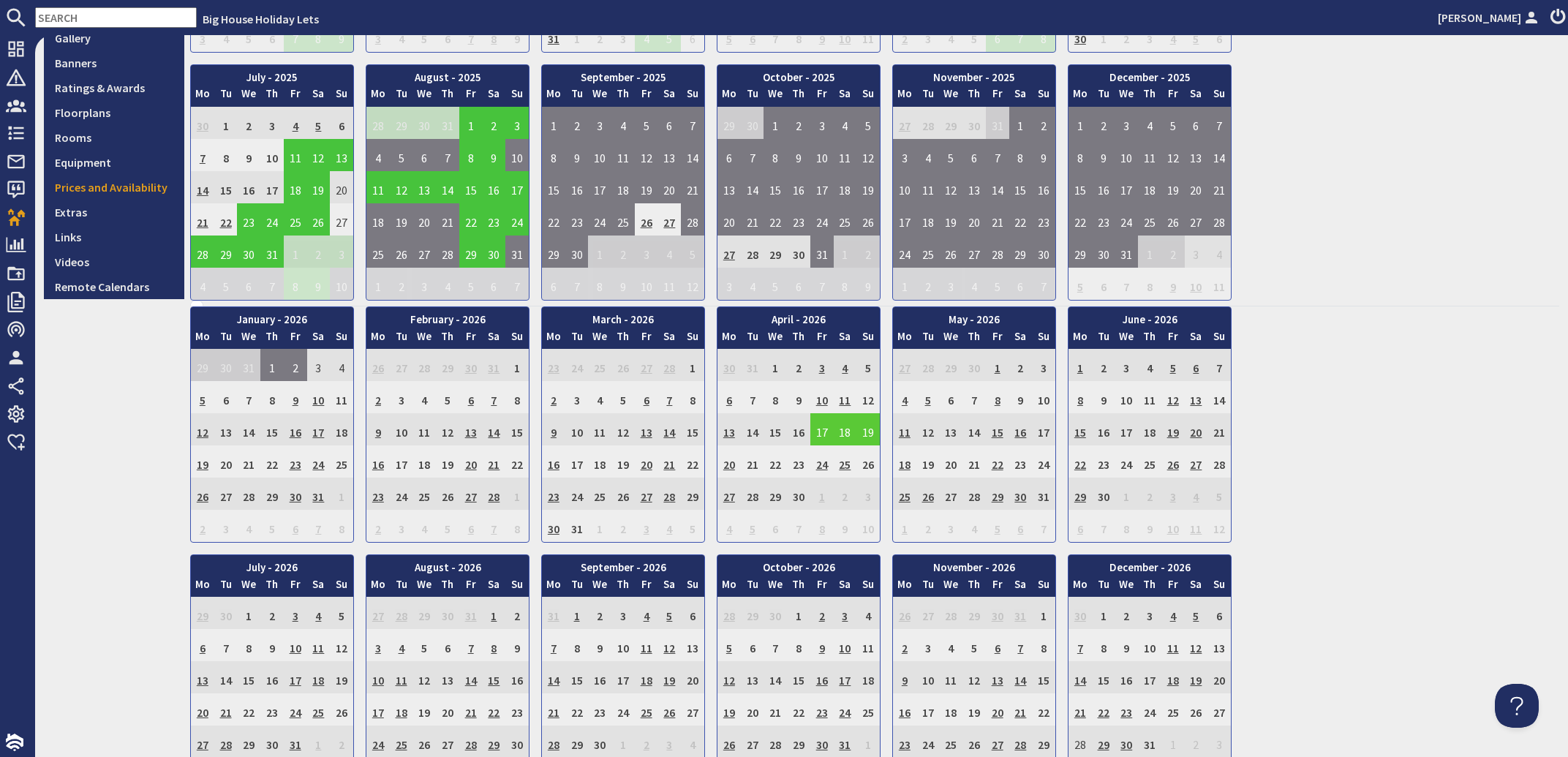
click at [817, 432] on td "17" at bounding box center [822, 429] width 23 height 32
click at [820, 495] on link "View booking" at bounding box center [826, 495] width 76 height 16
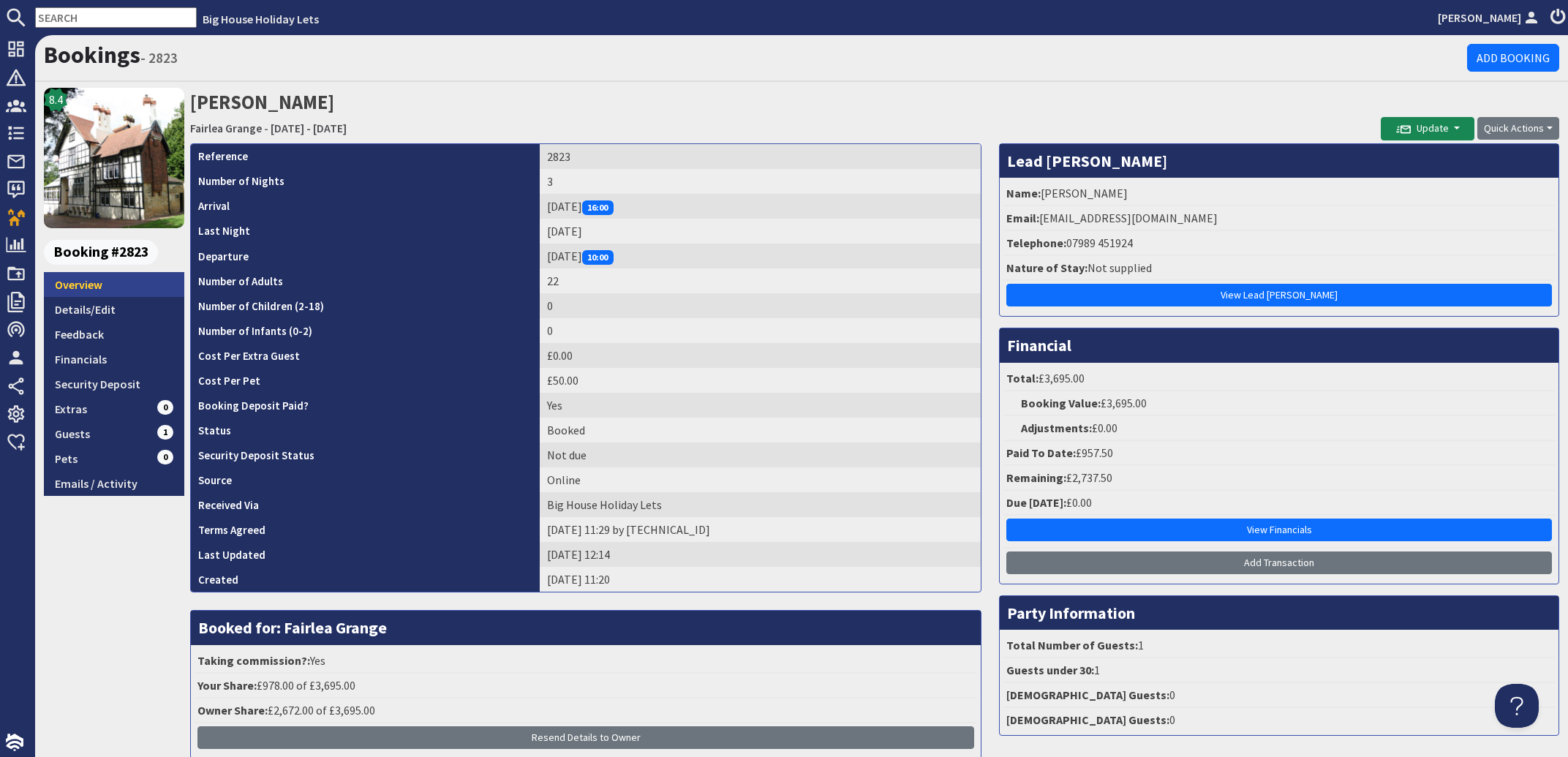
click at [74, 284] on link "Overview" at bounding box center [114, 284] width 140 height 25
click at [105, 53] on link "Bookings" at bounding box center [92, 55] width 96 height 29
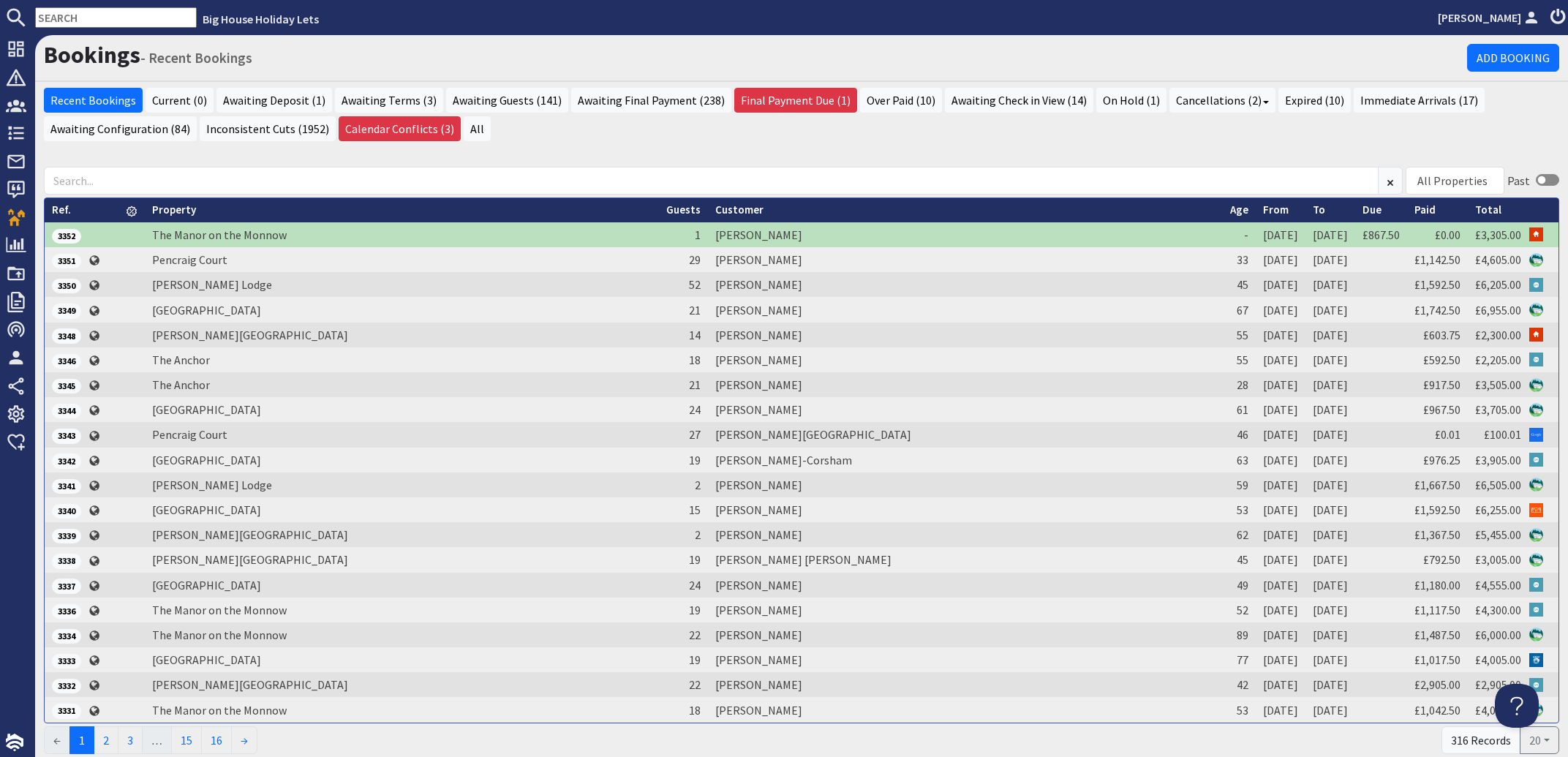
click at [107, 19] on input "text" at bounding box center [116, 17] width 162 height 20
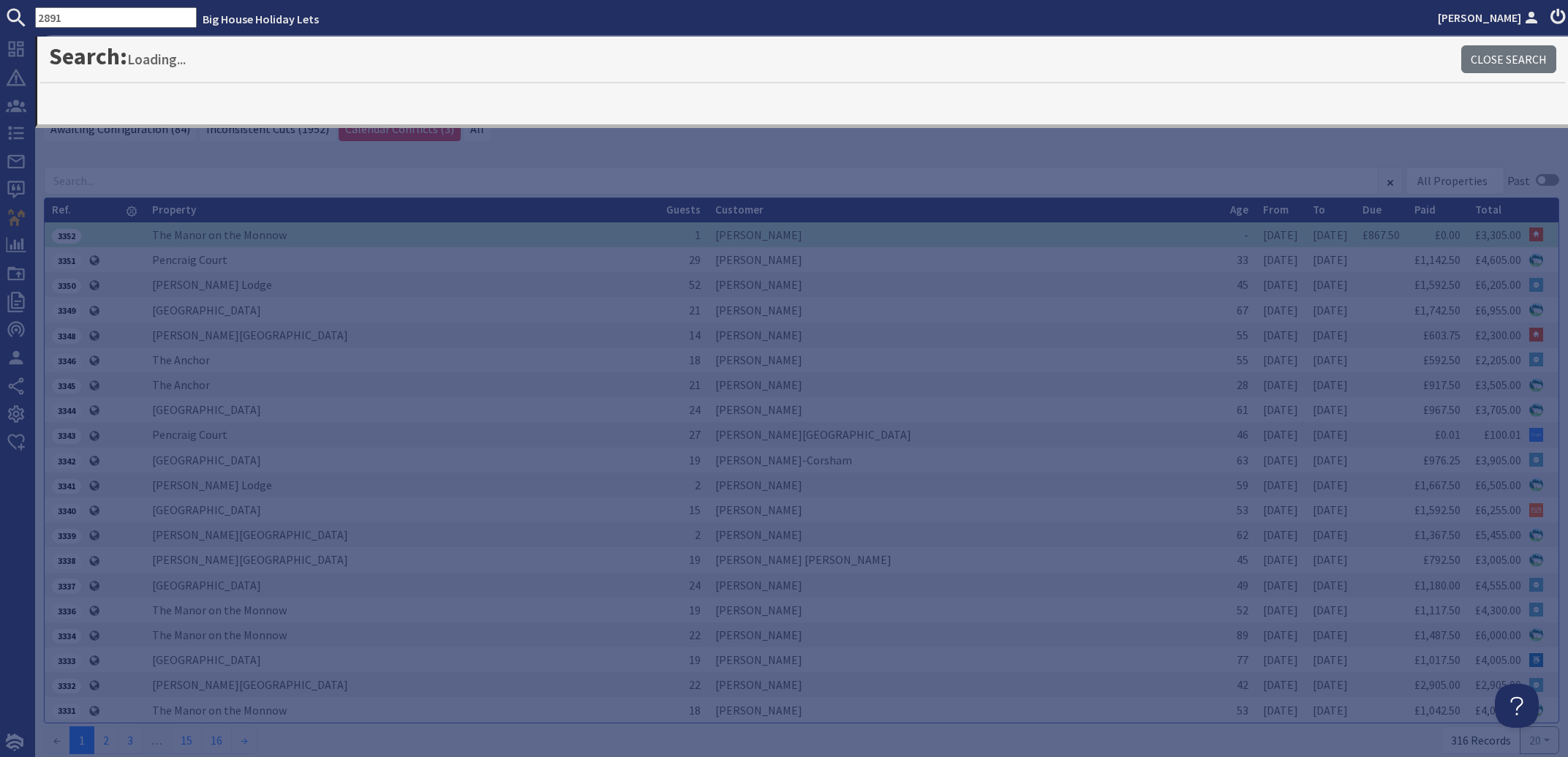
type input "2891"
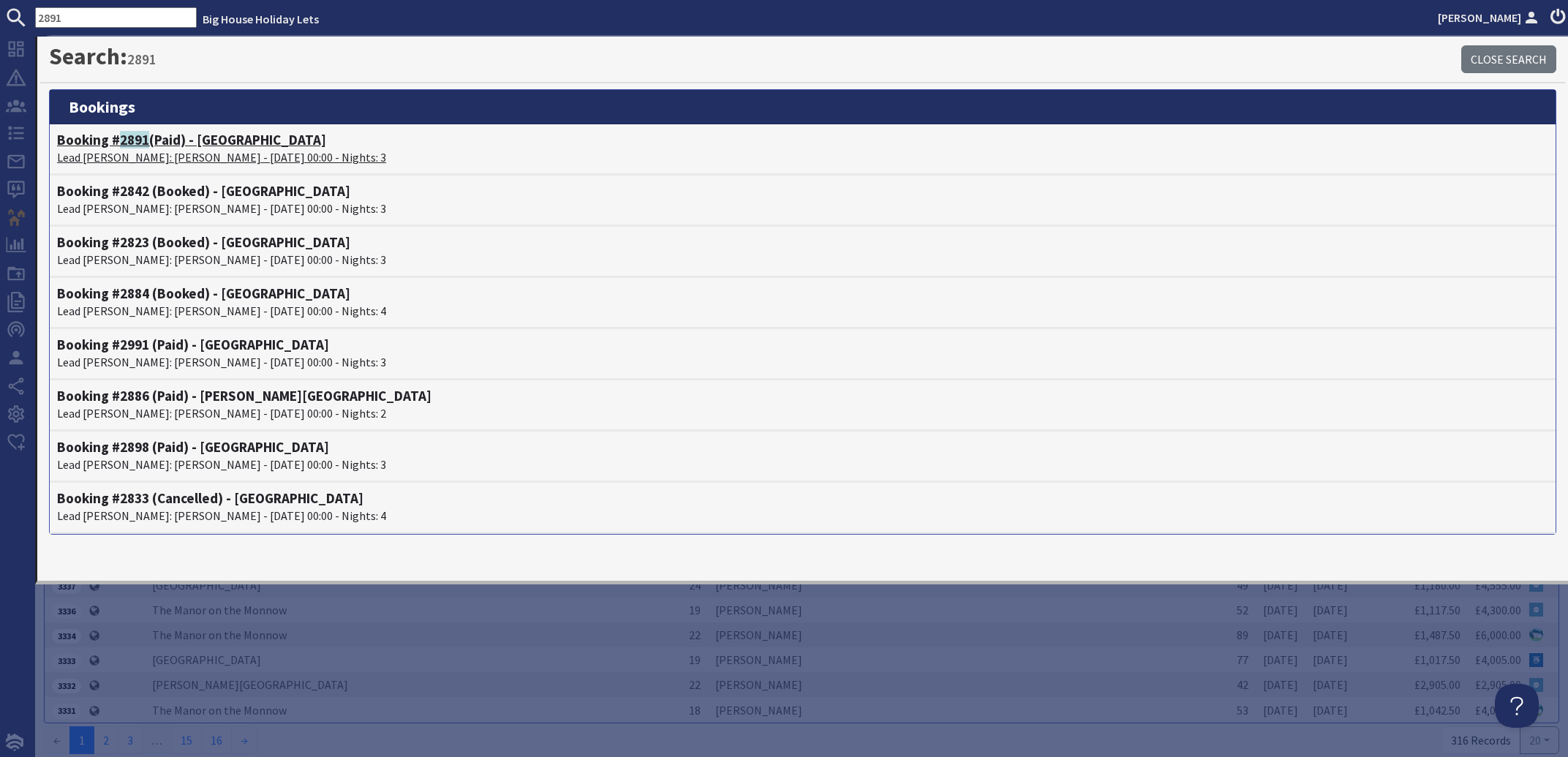
click at [163, 136] on h4 "Booking # 2891 (Paid) - Monnow Valley Studio" at bounding box center [802, 139] width 1491 height 17
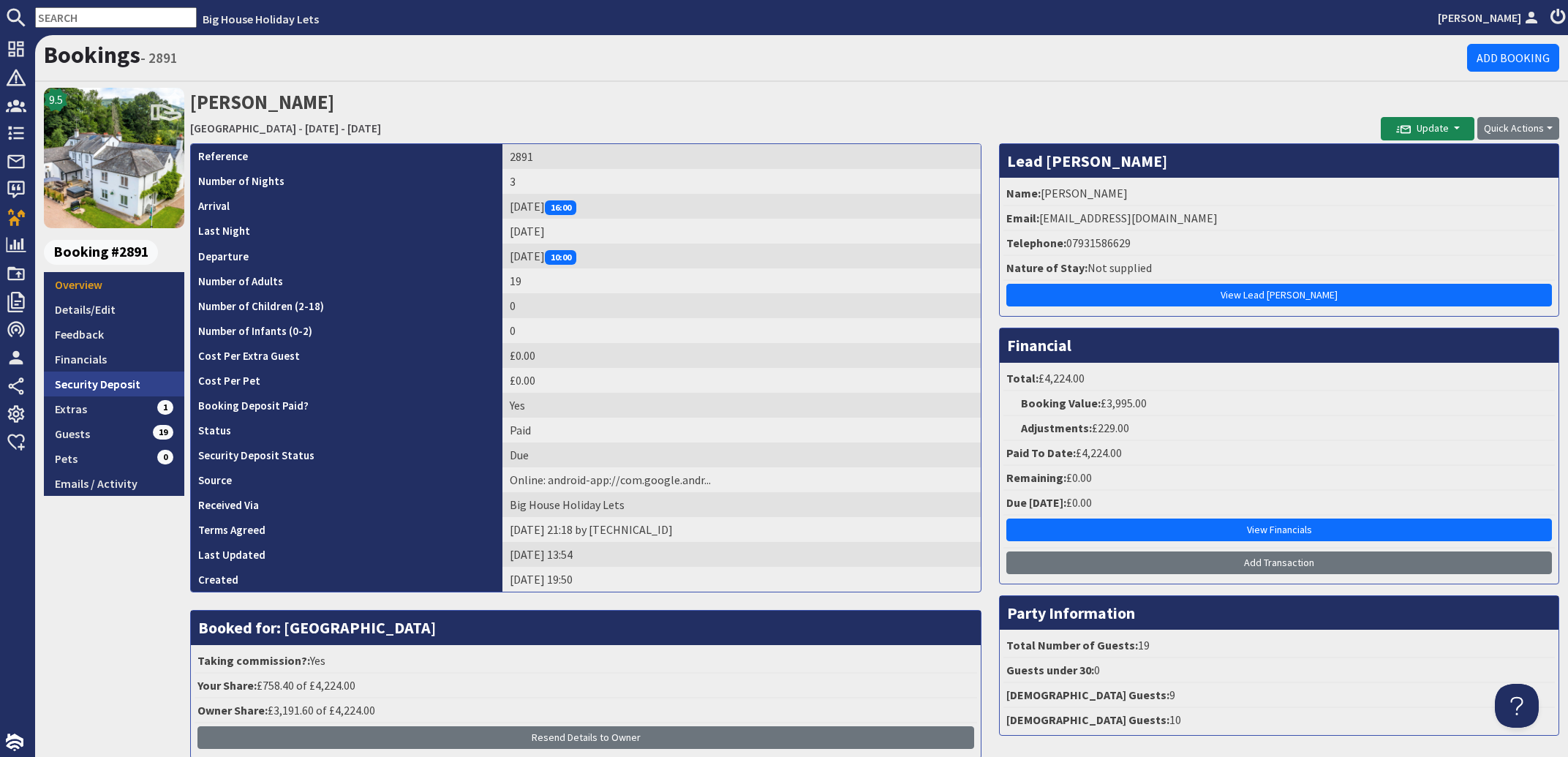
click at [88, 380] on link "Security Deposit" at bounding box center [114, 384] width 140 height 25
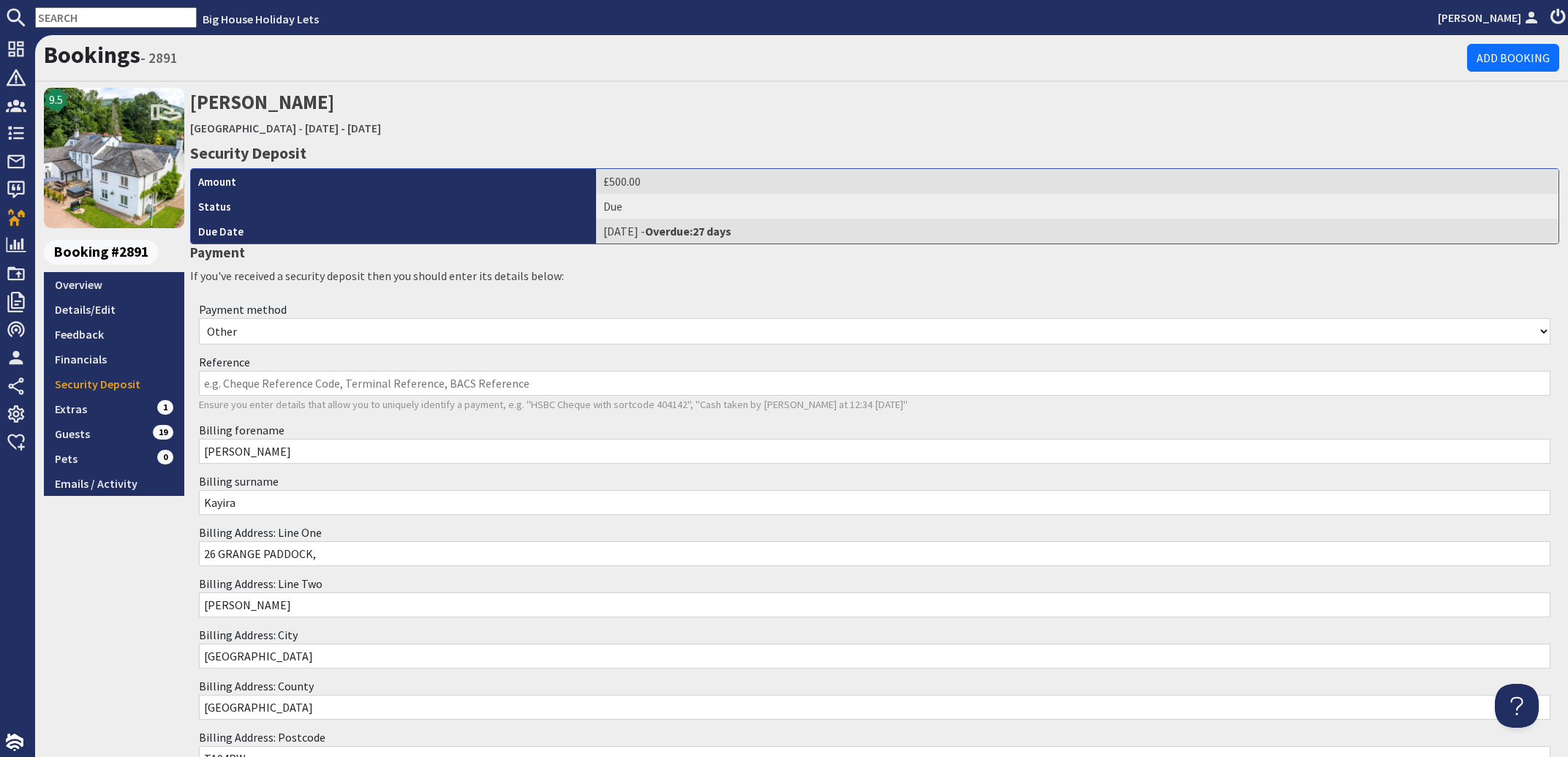
click at [199, 318] on select "Other Cash Bank Transfer Offline Card Cheque Online External" at bounding box center [875, 331] width 1351 height 27
select select "offline_bank_transfer_payment"
click option "Bank Transfer" at bounding box center [0, 0] width 0 height 0
click at [225, 383] on input "Reference" at bounding box center [875, 383] width 1351 height 25
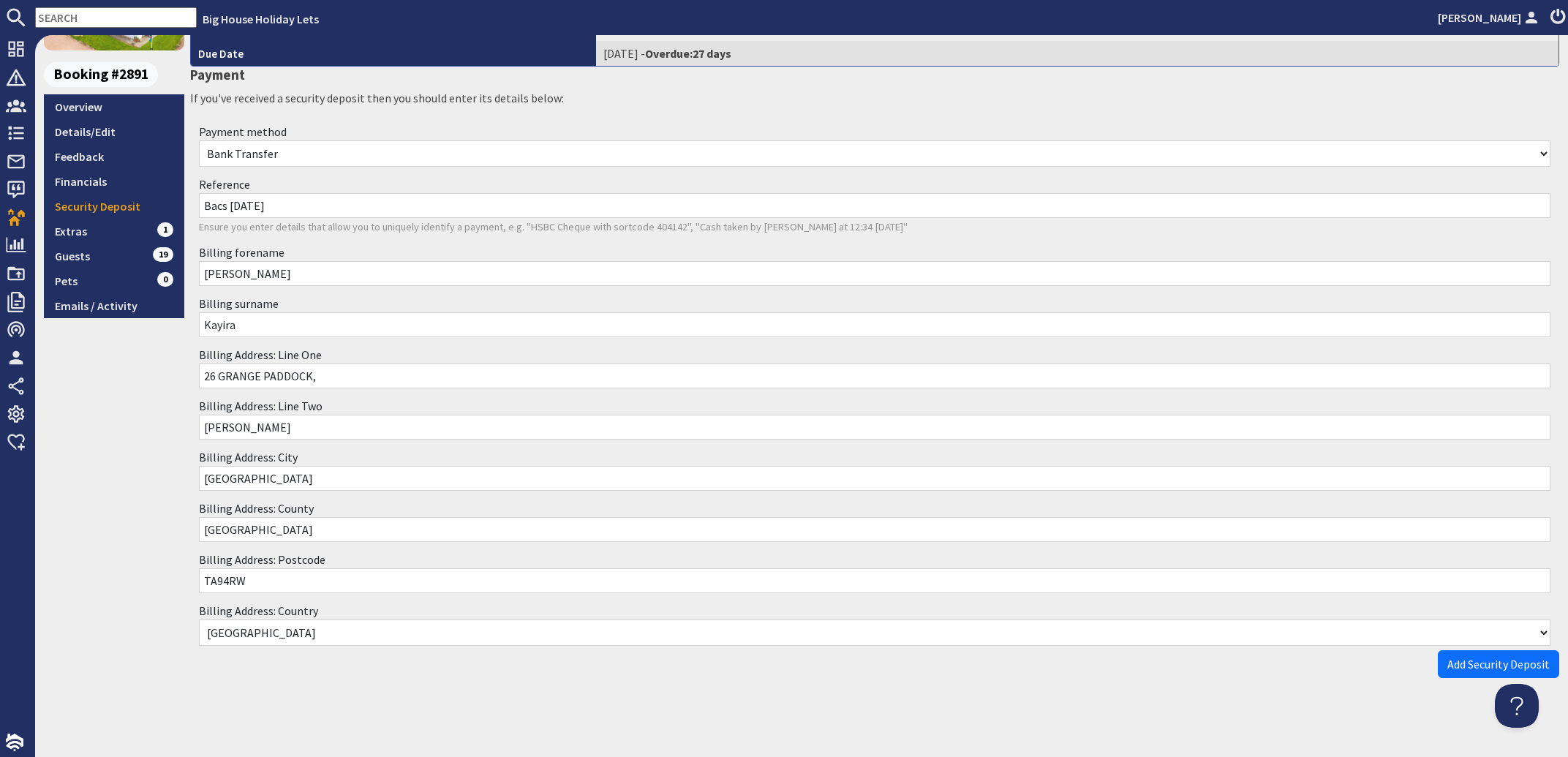
scroll to position [178, 0]
type input "Bacs 30.09.25"
click at [1462, 663] on span "Add Security Deposit" at bounding box center [1499, 663] width 103 height 15
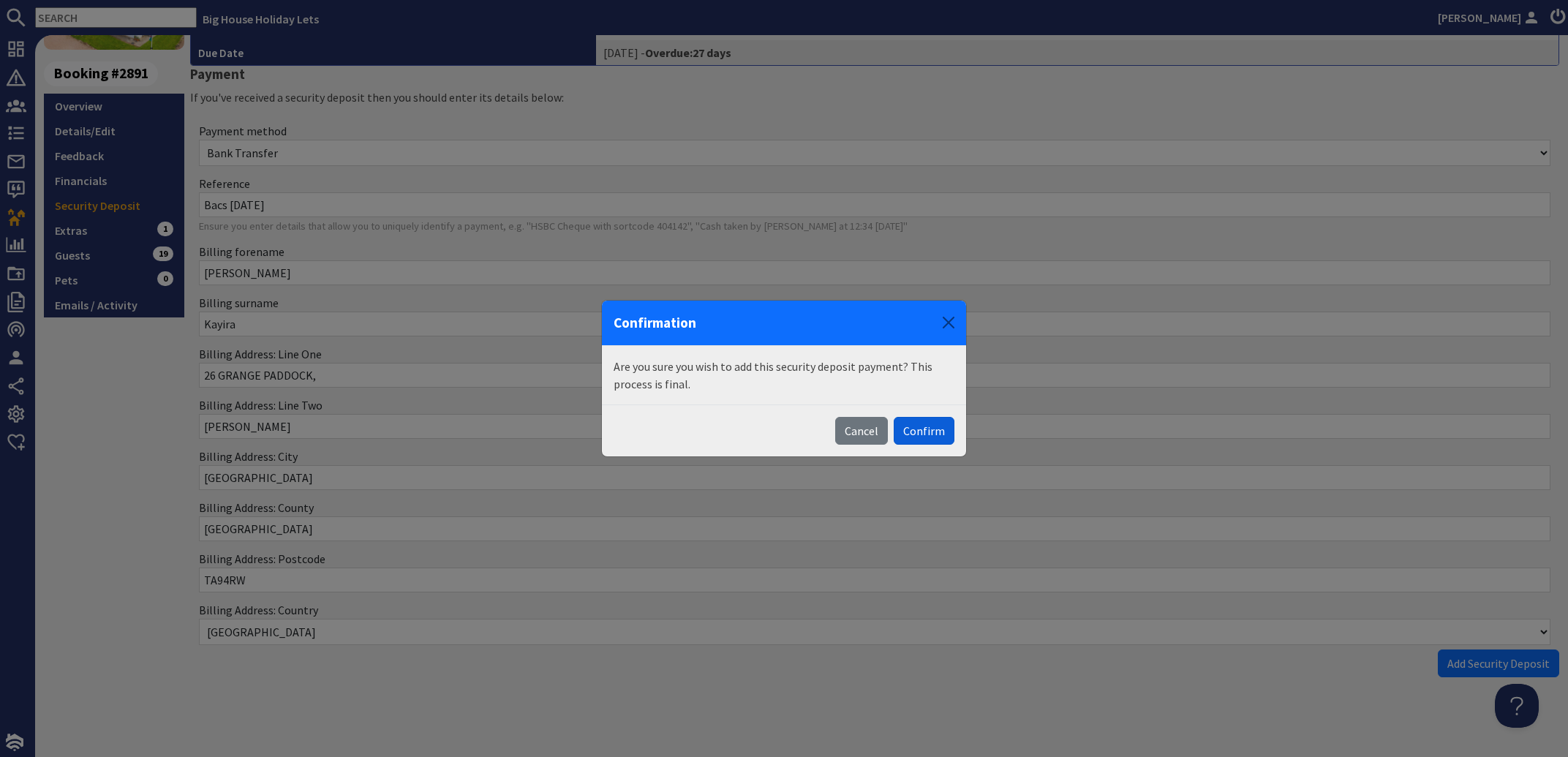
click at [920, 433] on button "Confirm" at bounding box center [924, 430] width 61 height 28
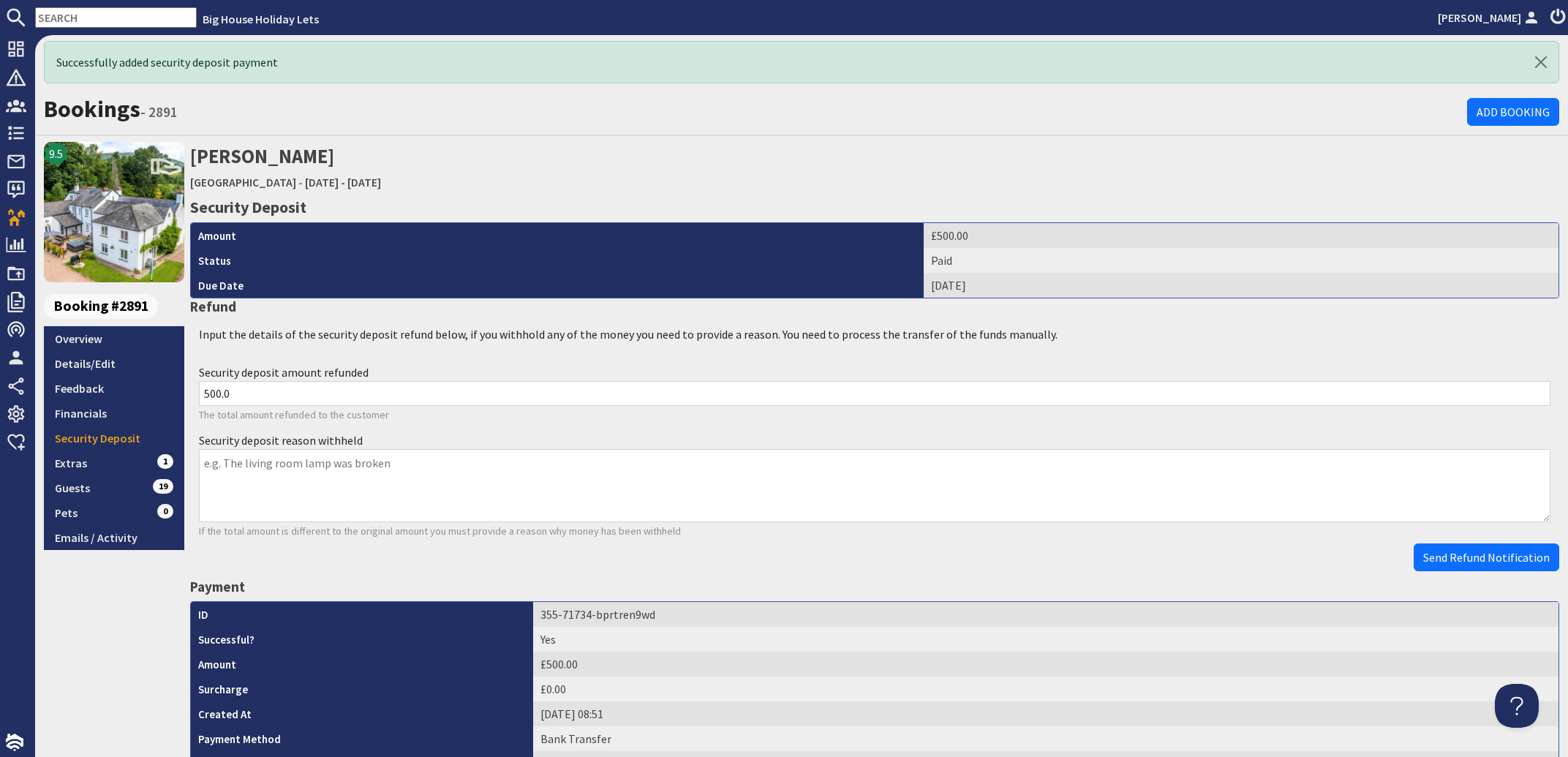
scroll to position [0, 0]
click at [111, 20] on input "text" at bounding box center [116, 17] width 162 height 20
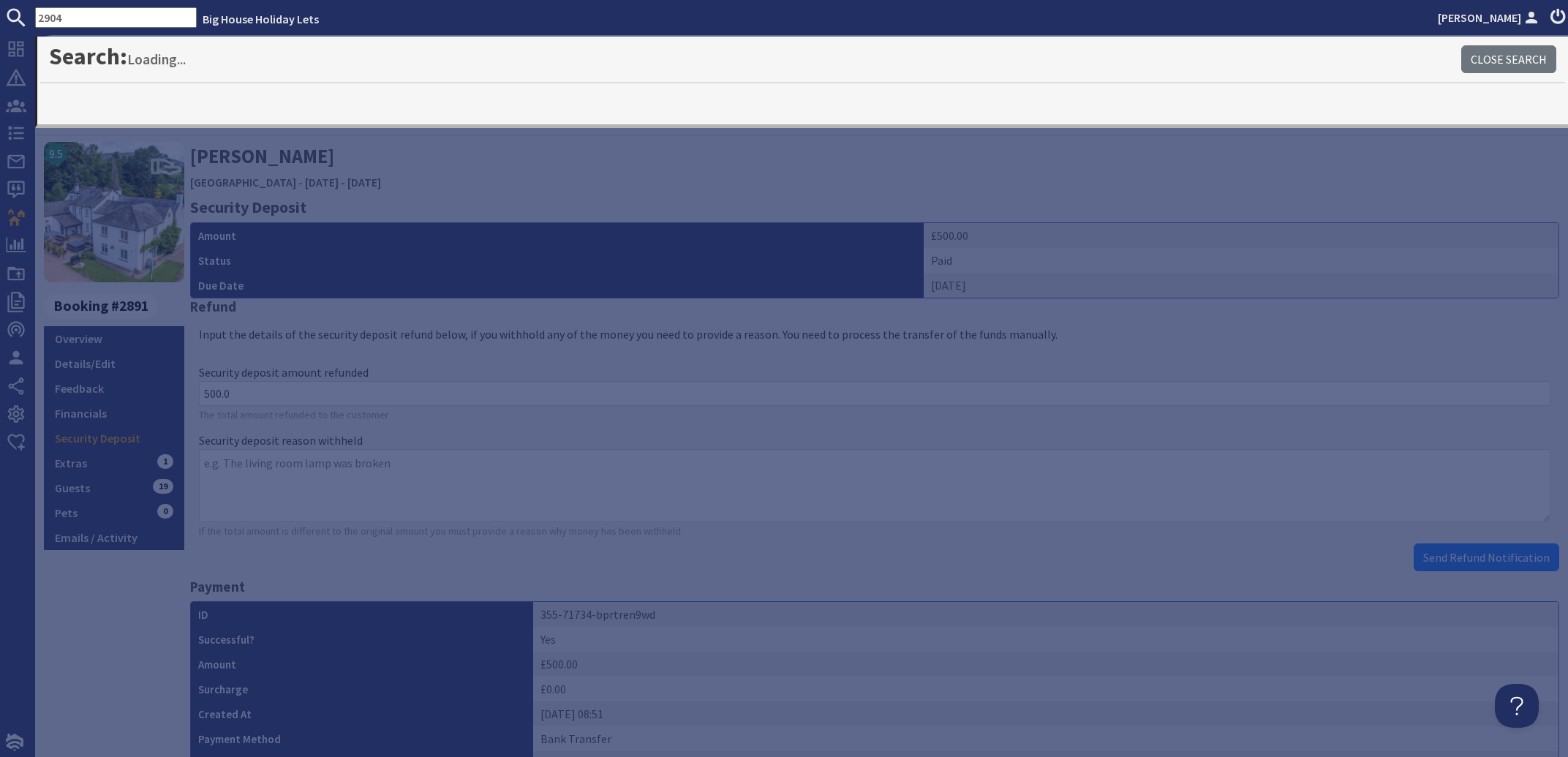
type input "2904"
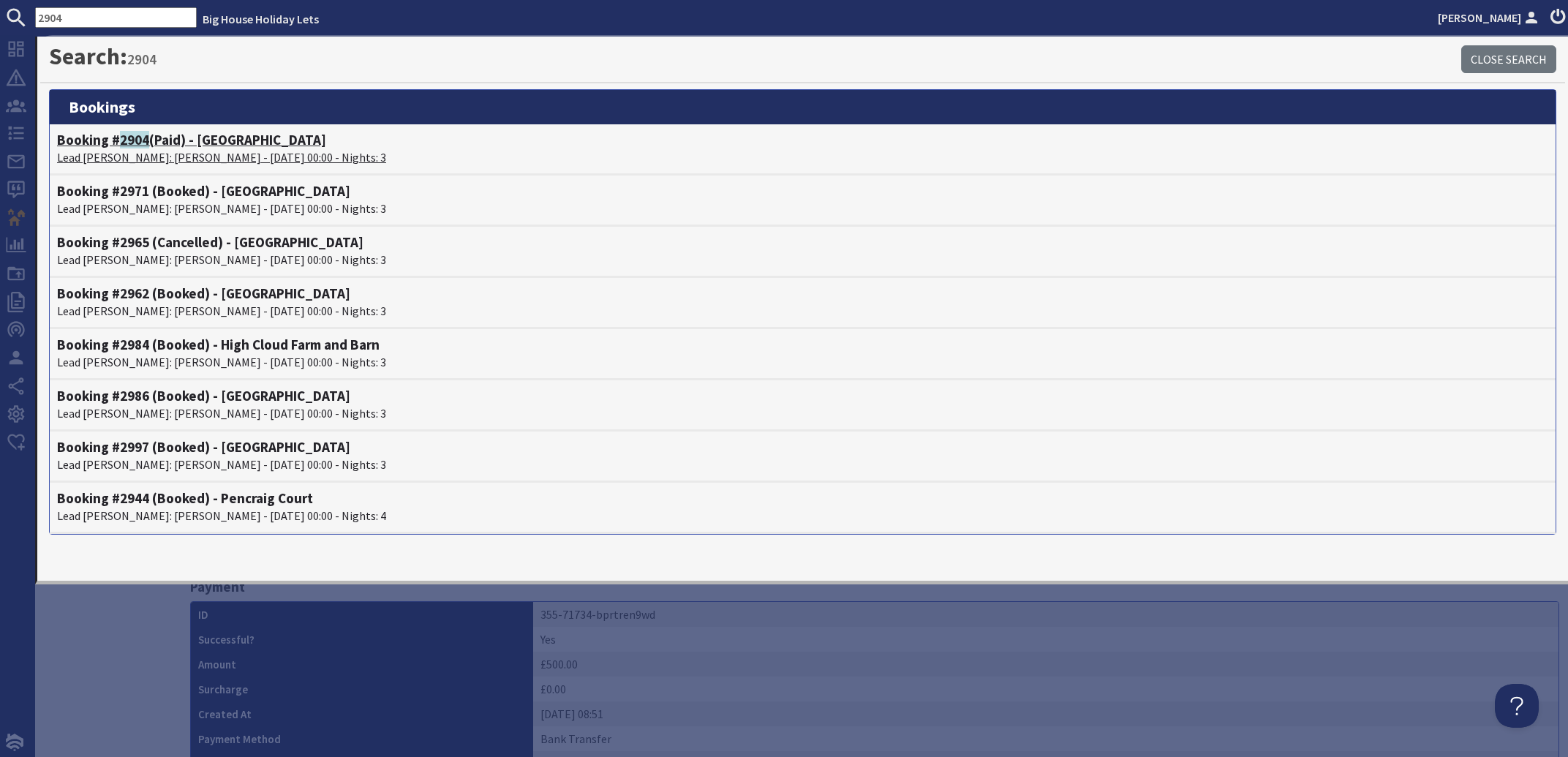
click at [165, 151] on p "Lead Booker: Robert Bailey - 07/11/2025 00:00 - Nights: 3" at bounding box center [802, 157] width 1491 height 17
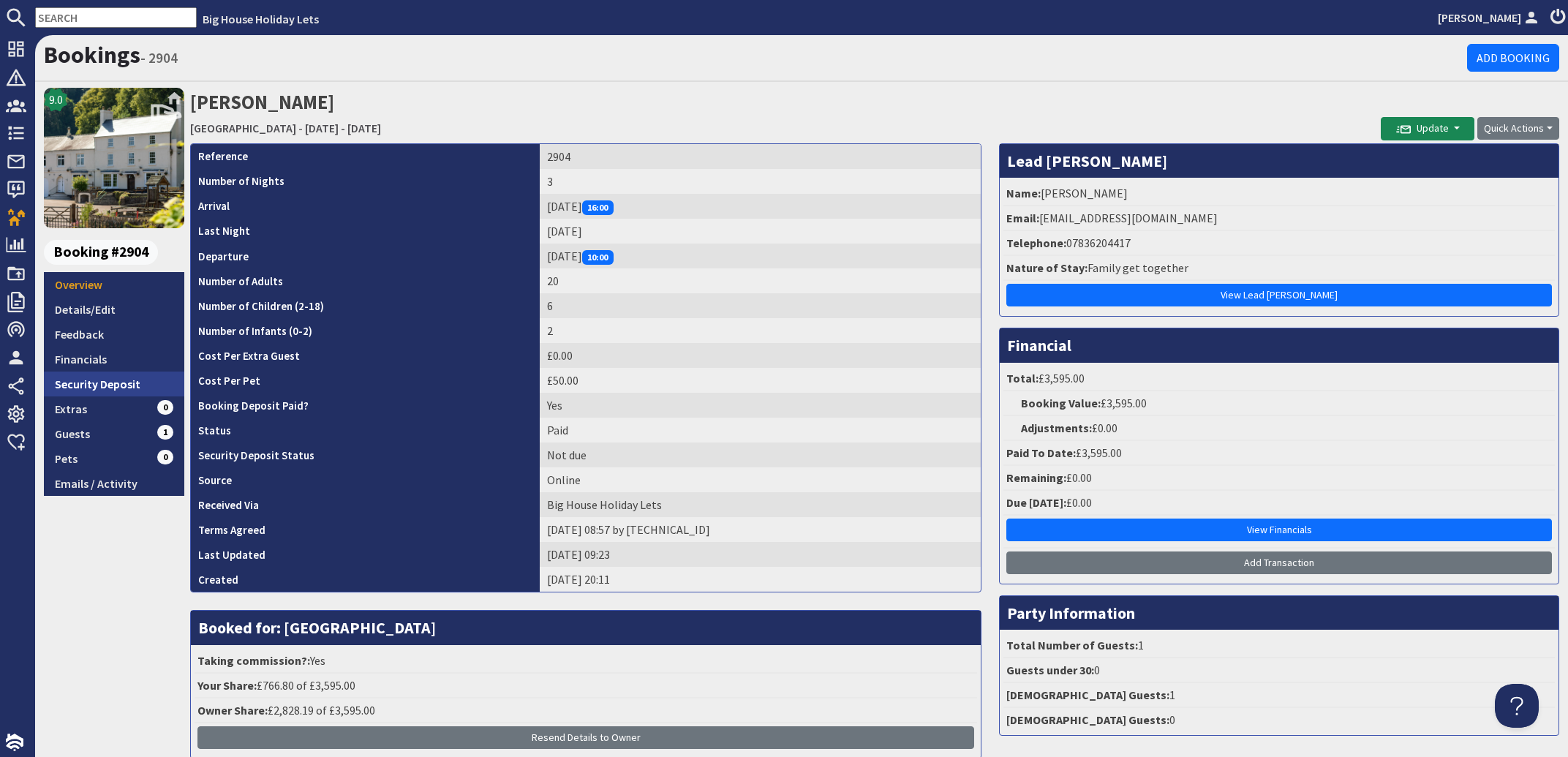
click at [106, 386] on link "Security Deposit" at bounding box center [114, 384] width 140 height 25
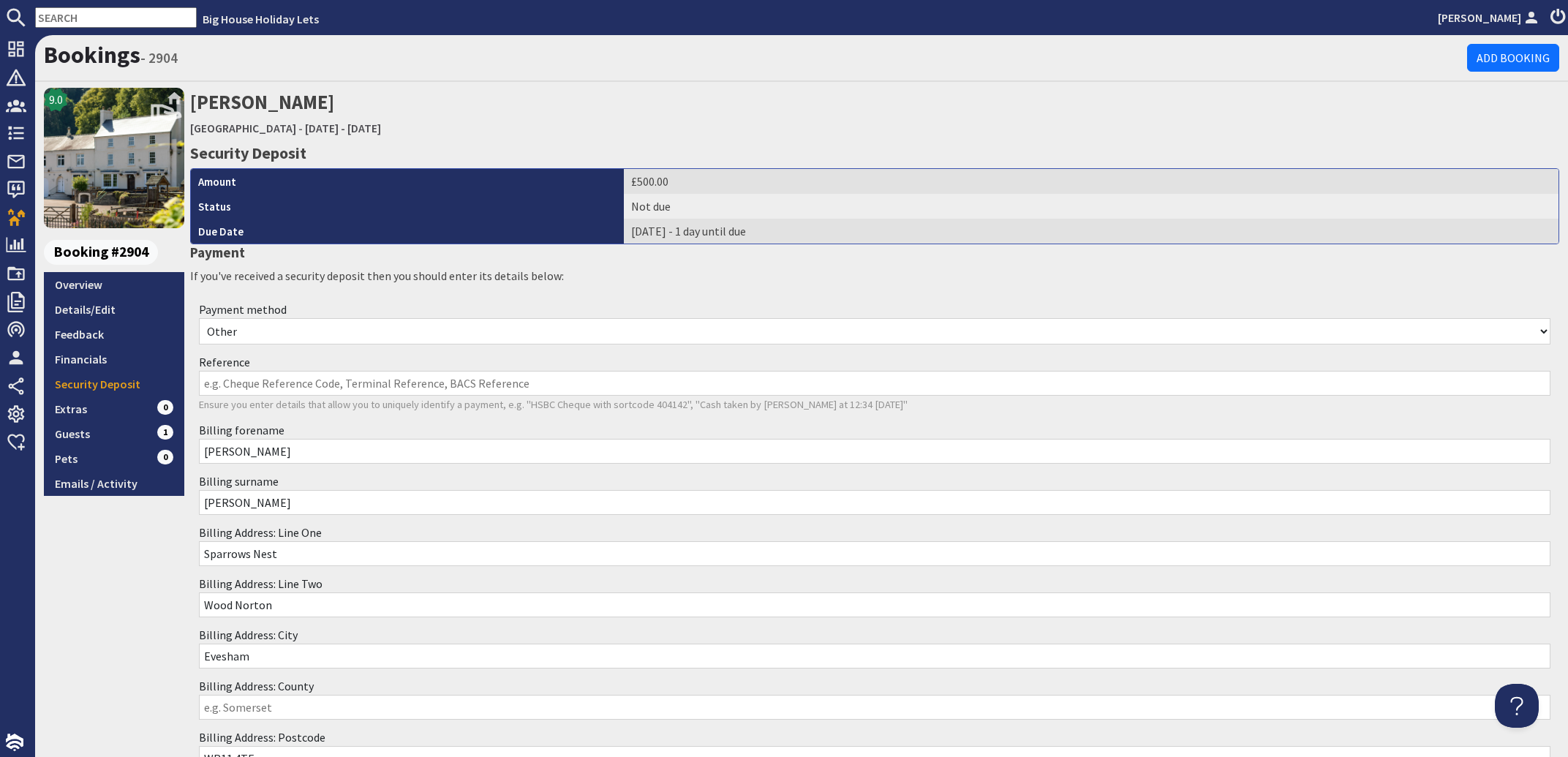
click at [199, 318] on select "Other Cash Bank Transfer Offline Card Cheque Online External" at bounding box center [875, 331] width 1351 height 27
select select "offline_bank_transfer_payment"
click option "Bank Transfer" at bounding box center [0, 0] width 0 height 0
click at [250, 389] on input "Reference" at bounding box center [875, 383] width 1351 height 25
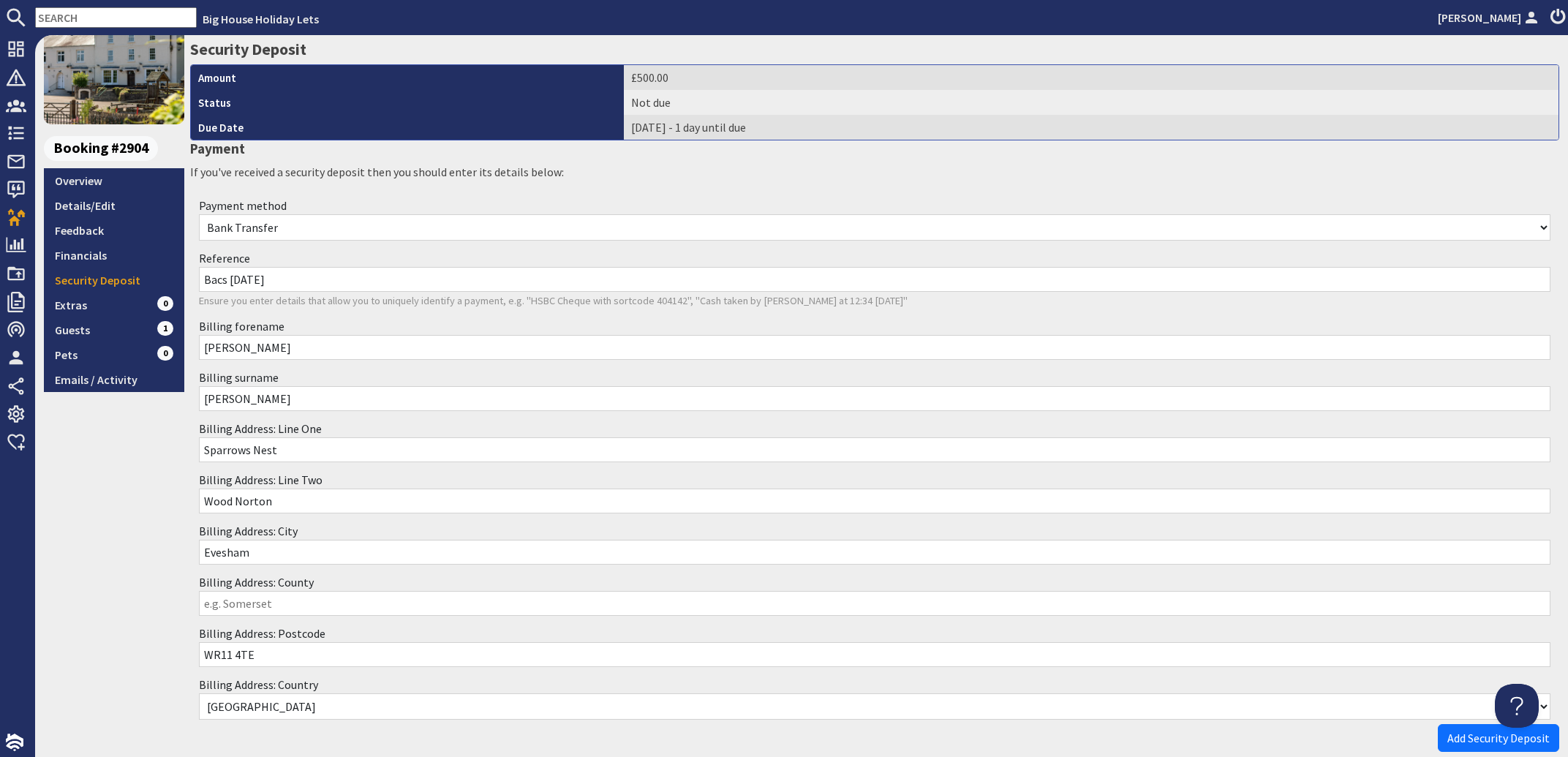
scroll to position [178, 0]
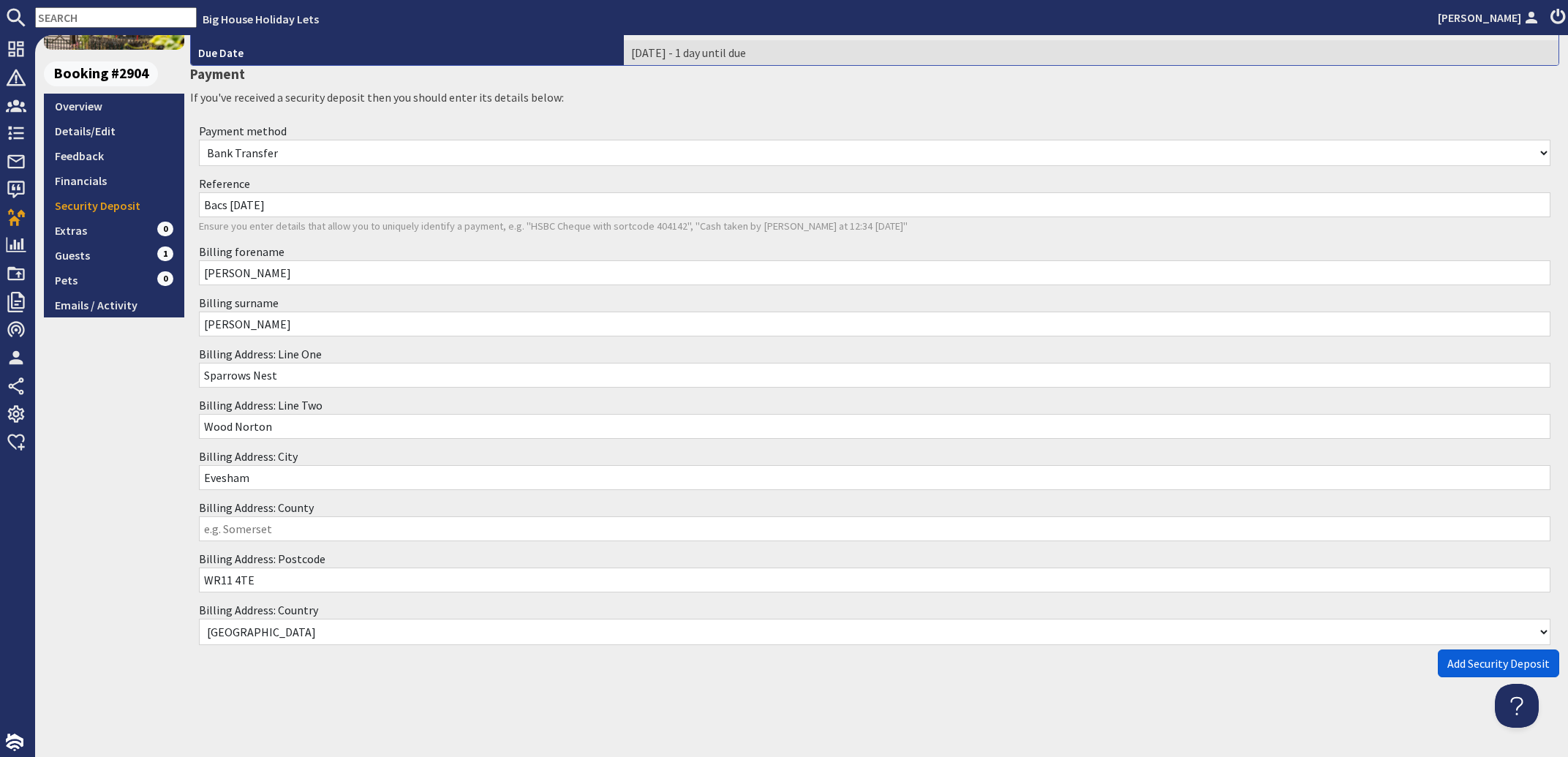
type input "Bacs 29.09.25"
click at [1477, 656] on span "Add Security Deposit" at bounding box center [1499, 663] width 103 height 15
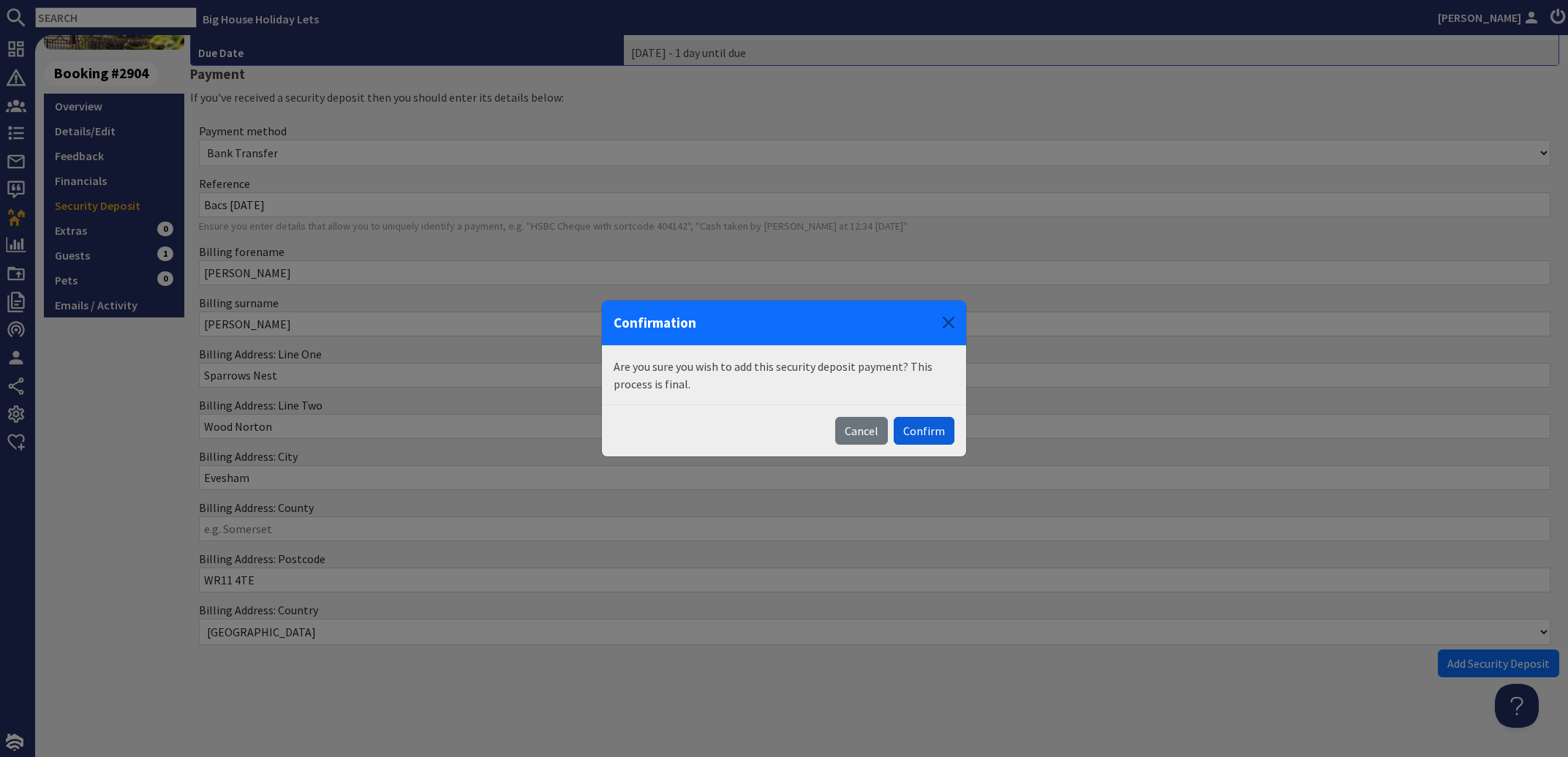
click at [940, 433] on button "Confirm" at bounding box center [924, 430] width 61 height 28
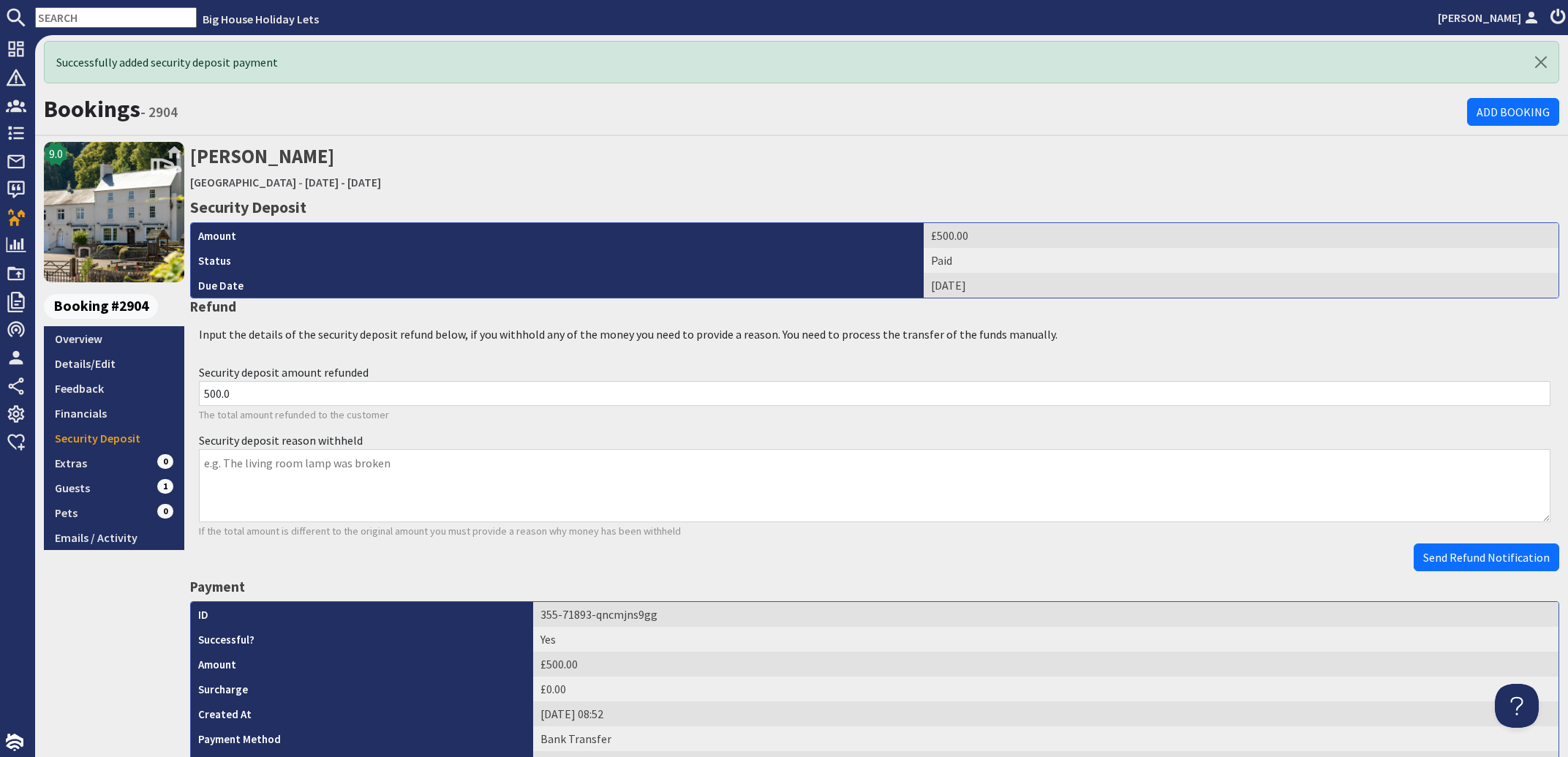
scroll to position [0, 0]
click at [103, 12] on input "text" at bounding box center [116, 17] width 162 height 20
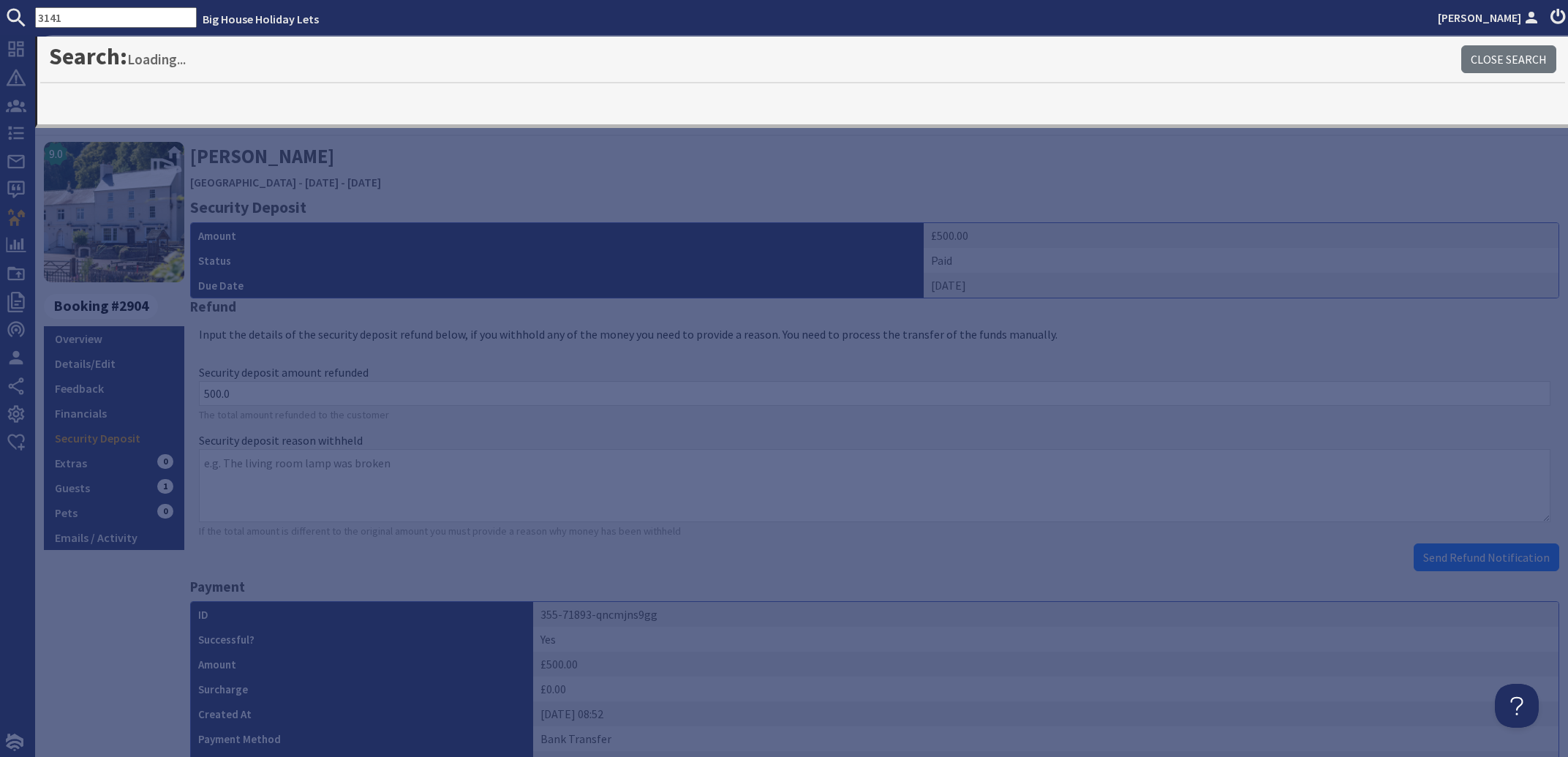
type input "3141"
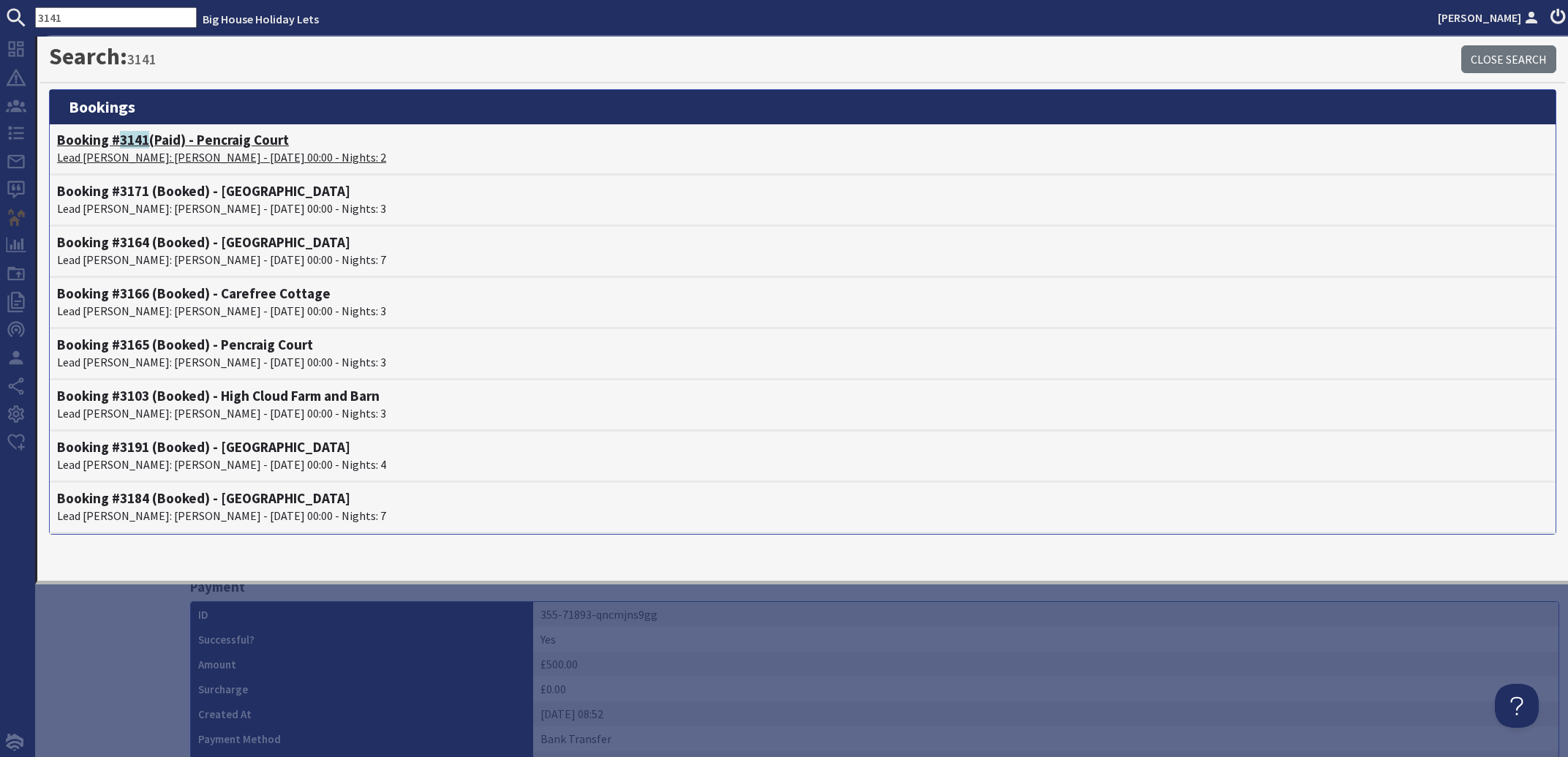
click at [234, 154] on p "Lead Booker: Debbie Pullen - 07/11/2025 00:00 - Nights: 2" at bounding box center [802, 157] width 1491 height 17
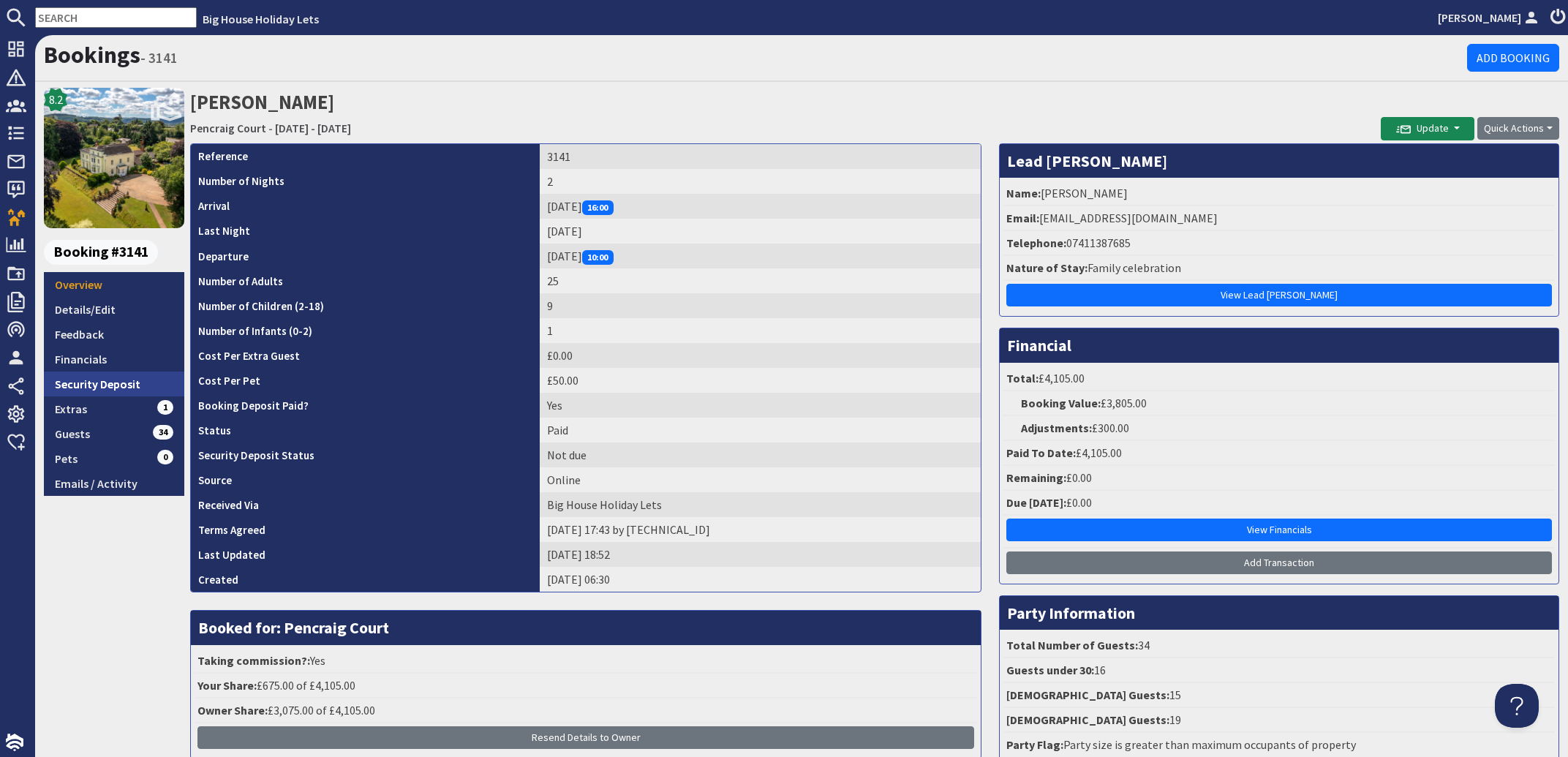
click at [118, 378] on link "Security Deposit" at bounding box center [114, 384] width 140 height 25
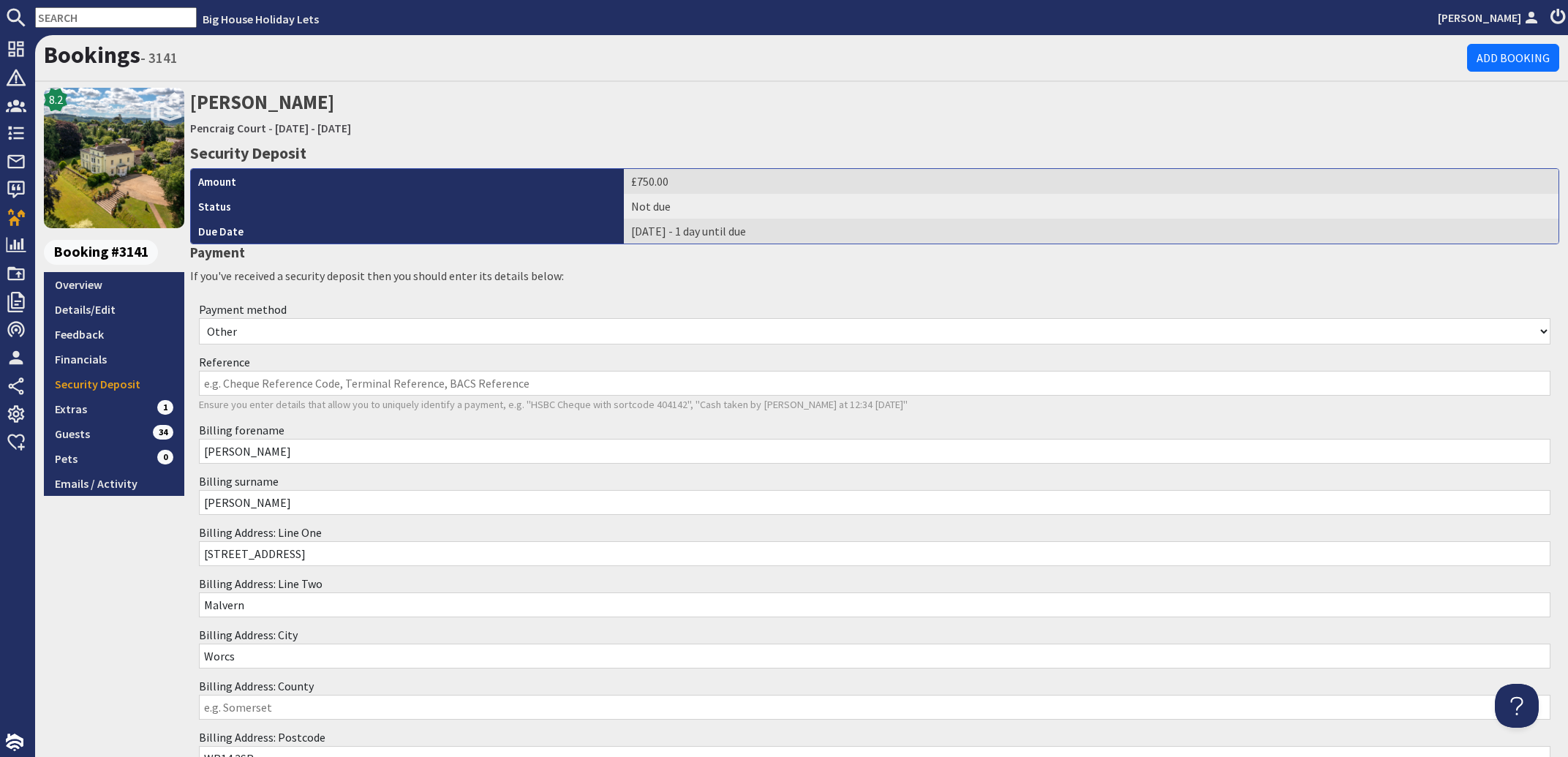
click at [199, 318] on select "Other Cash Bank Transfer Offline Card Cheque Online External" at bounding box center [875, 331] width 1351 height 27
select select "offline_bank_transfer_payment"
click option "Bank Transfer" at bounding box center [0, 0] width 0 height 0
click at [223, 380] on input "Reference" at bounding box center [875, 383] width 1351 height 25
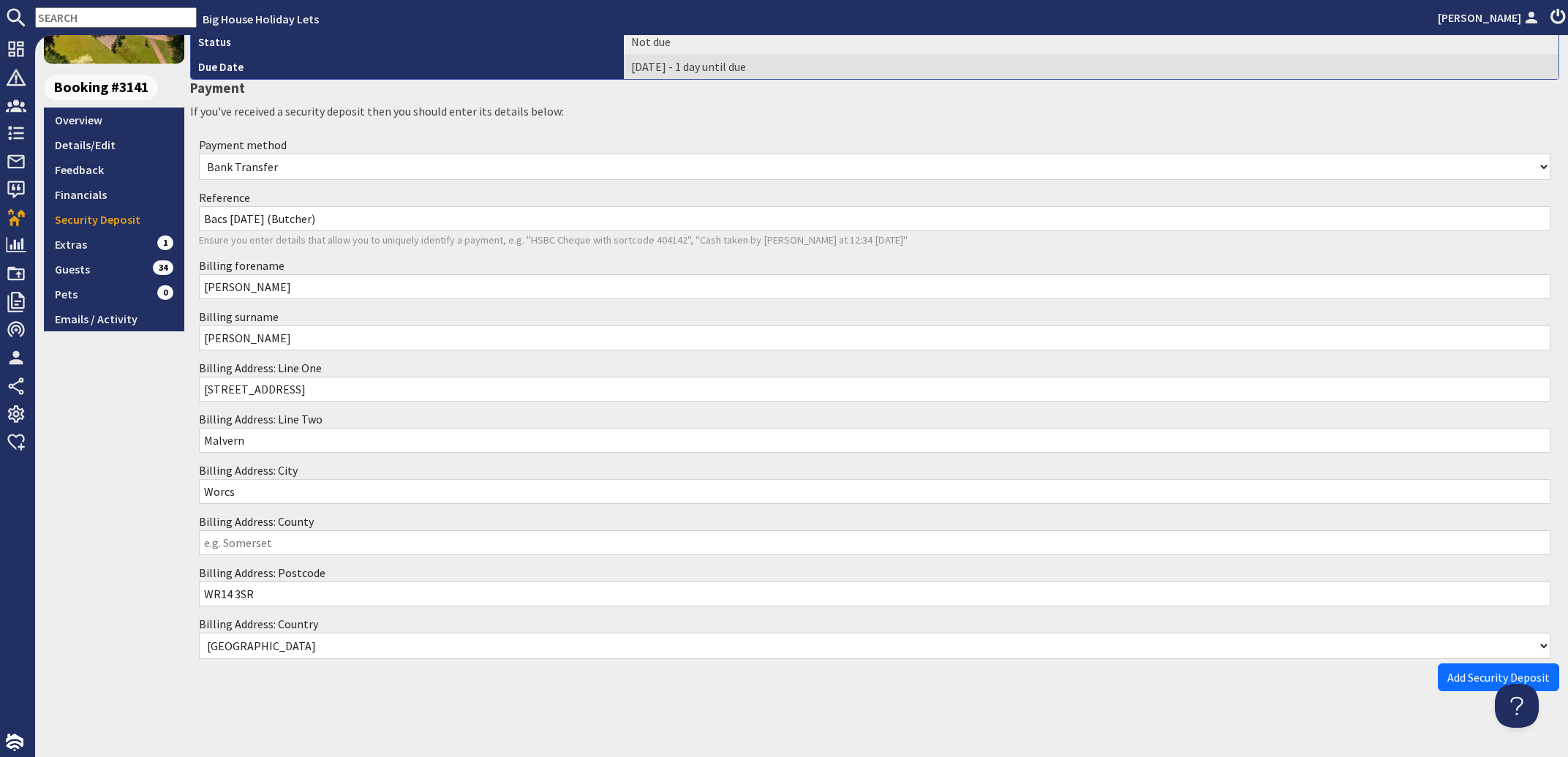
scroll to position [178, 0]
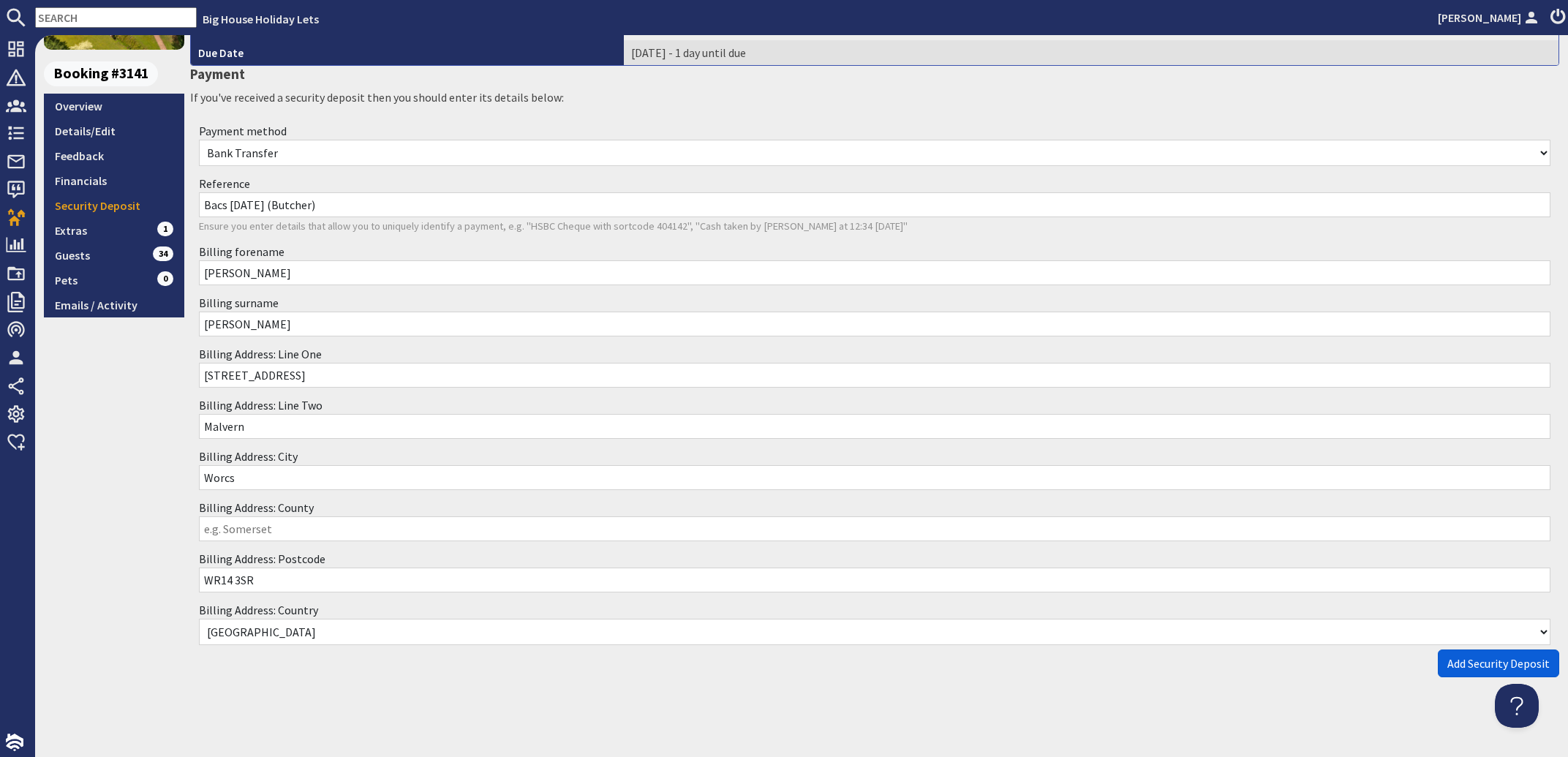
type input "Bacs 30.09.25 (Butcher)"
click at [1448, 669] on span "Add Security Deposit" at bounding box center [1499, 663] width 103 height 15
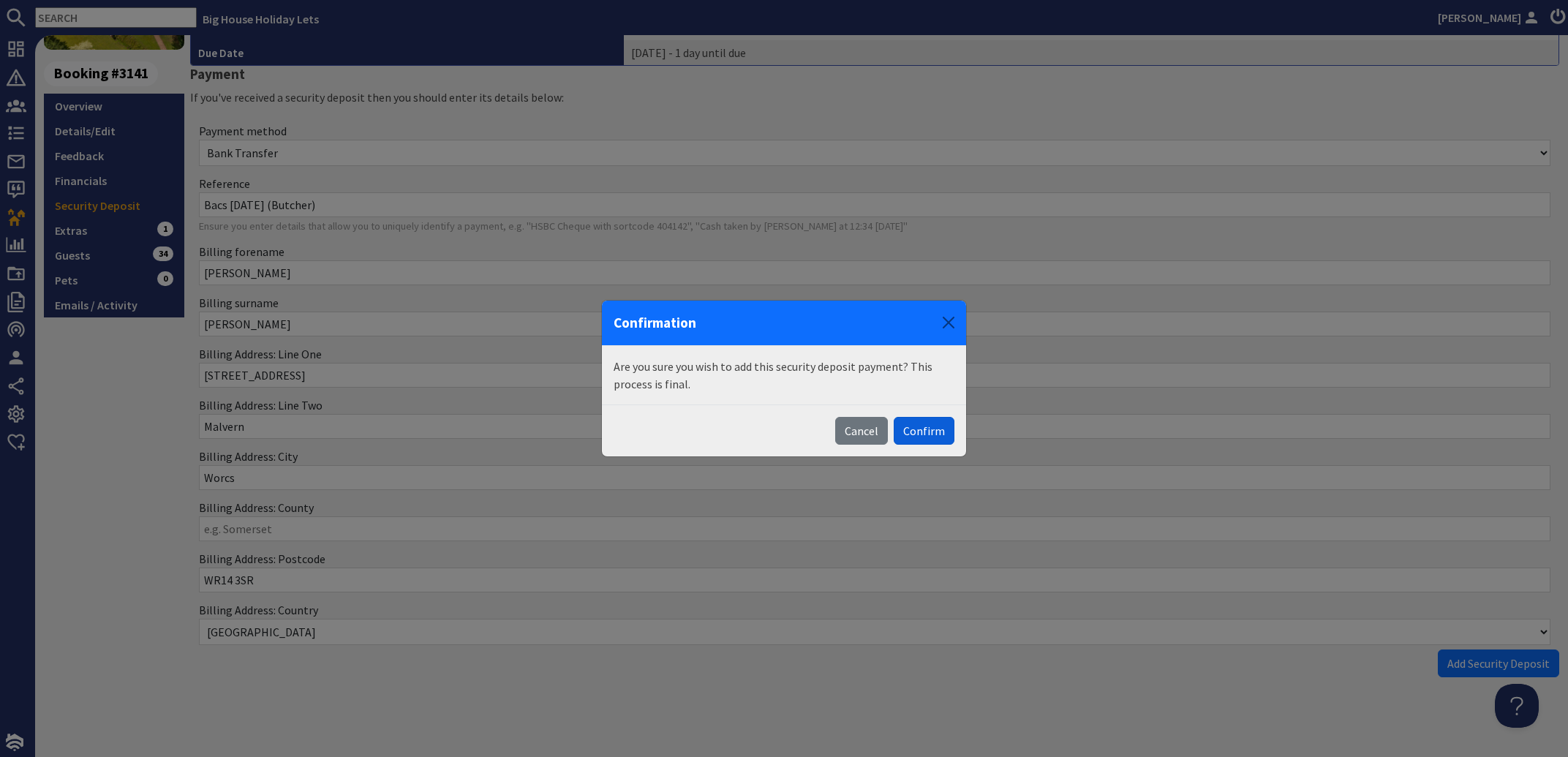
click at [924, 434] on button "Confirm" at bounding box center [924, 430] width 61 height 28
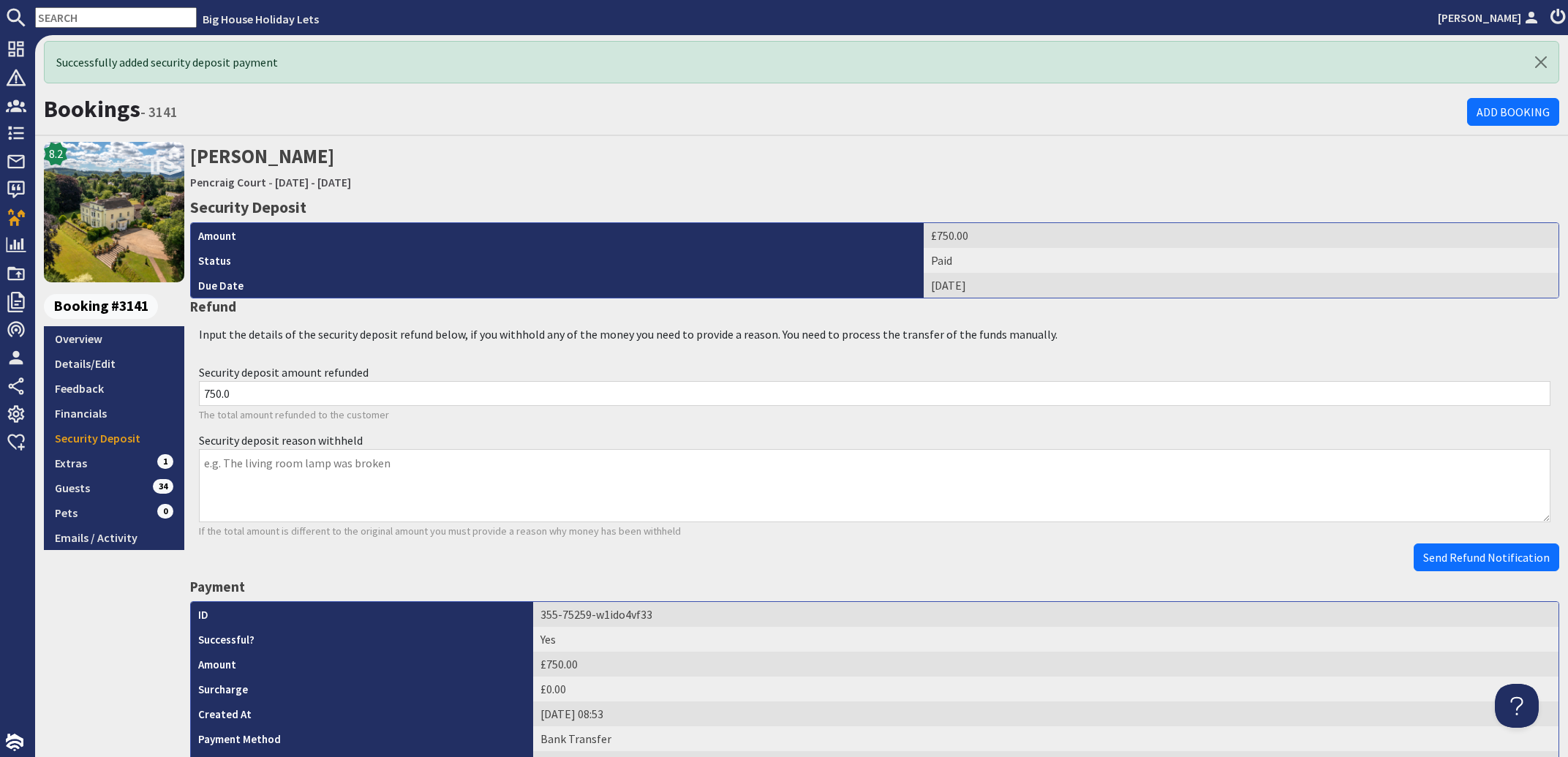
scroll to position [0, 0]
click at [76, 17] on input "text" at bounding box center [116, 17] width 162 height 20
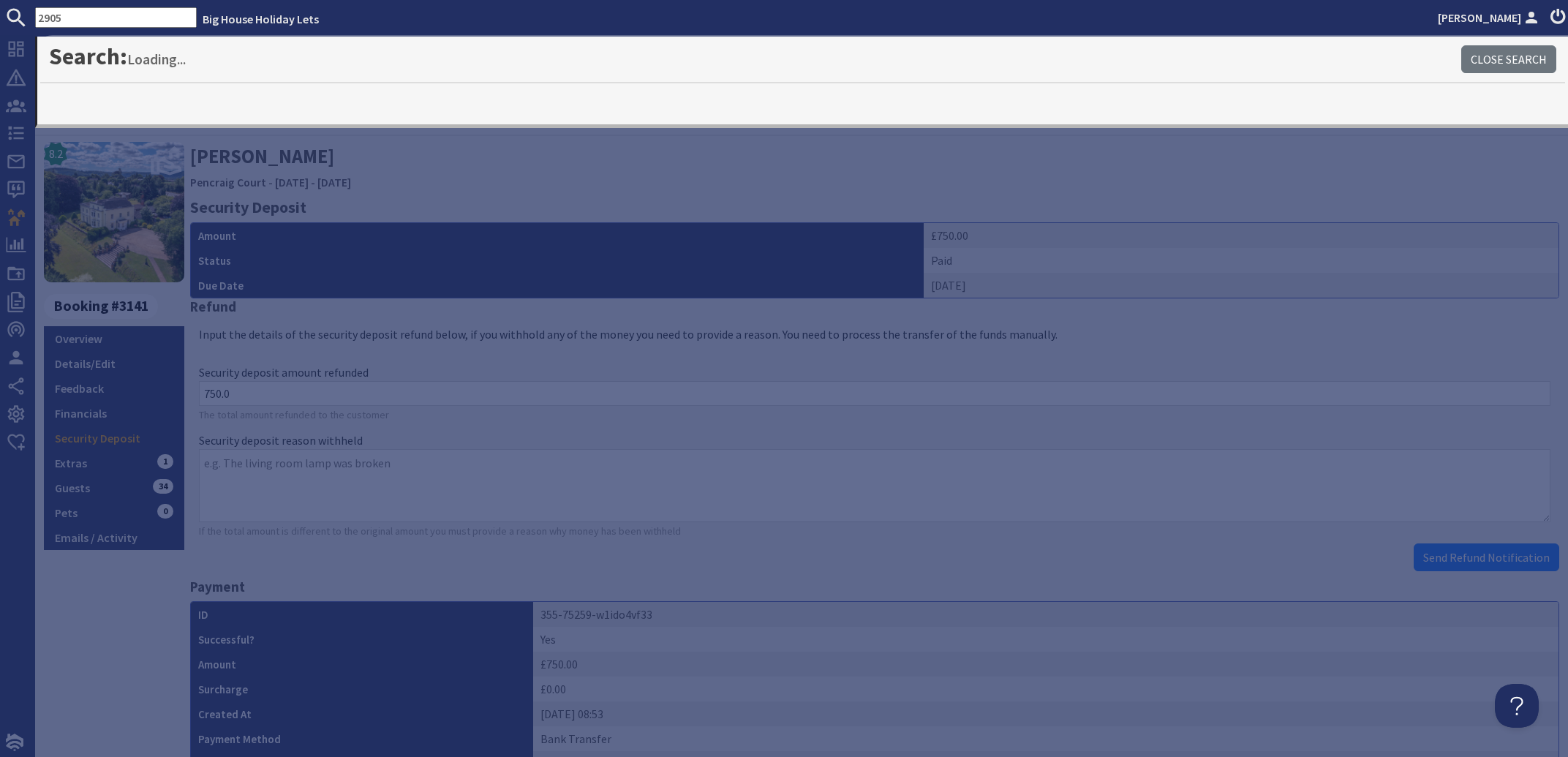
type input "2905"
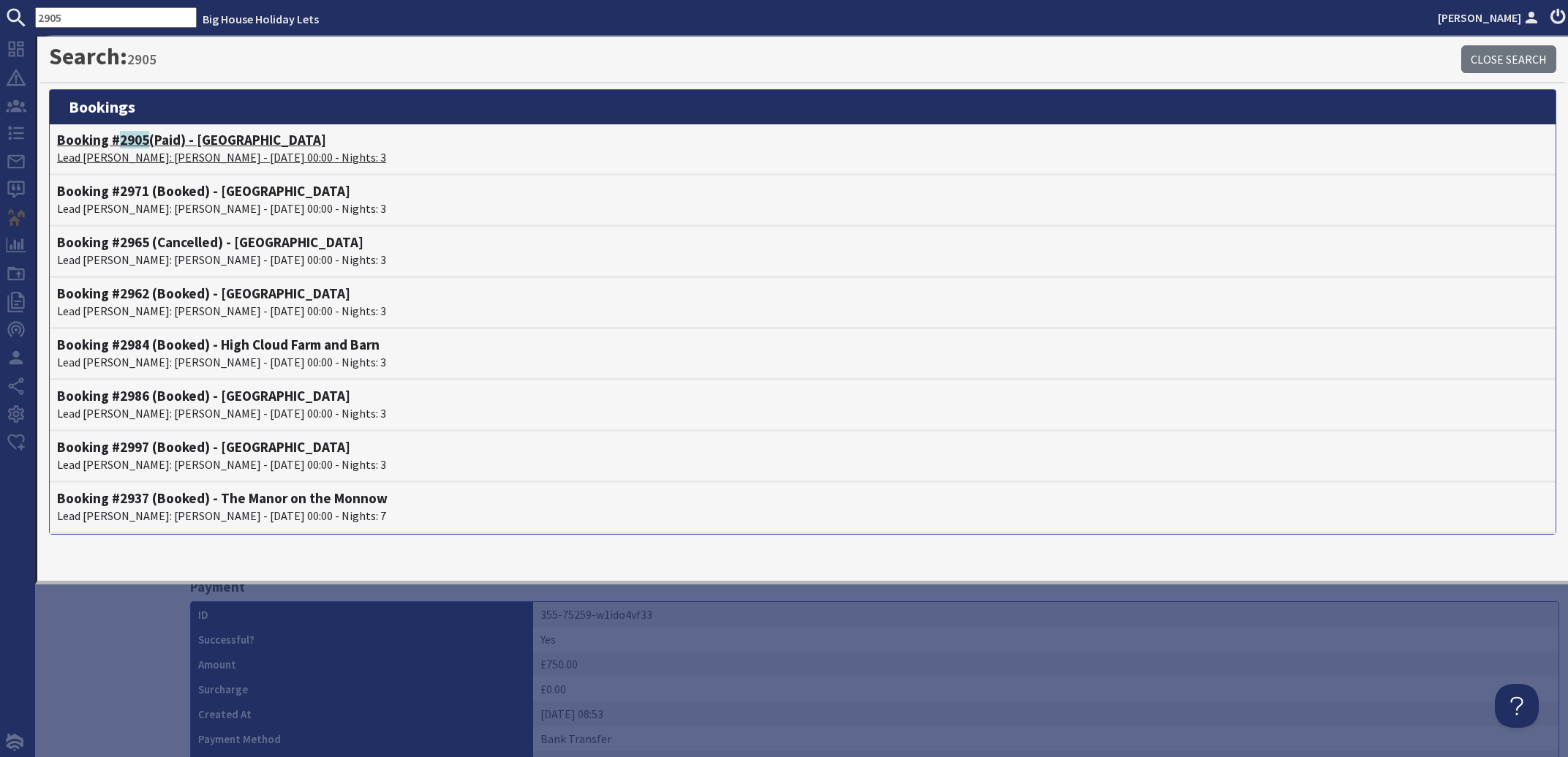
click at [153, 156] on p "Lead Booker: Bob Payne - 07/11/2025 00:00 - Nights: 3" at bounding box center [802, 157] width 1491 height 17
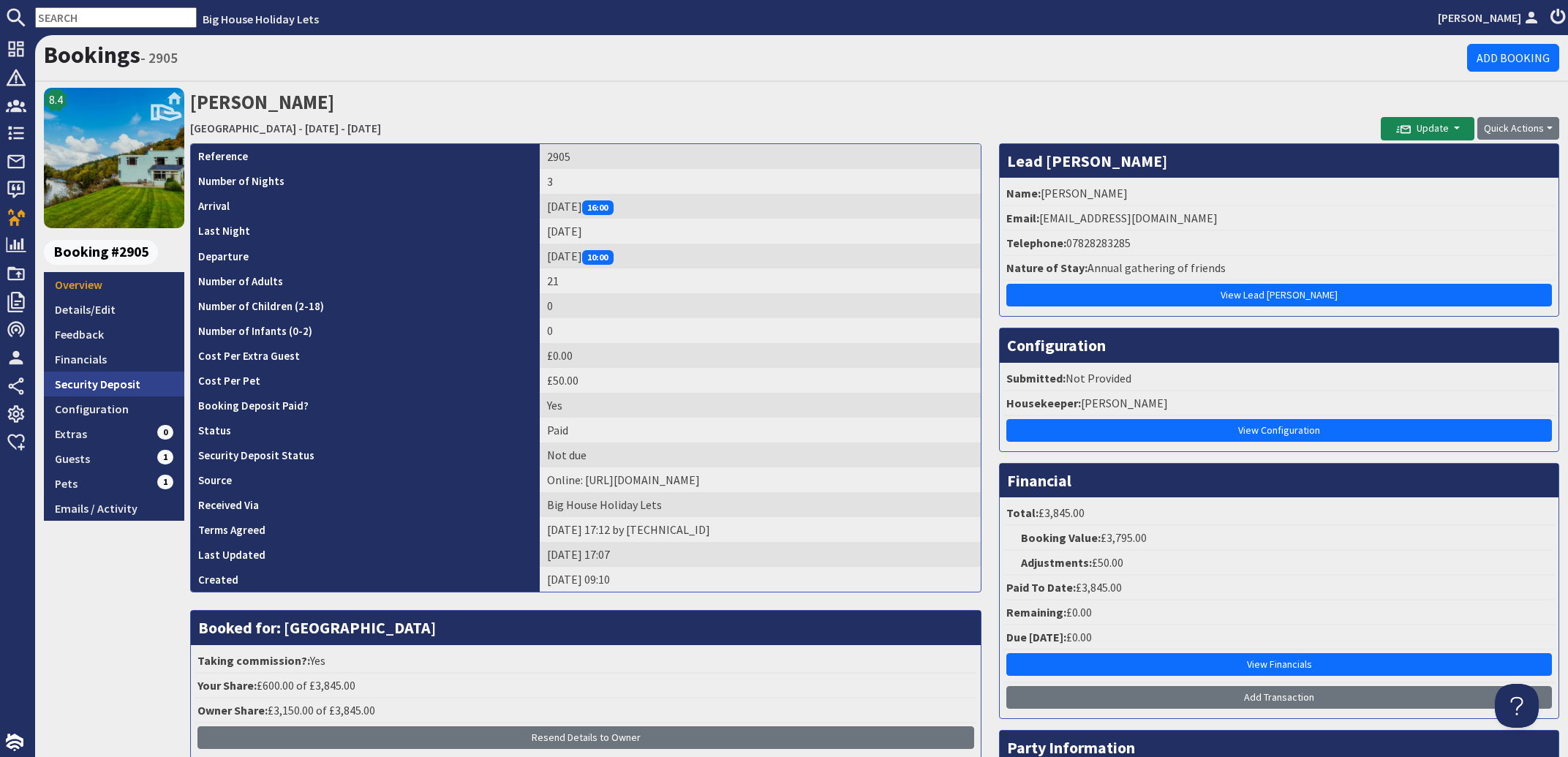
click at [90, 379] on link "Security Deposit" at bounding box center [114, 384] width 140 height 25
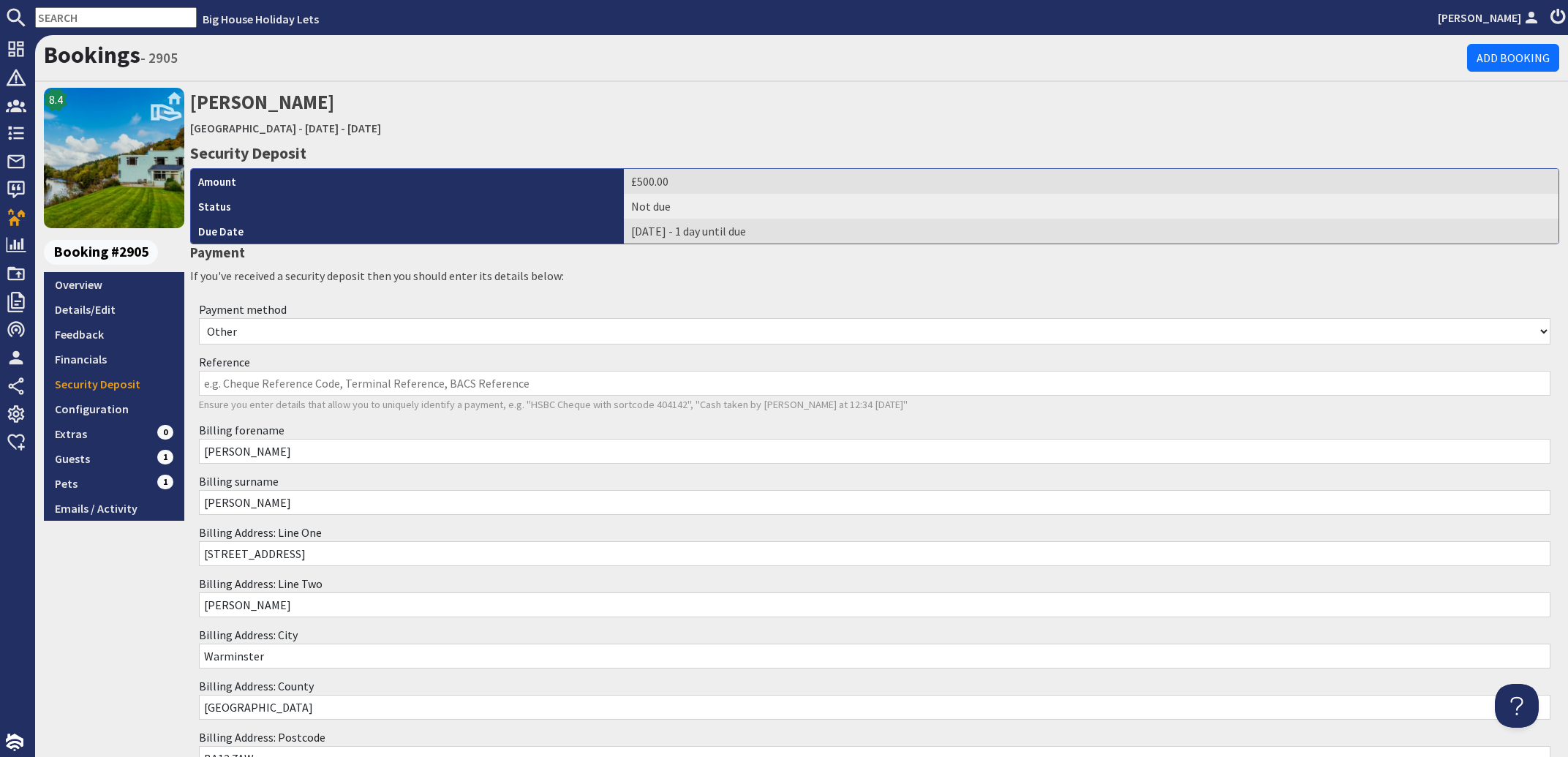
click at [199, 318] on select "Other Cash Bank Transfer Offline Card Cheque Online External" at bounding box center [875, 331] width 1351 height 27
select select "offline_bank_transfer_payment"
click option "Bank Transfer" at bounding box center [0, 0] width 0 height 0
click at [224, 377] on input "Reference" at bounding box center [875, 383] width 1351 height 25
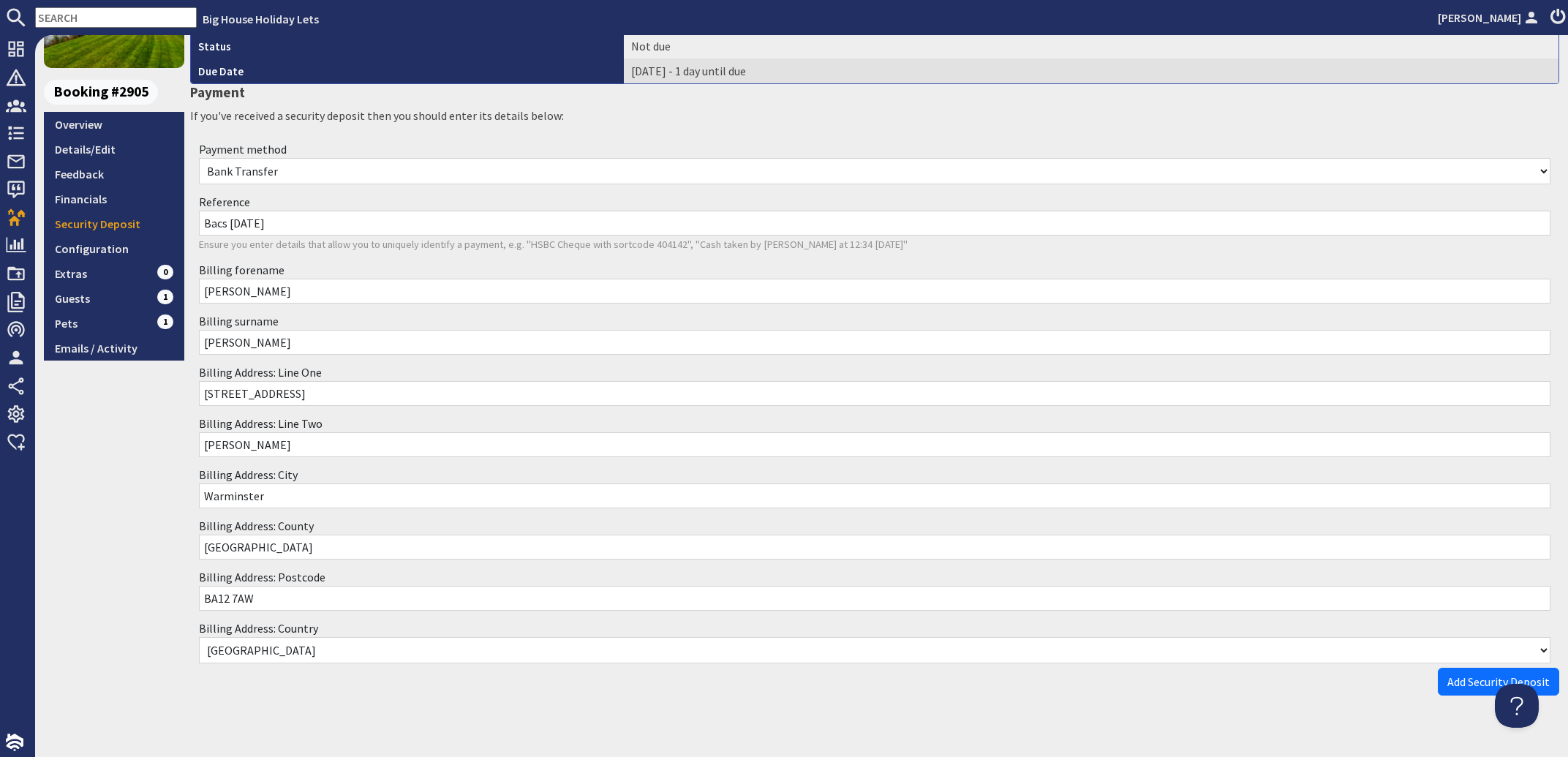
scroll to position [178, 0]
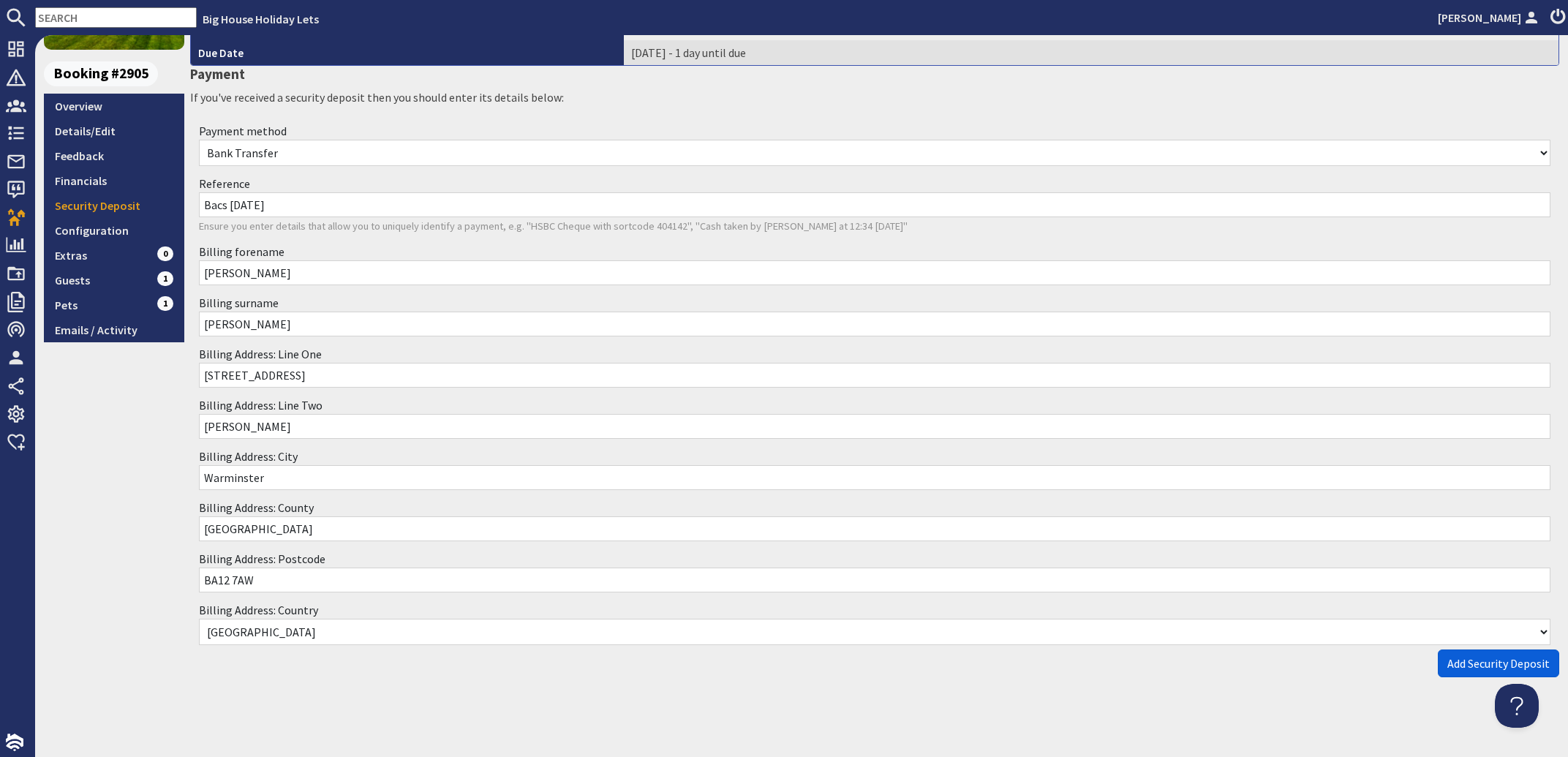
type input "Bacs 01.10.25"
click at [1470, 670] on button "Add Security Deposit" at bounding box center [1498, 662] width 121 height 28
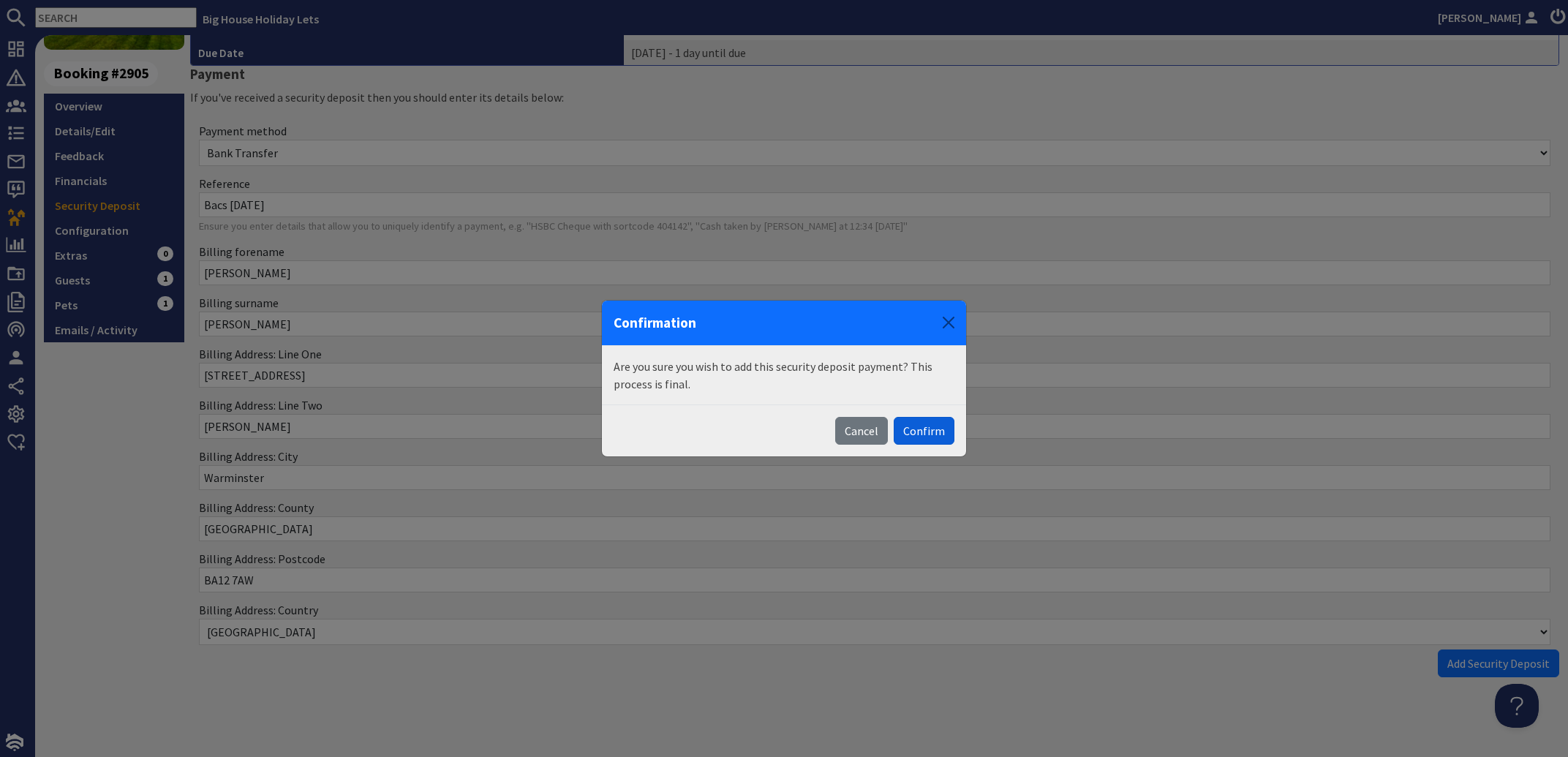
click at [916, 432] on button "Confirm" at bounding box center [924, 430] width 61 height 28
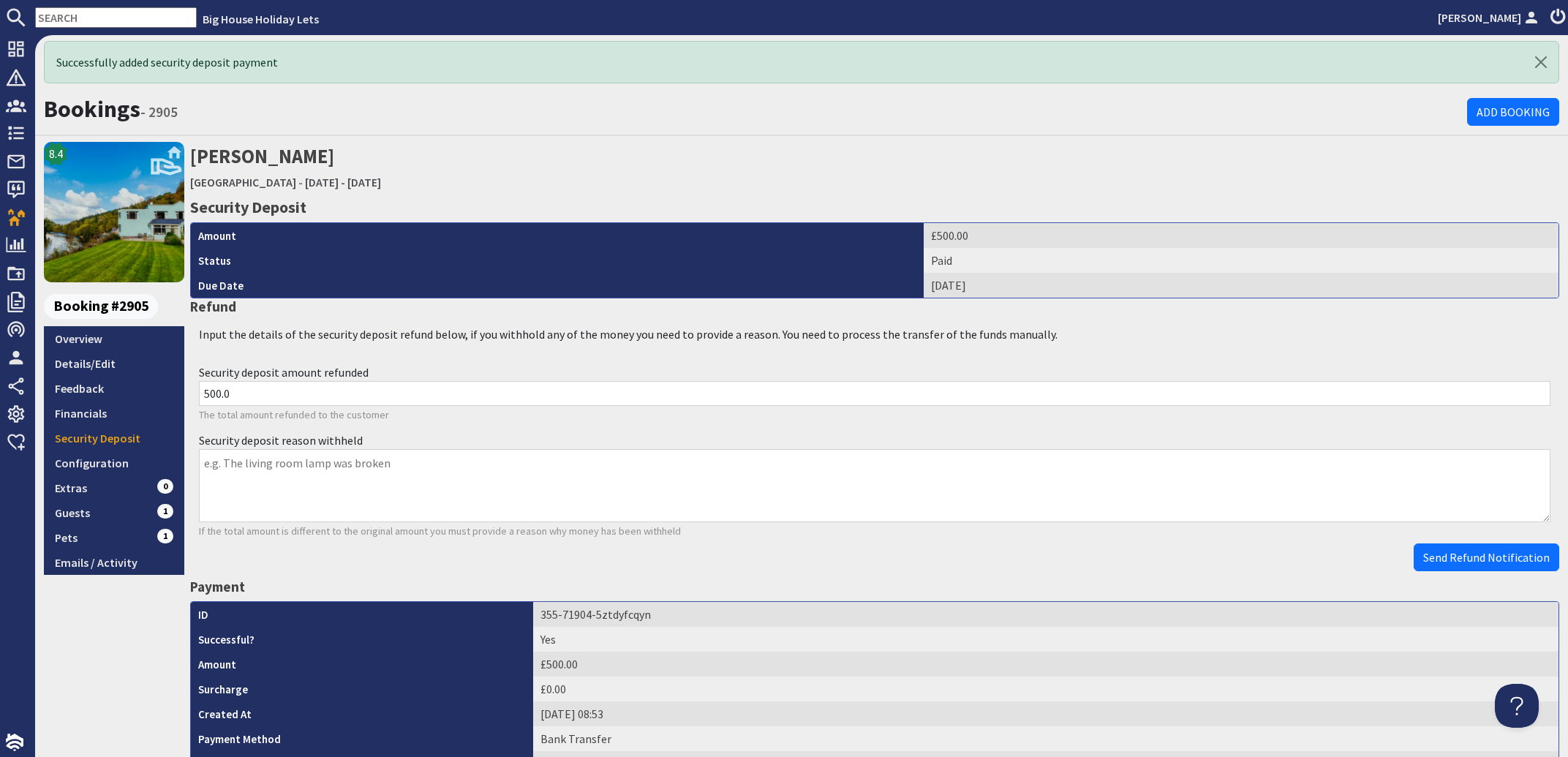
scroll to position [0, 0]
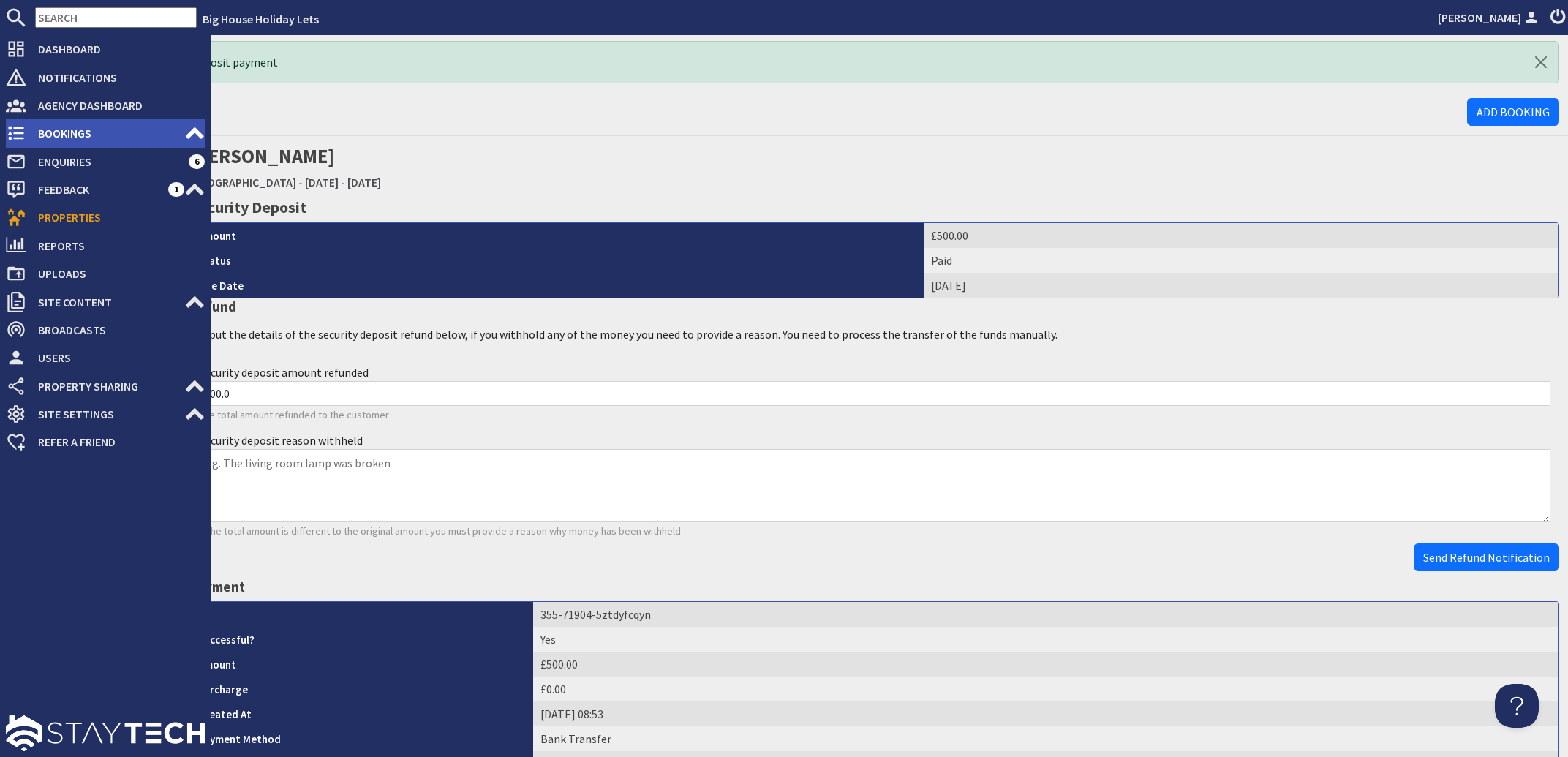
click at [56, 131] on span "Bookings" at bounding box center [106, 132] width 158 height 23
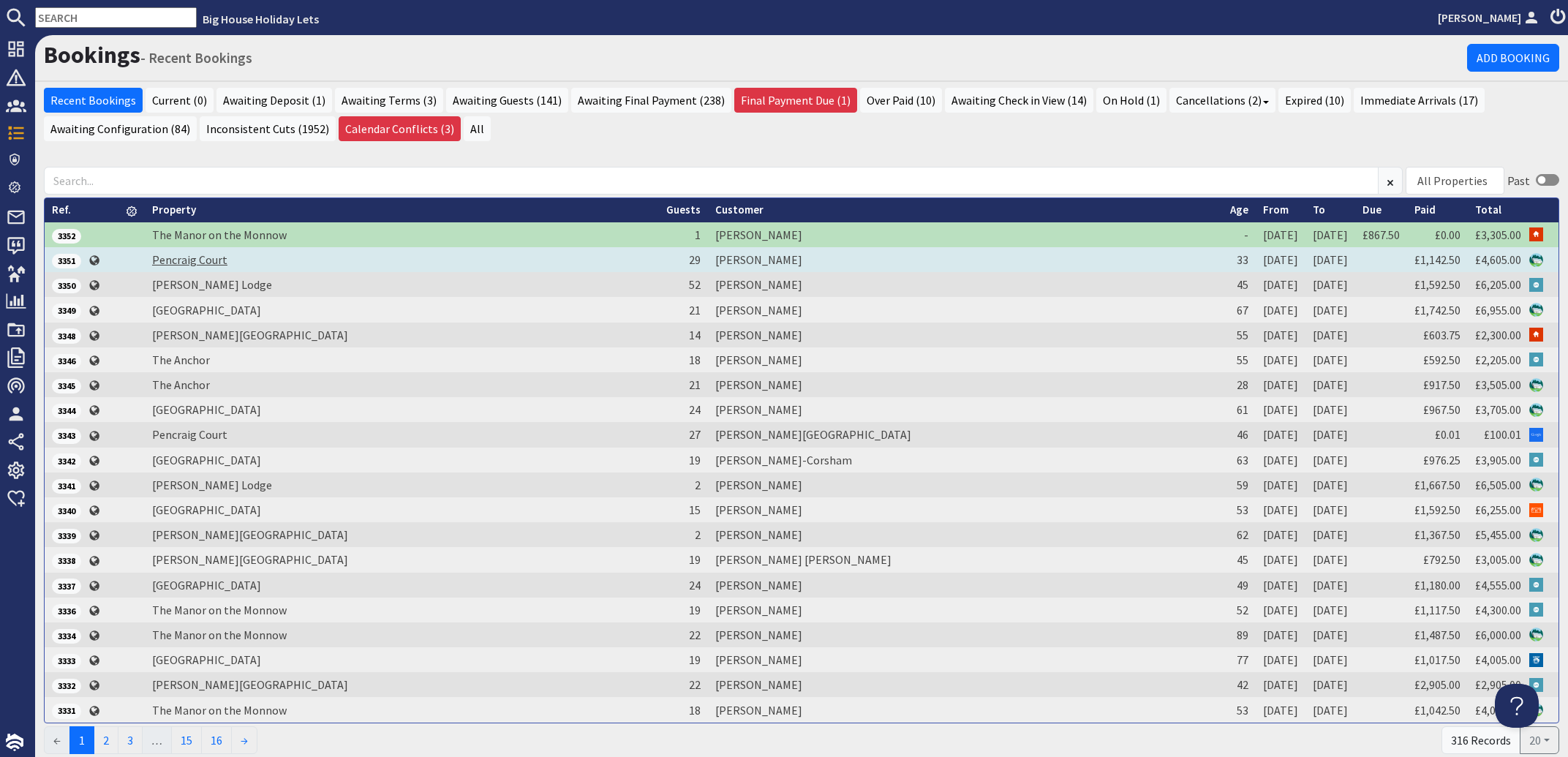
click at [203, 261] on link "Pencraig Court" at bounding box center [190, 260] width 75 height 15
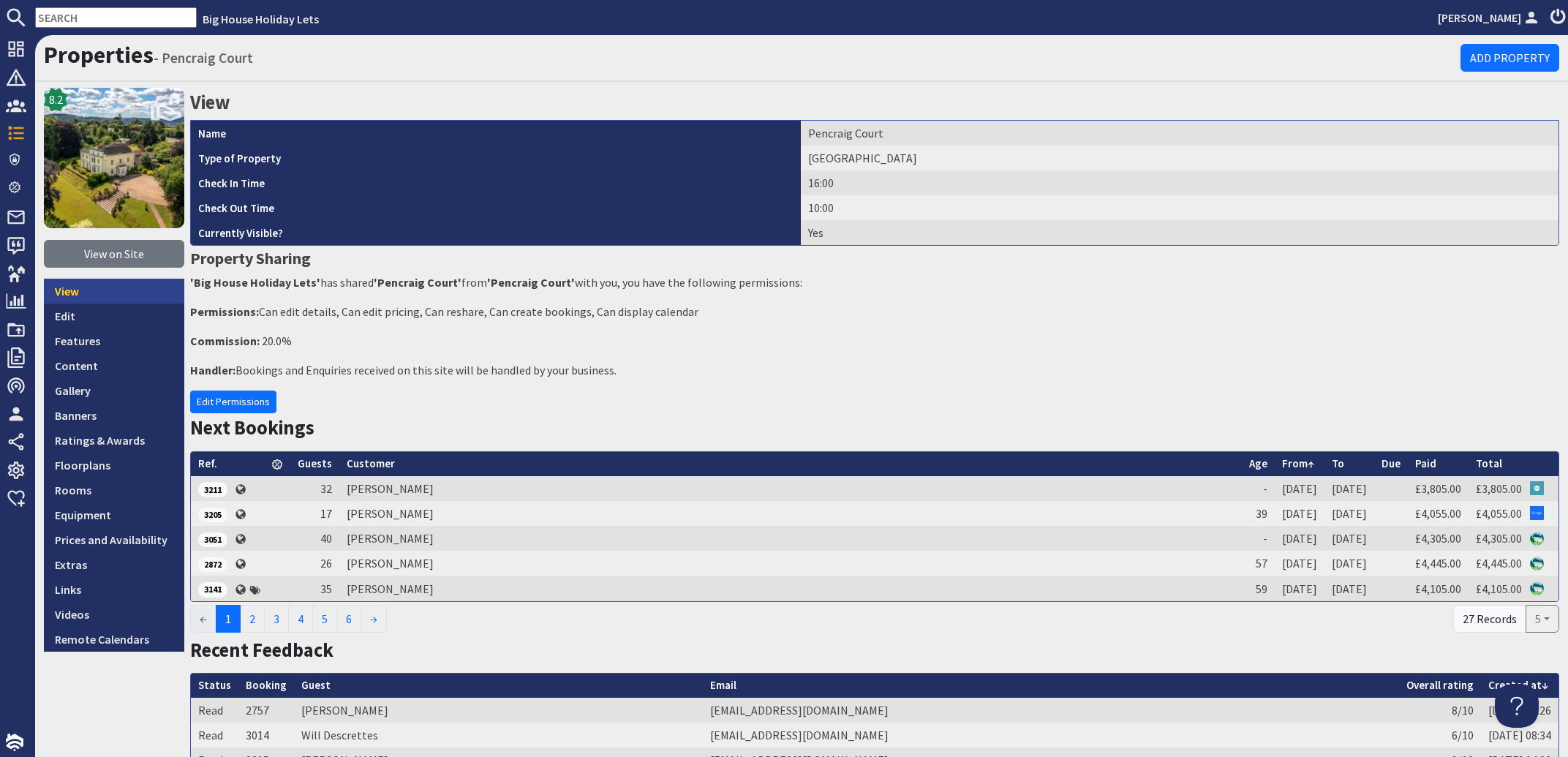
click at [69, 285] on link "View" at bounding box center [114, 291] width 140 height 25
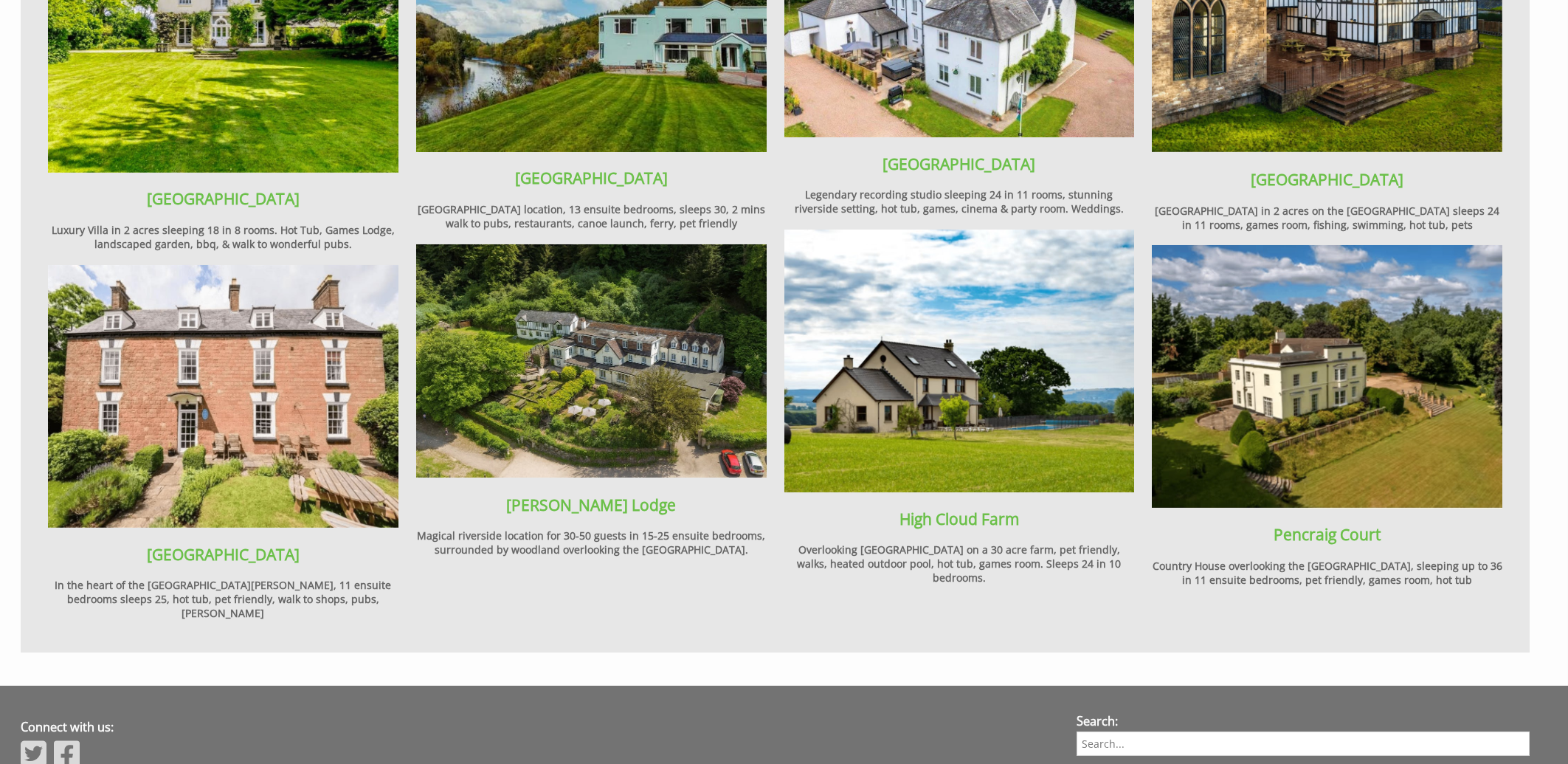
scroll to position [1958, 0]
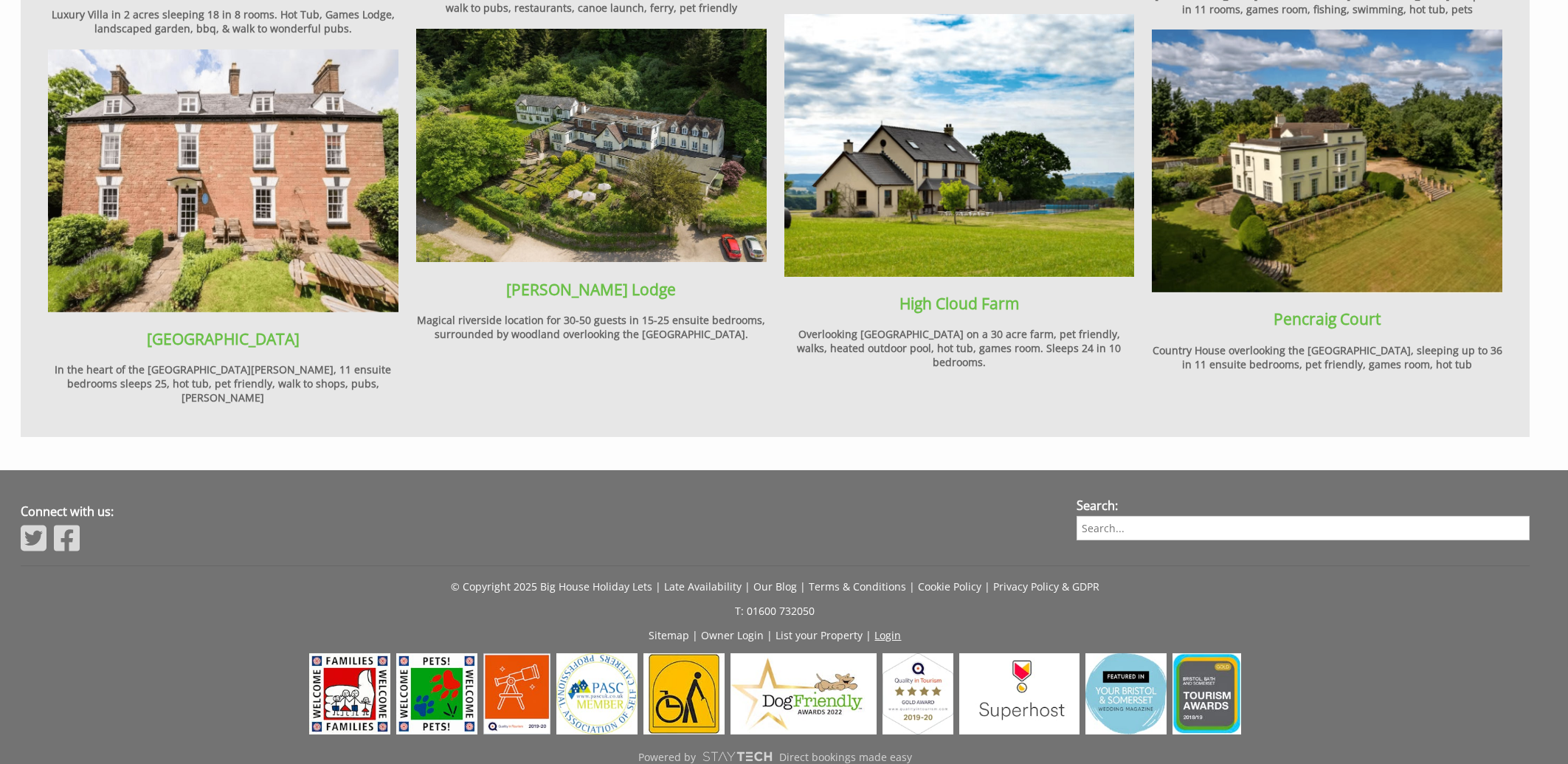
click at [891, 628] on link "Login" at bounding box center [888, 634] width 27 height 14
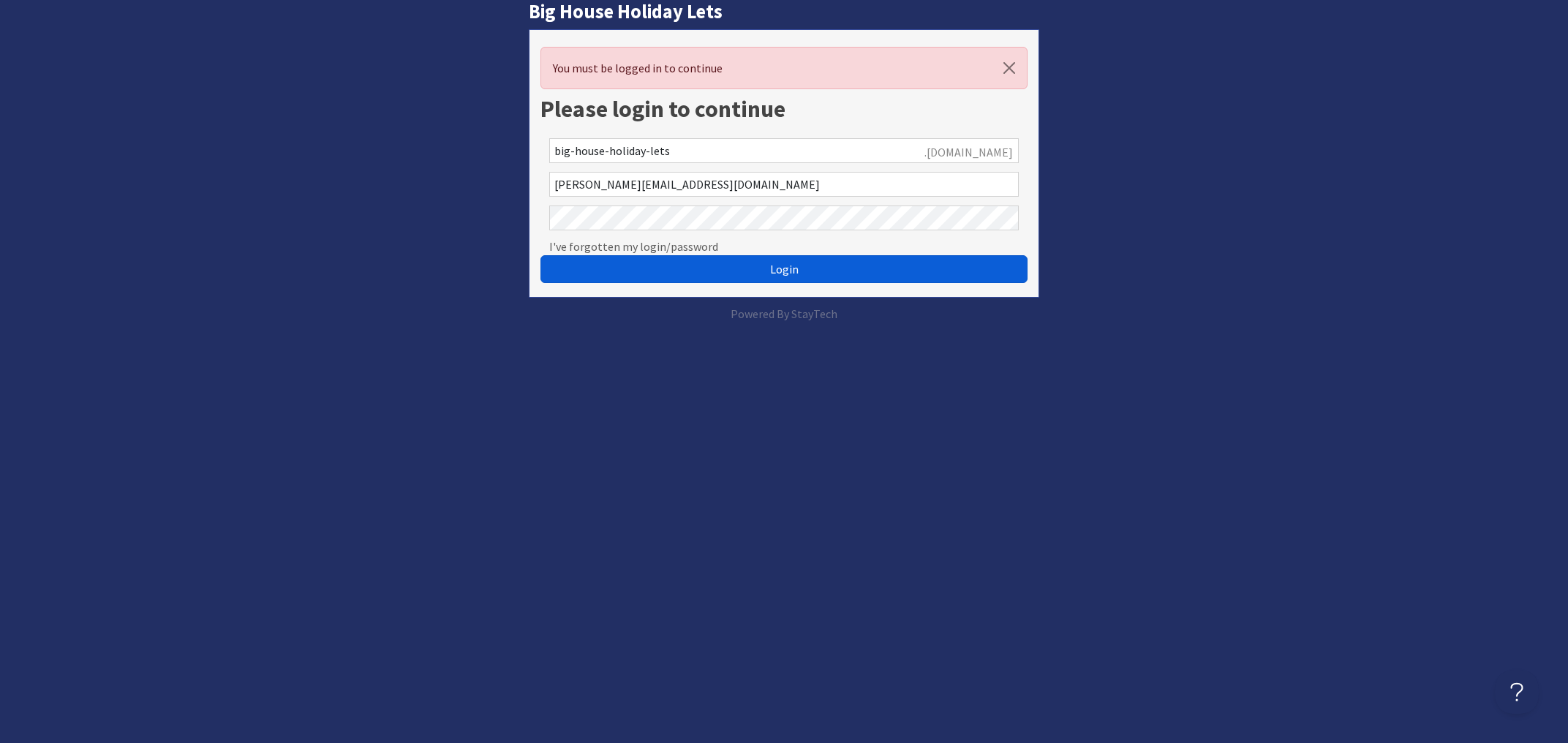
click at [785, 267] on span "Login" at bounding box center [784, 269] width 28 height 15
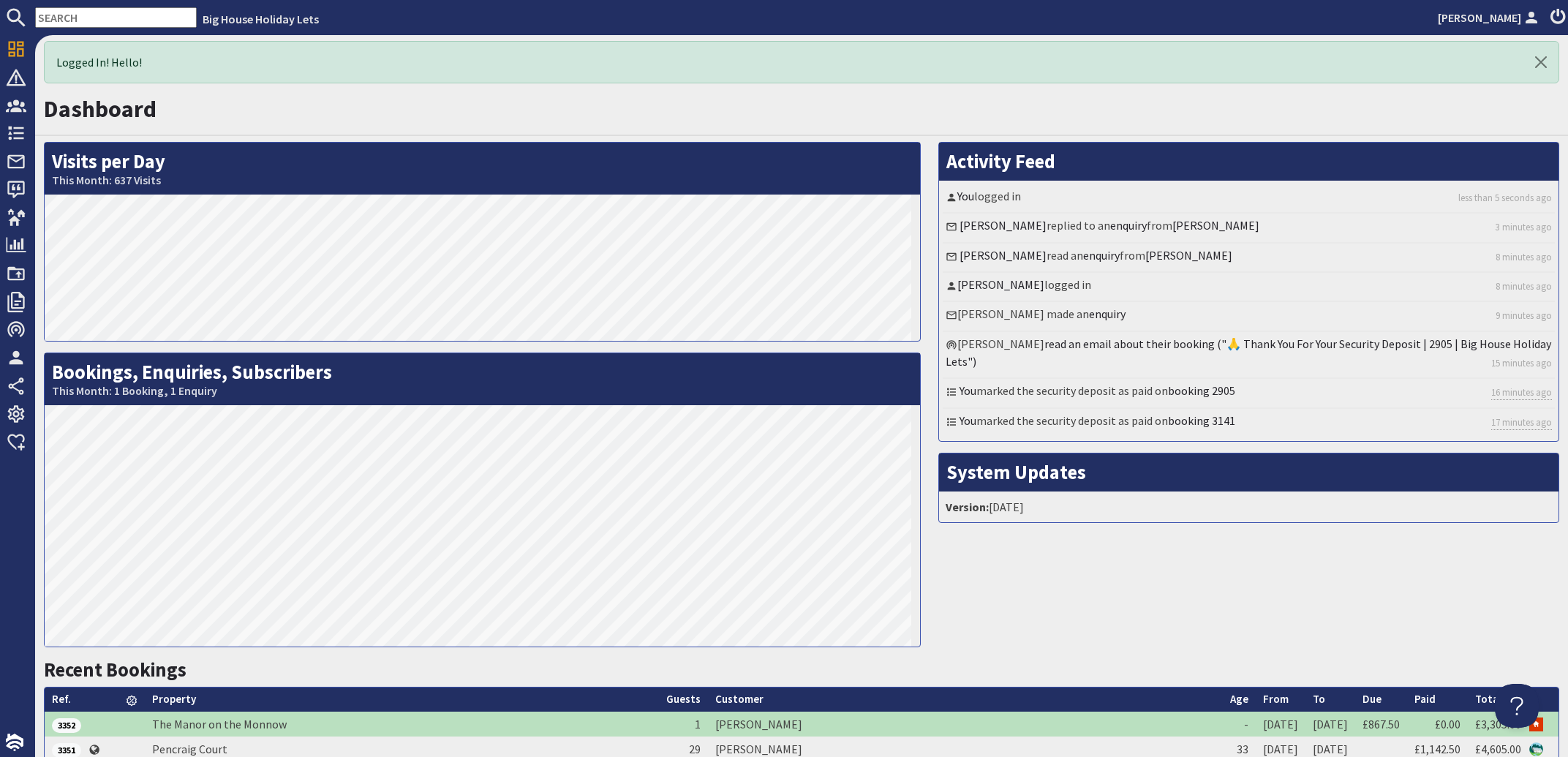
click at [57, 12] on input "text" at bounding box center [116, 17] width 162 height 20
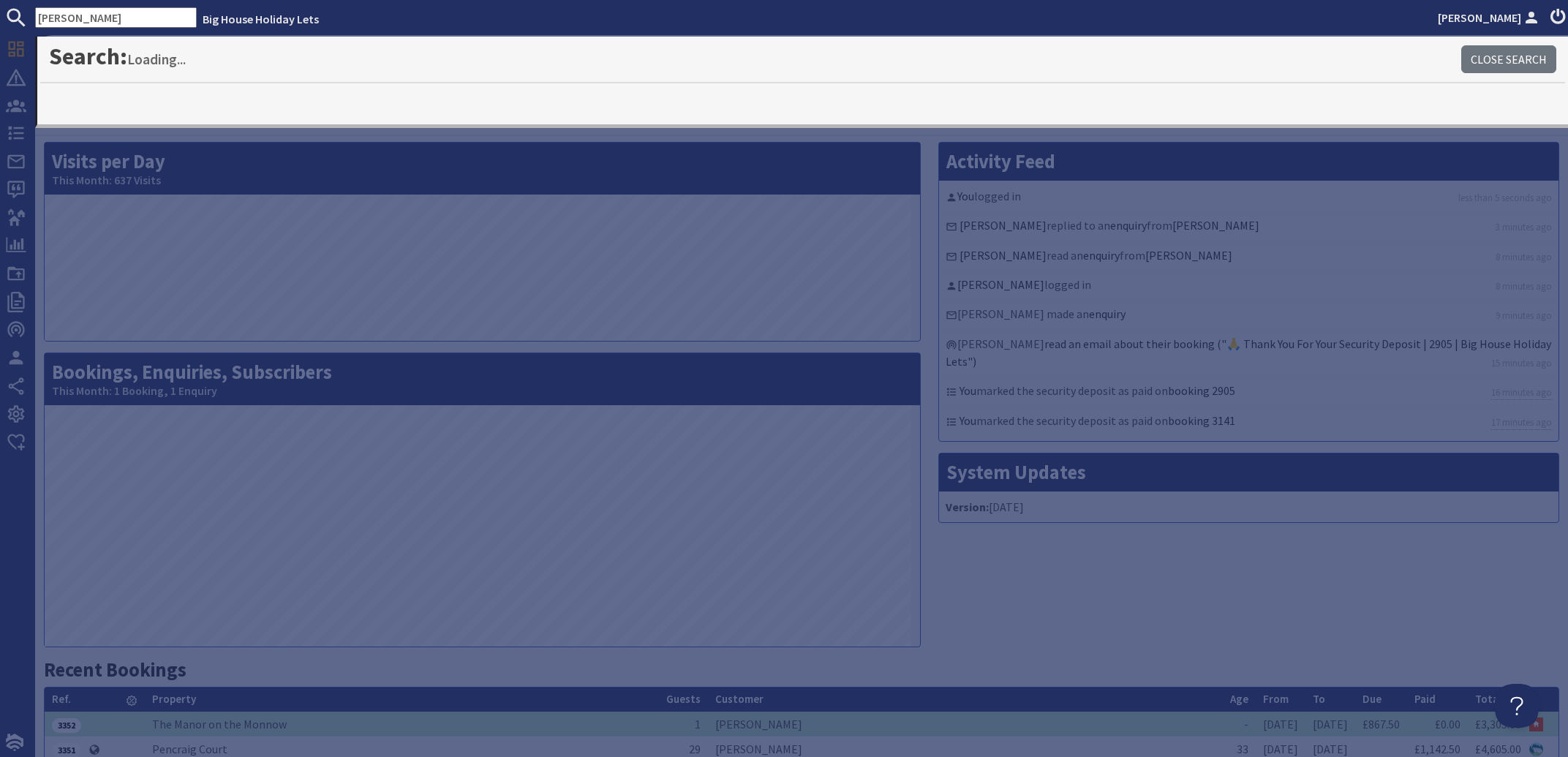
type input "[PERSON_NAME]"
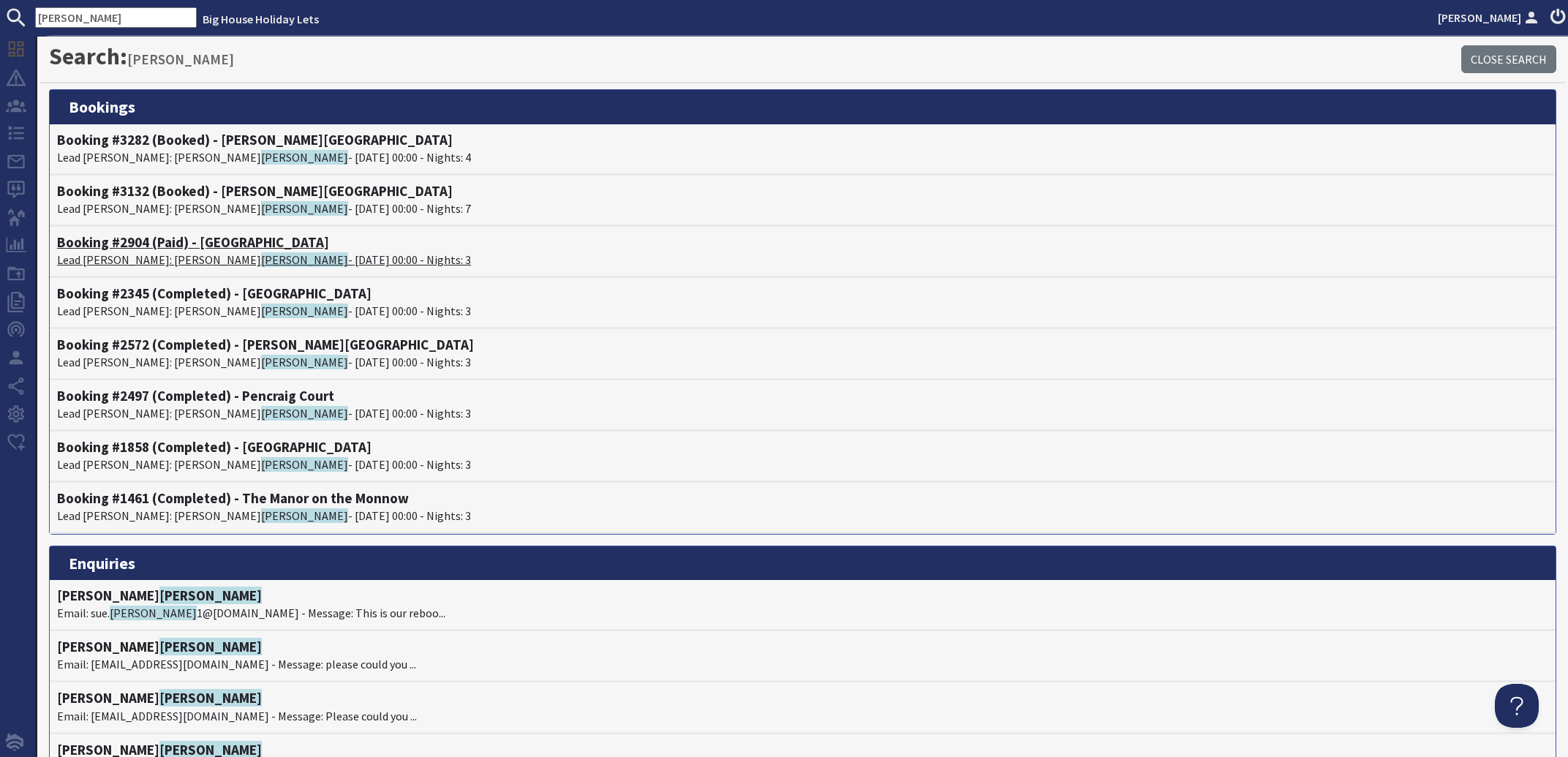
click at [261, 254] on span "[PERSON_NAME]" at bounding box center [304, 260] width 87 height 15
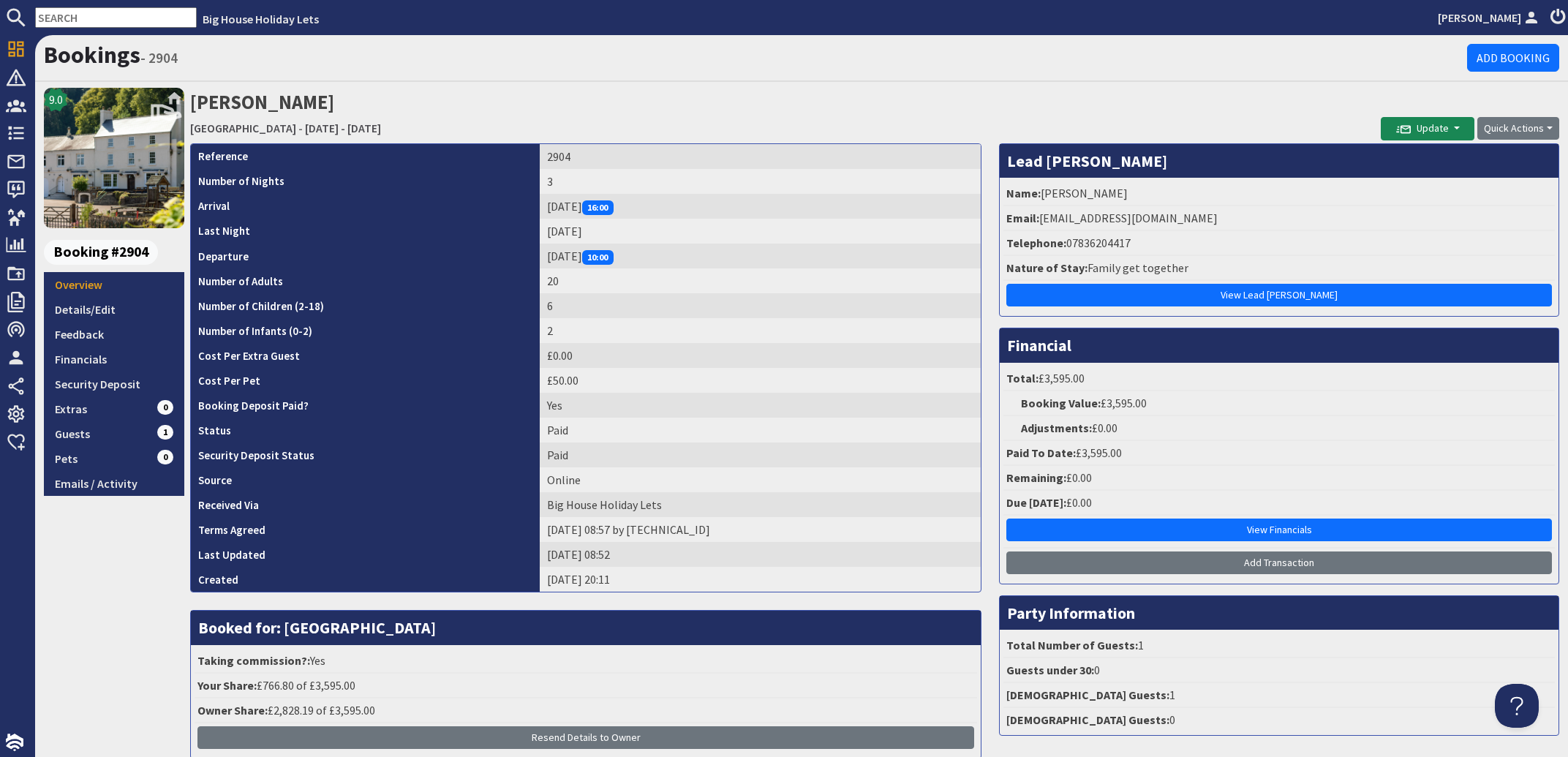
click at [118, 18] on input "text" at bounding box center [116, 17] width 162 height 20
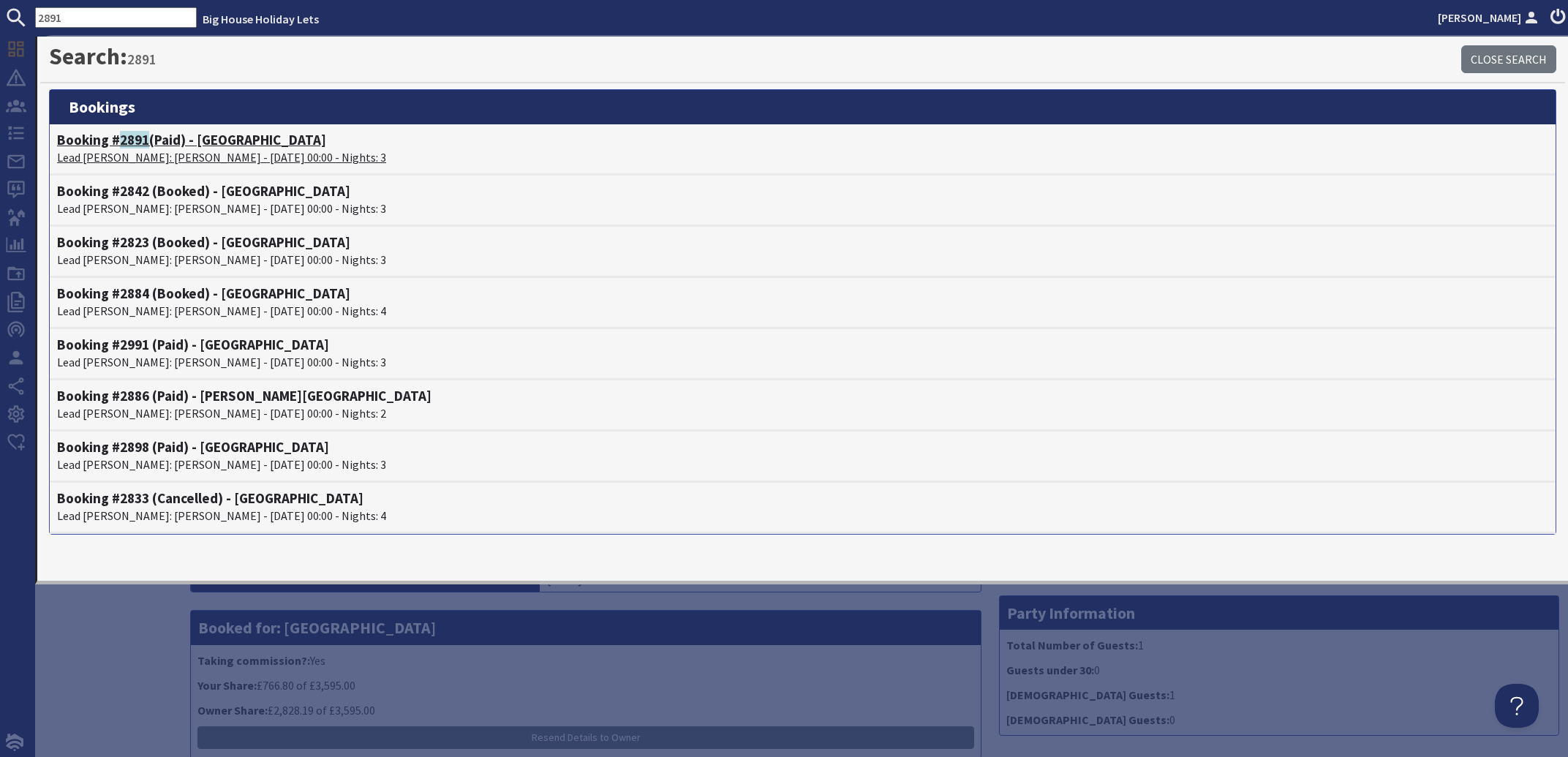
type input "2891"
click at [145, 148] on span "2891" at bounding box center [135, 139] width 29 height 17
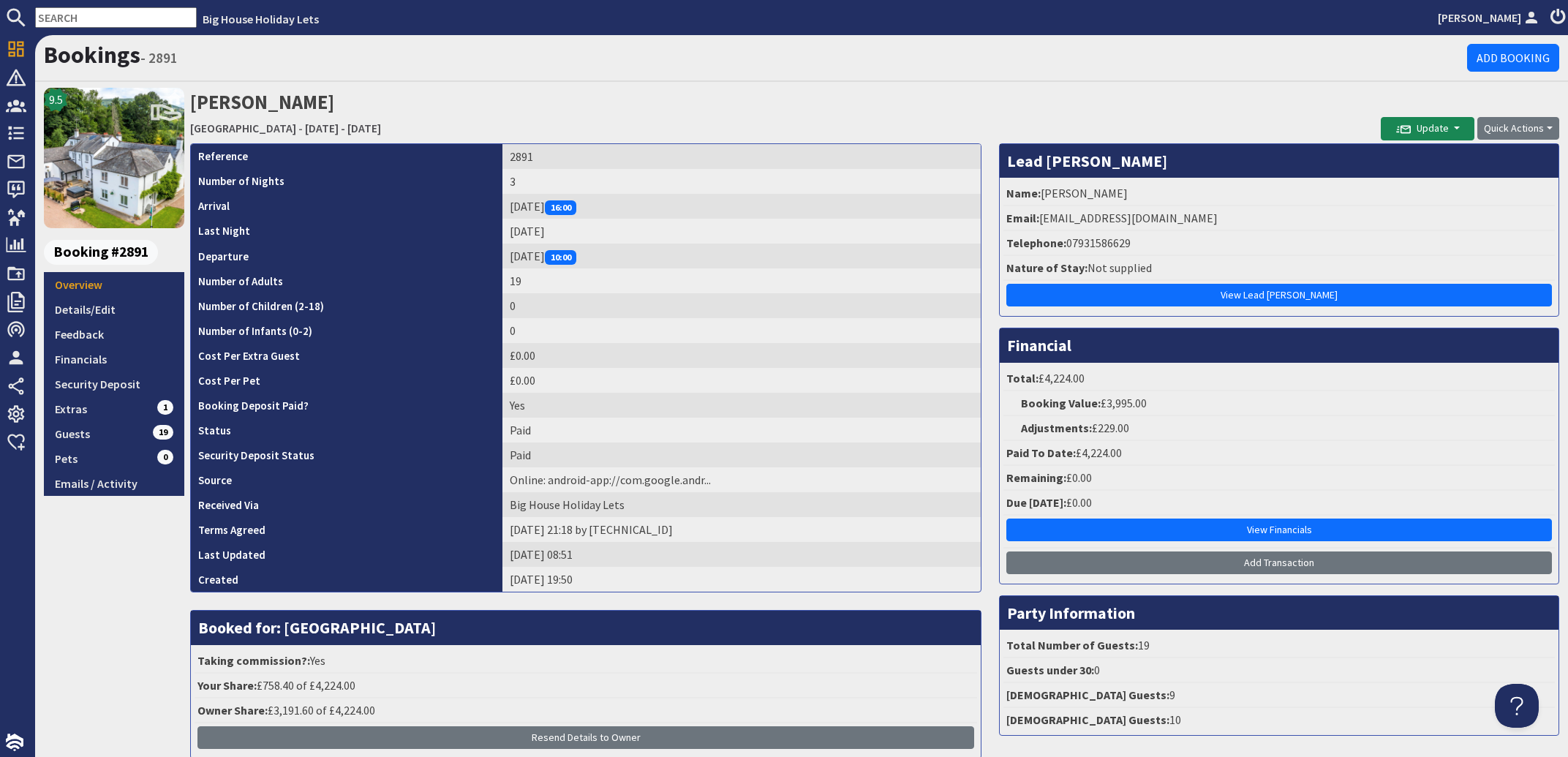
click at [103, 18] on input "text" at bounding box center [116, 17] width 162 height 20
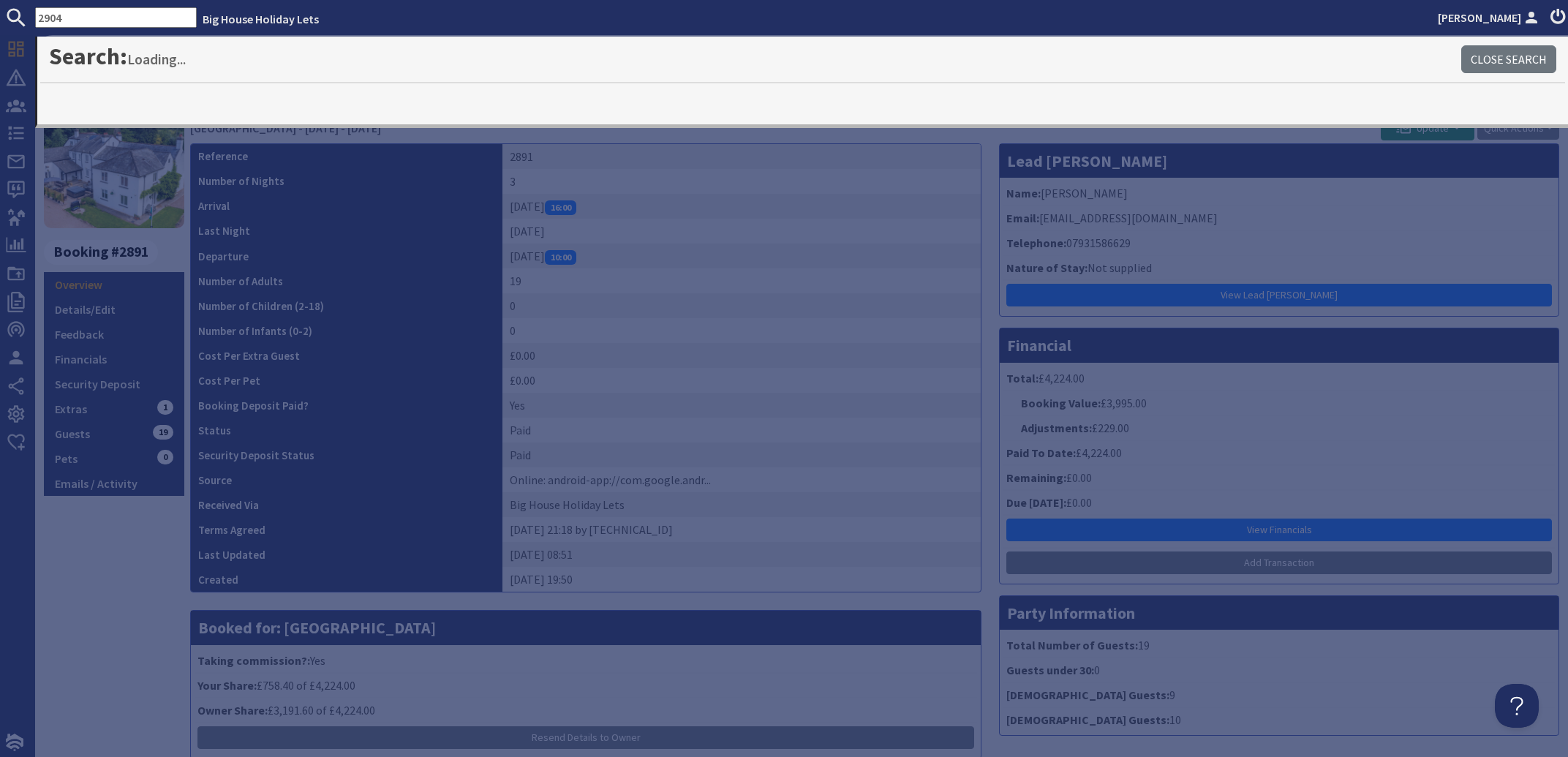
type input "2904"
click at [124, 23] on input "2904" at bounding box center [116, 17] width 162 height 20
drag, startPoint x: 89, startPoint y: 19, endPoint x: 6, endPoint y: 14, distance: 83.2
click at [35, 14] on input "2904" at bounding box center [116, 17] width 162 height 20
click at [91, 15] on input "2904" at bounding box center [116, 17] width 162 height 20
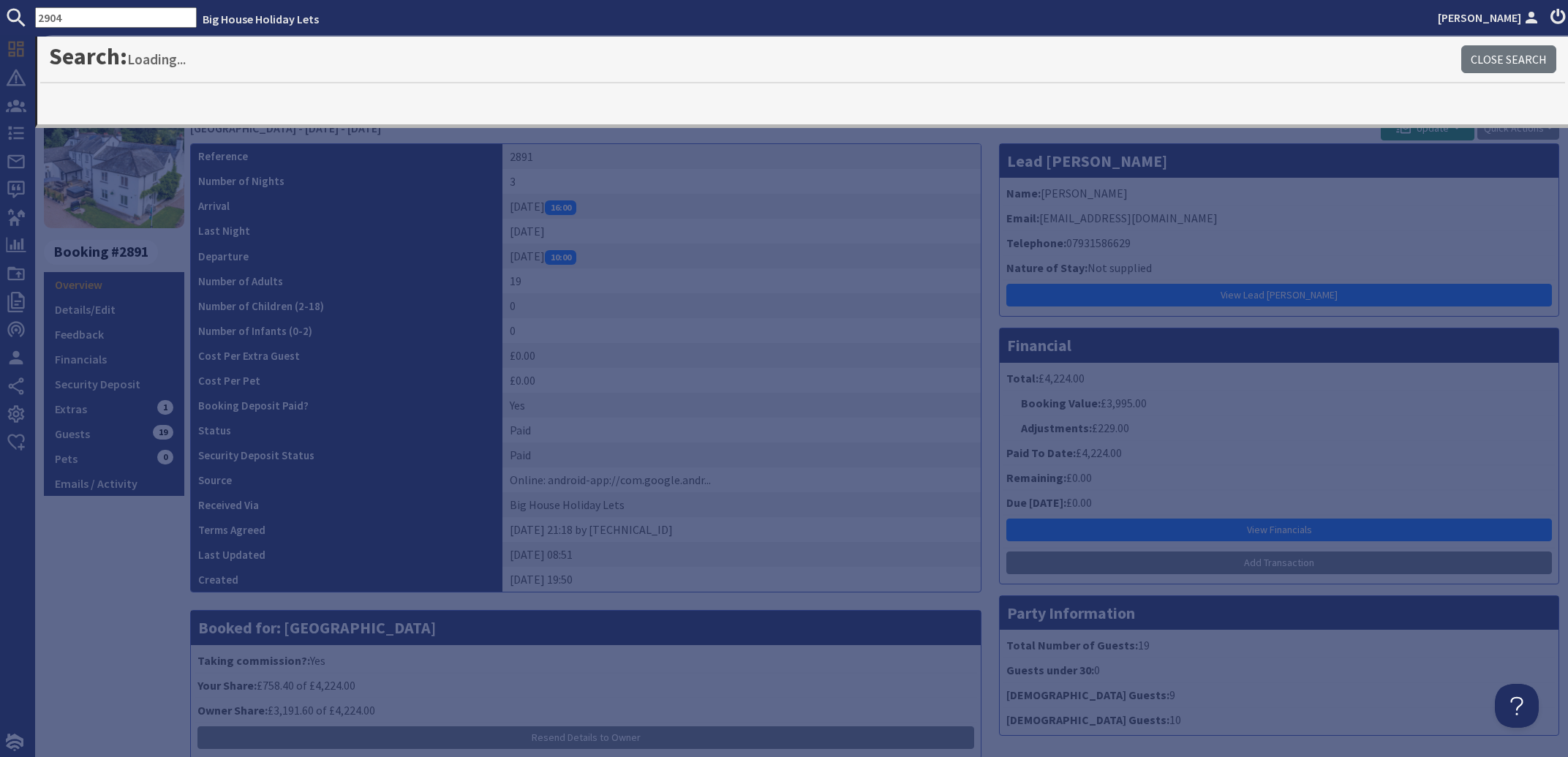
click at [91, 15] on input "2904" at bounding box center [116, 17] width 162 height 20
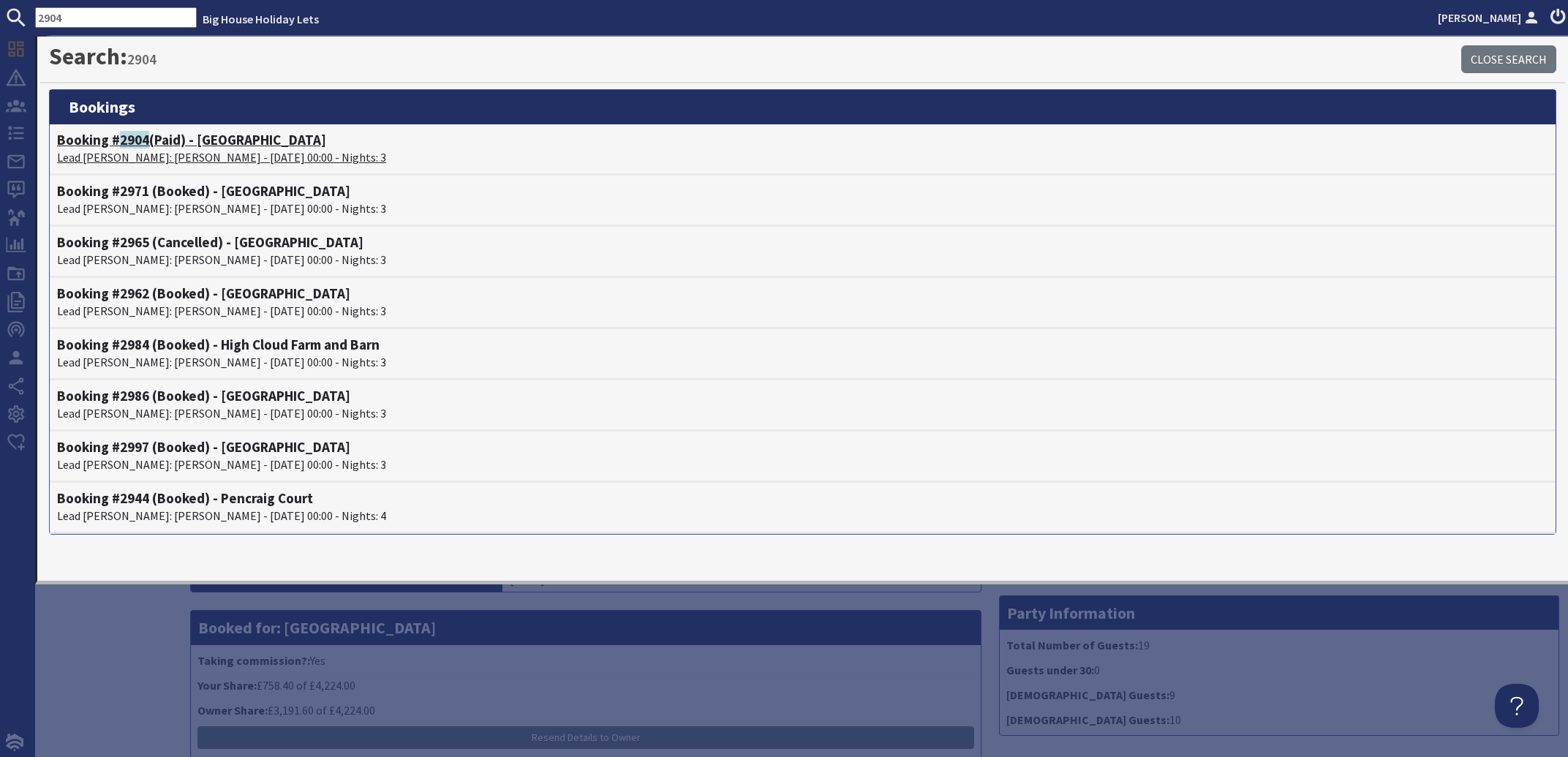
click at [204, 150] on p "Lead Booker: Robert Bailey - 07/11/2025 00:00 - Nights: 3" at bounding box center [802, 157] width 1491 height 17
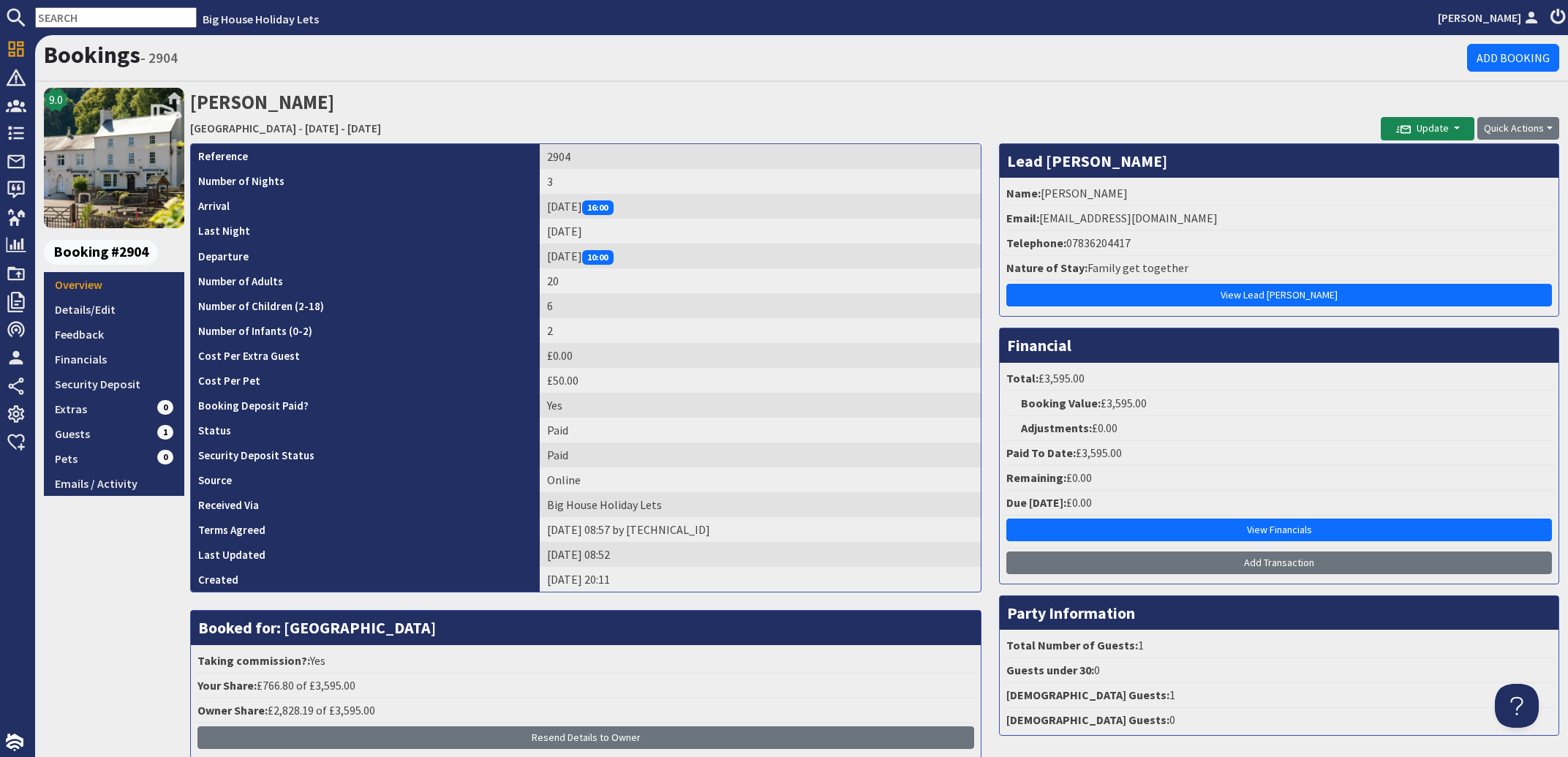
click at [78, 9] on input "text" at bounding box center [116, 17] width 162 height 20
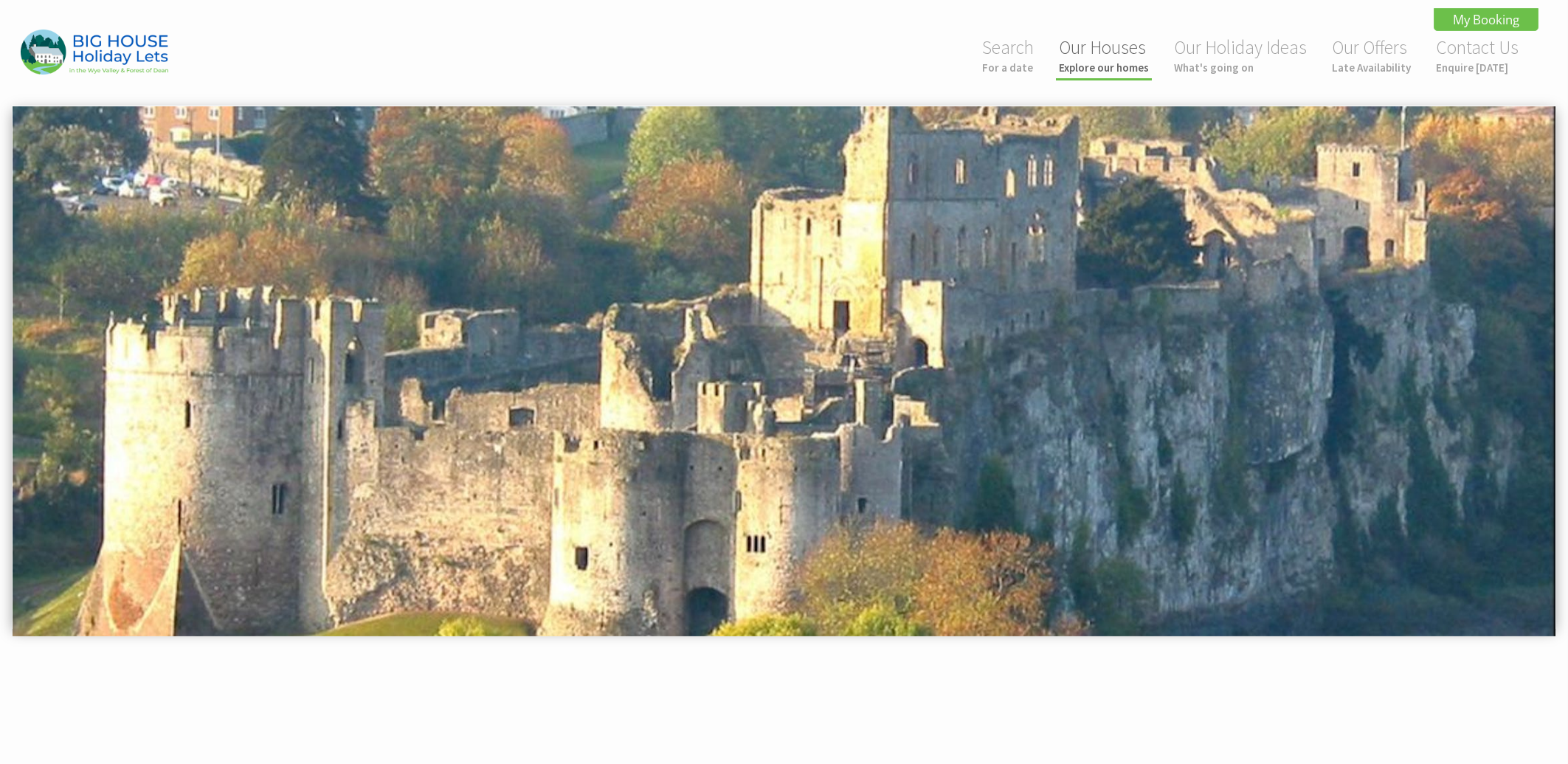
click at [1146, 60] on small "Explore our homes" at bounding box center [1103, 67] width 90 height 14
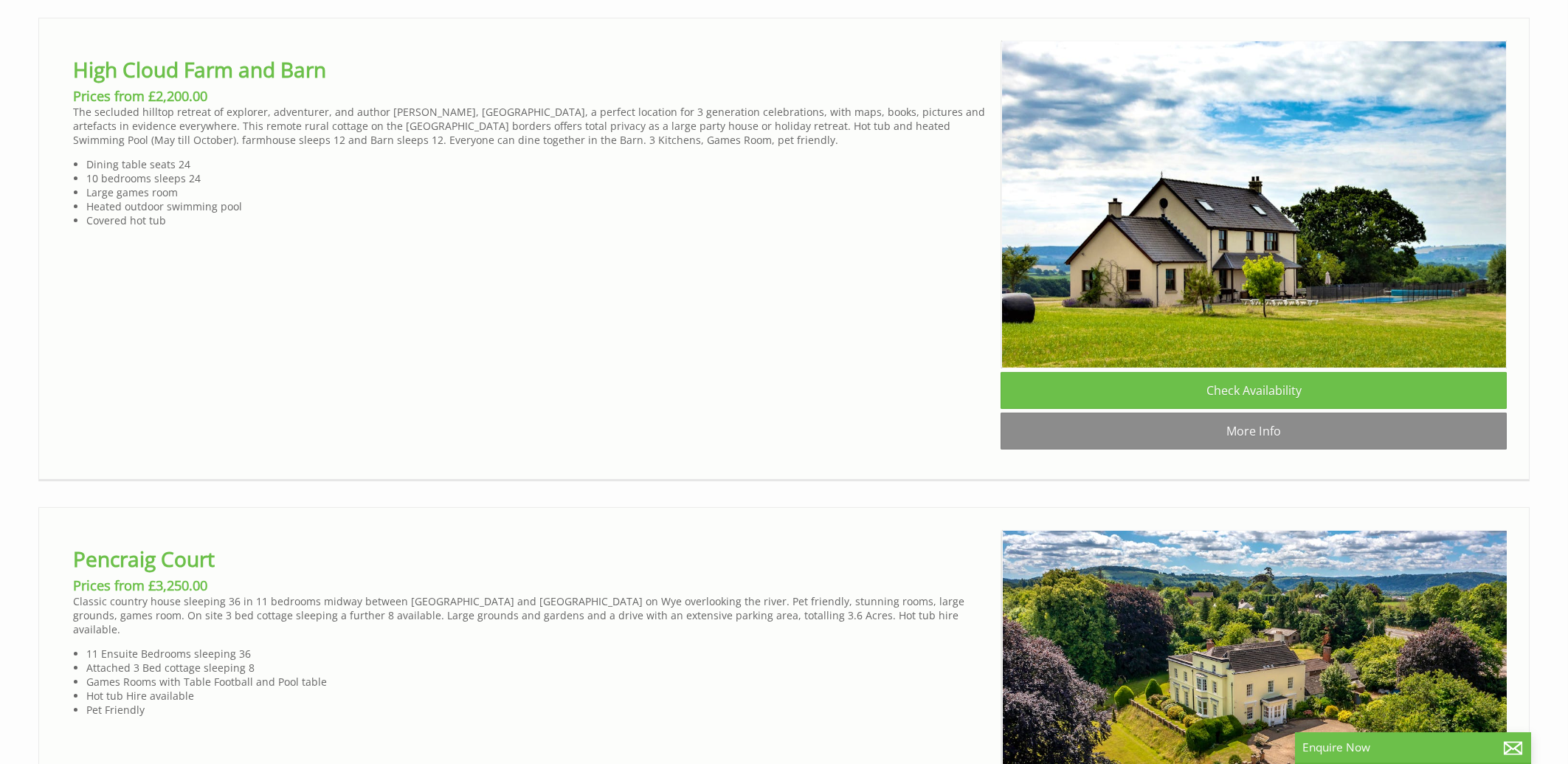
scroll to position [0, 13]
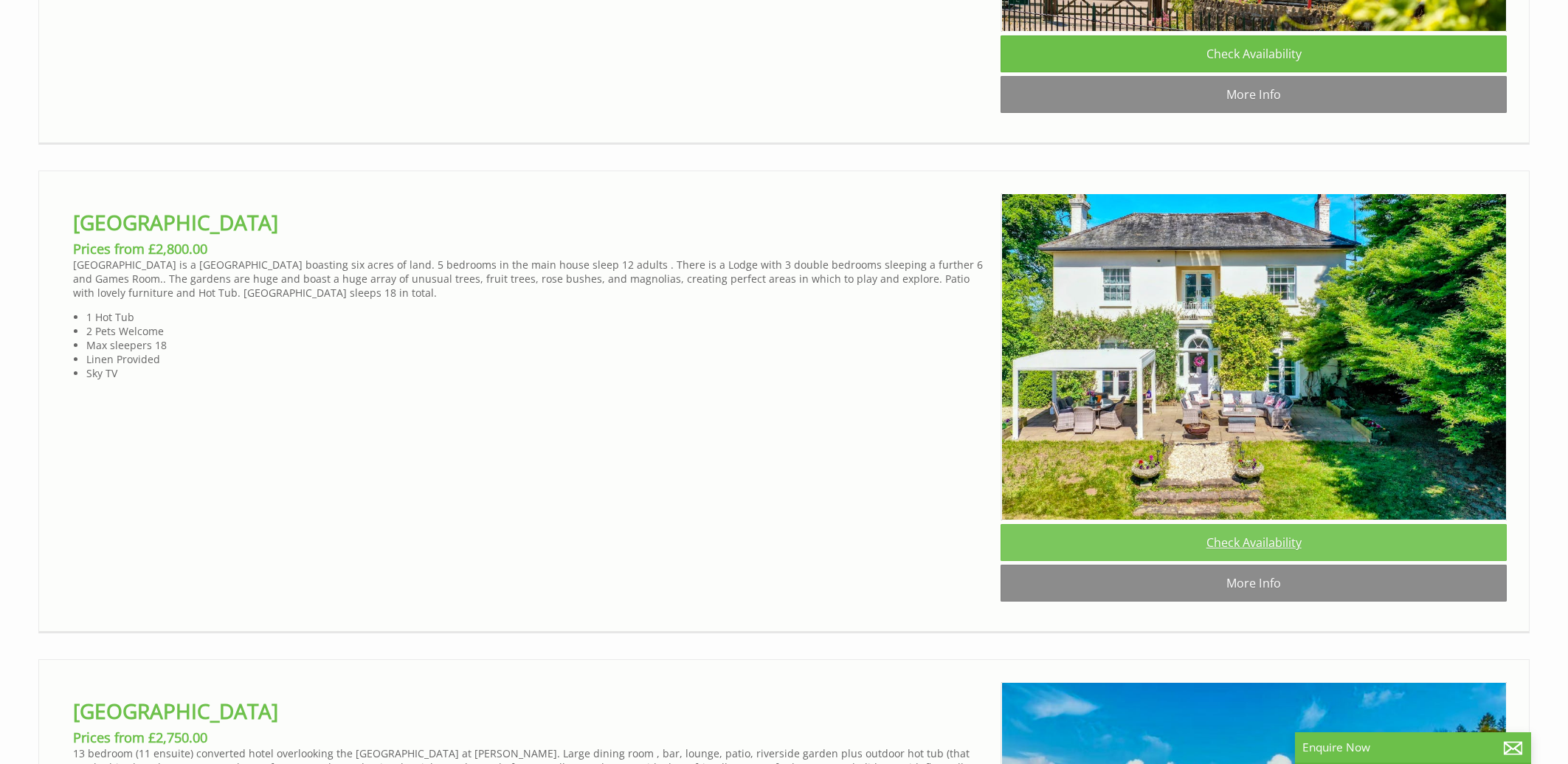
click at [1292, 560] on link "Check Availability" at bounding box center [1253, 543] width 507 height 37
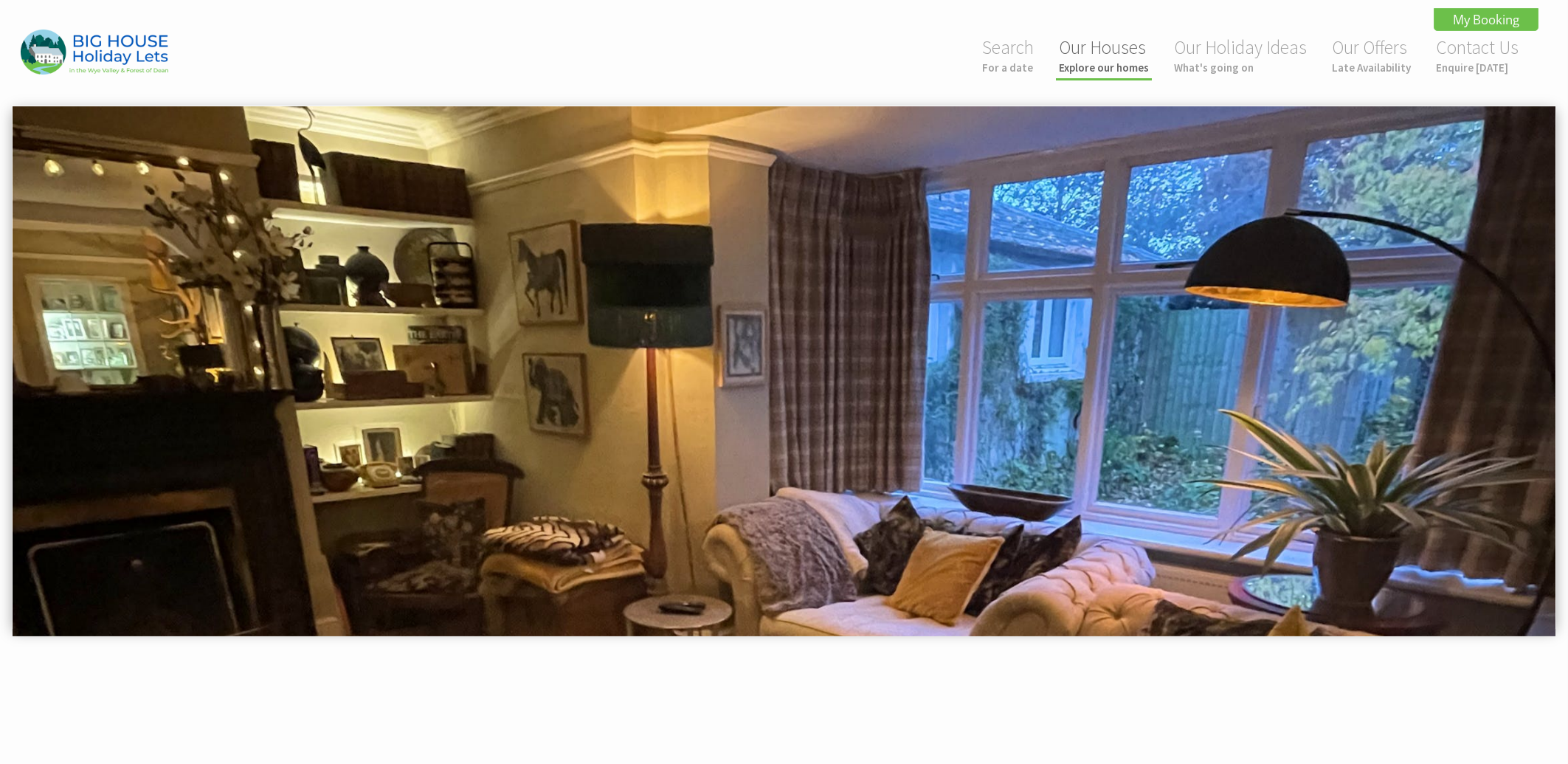
click at [1103, 59] on link "Our Houses Explore our homes" at bounding box center [1103, 55] width 90 height 39
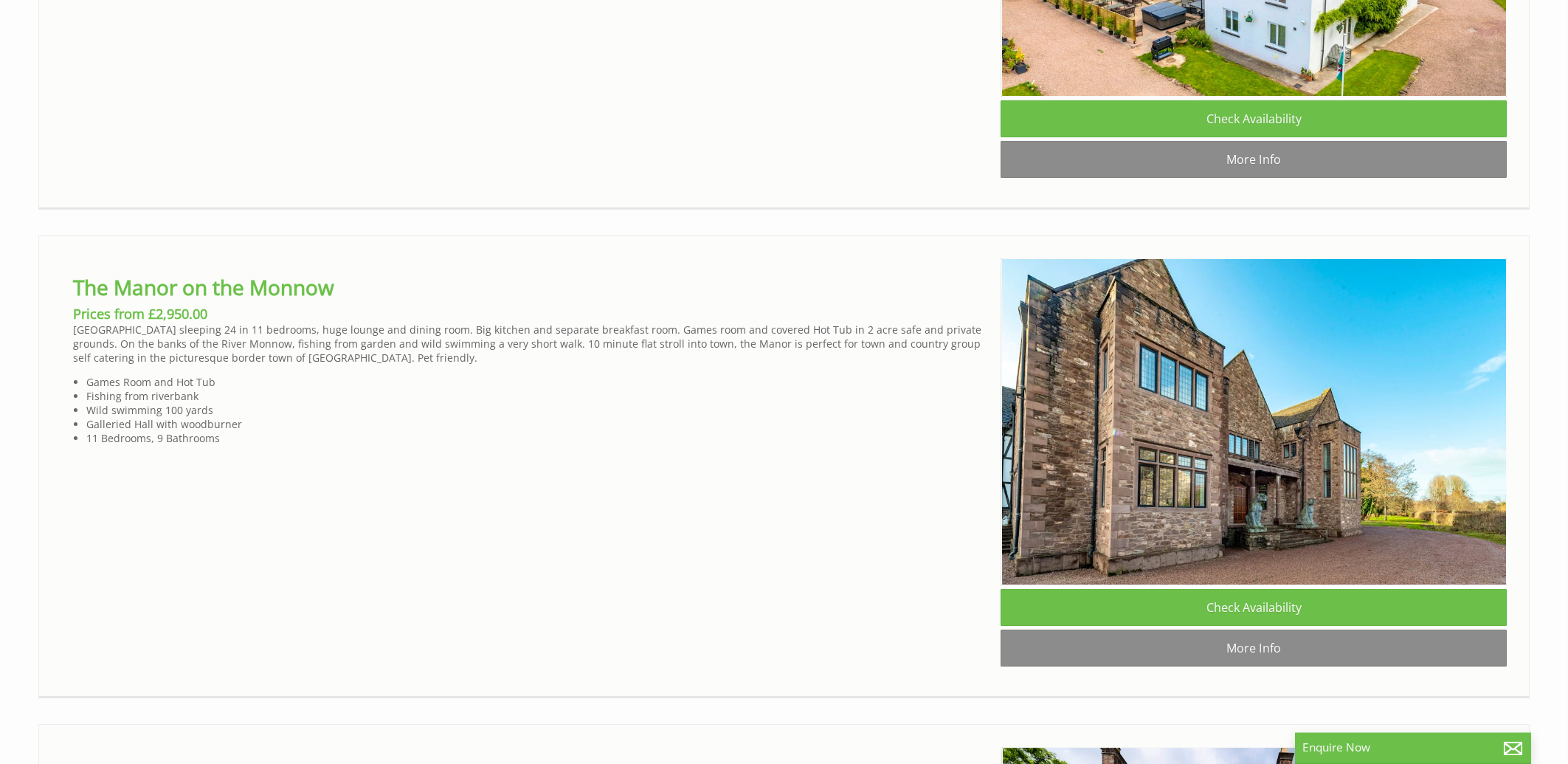
scroll to position [4350, 0]
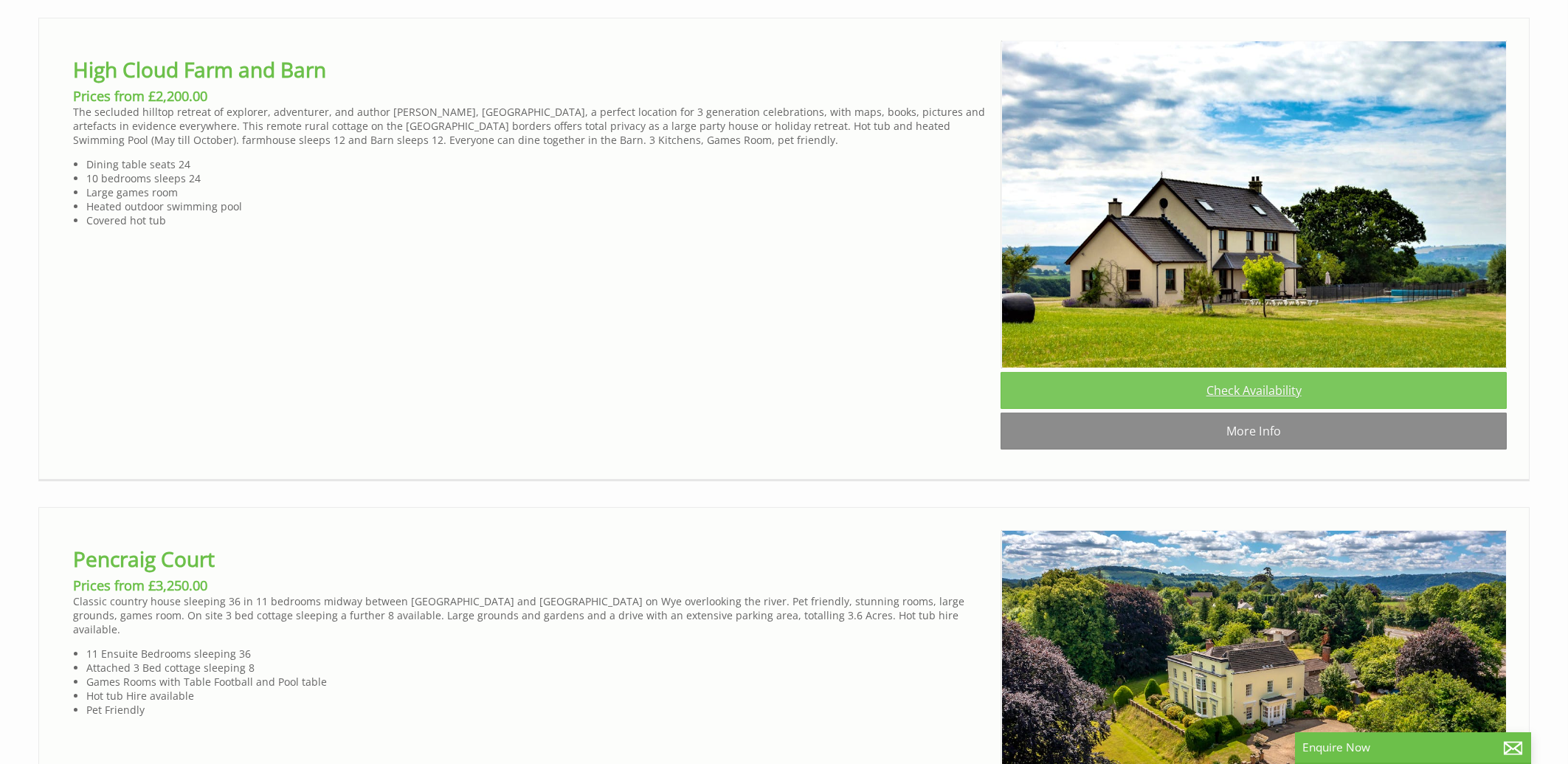
click at [1248, 408] on link "Check Availability" at bounding box center [1253, 391] width 507 height 37
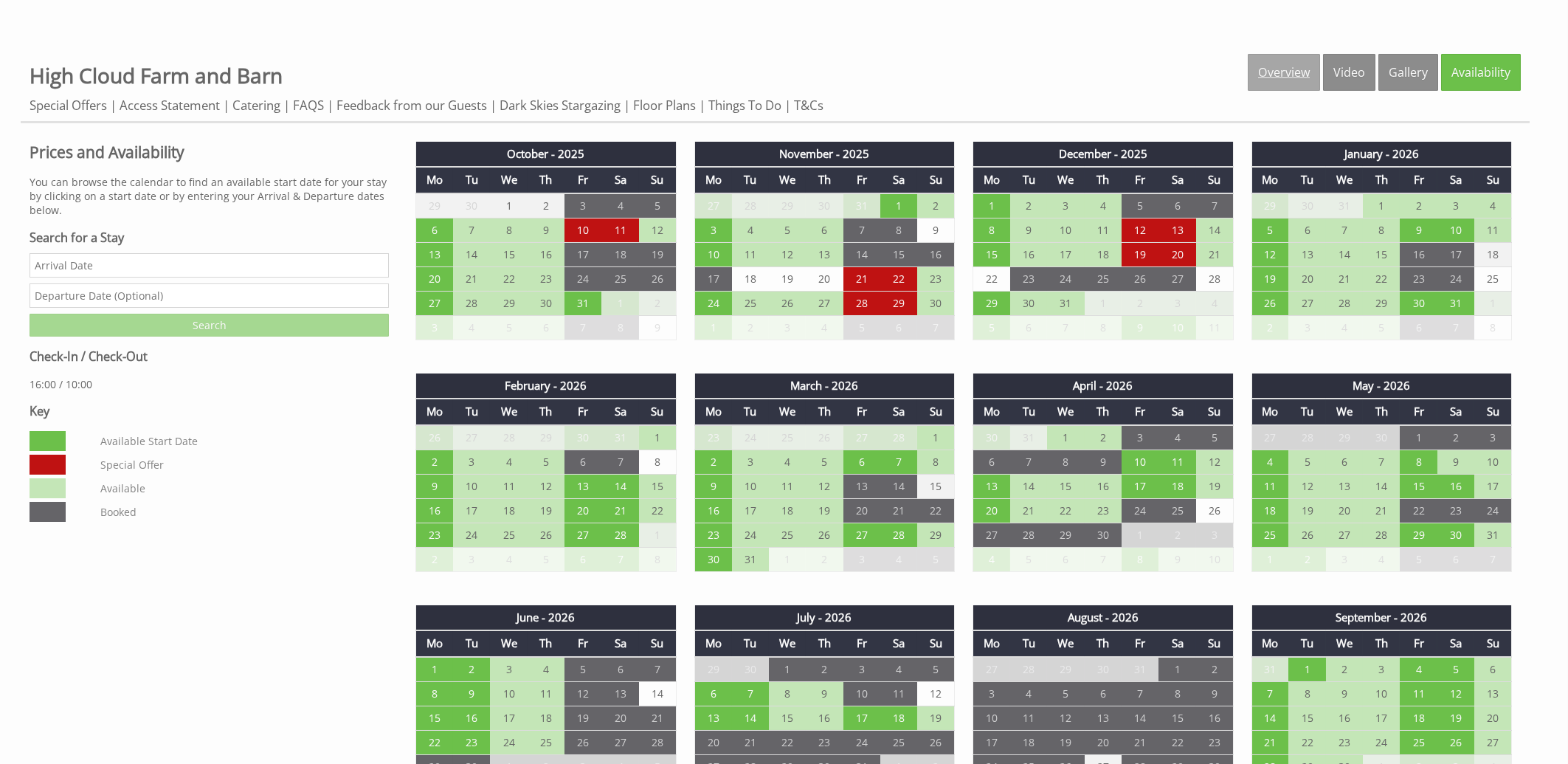
scroll to position [632, 0]
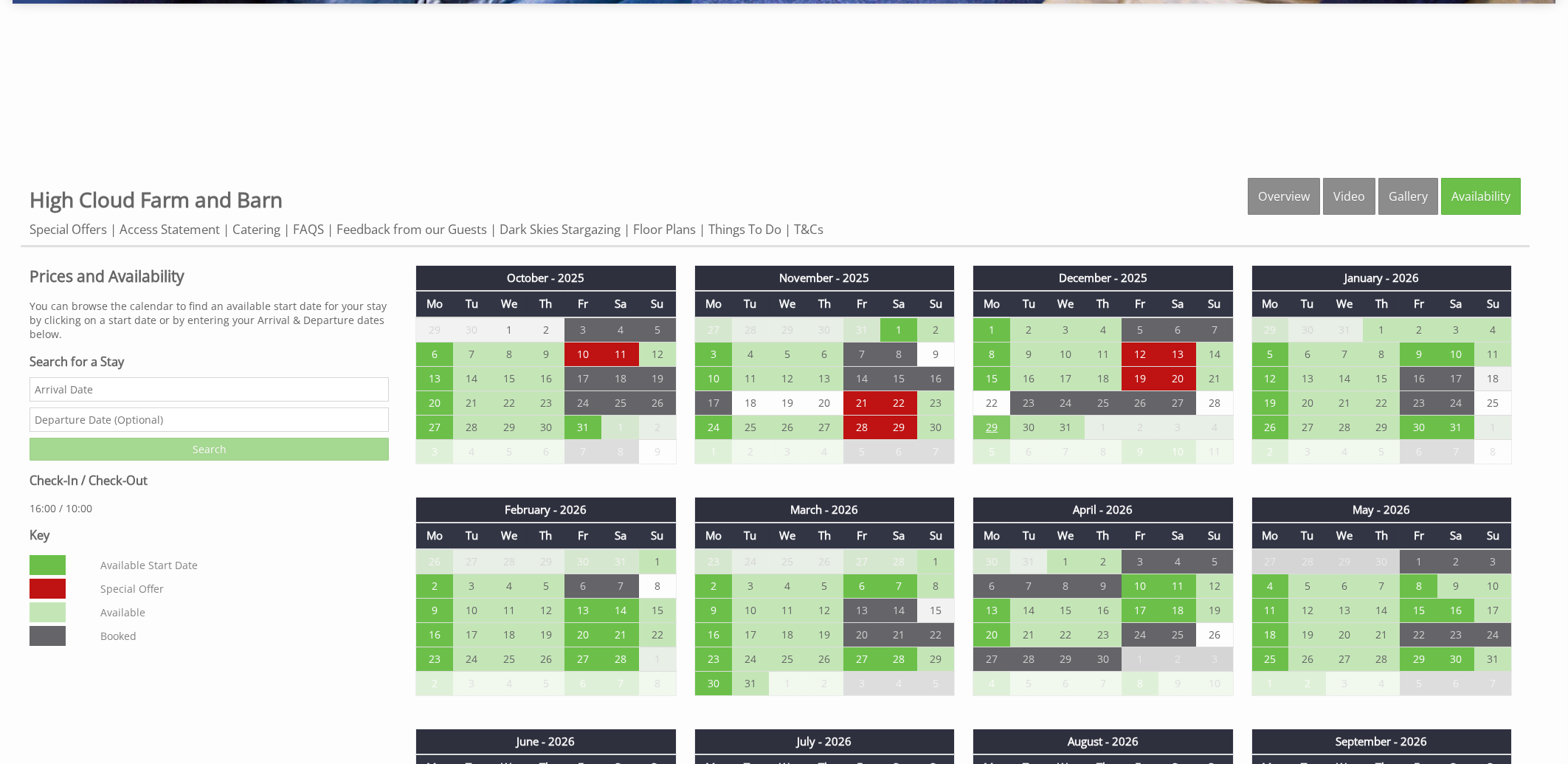
click at [988, 426] on td "29" at bounding box center [992, 427] width 37 height 24
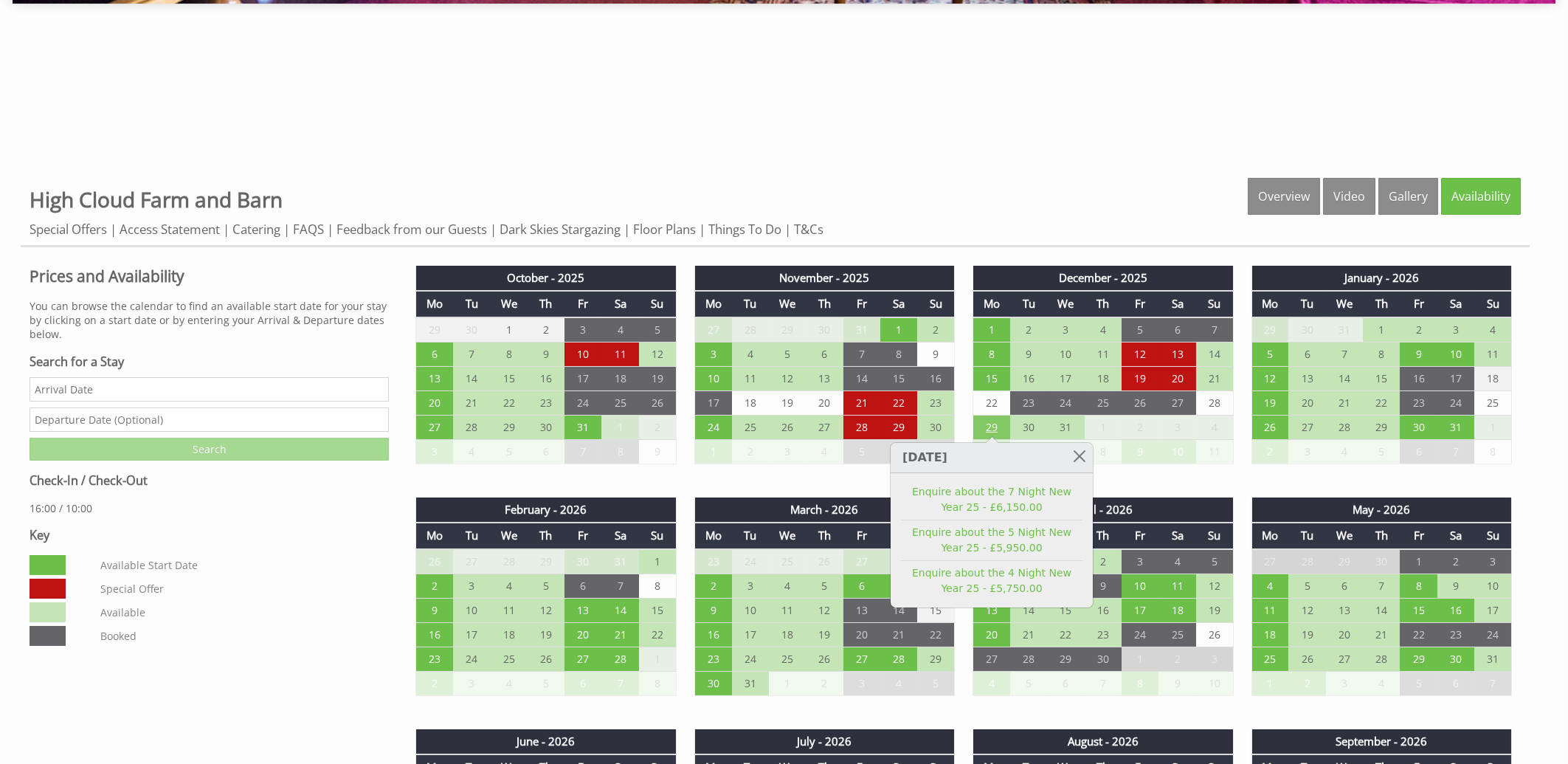
click at [995, 420] on td "29" at bounding box center [992, 427] width 37 height 24
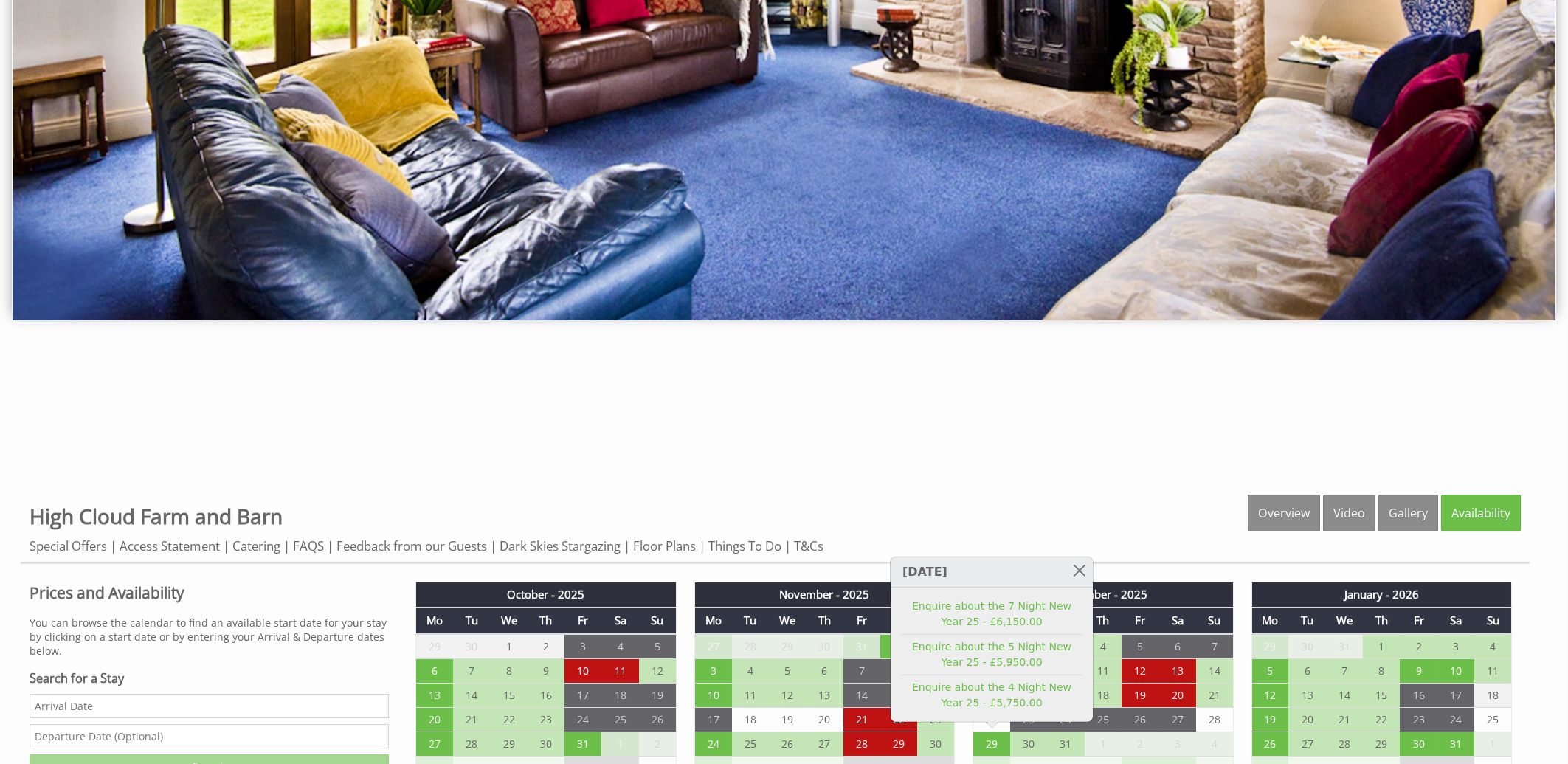
scroll to position [0, 0]
